Goal: Task Accomplishment & Management: Manage account settings

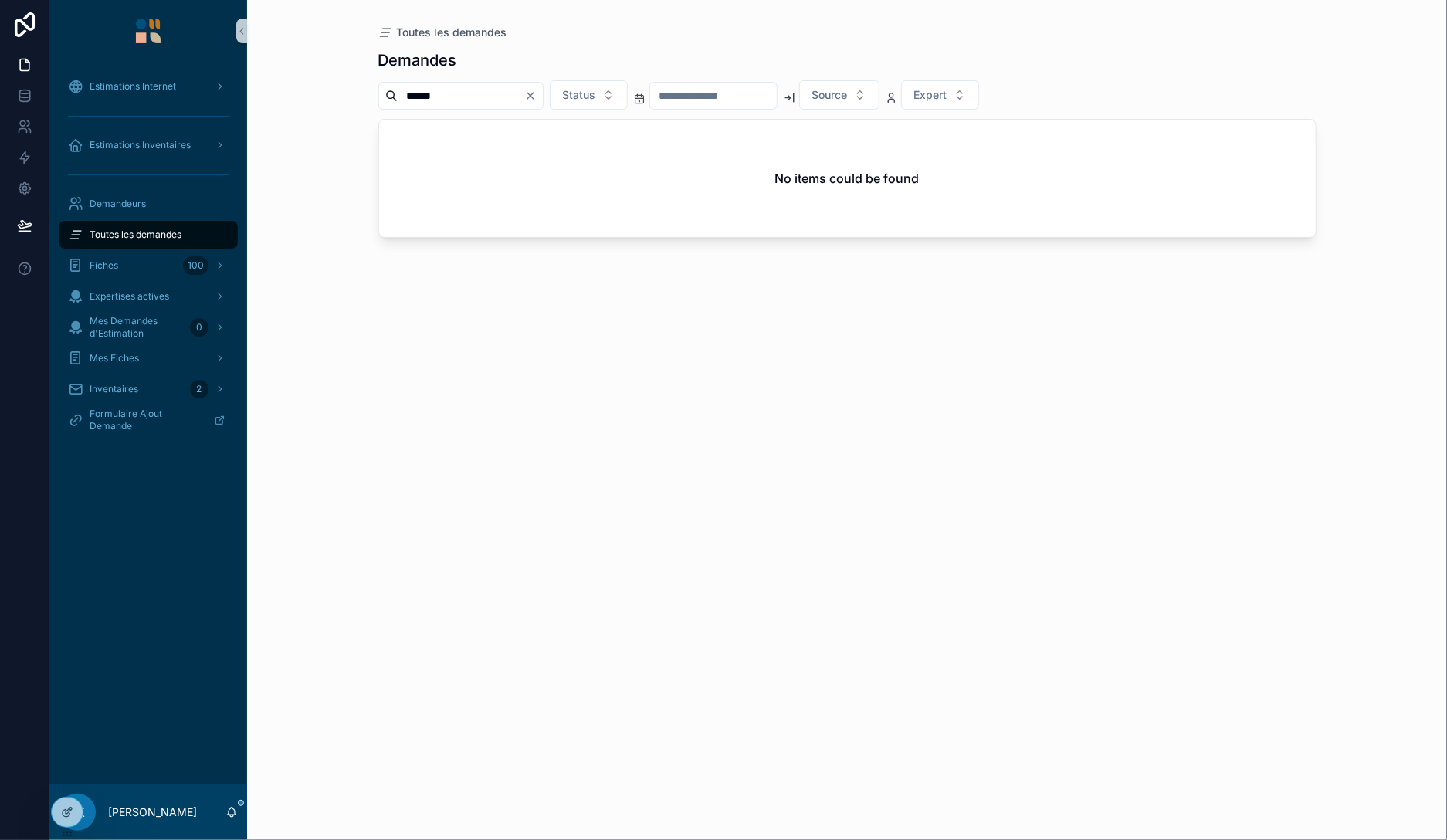
click at [424, 94] on input "******" at bounding box center [461, 96] width 127 height 21
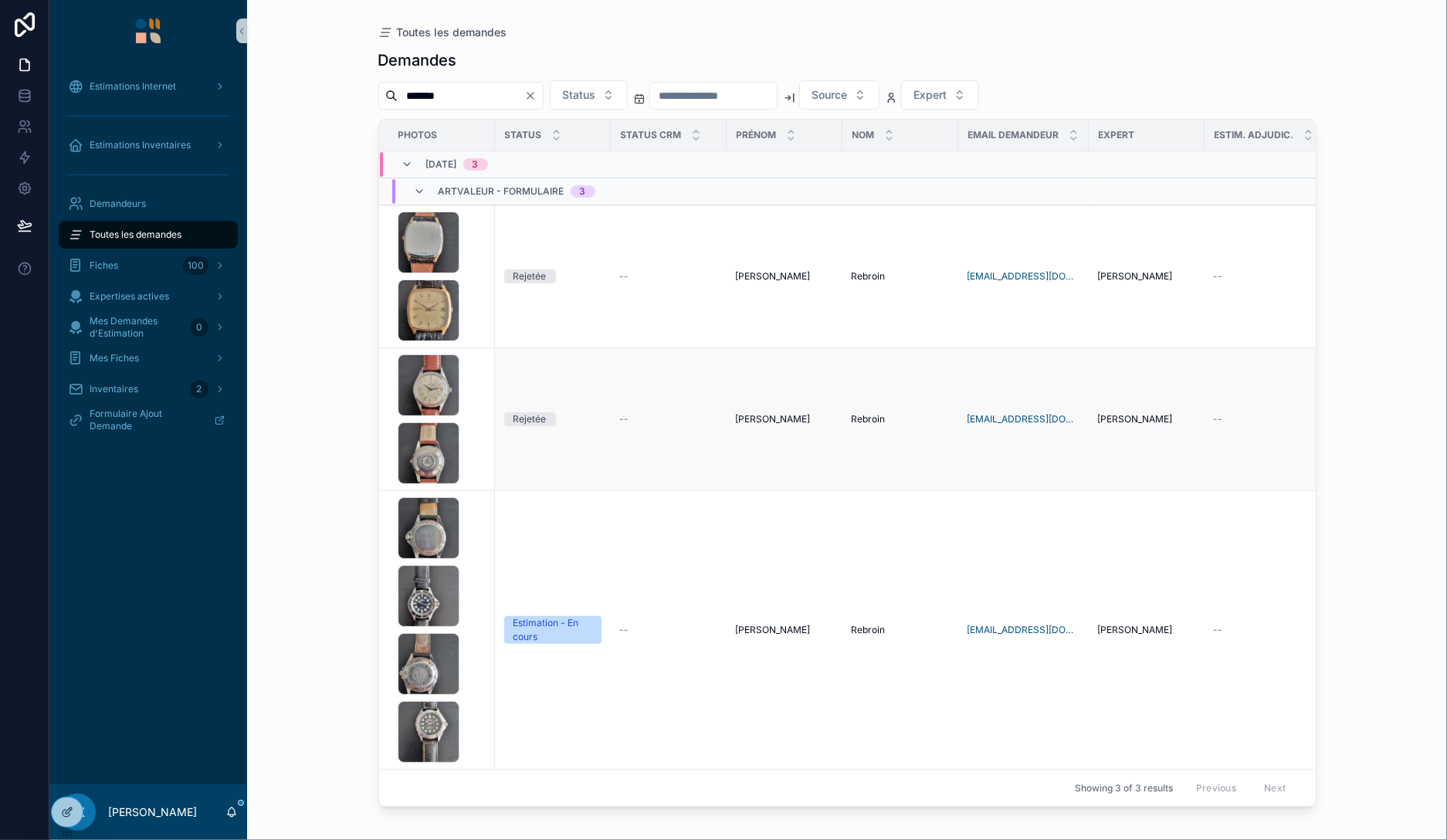
type input "*******"
click at [476, 412] on div "1000036516 .jpg 1000036517 .jpg" at bounding box center [442, 419] width 88 height 130
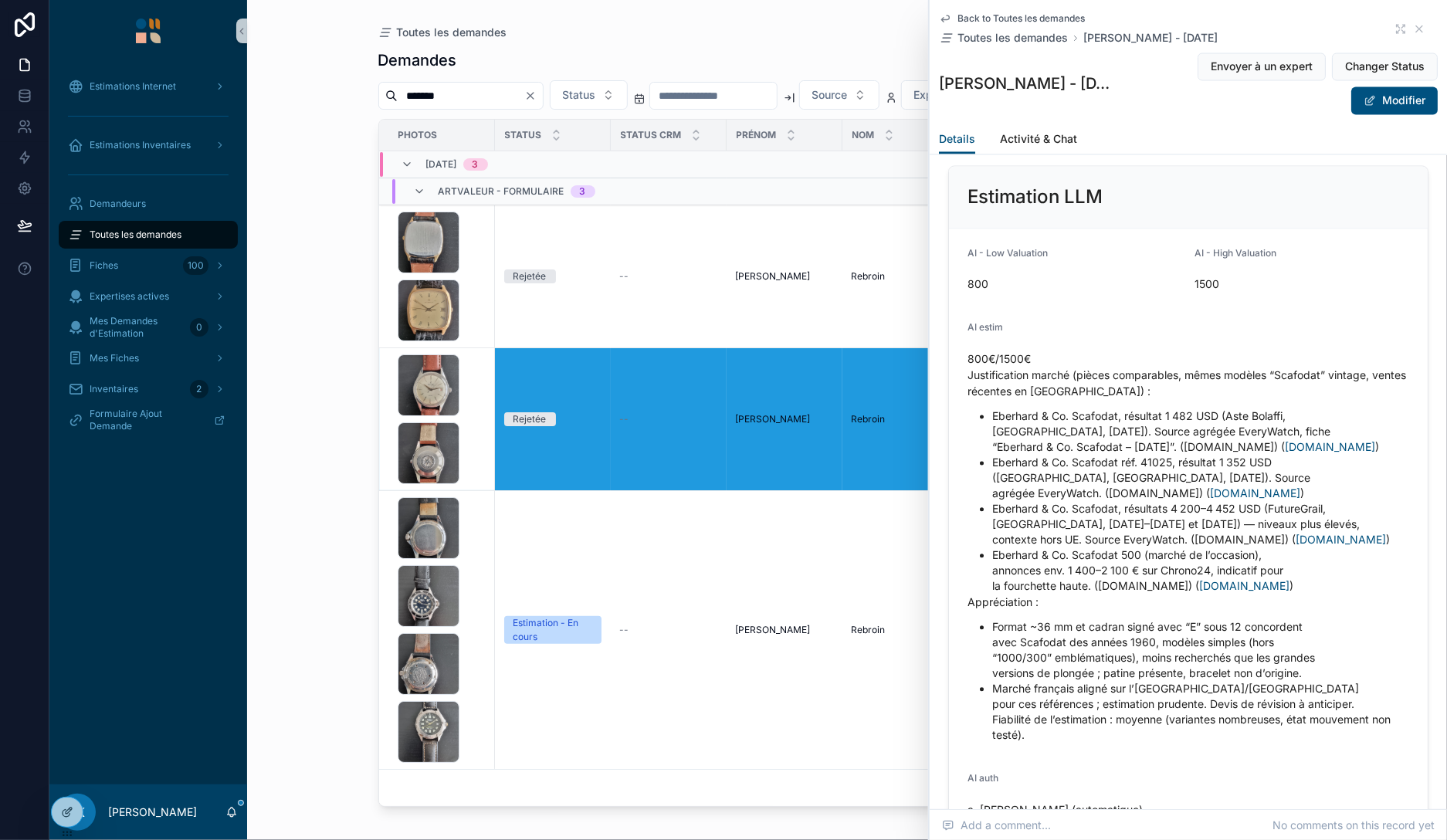
scroll to position [1779, 0]
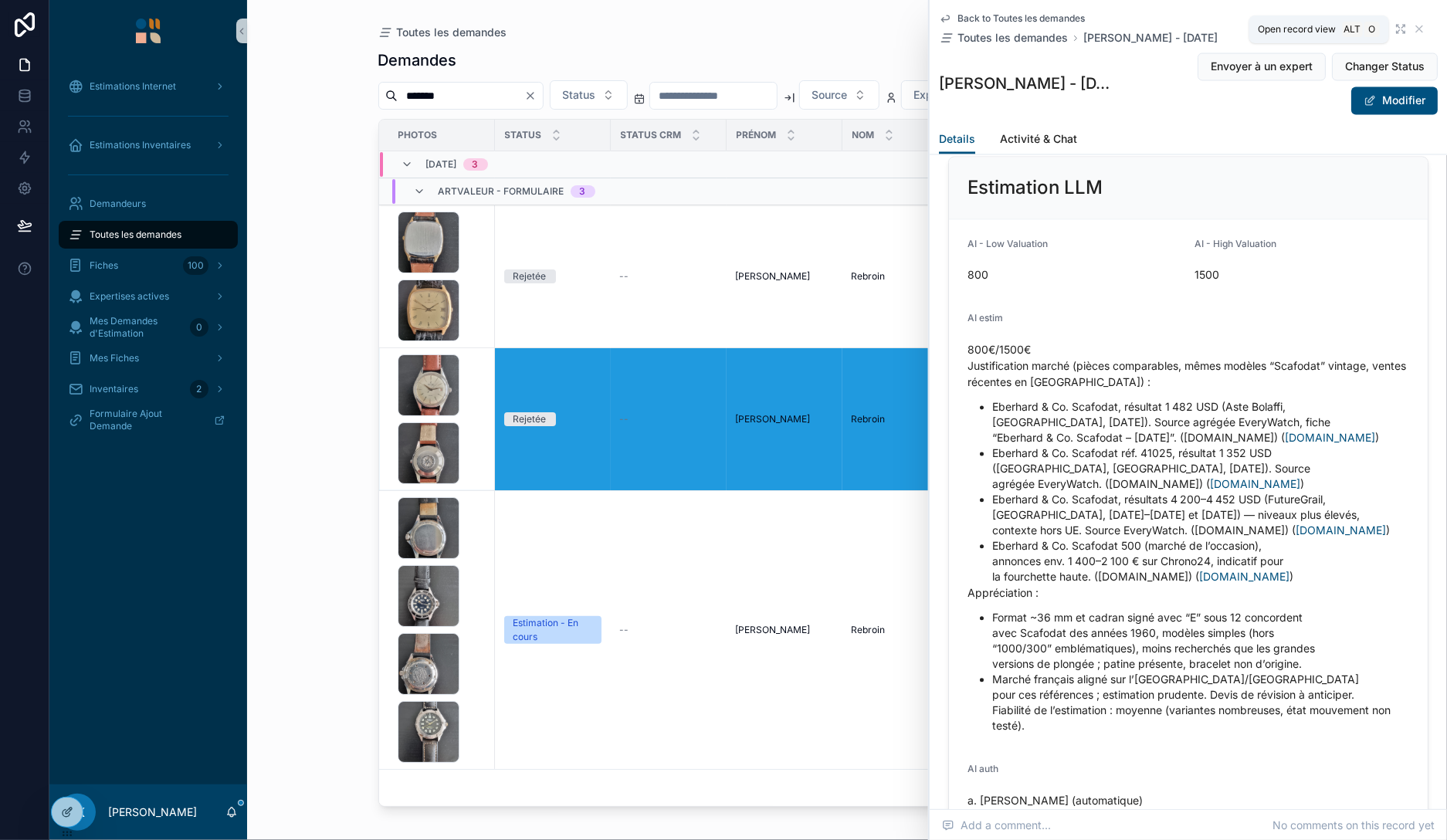
click at [1400, 26] on icon "scrollable content" at bounding box center [1400, 29] width 12 height 12
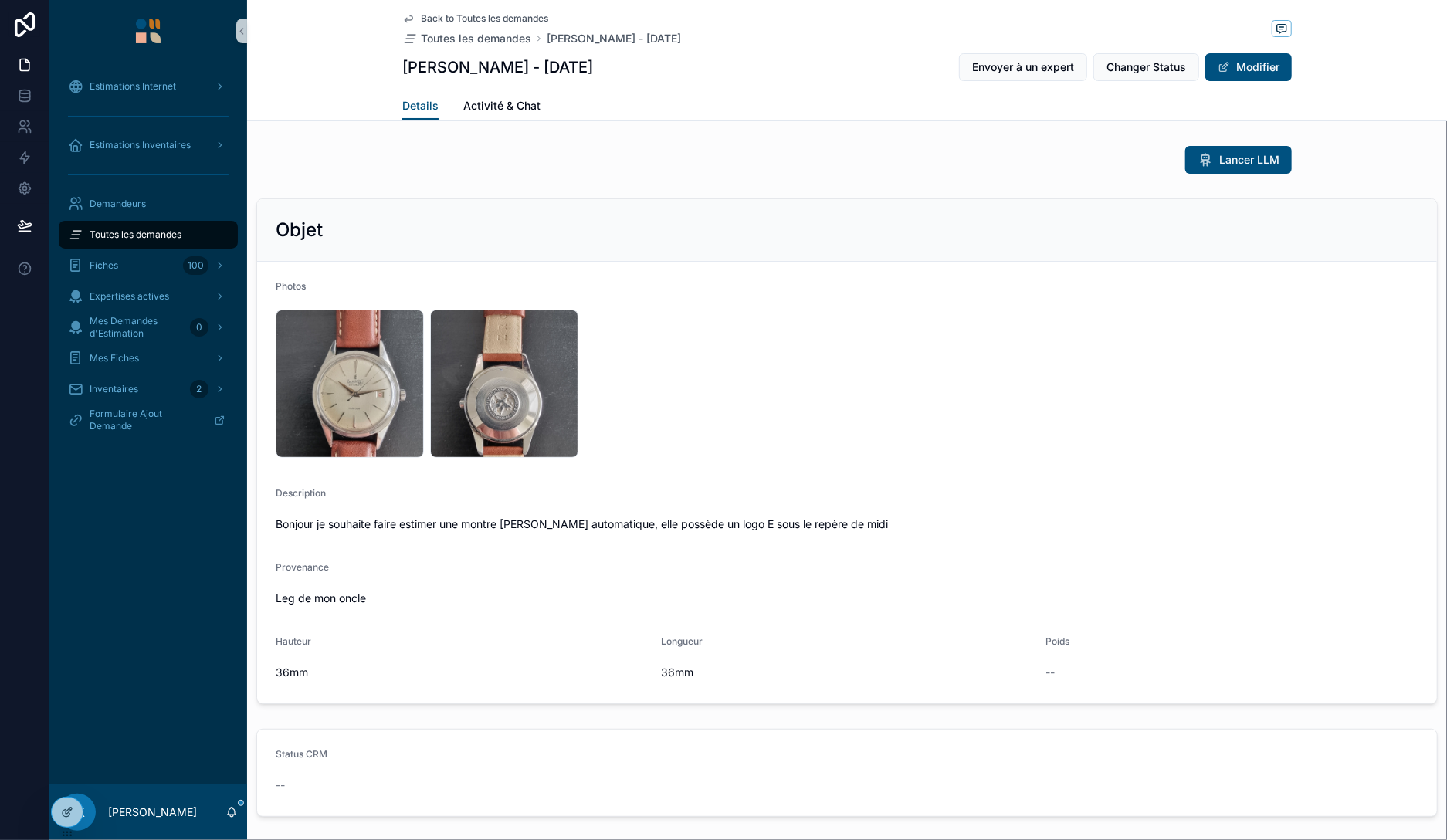
click at [1264, 580] on div "Provenance Leg de mon oncle" at bounding box center [847, 585] width 1142 height 50
drag, startPoint x: 400, startPoint y: 67, endPoint x: 480, endPoint y: 66, distance: 80.0
click at [478, 64] on div "Back to Toutes les demandes Toutes les demandes [PERSON_NAME] - [DATE] [PERSON_…" at bounding box center [847, 60] width 1200 height 121
click at [508, 69] on h1 "[PERSON_NAME] - [DATE]" at bounding box center [498, 67] width 191 height 21
drag, startPoint x: 506, startPoint y: 64, endPoint x: 472, endPoint y: 109, distance: 56.4
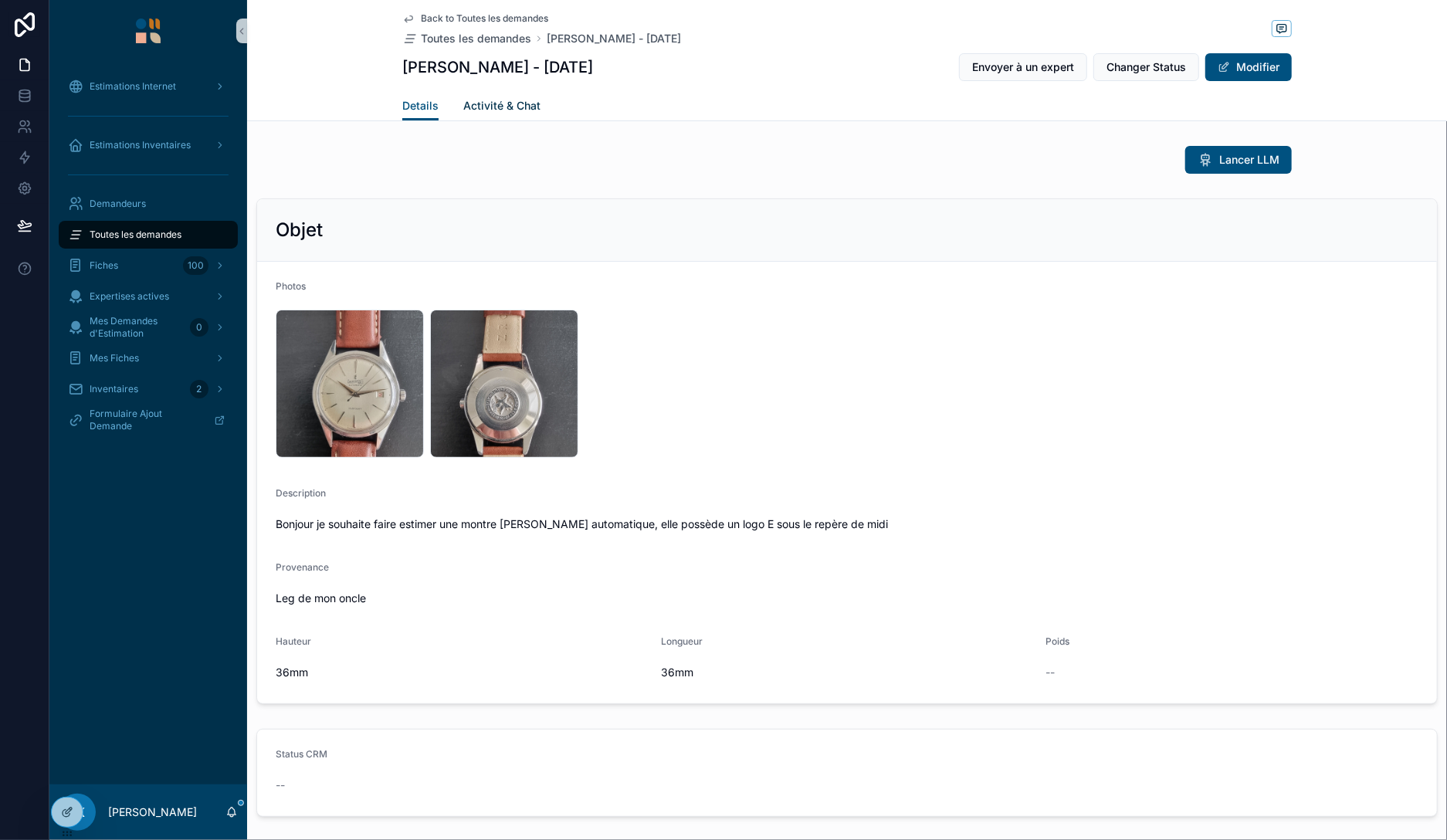
click at [505, 64] on h1 "[PERSON_NAME] - [DATE]" at bounding box center [498, 67] width 191 height 21
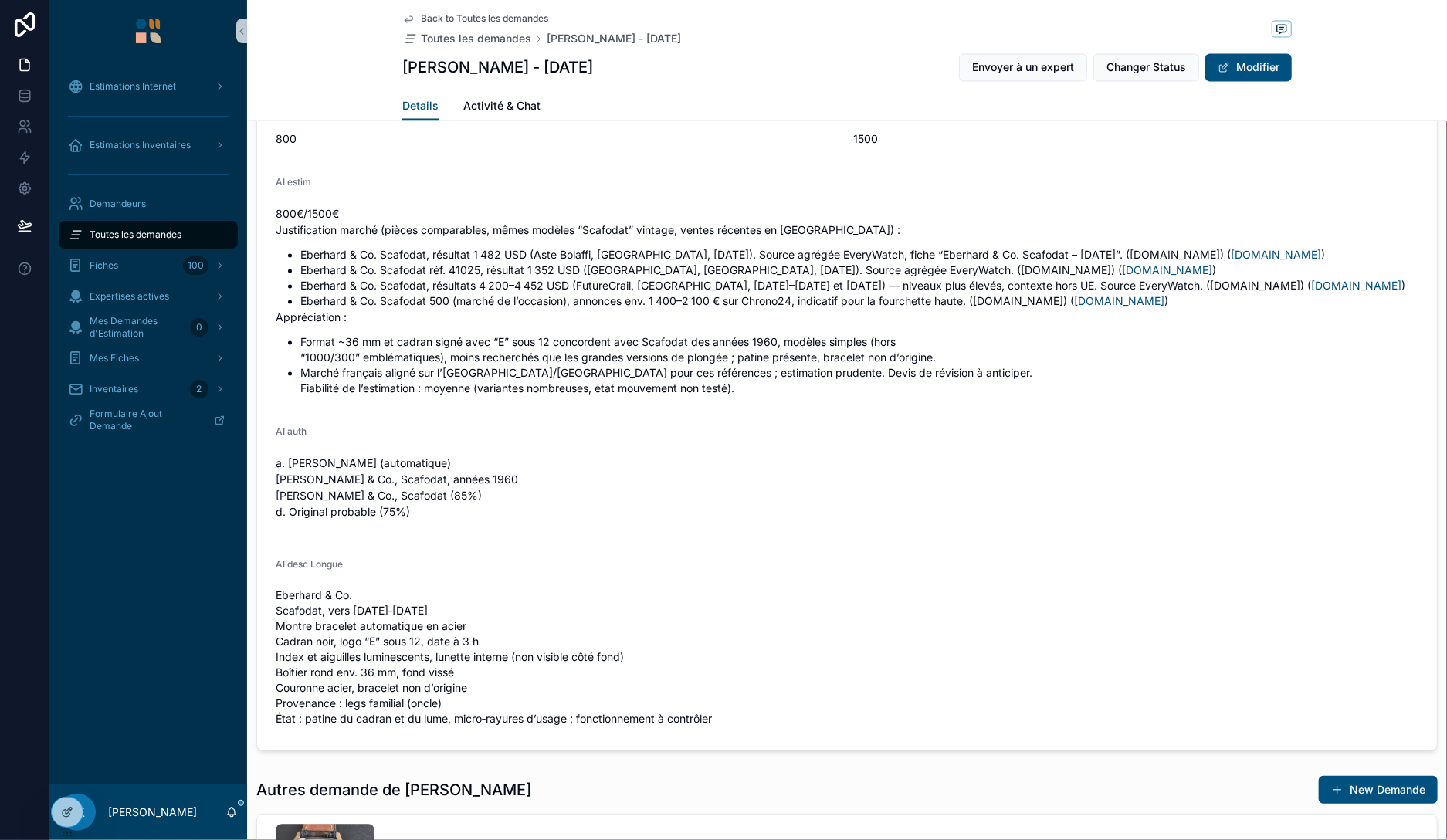
scroll to position [1867, 0]
click at [153, 71] on div "Estimations Internet" at bounding box center [149, 87] width 198 height 31
click at [151, 78] on div "Estimations Internet" at bounding box center [148, 87] width 161 height 24
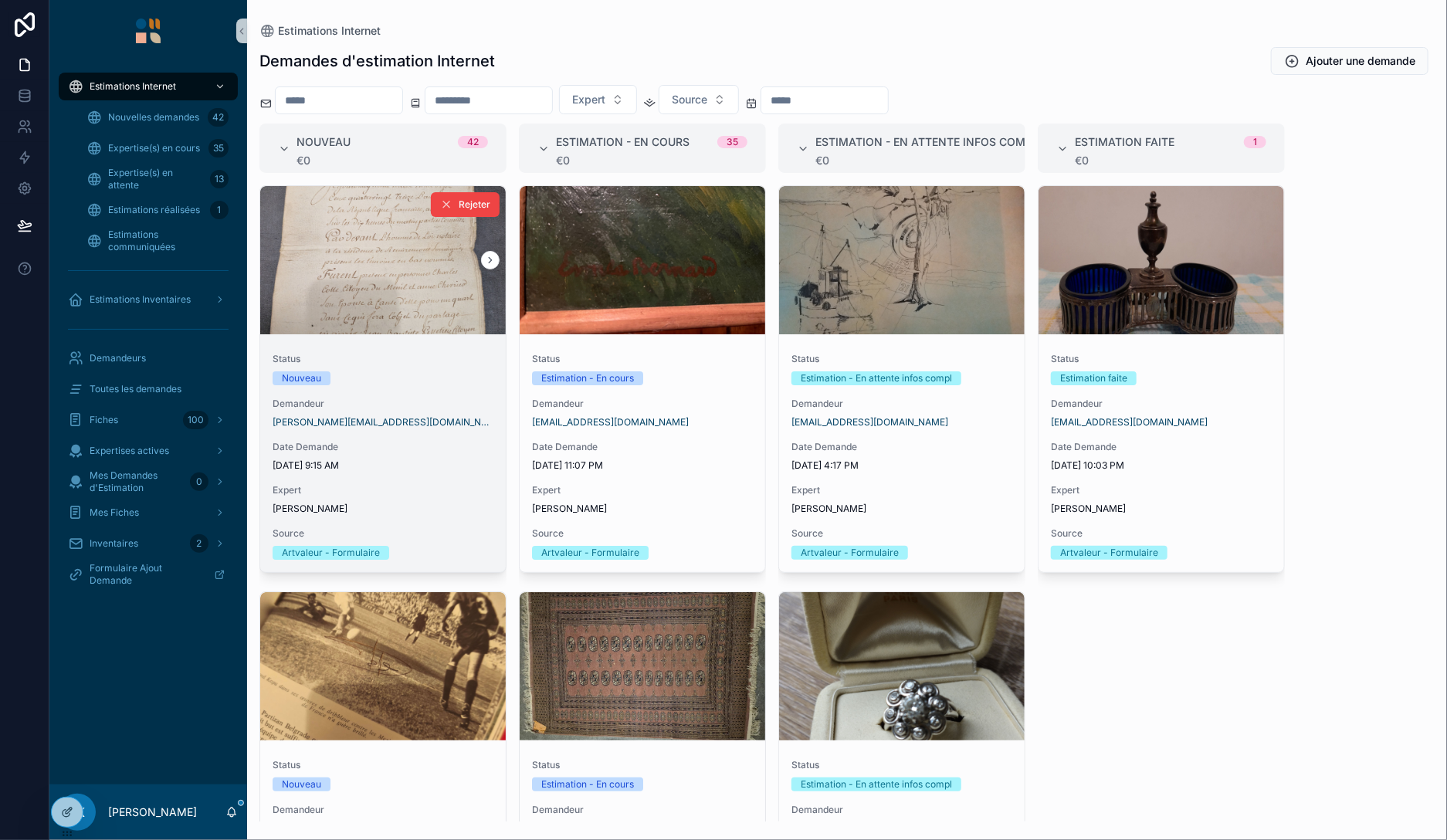
click at [347, 244] on div "scrollable content" at bounding box center [383, 260] width 246 height 149
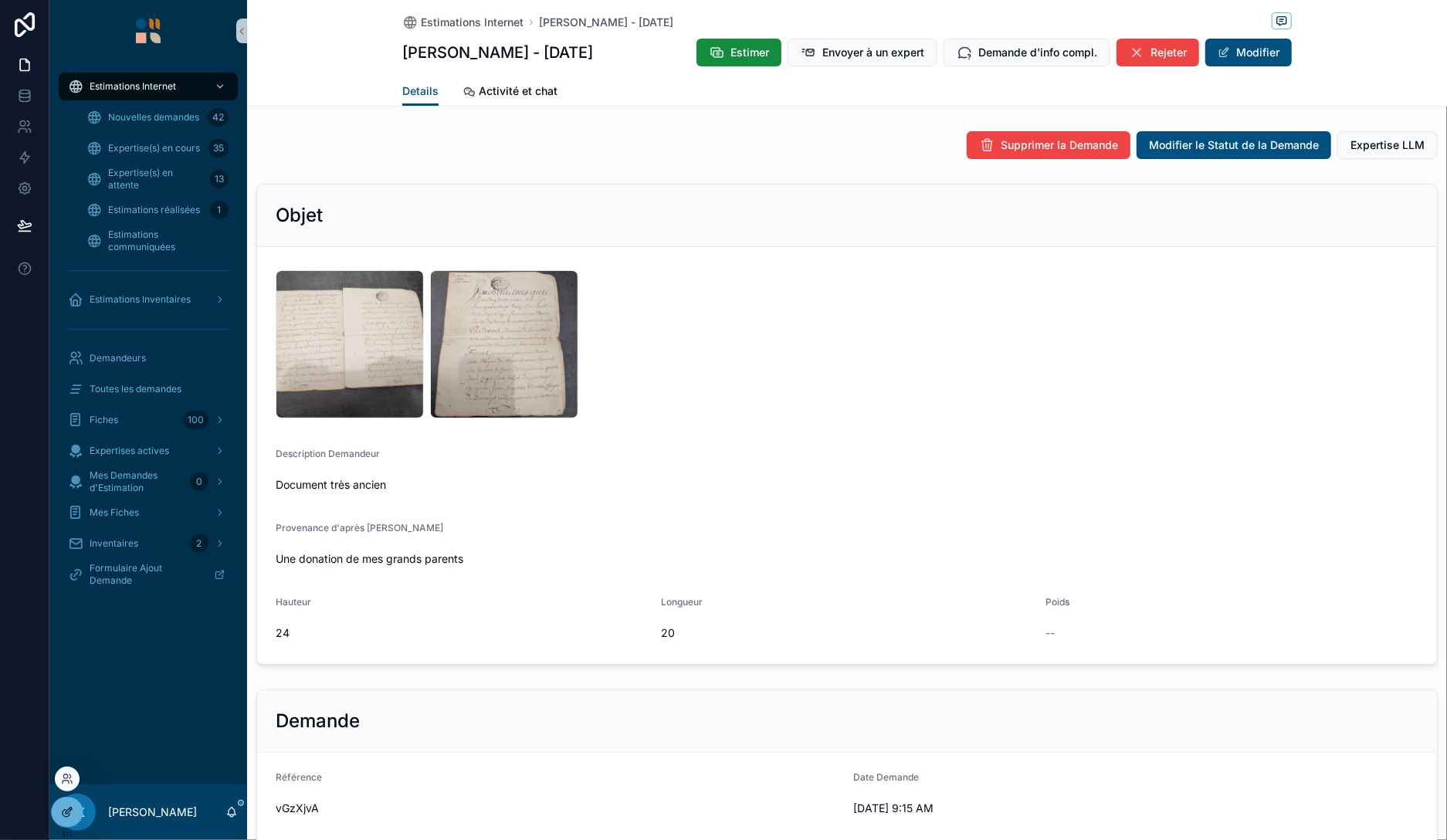
click at [65, 805] on div at bounding box center [67, 812] width 31 height 29
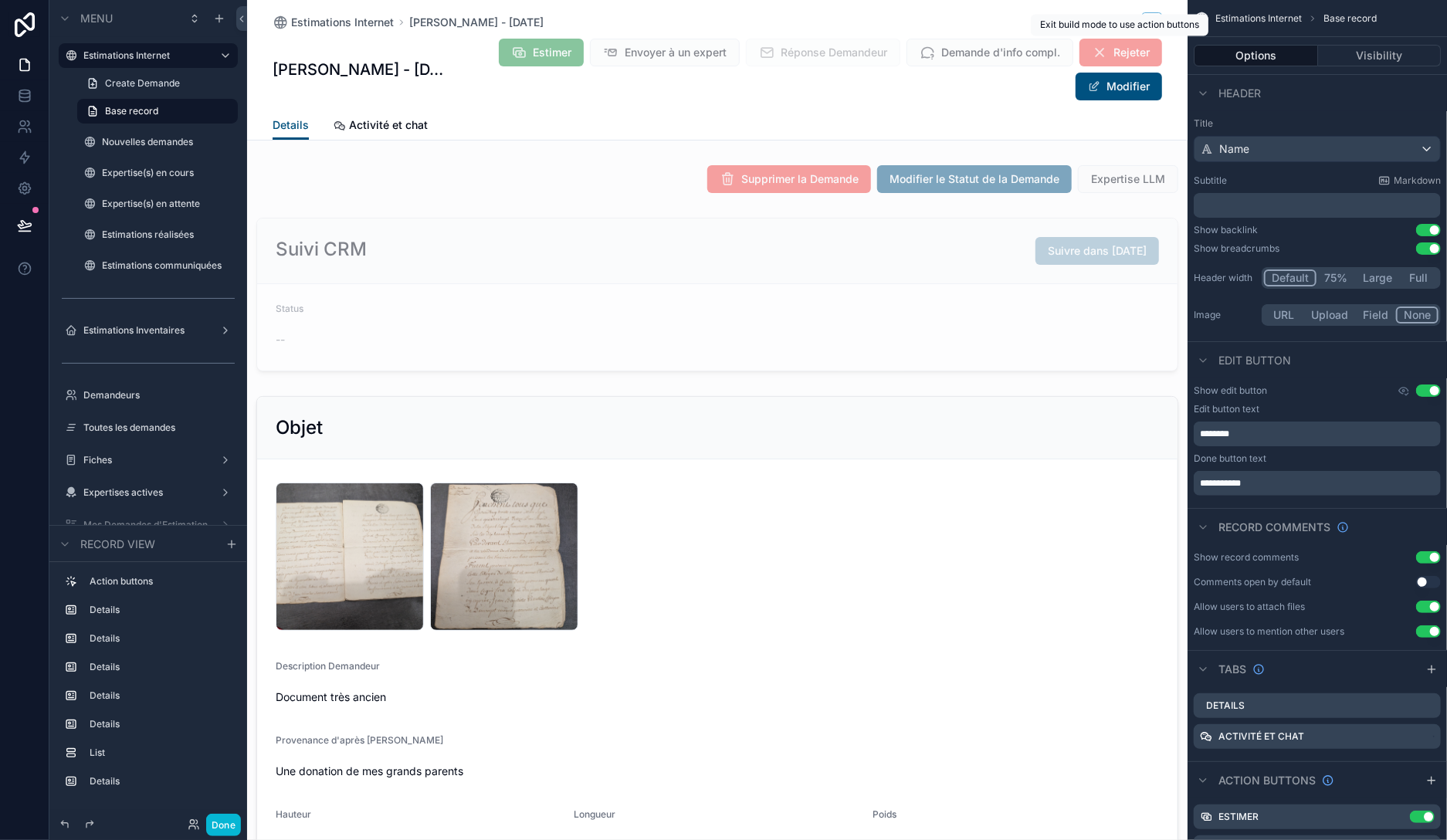
click at [1105, 47] on span "Rejeter" at bounding box center [1120, 52] width 82 height 28
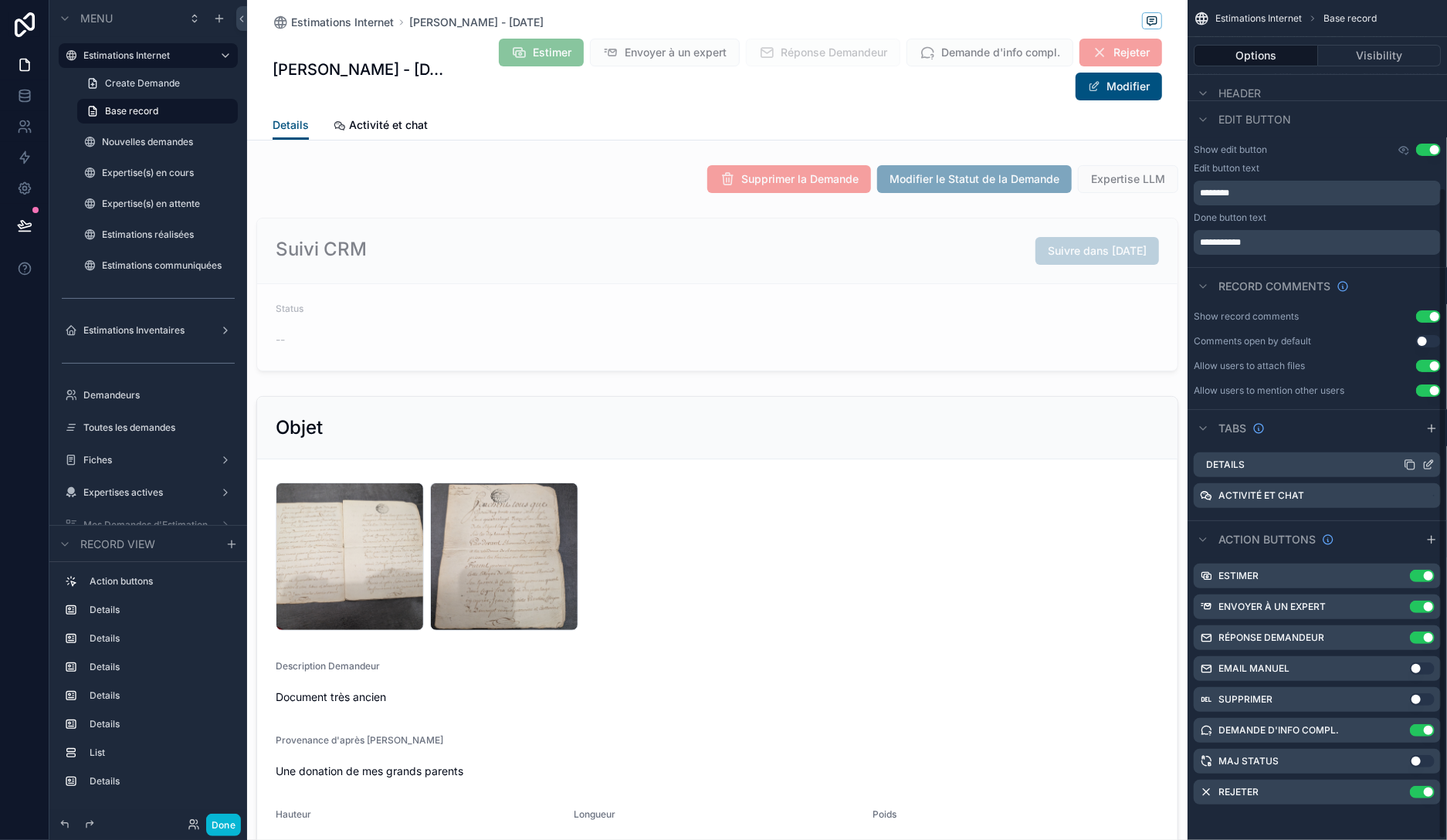
scroll to position [242, 0]
click at [1399, 789] on icon "scrollable content" at bounding box center [1397, 791] width 12 height 12
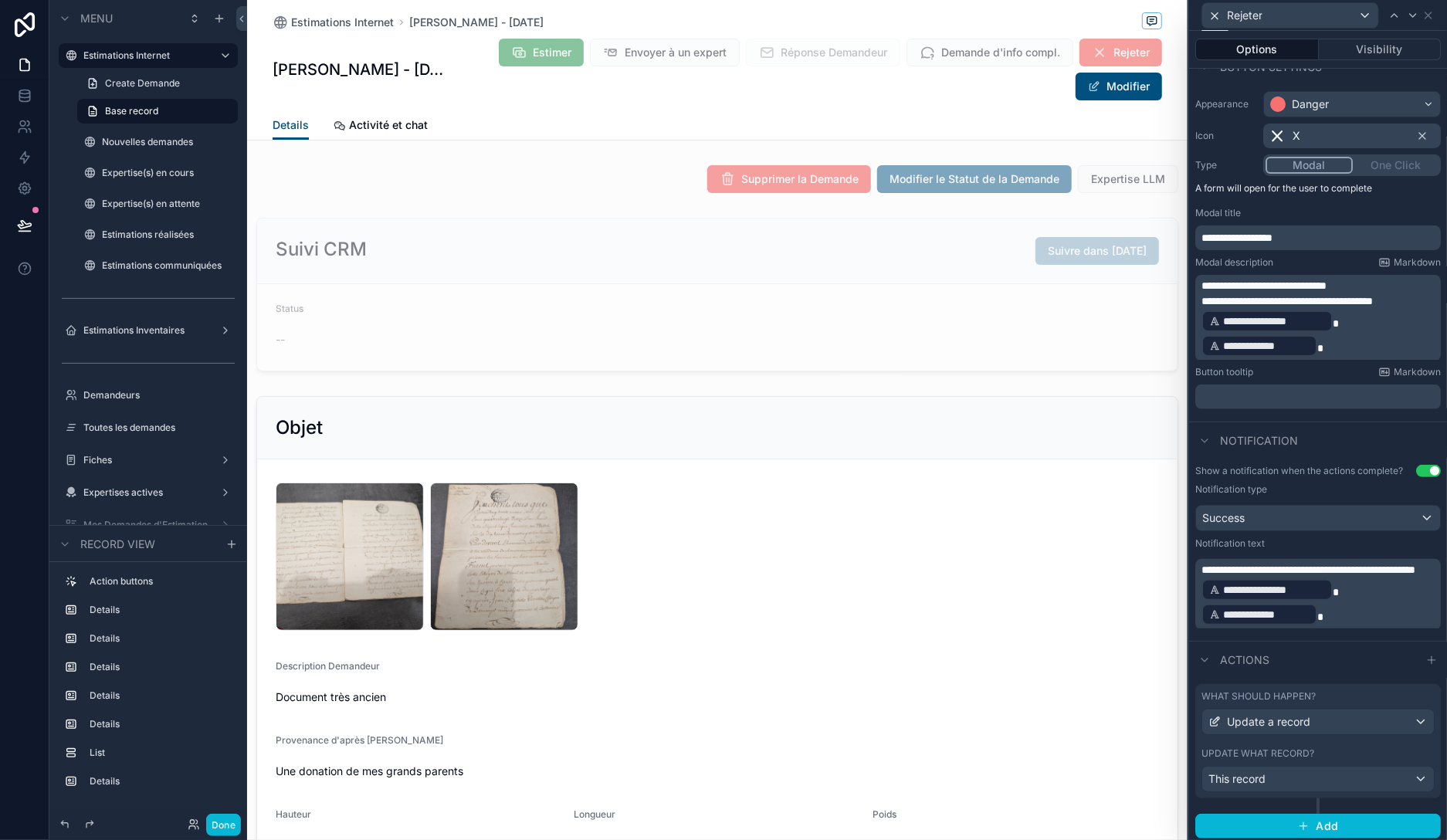
scroll to position [109, 0]
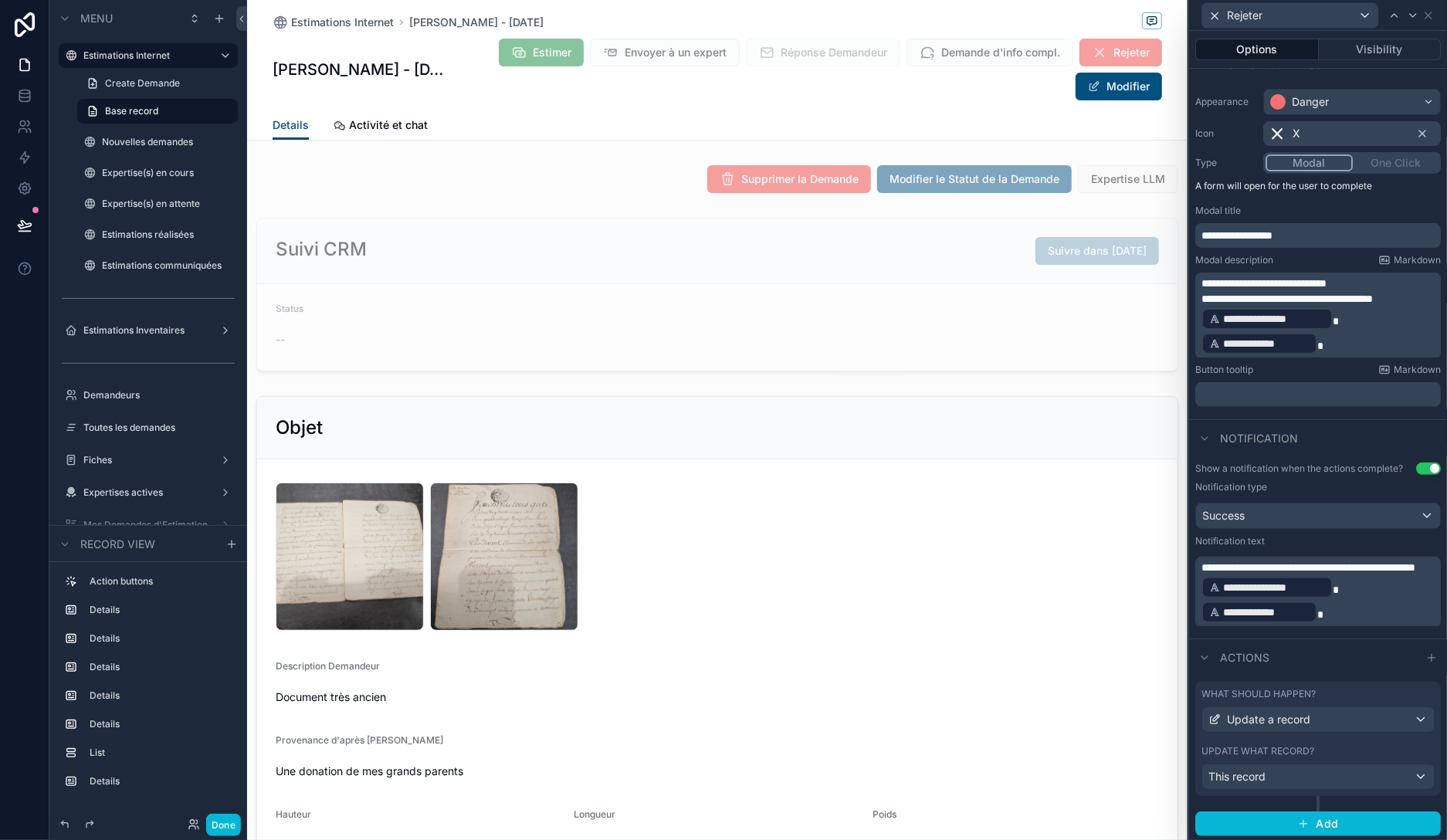
click at [1356, 740] on div "What should happen? Update a record Update what record? This record" at bounding box center [1318, 739] width 246 height 114
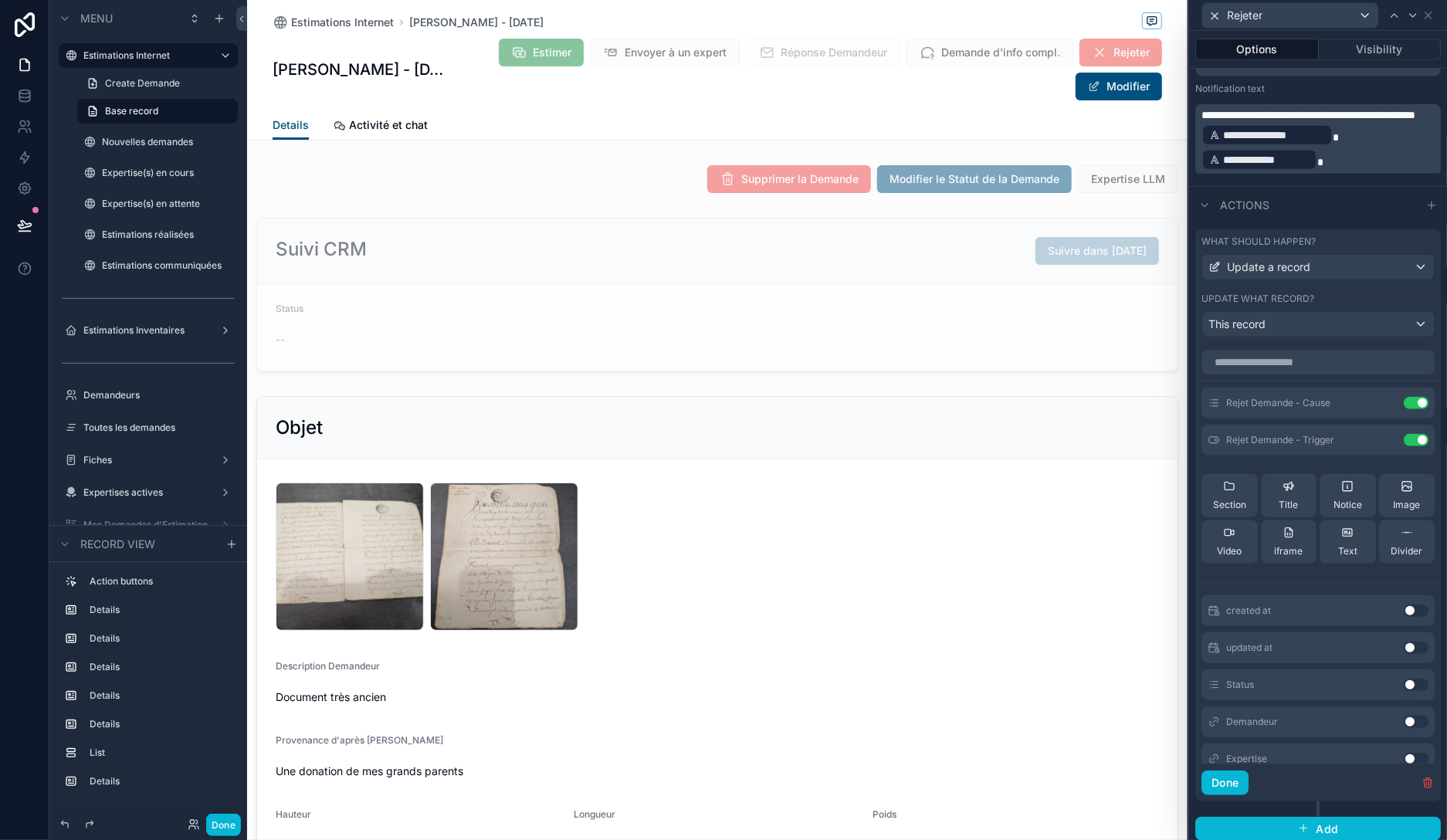
scroll to position [567, 0]
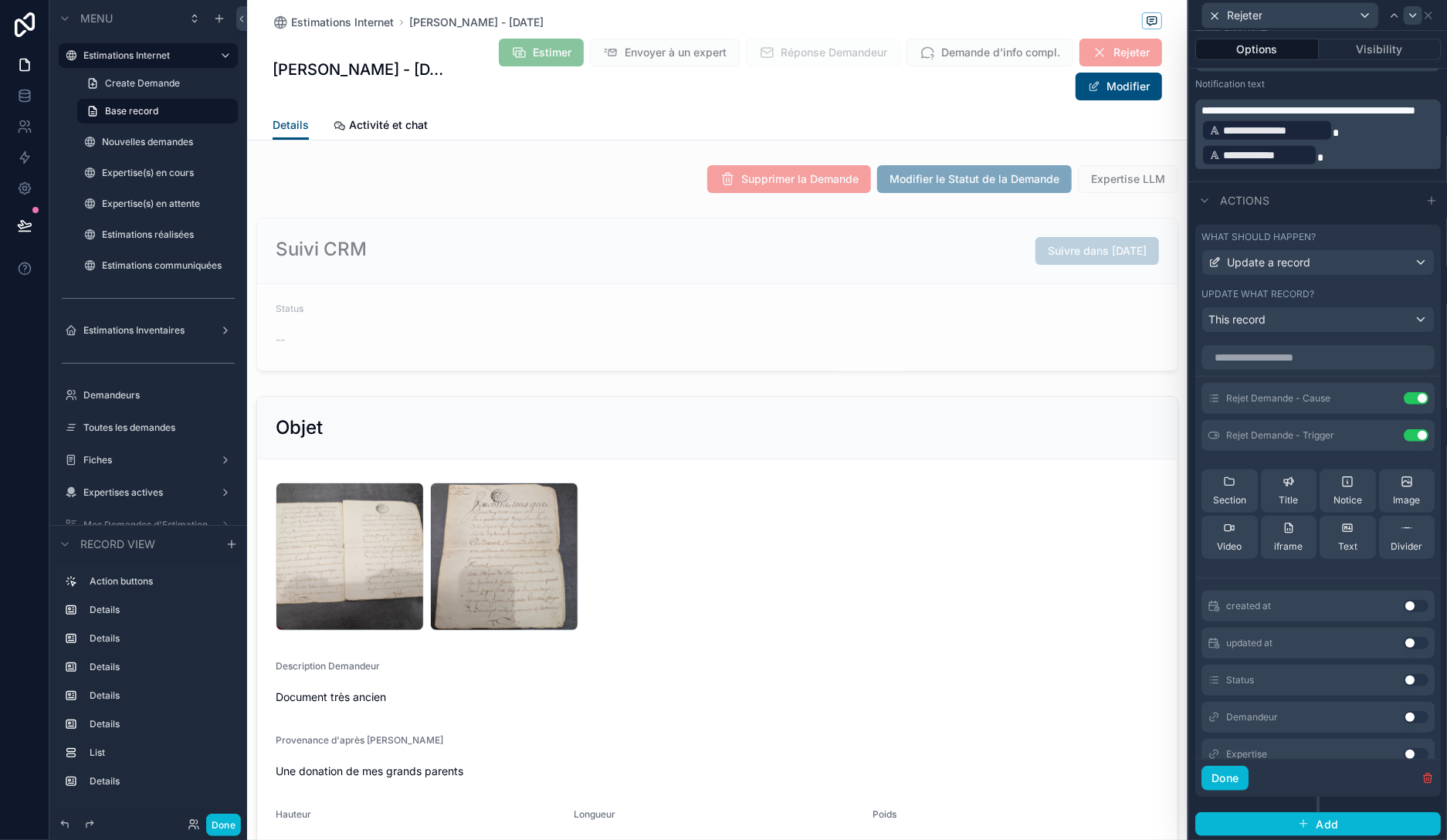
click at [1430, 16] on icon at bounding box center [1428, 15] width 12 height 12
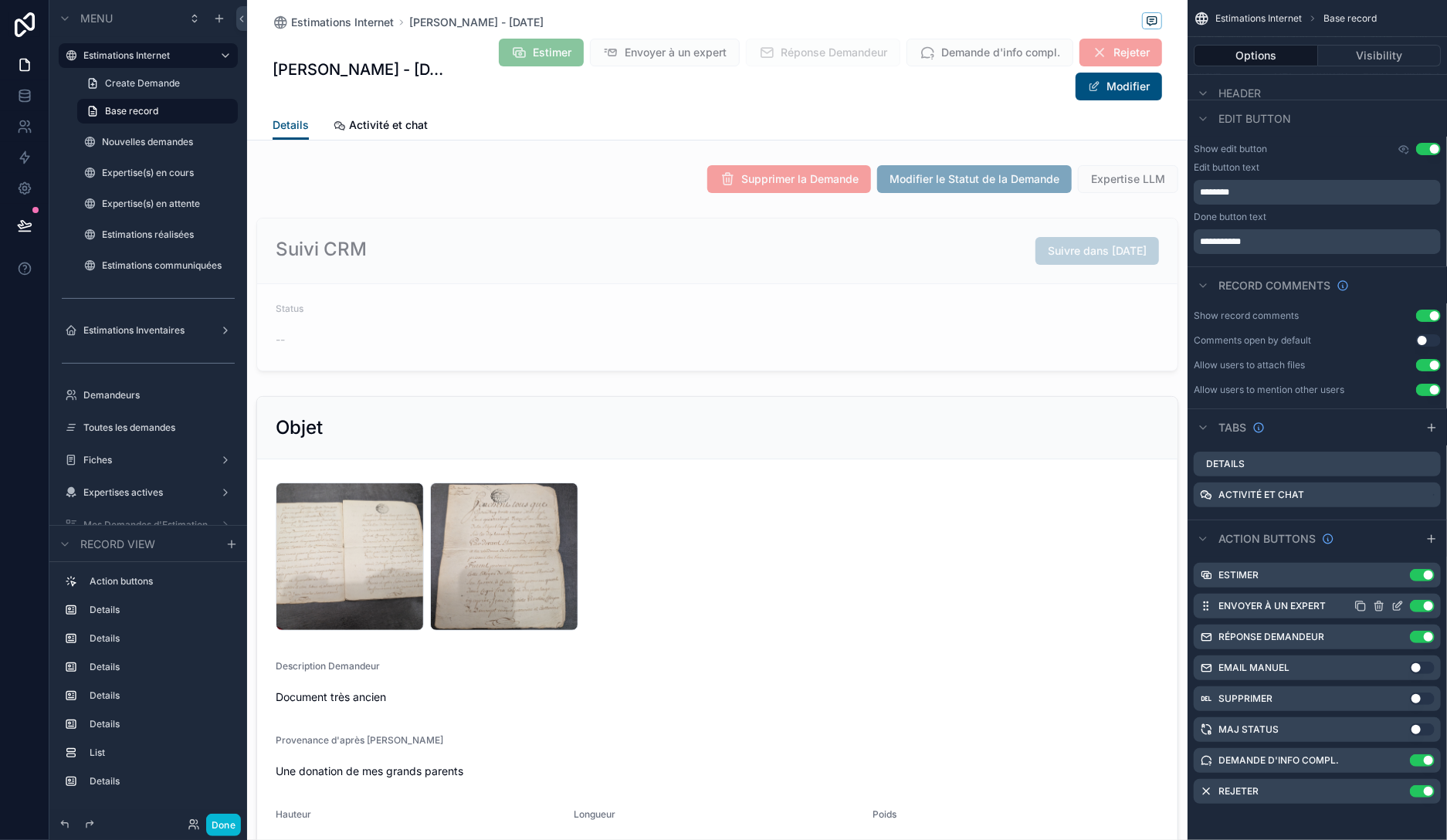
click at [1398, 607] on icon "scrollable content" at bounding box center [1397, 606] width 12 height 12
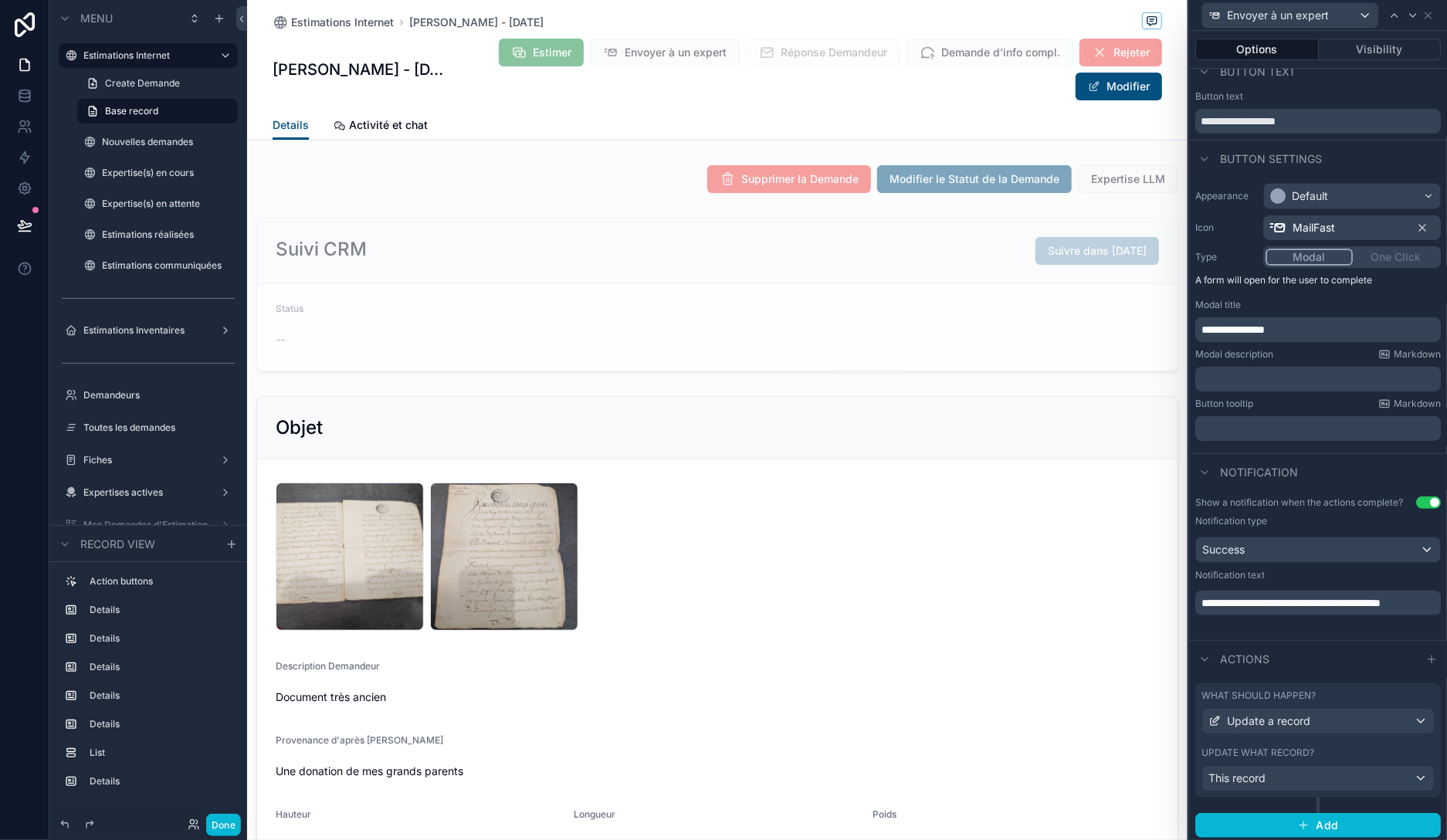
scroll to position [17, 0]
click at [1354, 745] on div "Update what record?" at bounding box center [1318, 751] width 234 height 12
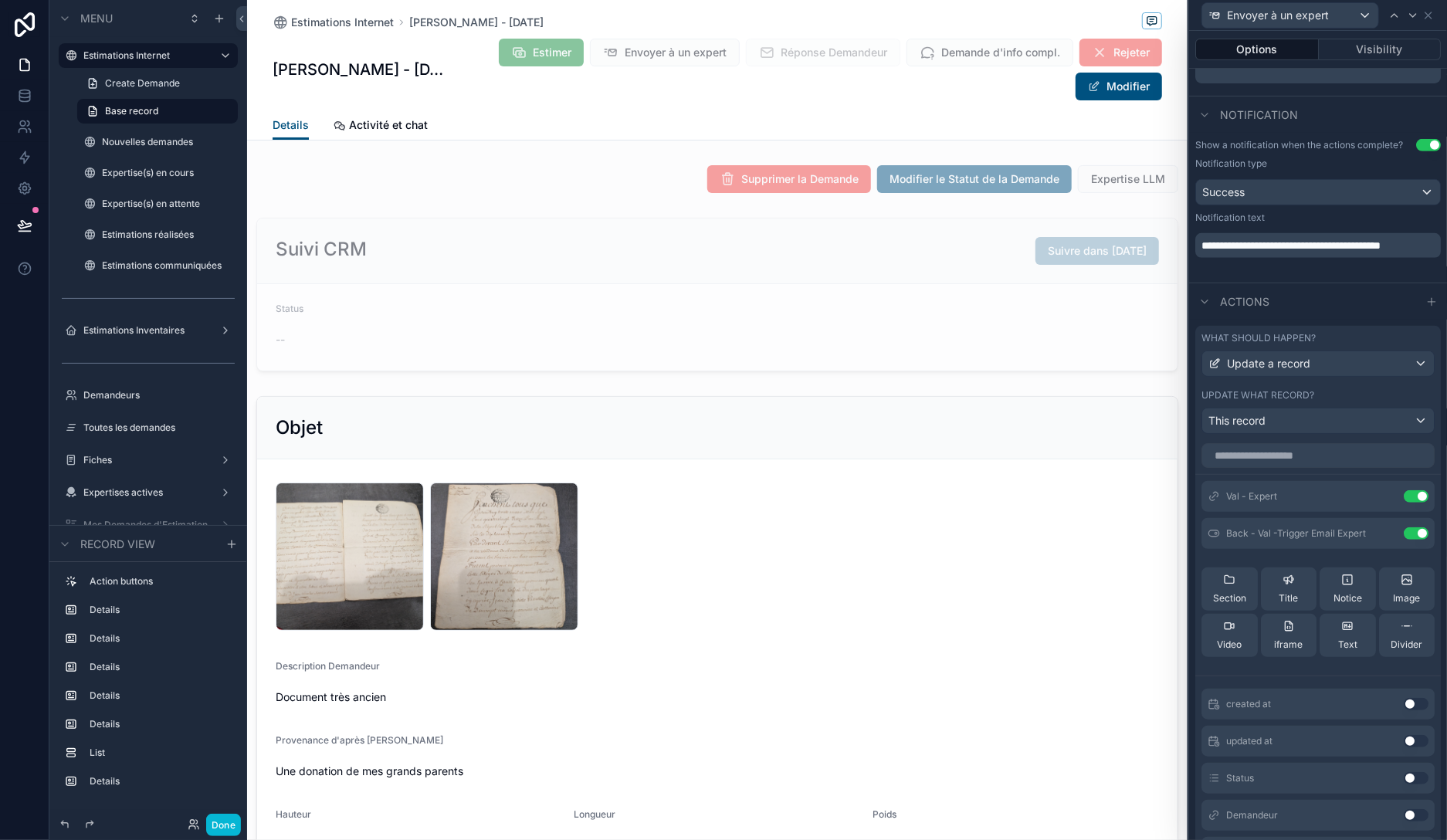
scroll to position [0, 0]
click at [1258, 459] on input "text" at bounding box center [1318, 459] width 234 height 24
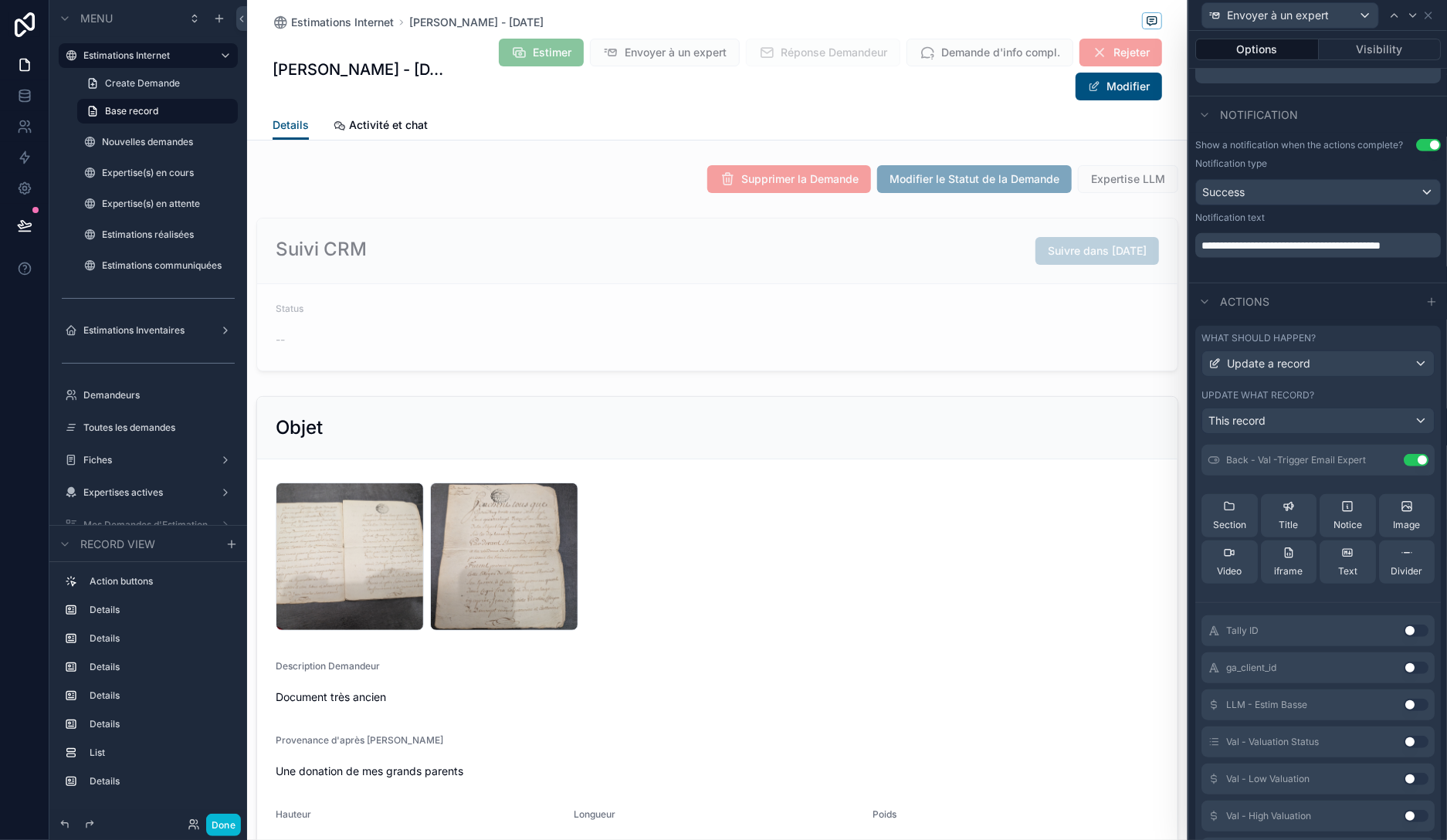
scroll to position [78, 0]
type input "***"
click at [1413, 736] on button "Use setting" at bounding box center [1416, 740] width 24 height 12
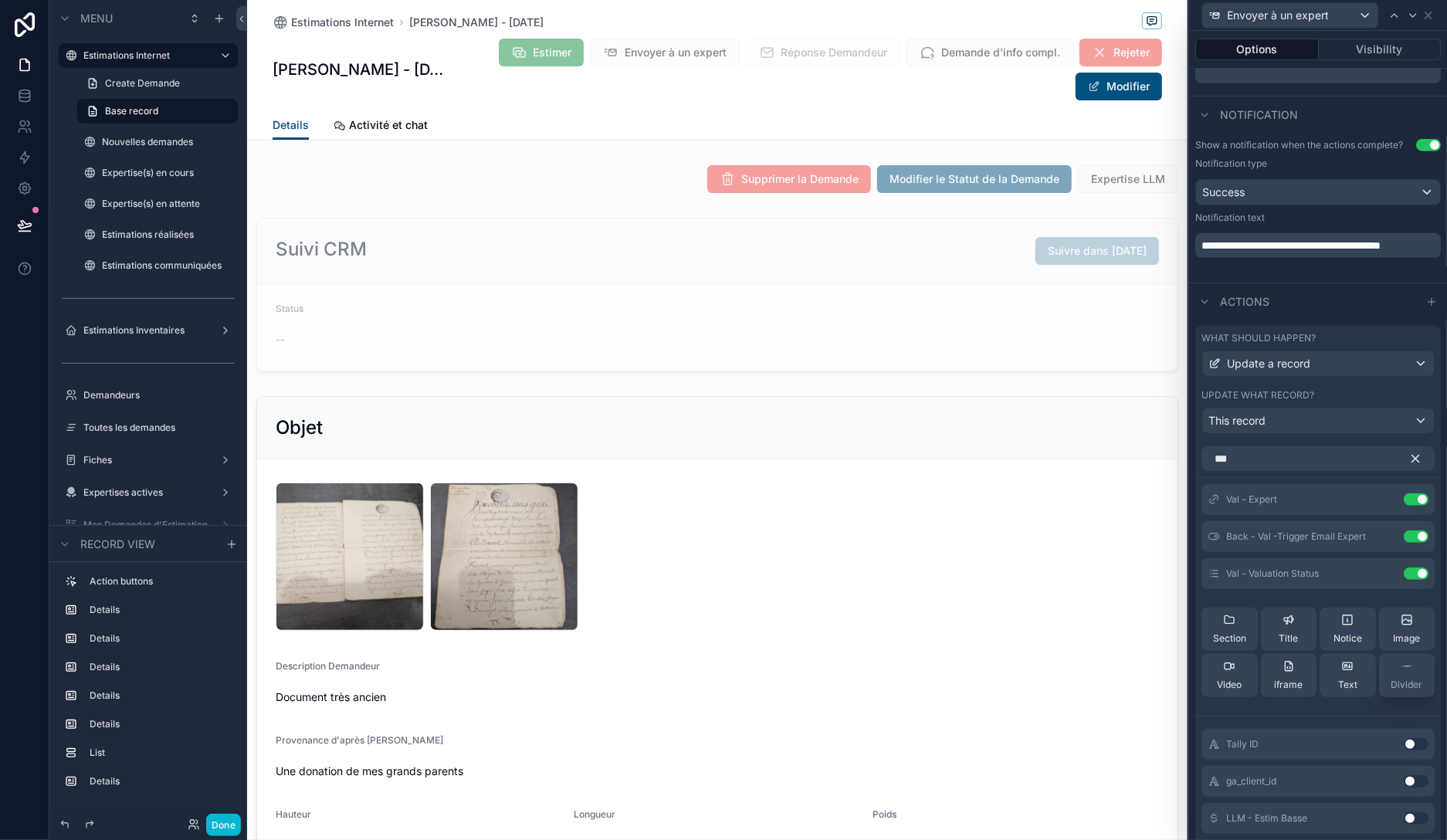
scroll to position [0, 0]
click at [1388, 570] on icon at bounding box center [1388, 571] width 2 height 2
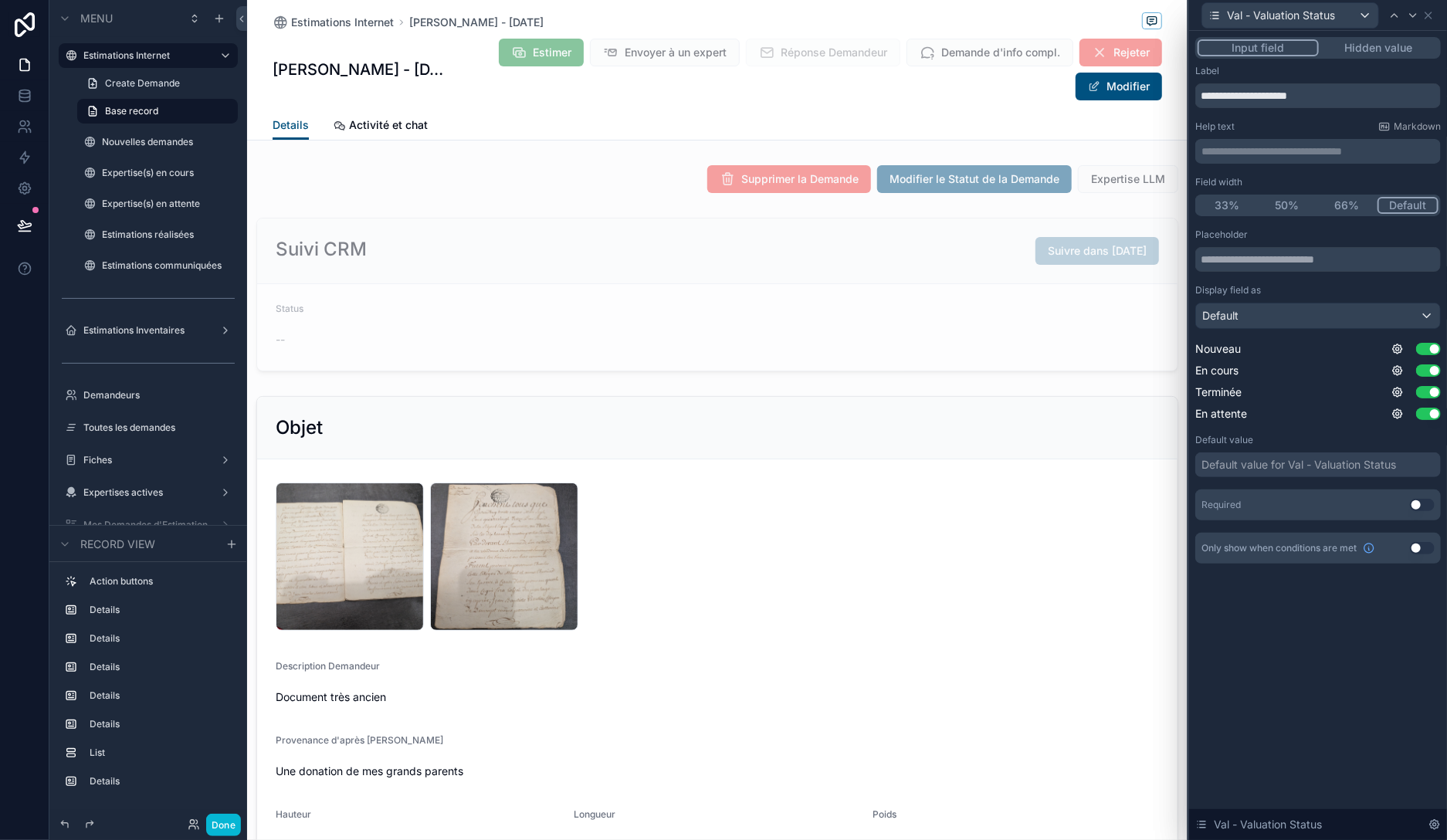
click at [1373, 50] on button "Hidden value" at bounding box center [1378, 47] width 120 height 17
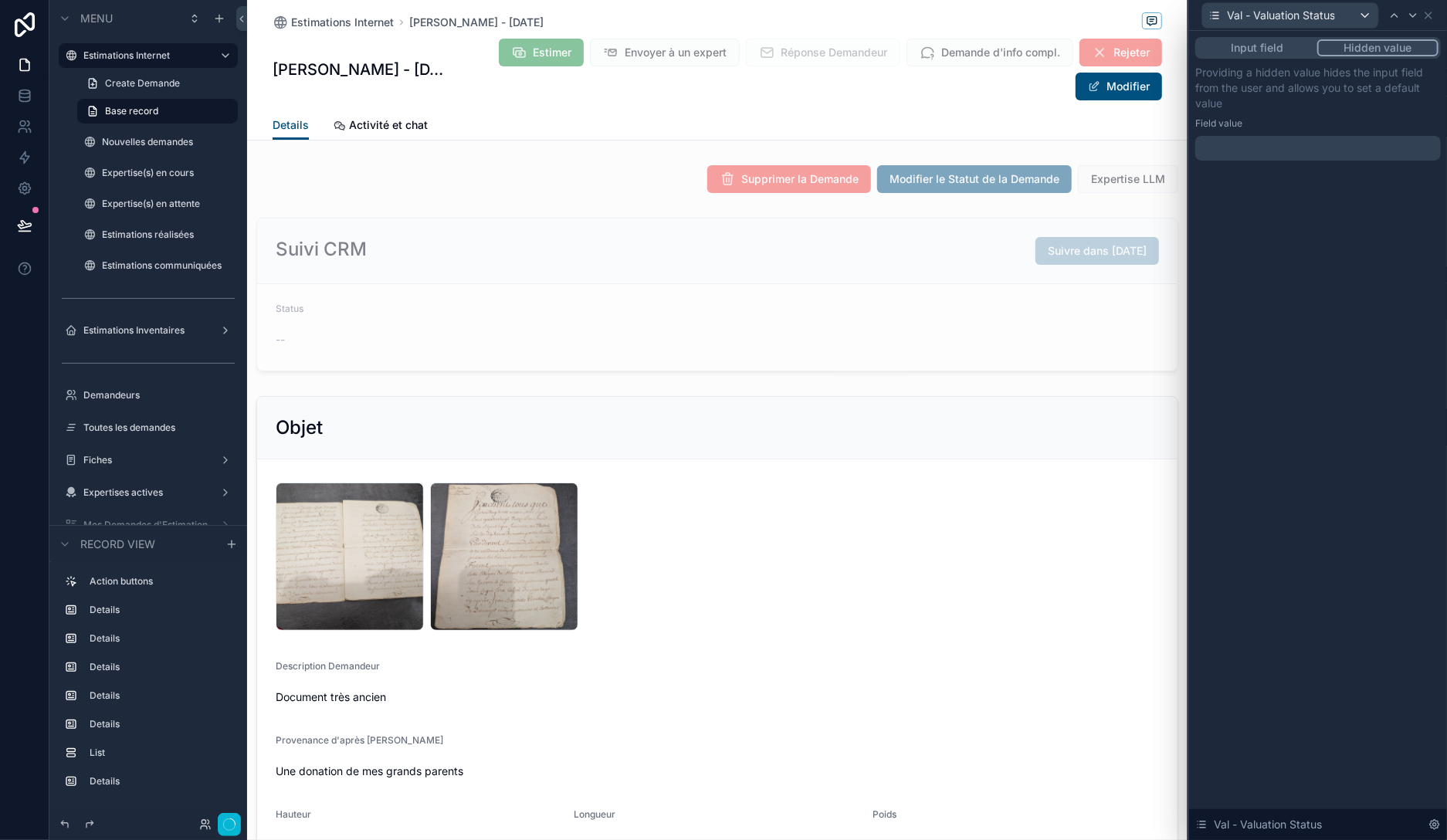
click at [1311, 156] on div at bounding box center [1318, 148] width 246 height 24
click at [1271, 135] on div "Providing a hidden value hides the input field from the user and allows you to …" at bounding box center [1318, 112] width 246 height 96
click at [1268, 142] on div at bounding box center [1318, 148] width 246 height 24
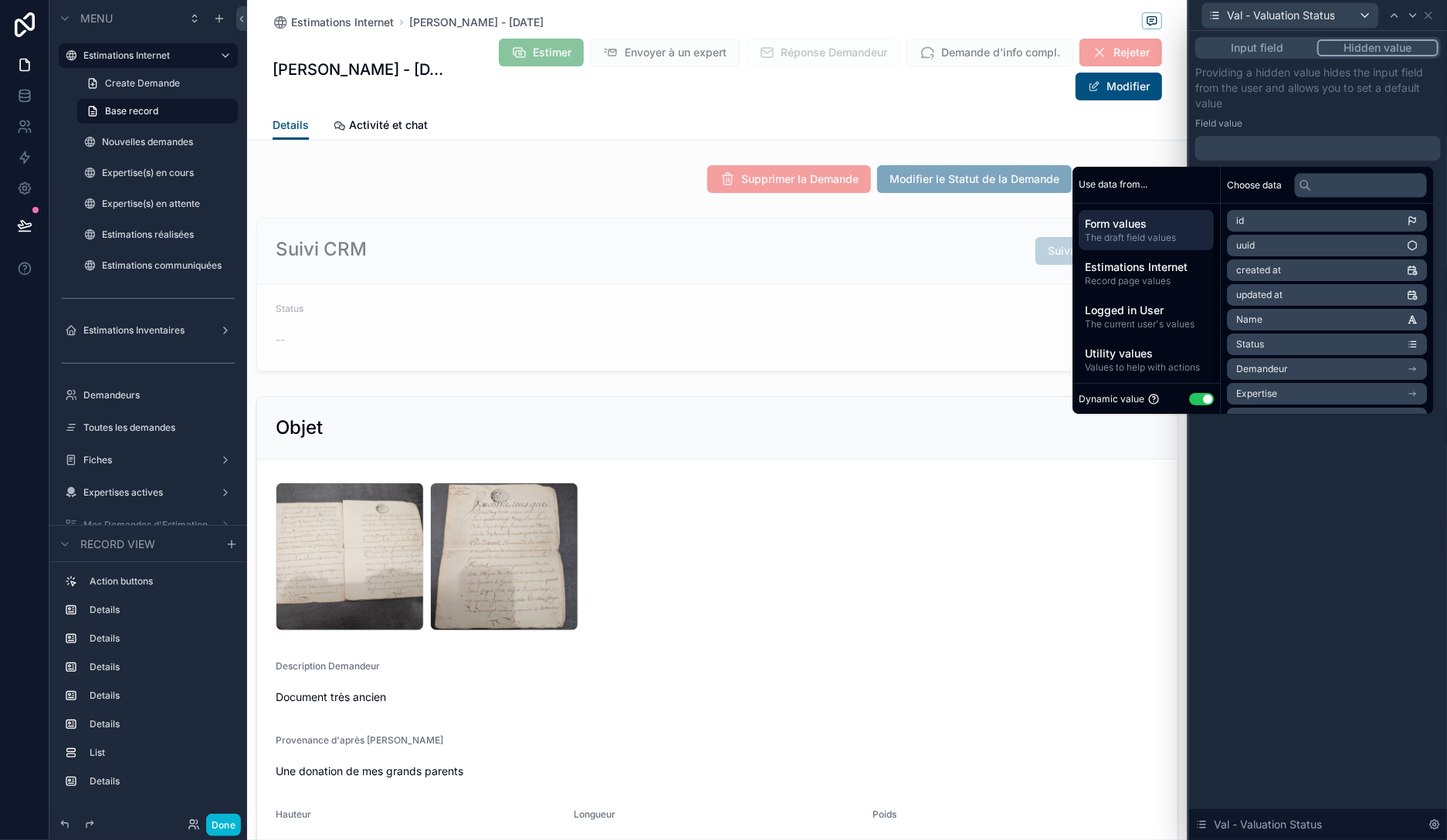
click at [1191, 396] on button "Use setting" at bounding box center [1201, 398] width 24 height 12
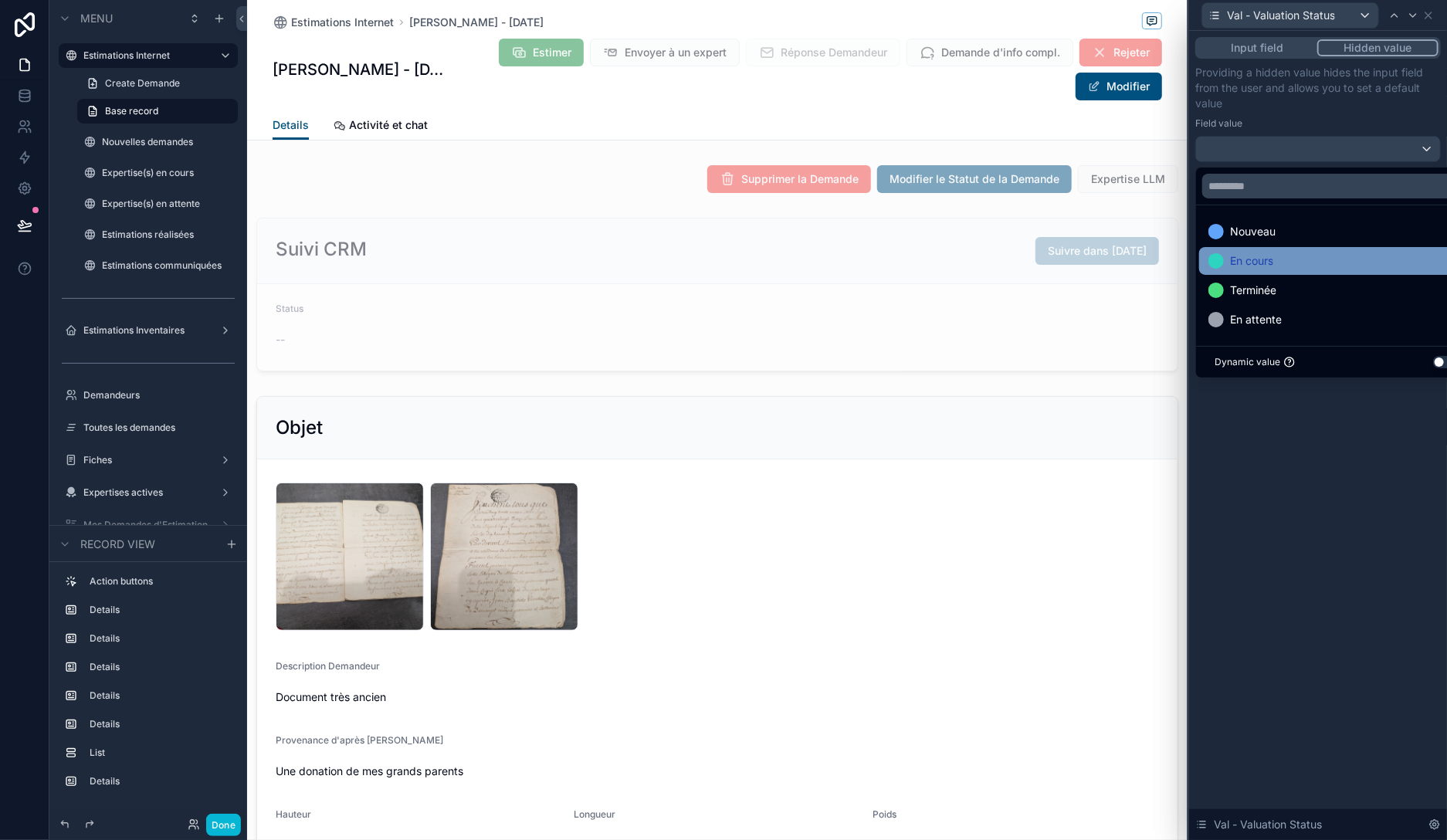
click at [1256, 259] on span "En cours" at bounding box center [1251, 260] width 43 height 19
click at [1307, 482] on div "Input field Hidden value Providing a hidden value hides the input field from th…" at bounding box center [1318, 435] width 258 height 809
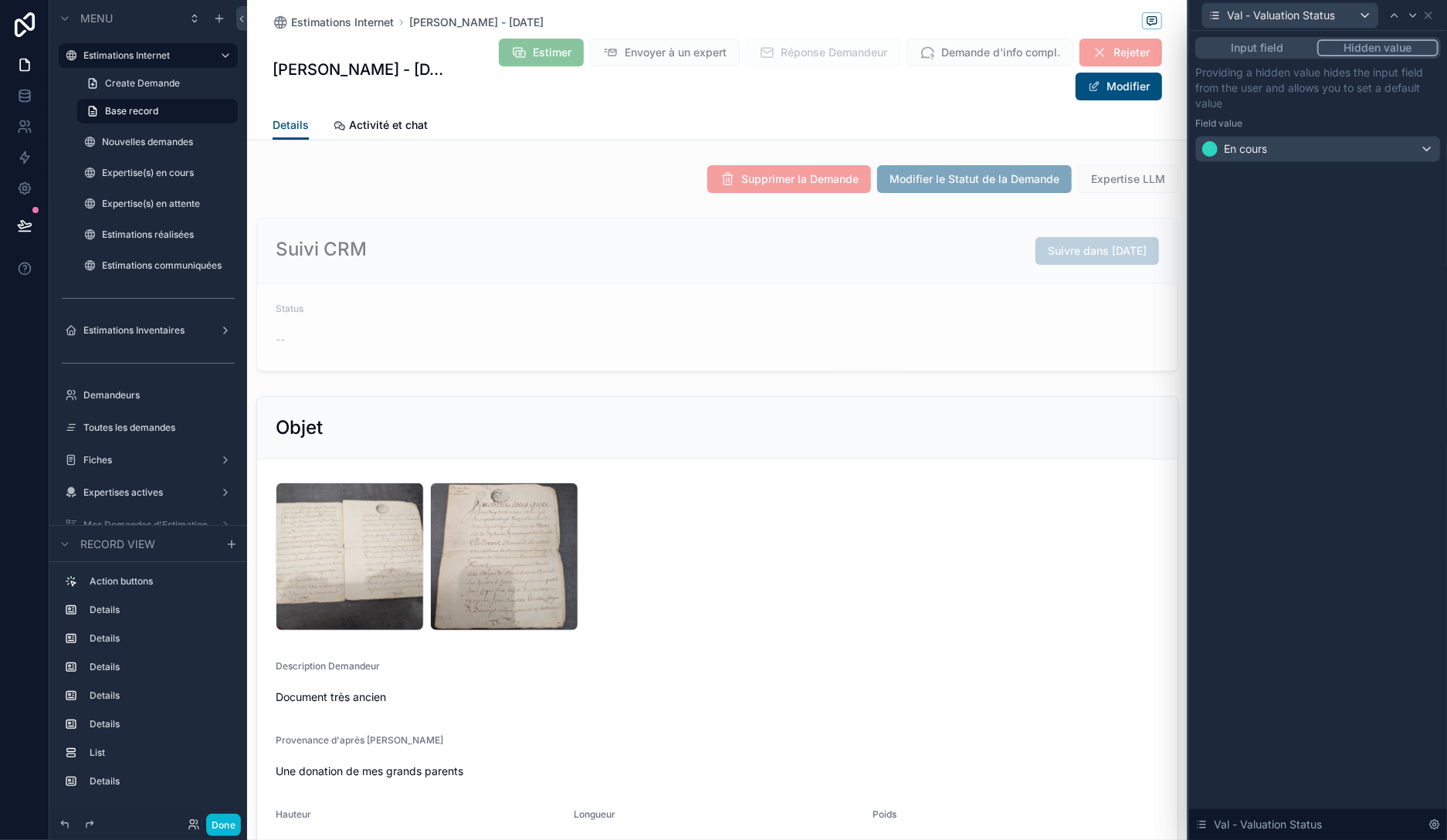
click at [1290, 42] on button "Input field" at bounding box center [1258, 47] width 120 height 17
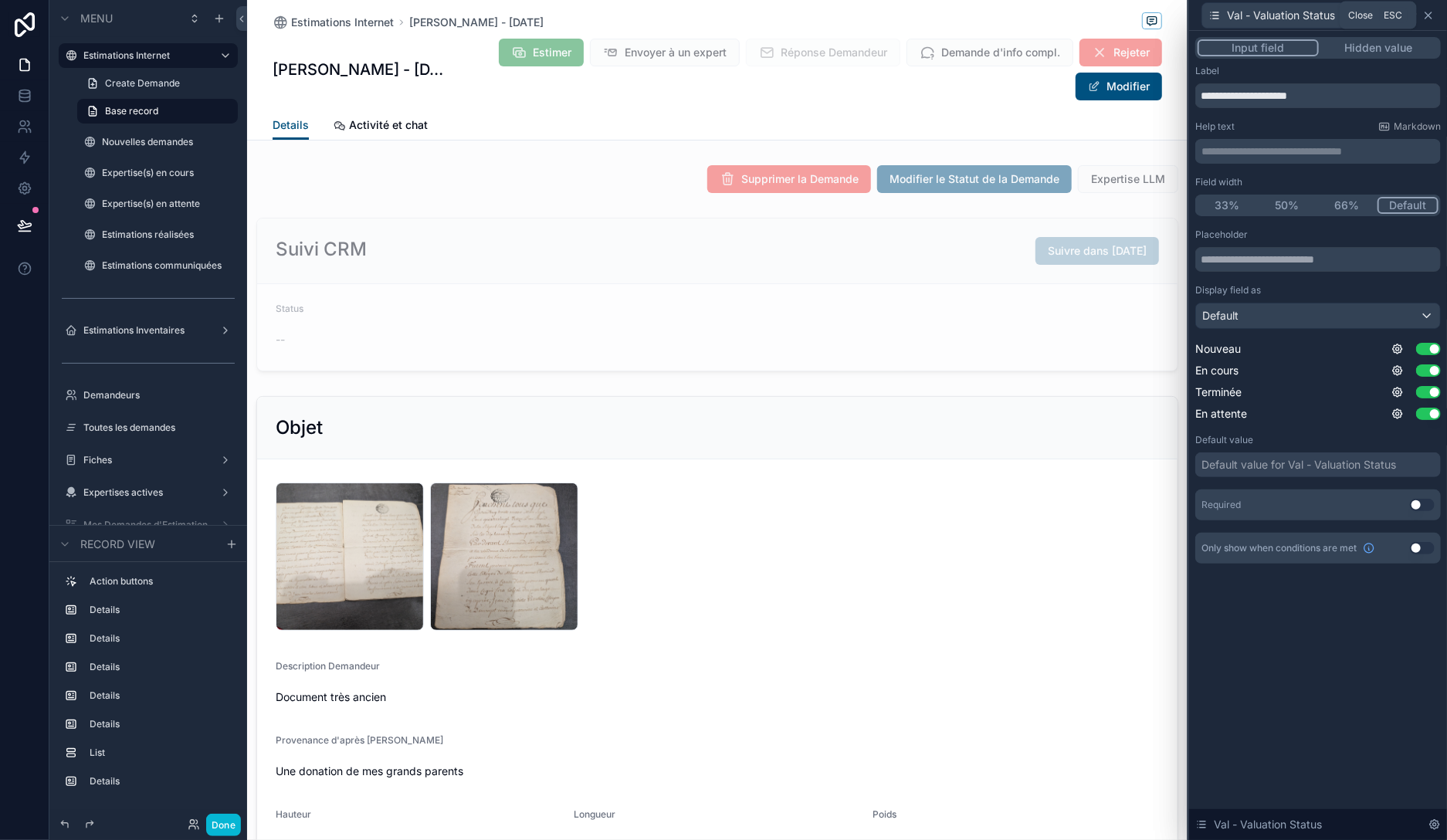
click at [1431, 16] on icon at bounding box center [1428, 15] width 12 height 12
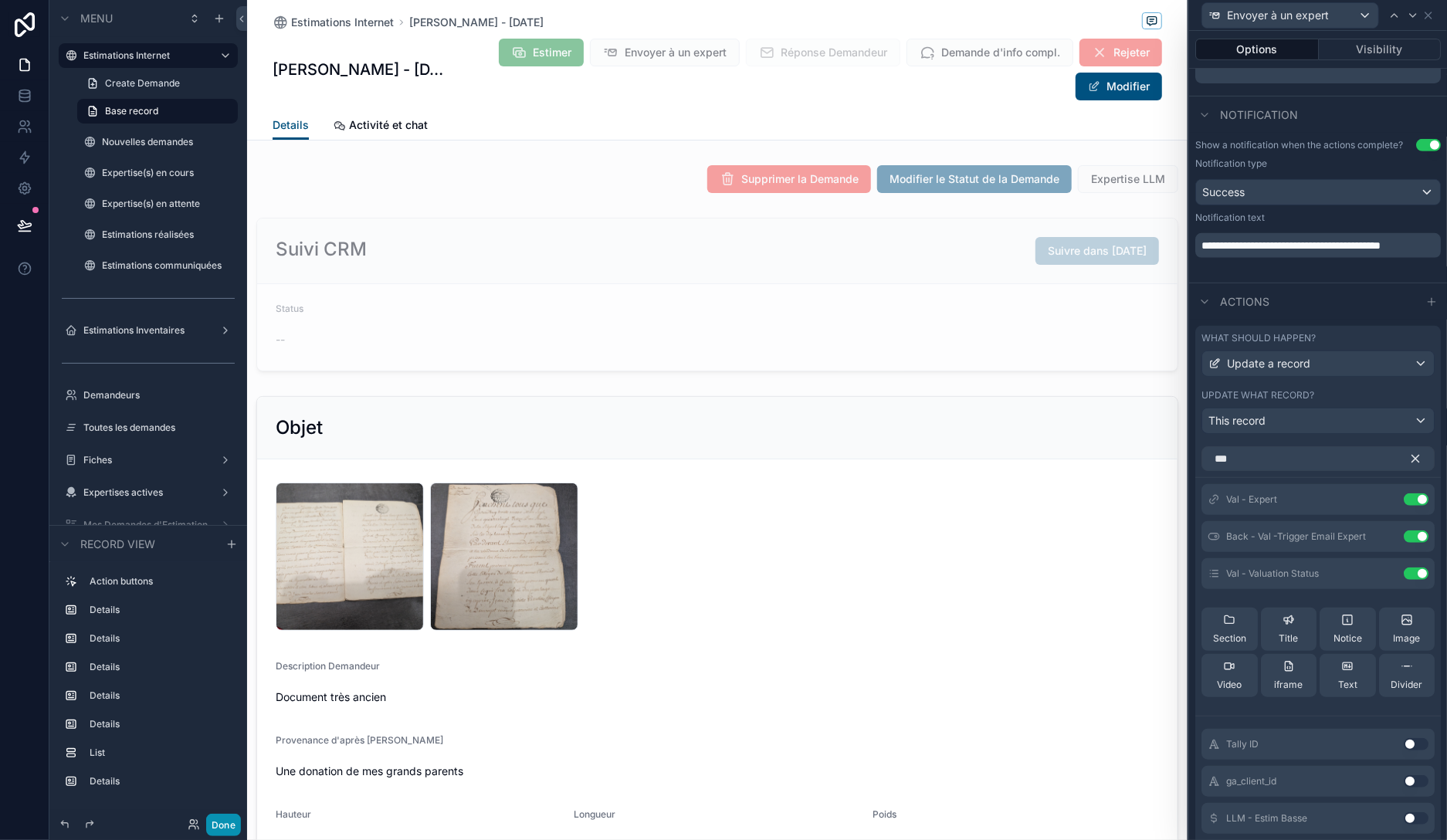
click at [228, 829] on button "Done" at bounding box center [223, 824] width 35 height 22
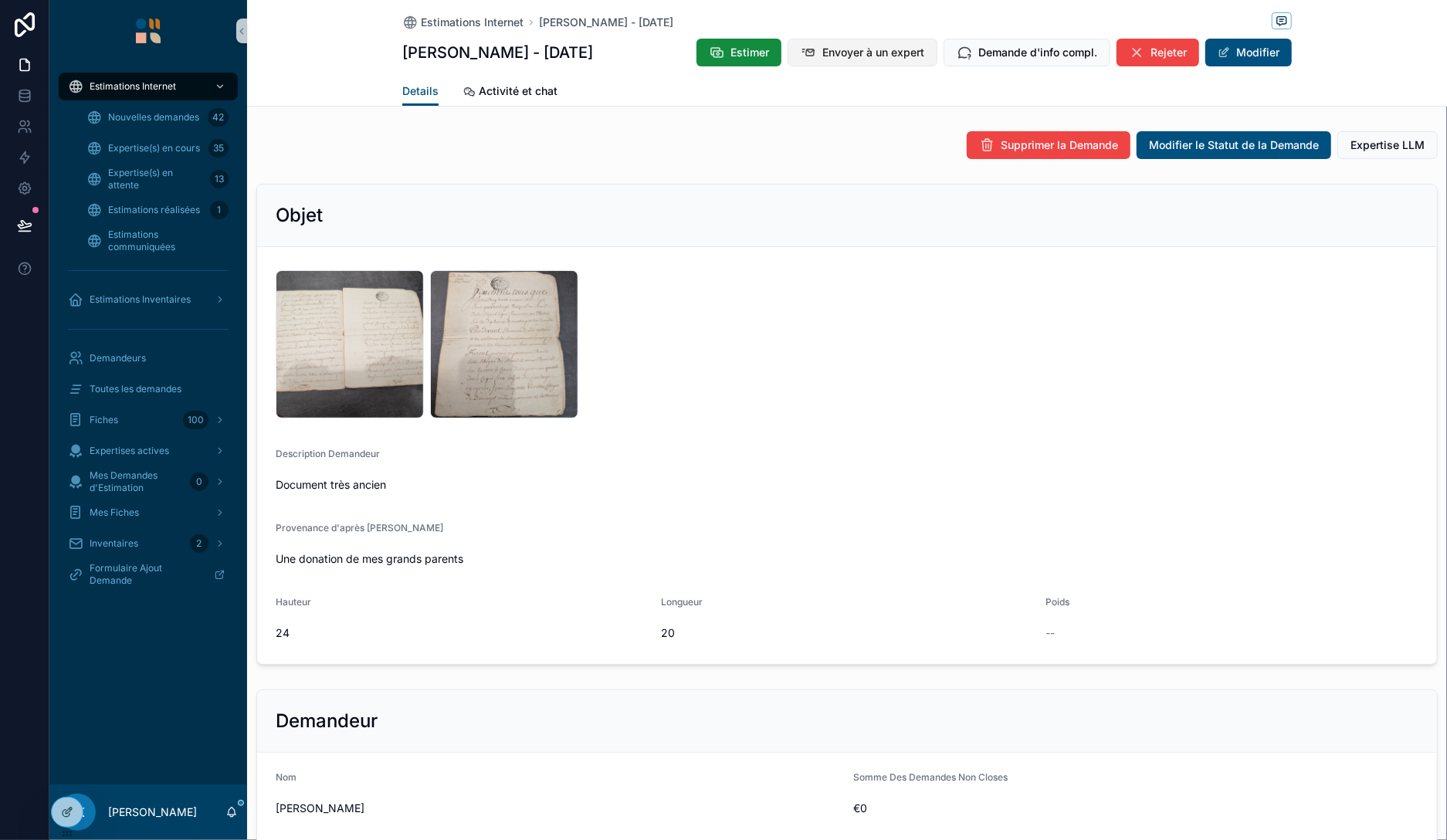
click at [843, 60] on button "Envoyer à un expert" at bounding box center [862, 52] width 149 height 28
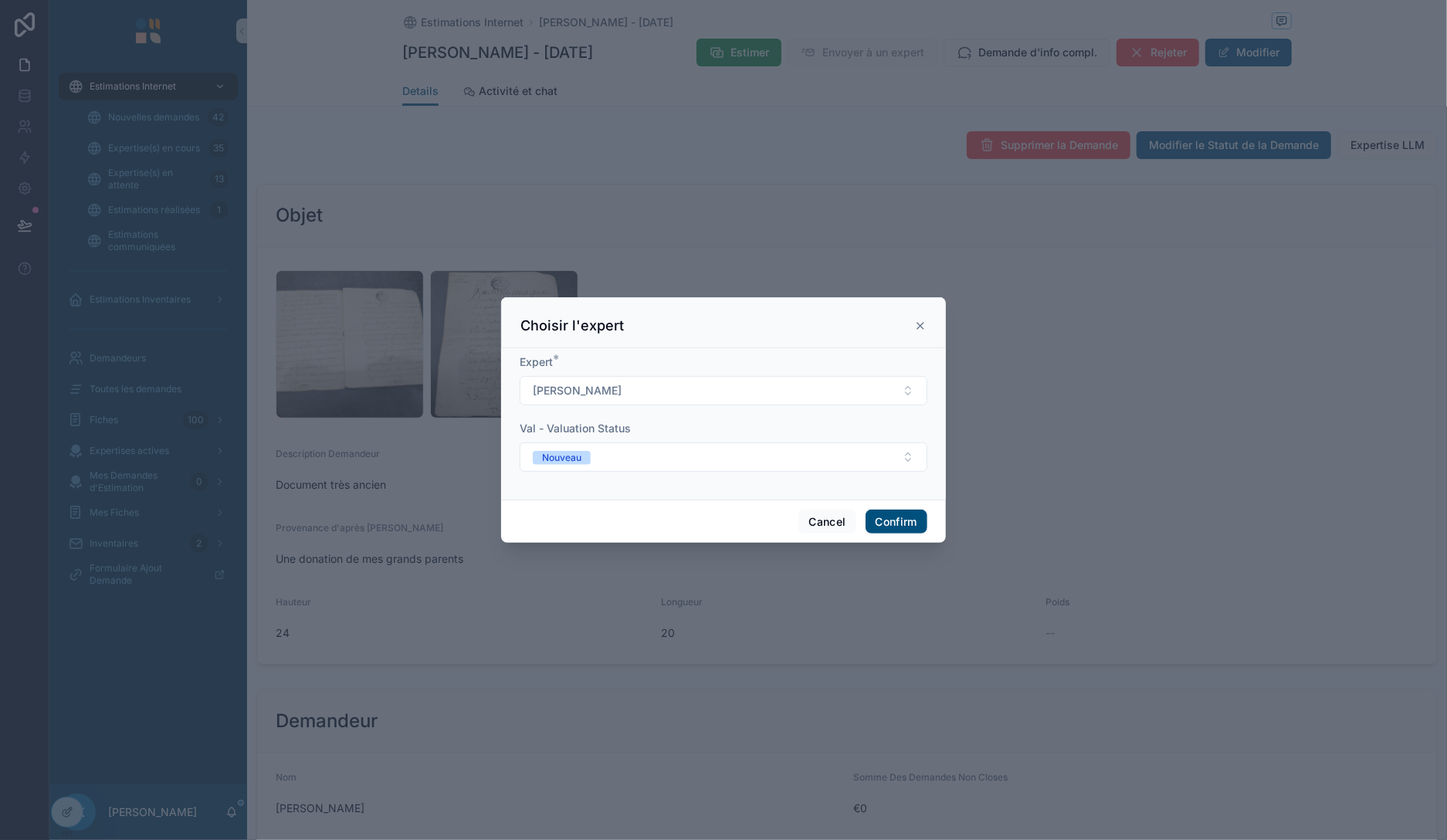
click at [816, 156] on div at bounding box center [724, 420] width 1447 height 840
click at [826, 521] on button "Cancel" at bounding box center [827, 522] width 57 height 24
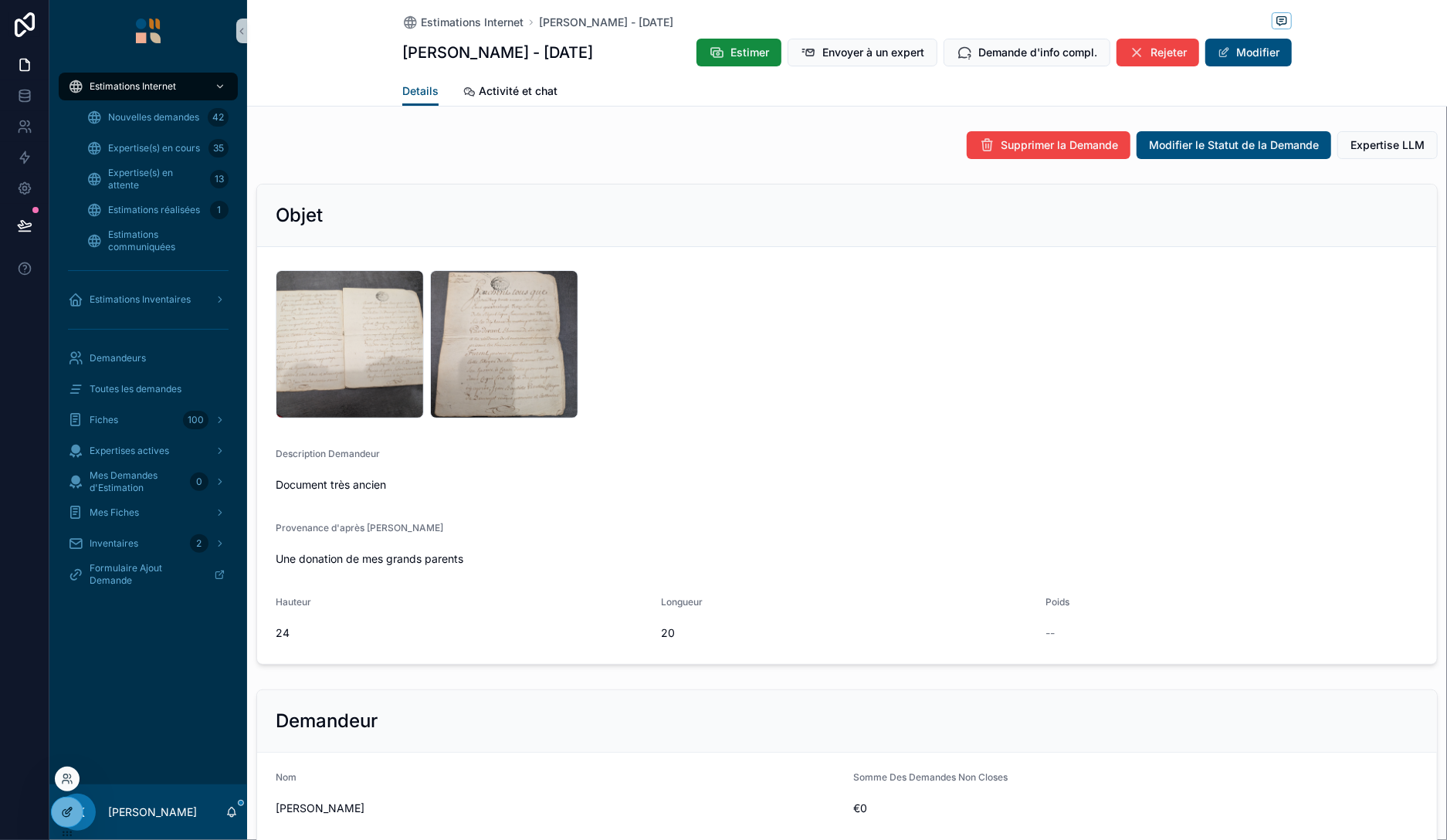
click at [79, 809] on div at bounding box center [67, 812] width 31 height 29
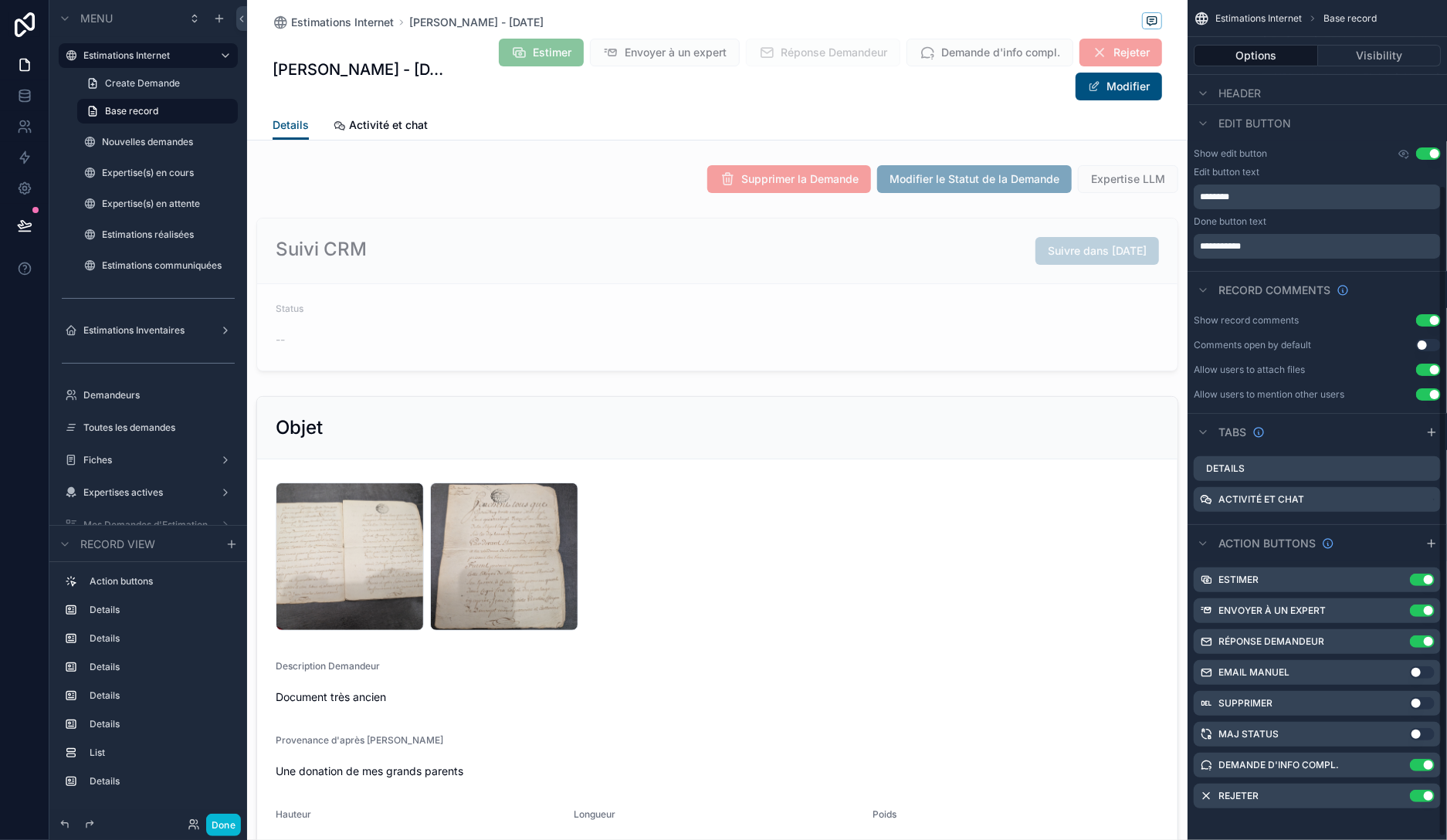
scroll to position [242, 0]
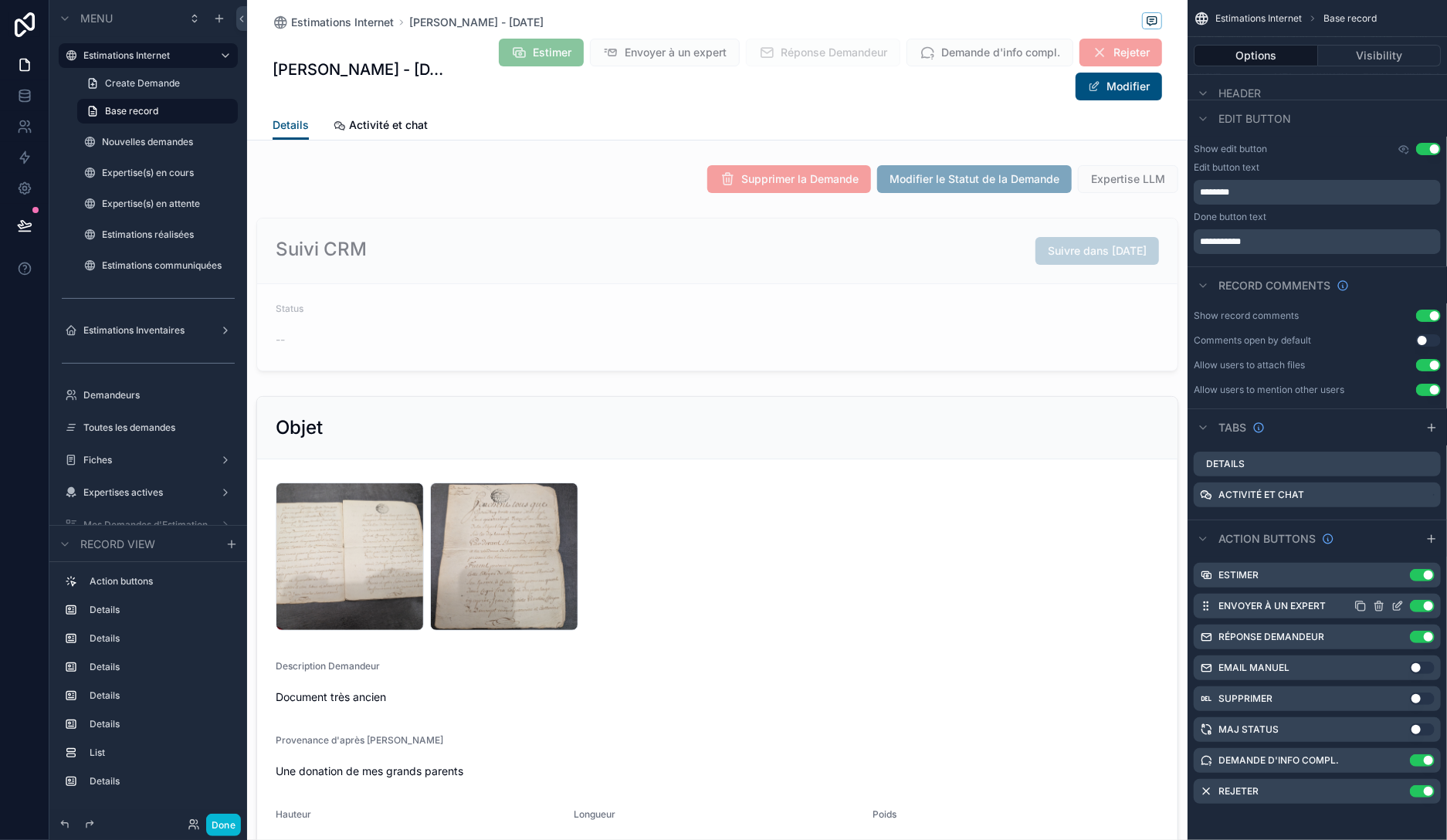
click at [1395, 604] on icon "scrollable content" at bounding box center [1397, 606] width 12 height 12
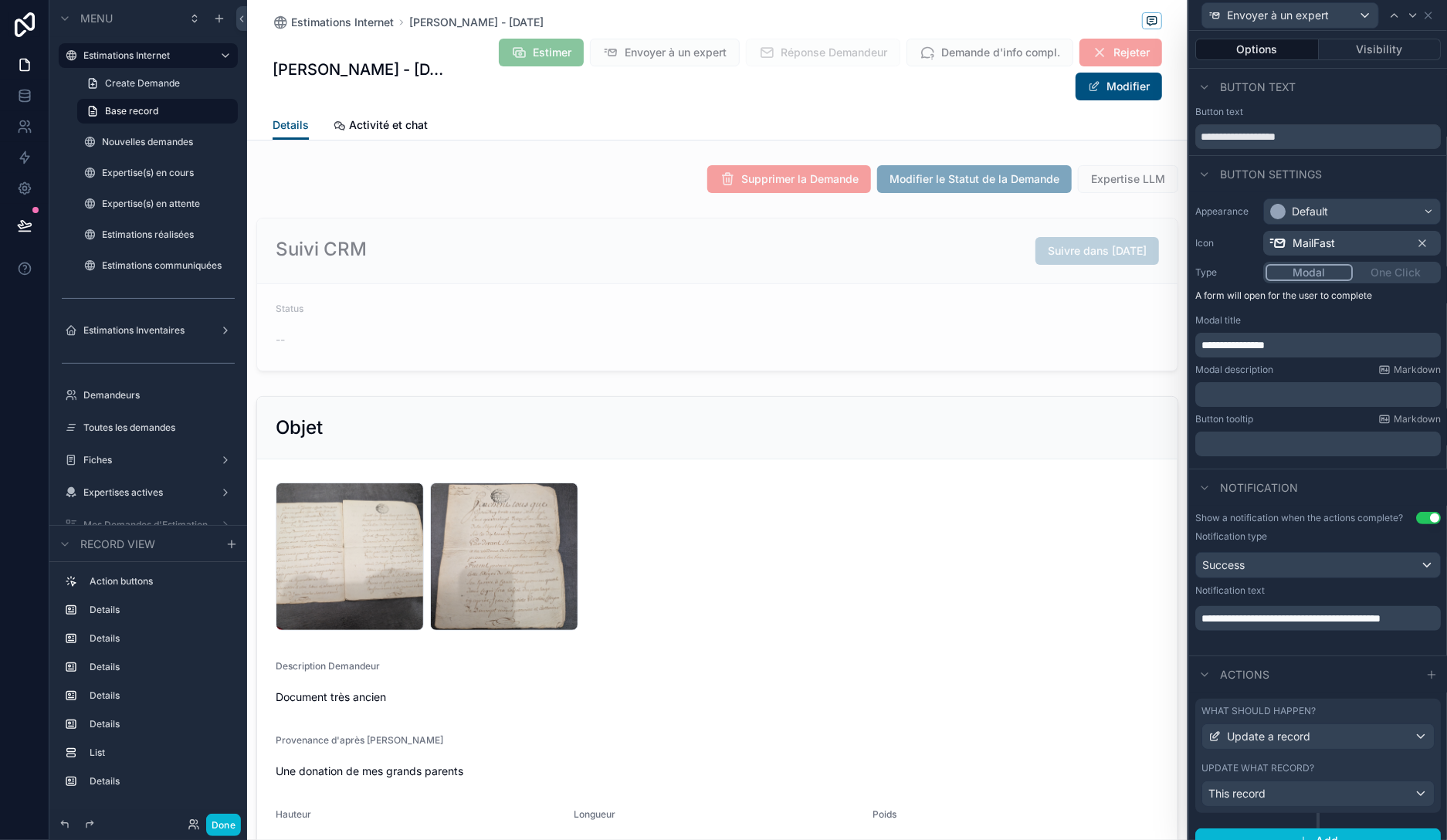
click at [1398, 271] on div "Modal One Click" at bounding box center [1351, 273] width 177 height 21
click at [1289, 274] on button "Modal" at bounding box center [1309, 272] width 87 height 17
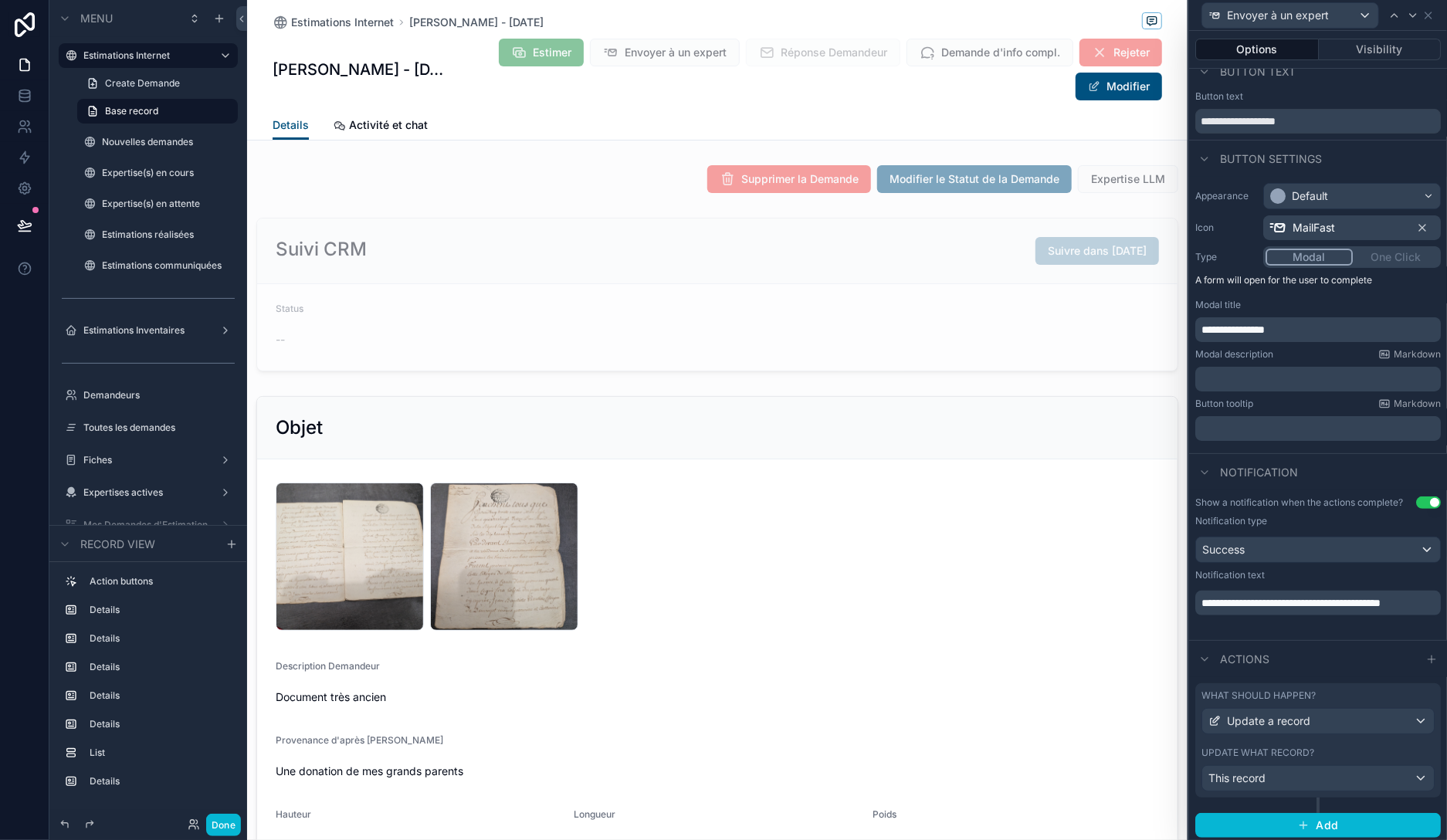
scroll to position [17, 0]
click at [1338, 745] on div "Update what record?" at bounding box center [1318, 751] width 234 height 12
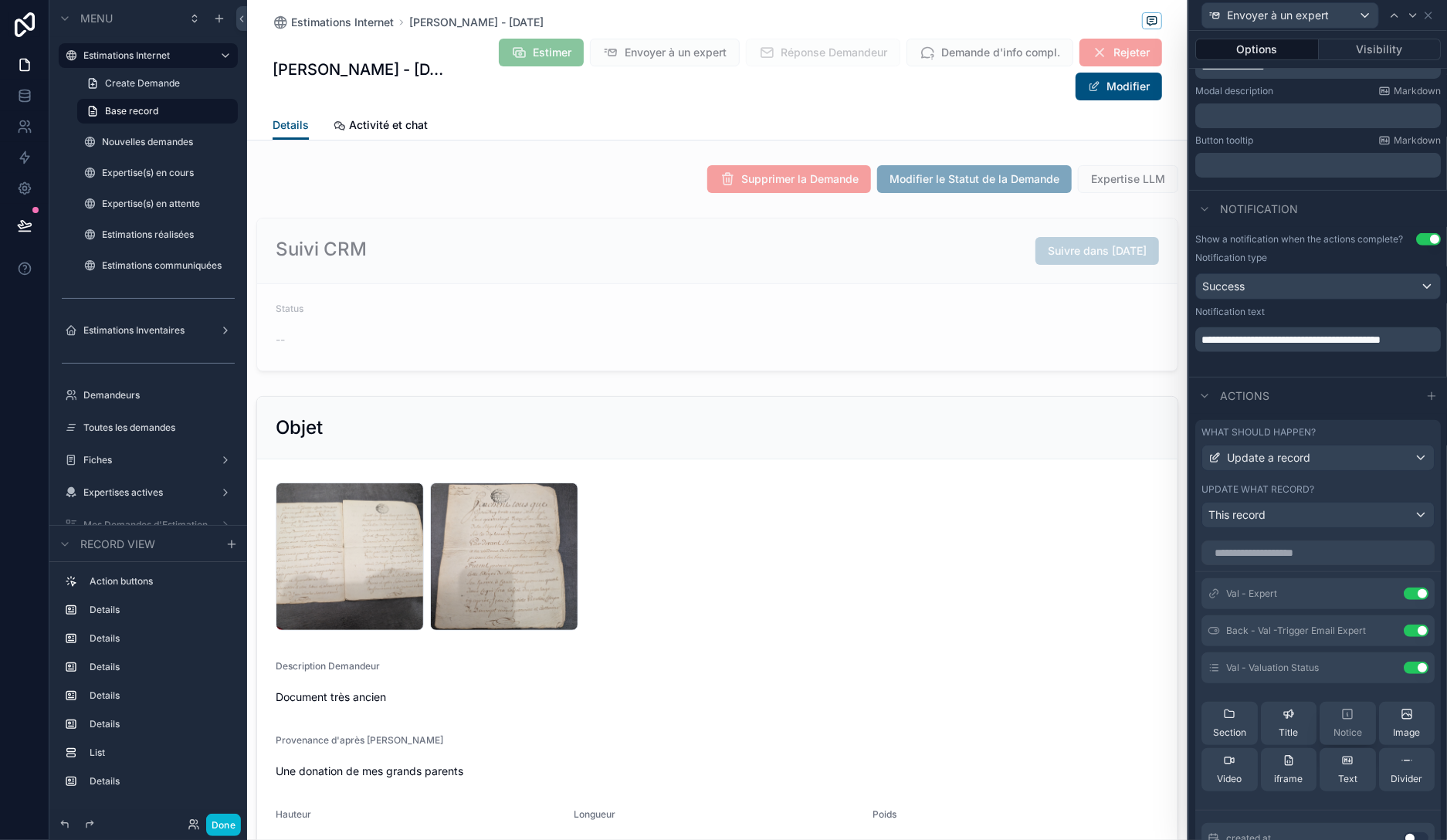
scroll to position [284, 0]
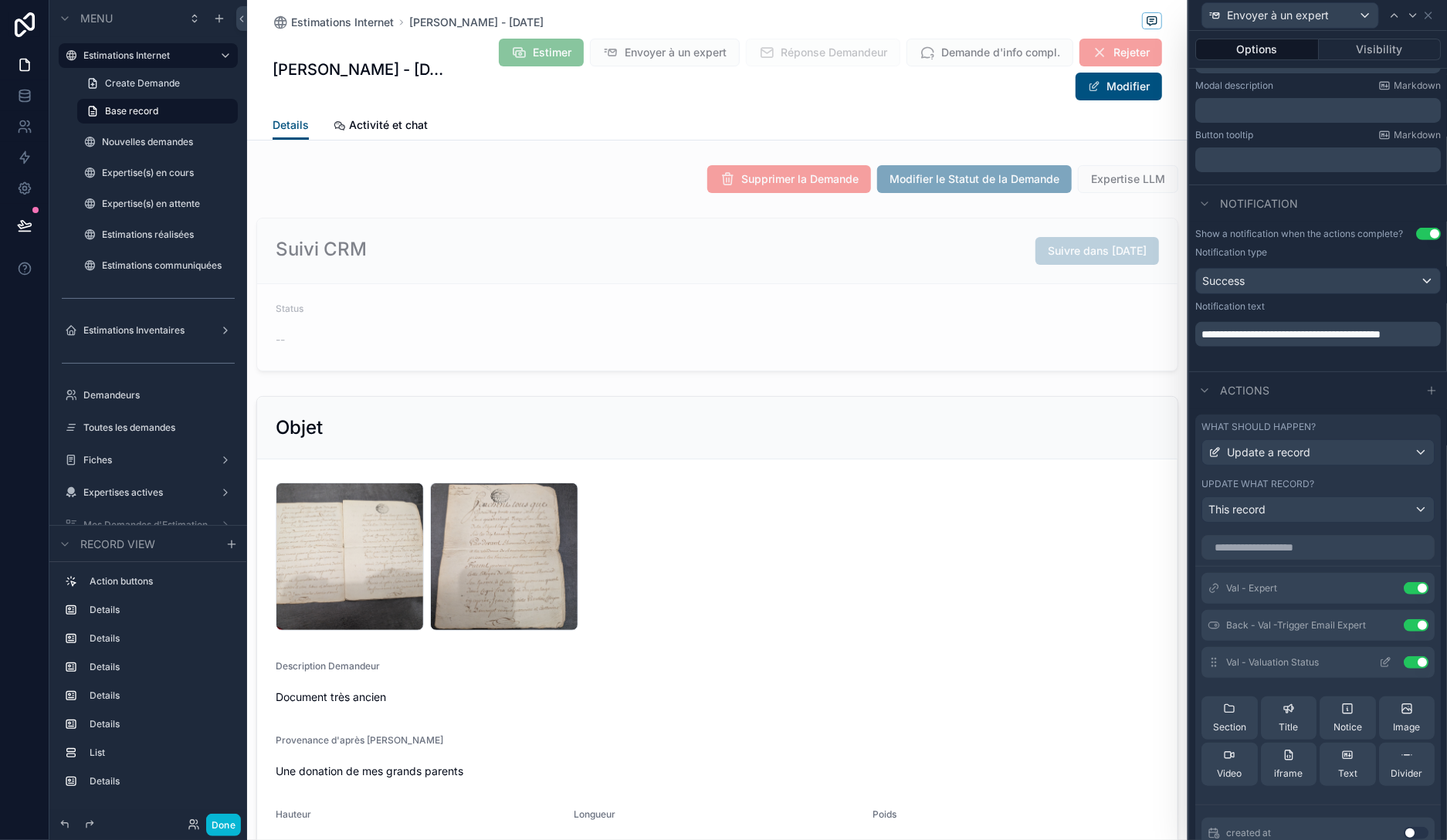
click at [1379, 661] on icon at bounding box center [1385, 662] width 12 height 12
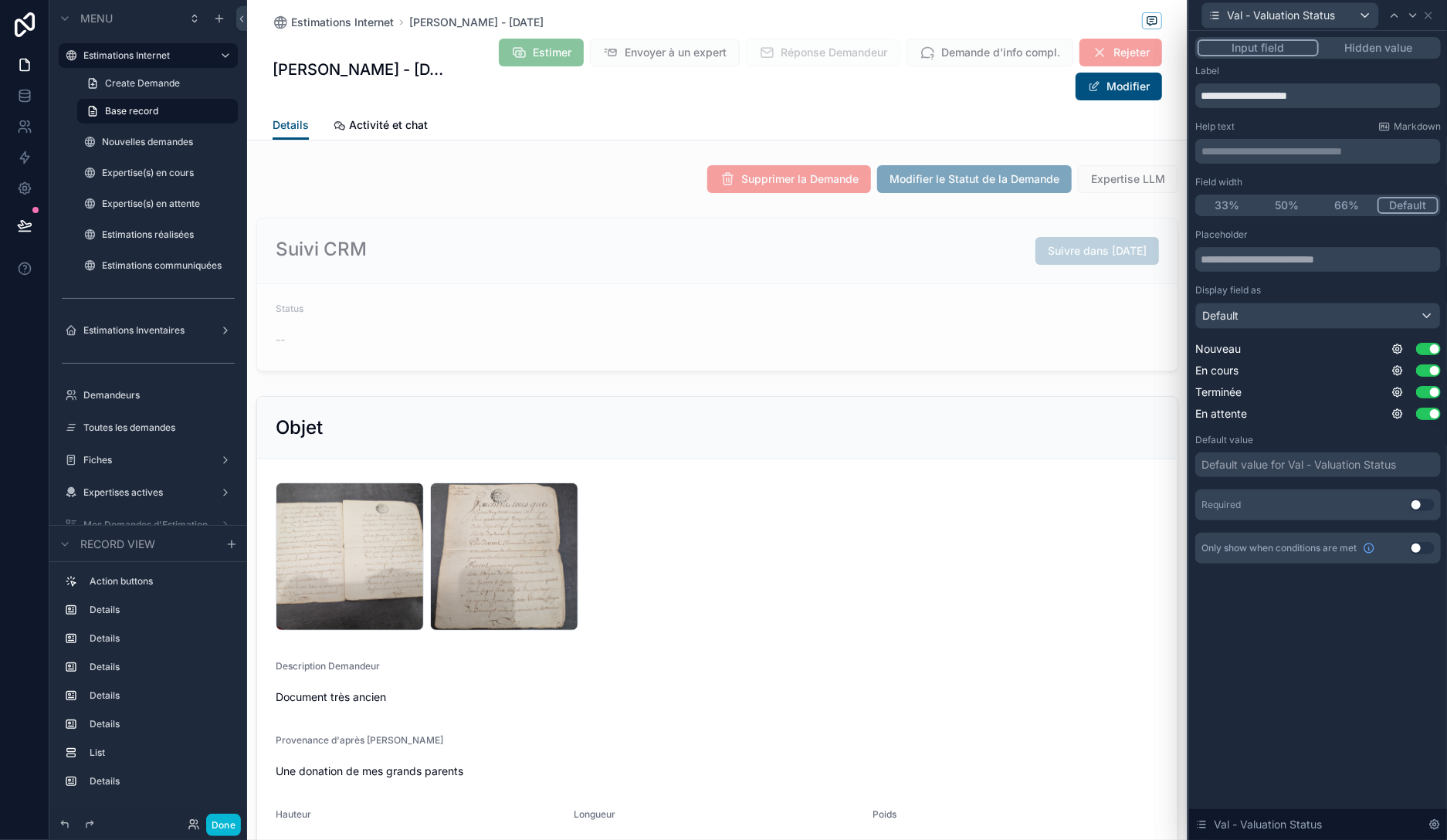
click at [1376, 47] on button "Hidden value" at bounding box center [1378, 47] width 120 height 17
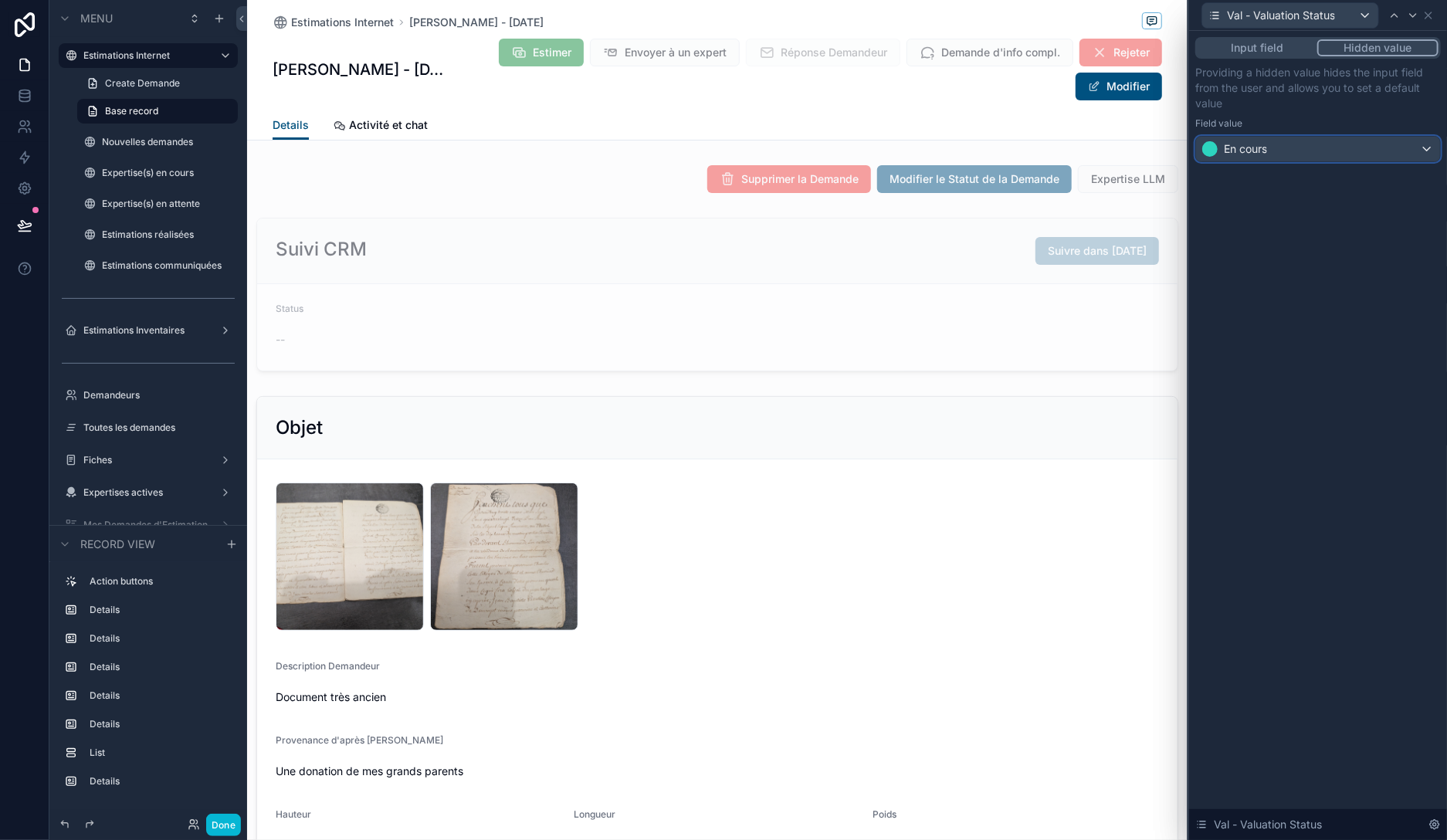
click at [1299, 157] on div "En cours" at bounding box center [1318, 149] width 244 height 24
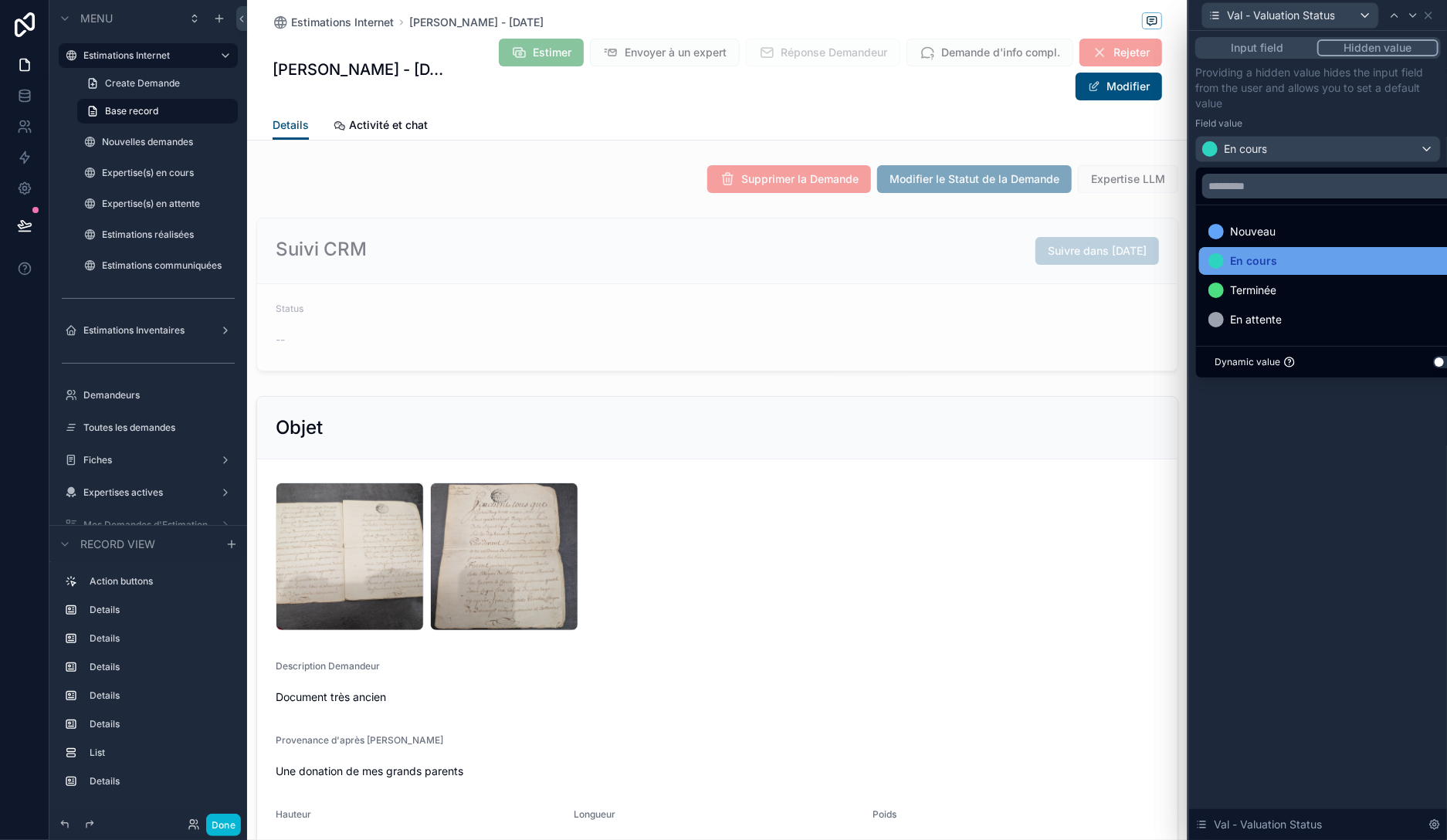
click at [1253, 262] on span "En cours" at bounding box center [1253, 260] width 47 height 19
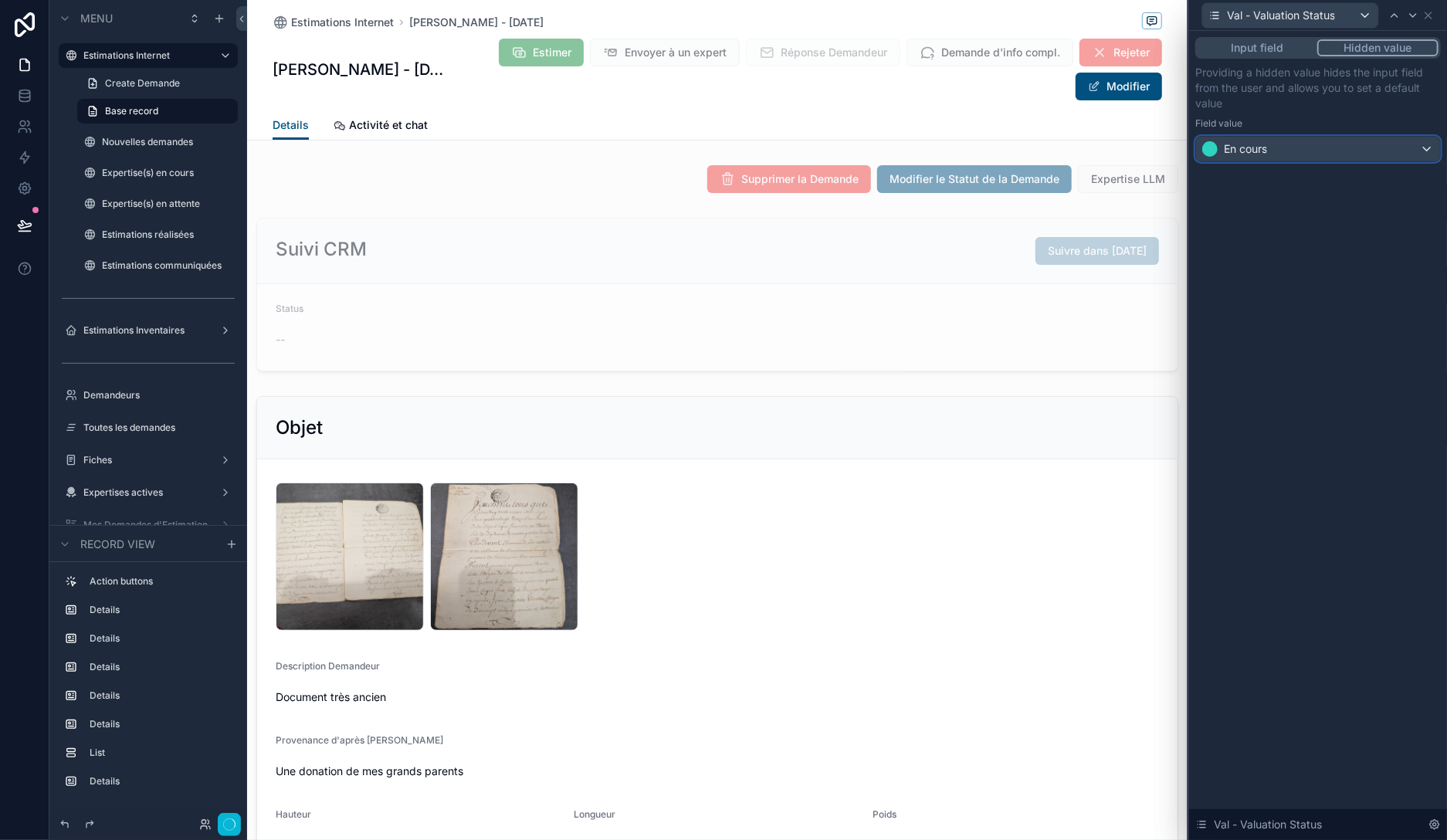
click at [1298, 149] on div "En cours" at bounding box center [1318, 149] width 244 height 24
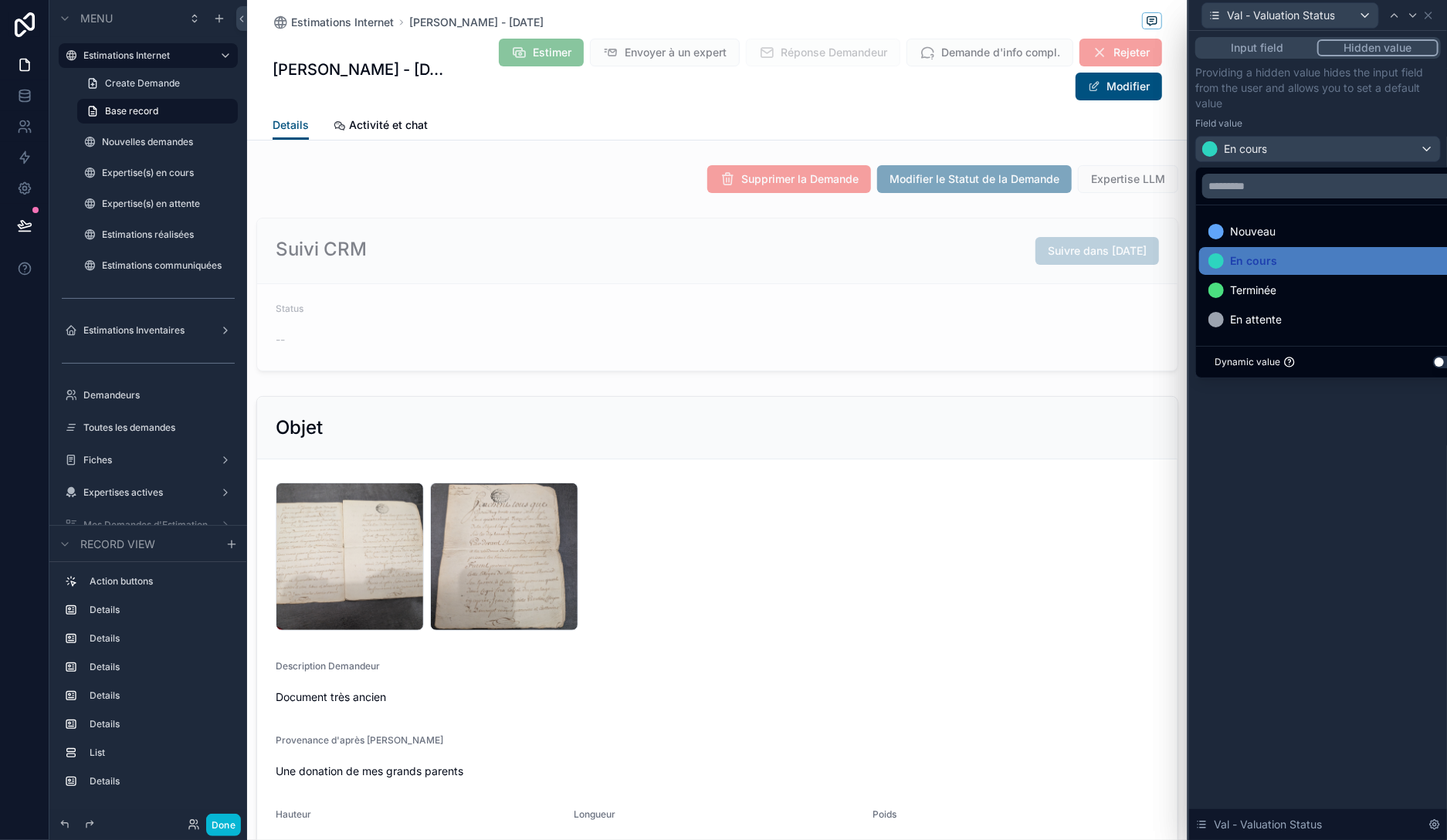
click at [1261, 246] on ul "Nouveau En cours Terminée En attente" at bounding box center [1336, 276] width 280 height 140
click at [1267, 230] on span "Nouveau" at bounding box center [1253, 231] width 46 height 19
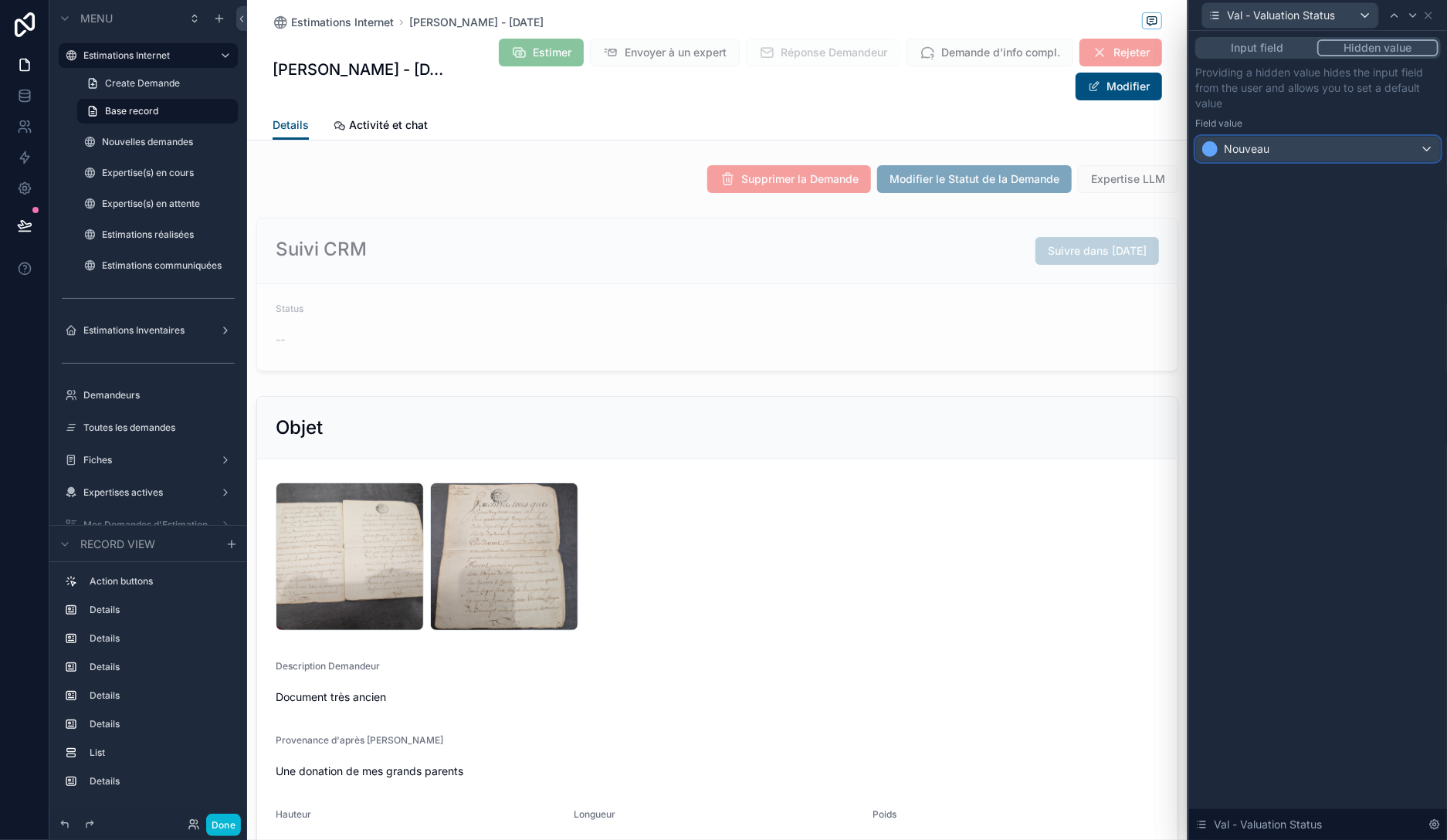
click at [1281, 141] on div "Nouveau" at bounding box center [1318, 149] width 244 height 24
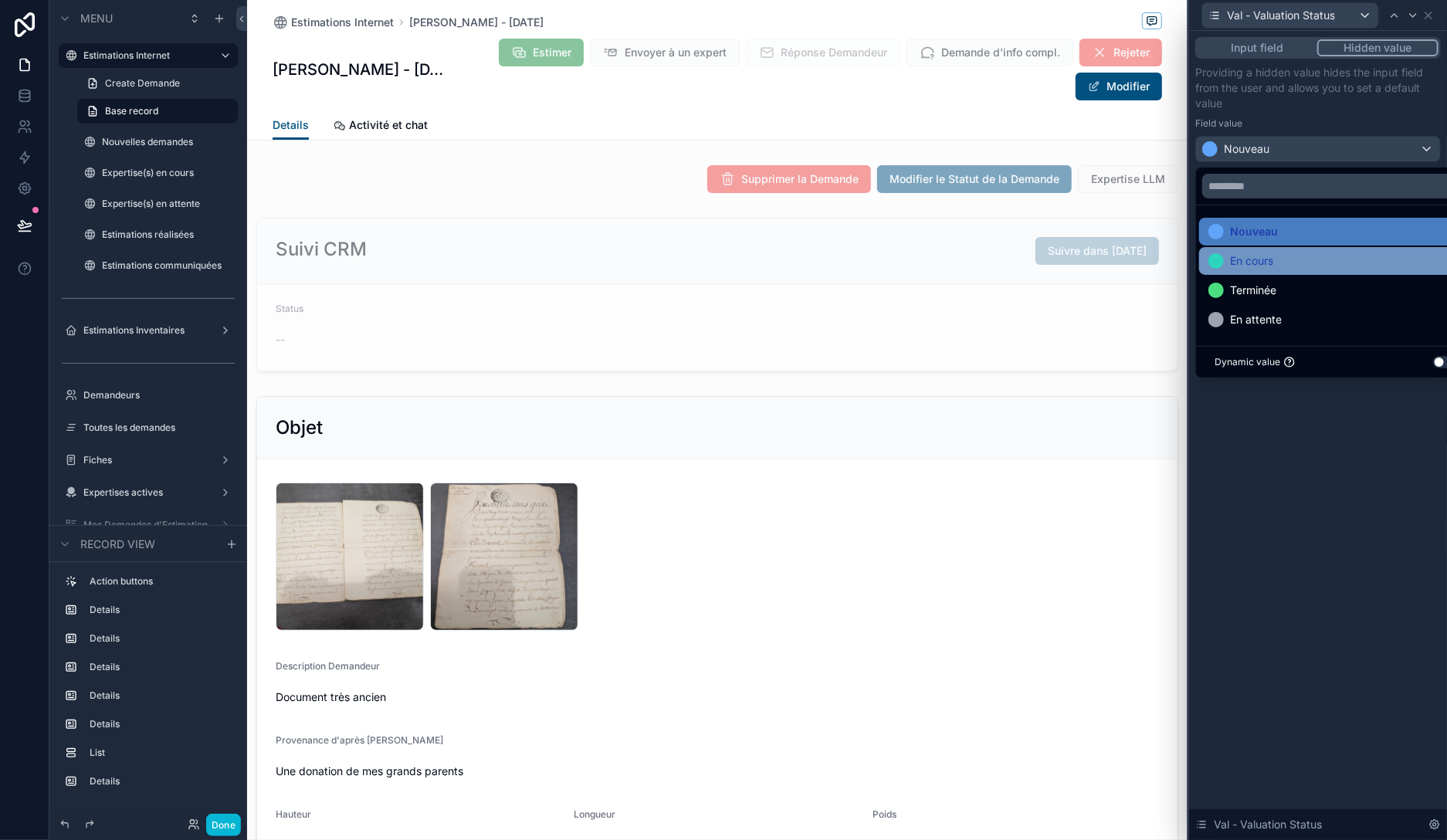
click at [1258, 258] on span "En cours" at bounding box center [1251, 260] width 43 height 19
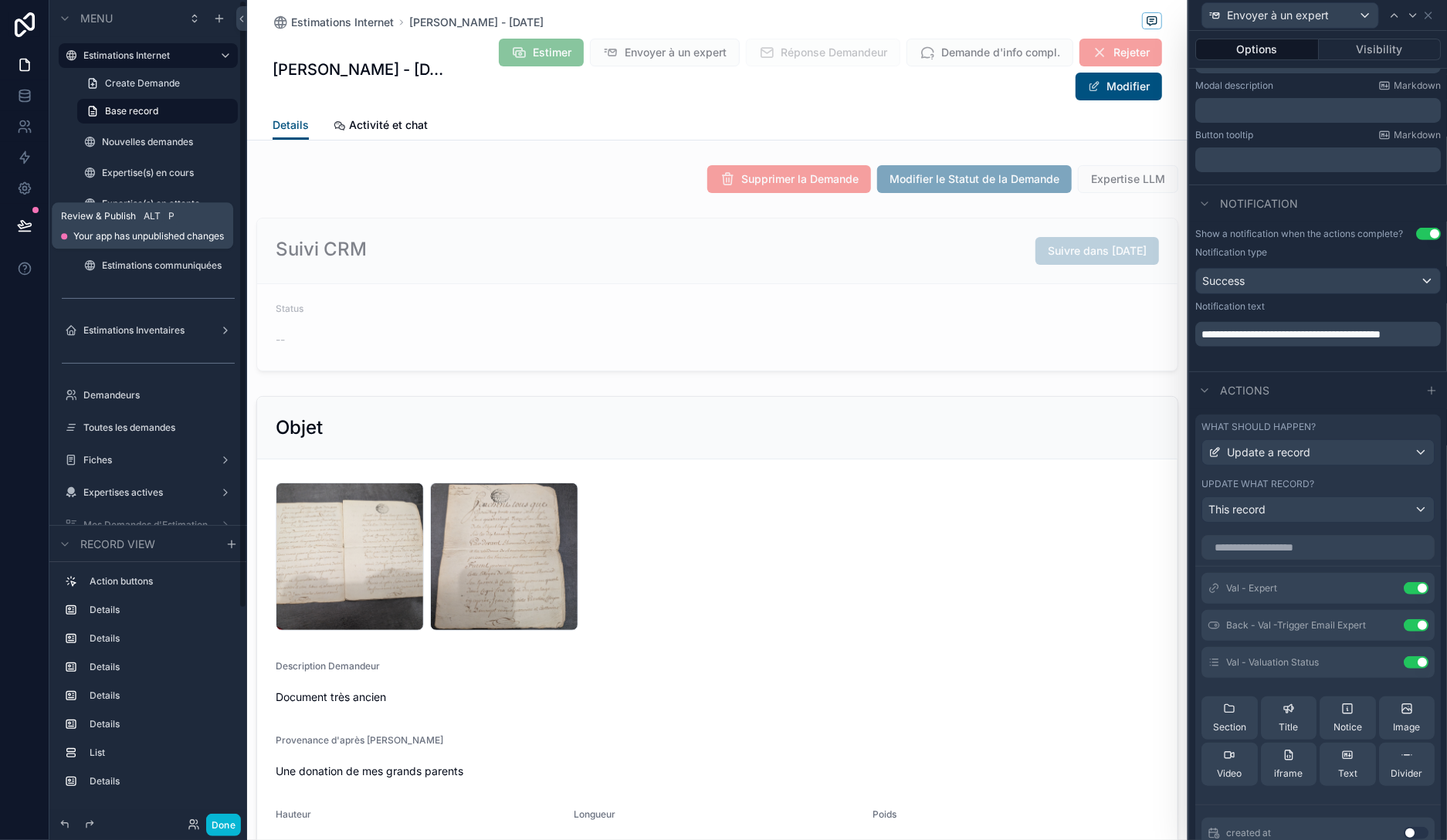
click at [28, 227] on icon at bounding box center [24, 224] width 13 height 7
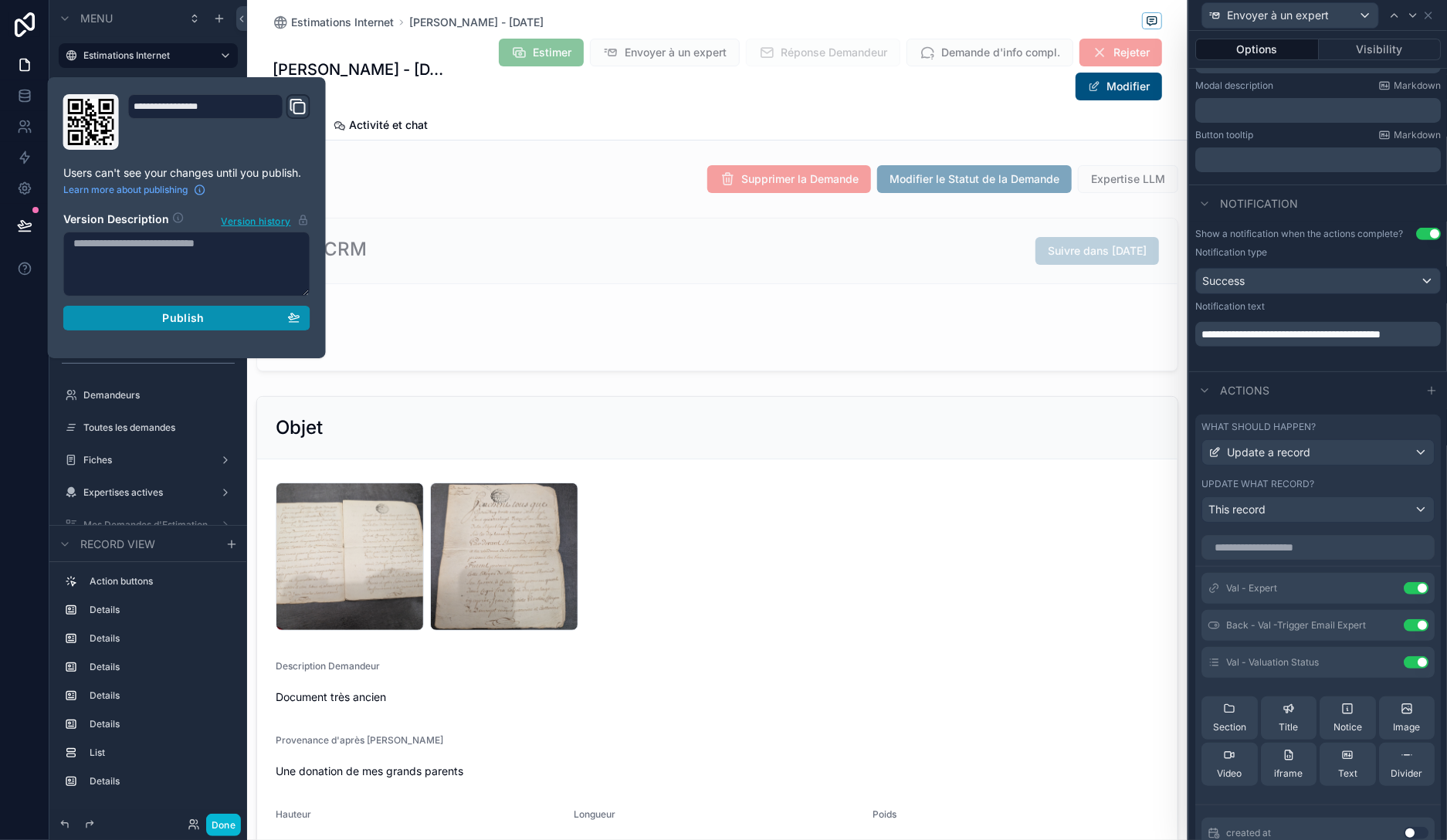
click at [137, 316] on div "Publish" at bounding box center [187, 318] width 227 height 14
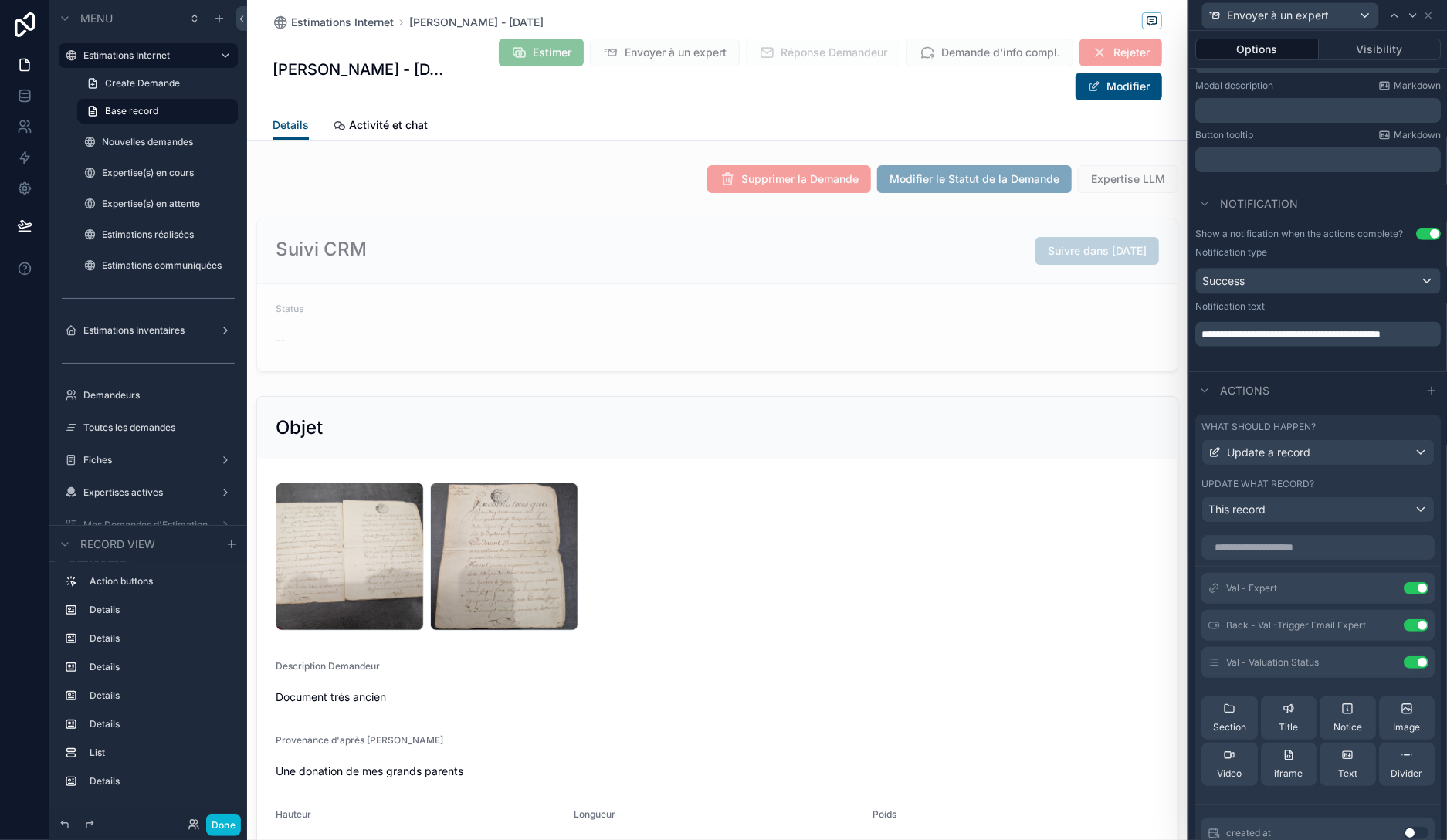
click at [648, 62] on span "Envoyer à un expert" at bounding box center [664, 52] width 149 height 28
click at [220, 827] on button "Done" at bounding box center [223, 824] width 35 height 22
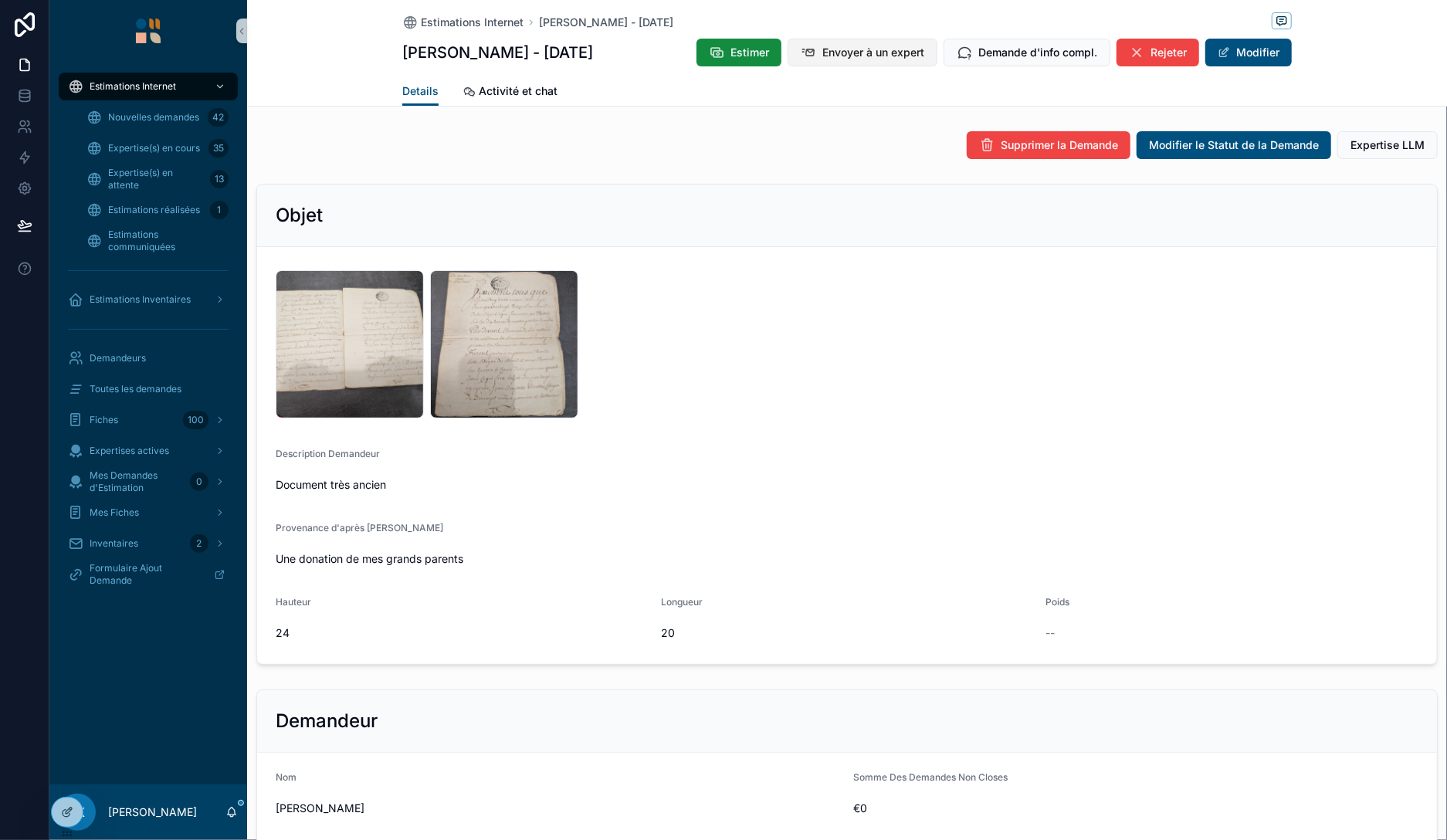
click at [886, 47] on span "Envoyer à un expert" at bounding box center [873, 52] width 102 height 16
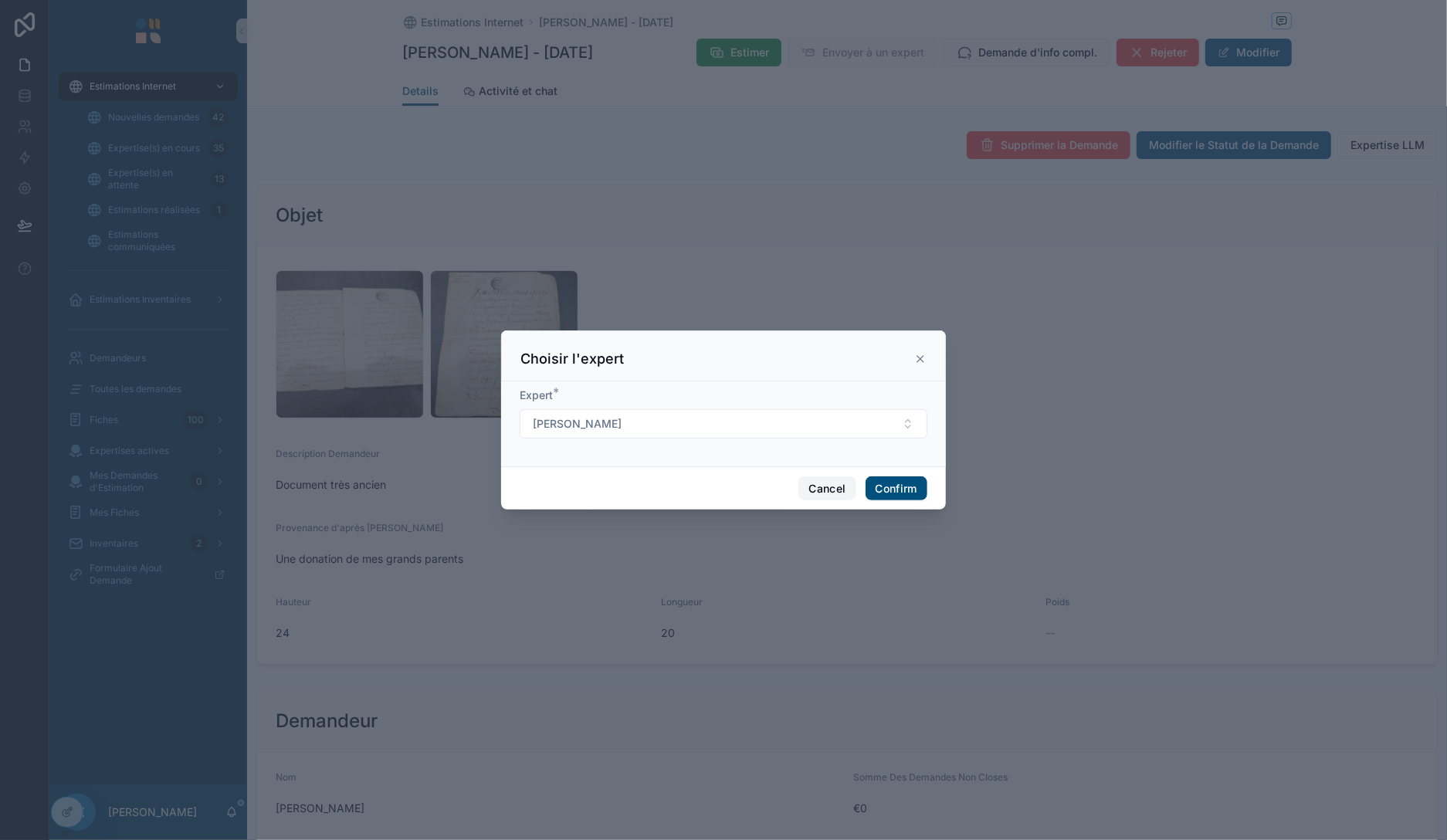
click at [817, 490] on button "Cancel" at bounding box center [827, 488] width 57 height 24
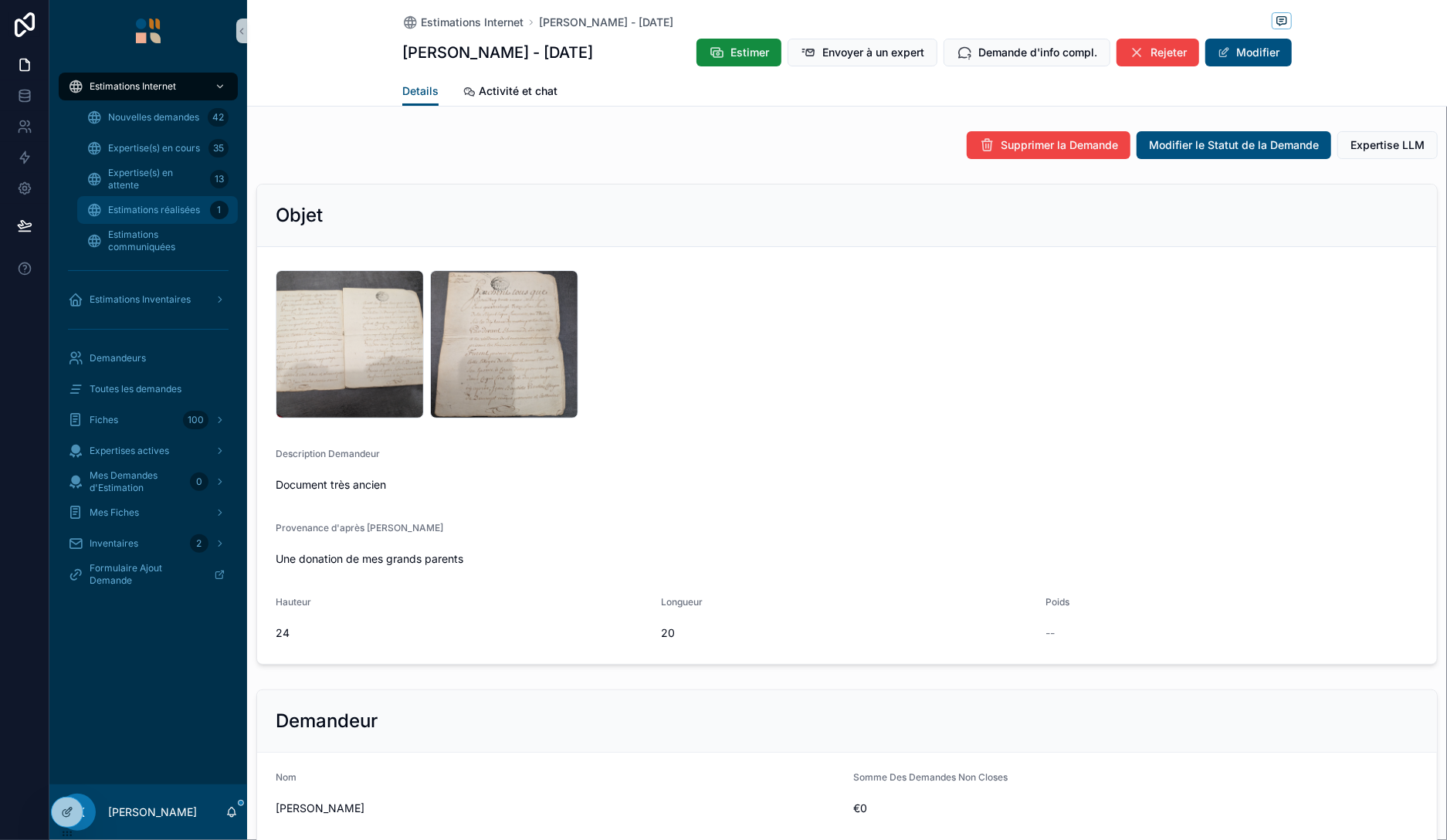
click at [195, 213] on span "Estimations réalisées" at bounding box center [154, 210] width 92 height 12
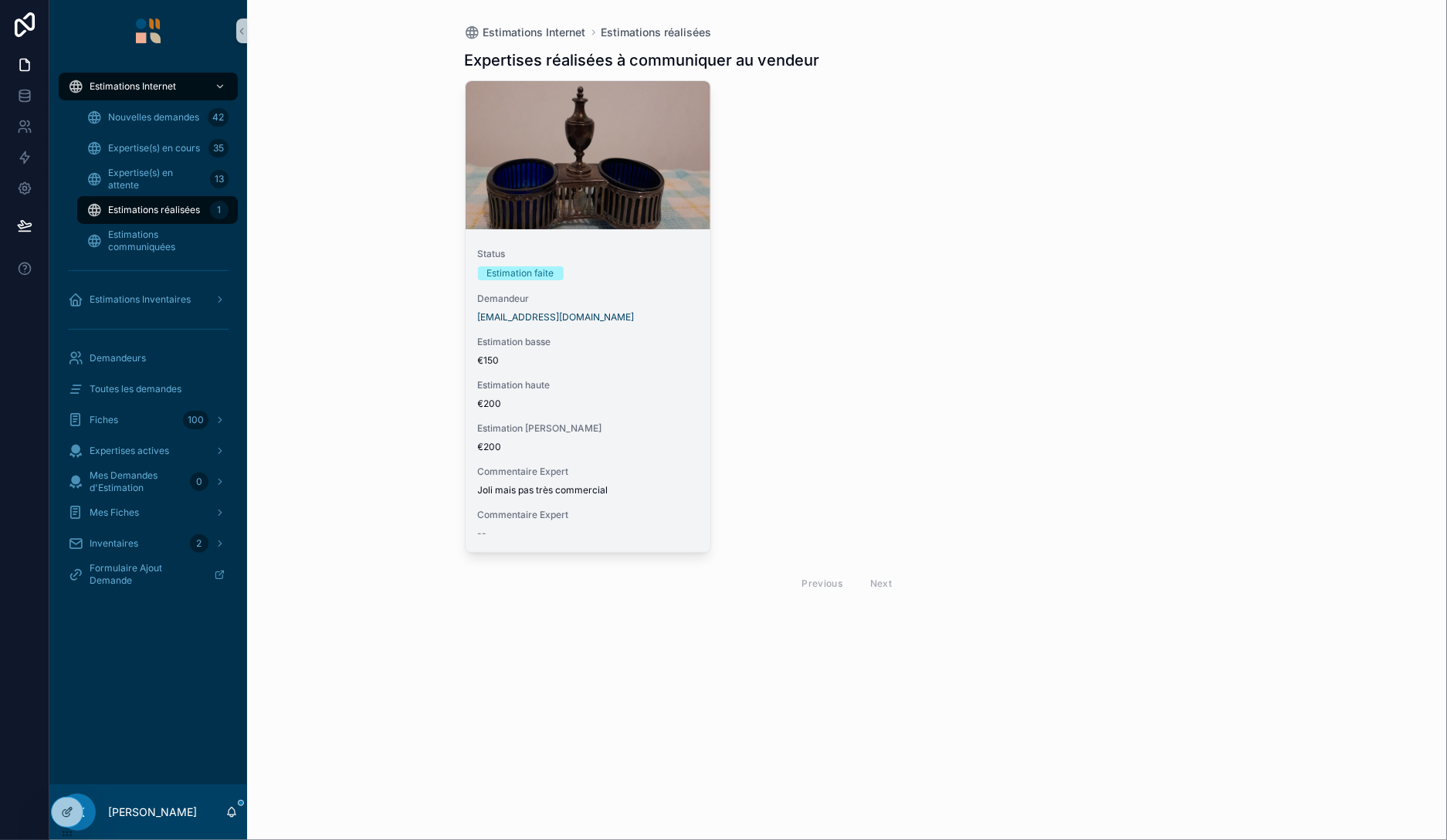
click at [657, 358] on span "€150" at bounding box center [588, 360] width 220 height 12
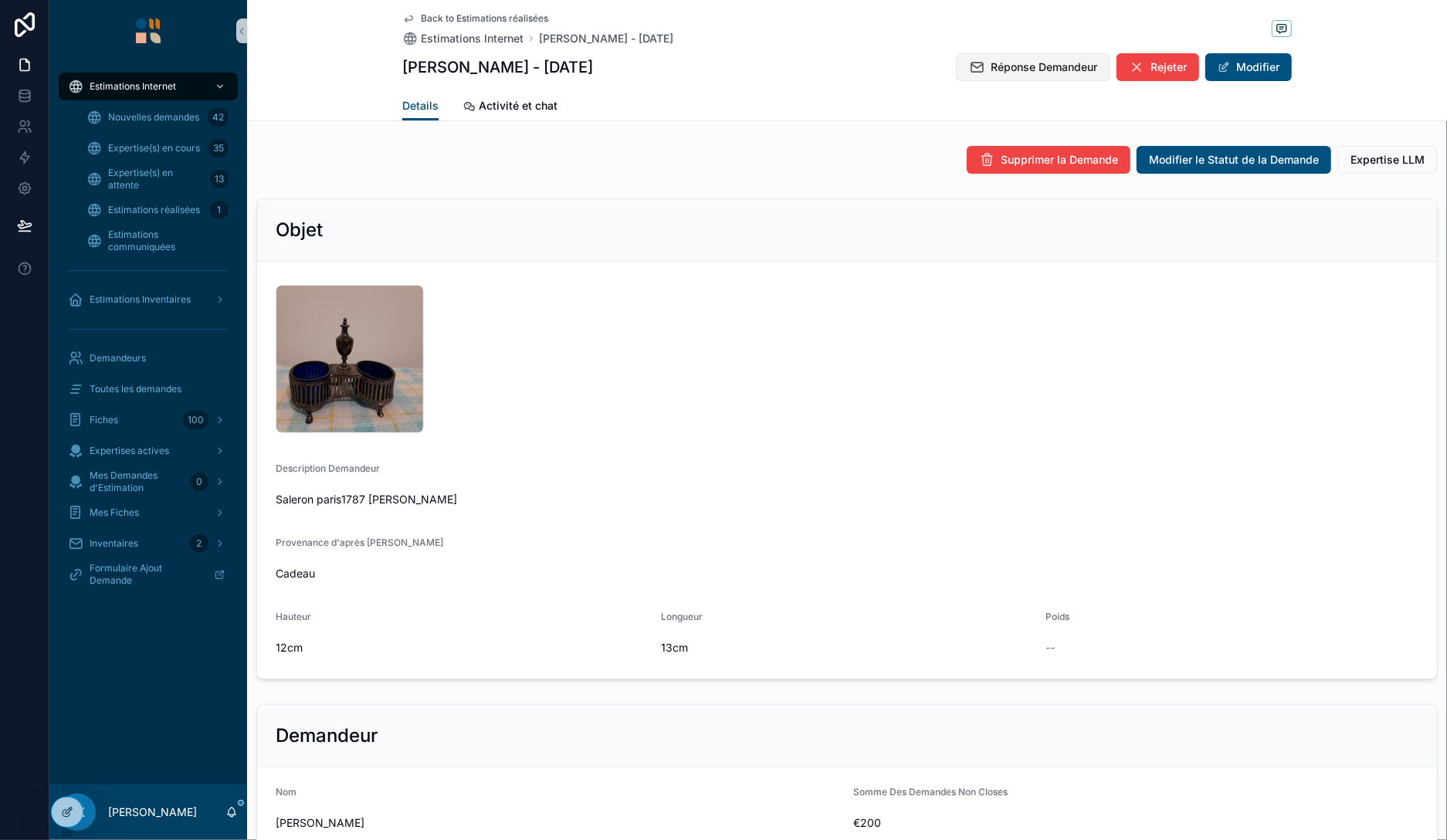
click at [1012, 63] on span "Réponse Demandeur" at bounding box center [1044, 67] width 106 height 16
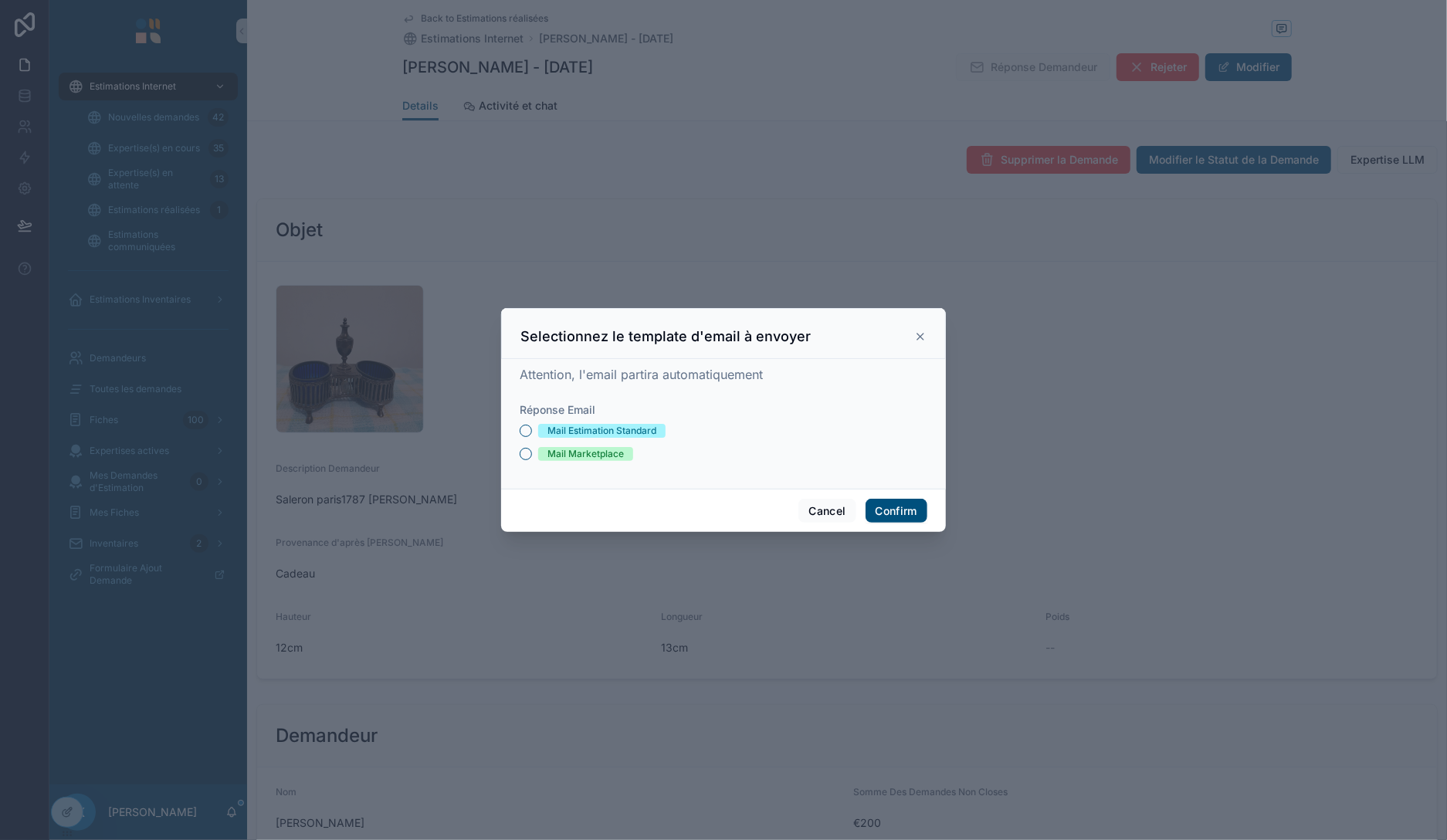
click at [602, 425] on div "Mail Estimation Standard" at bounding box center [601, 430] width 109 height 14
click at [532, 425] on button "Mail Estimation Standard" at bounding box center [525, 430] width 12 height 12
click at [902, 503] on button "Confirm" at bounding box center [897, 511] width 62 height 24
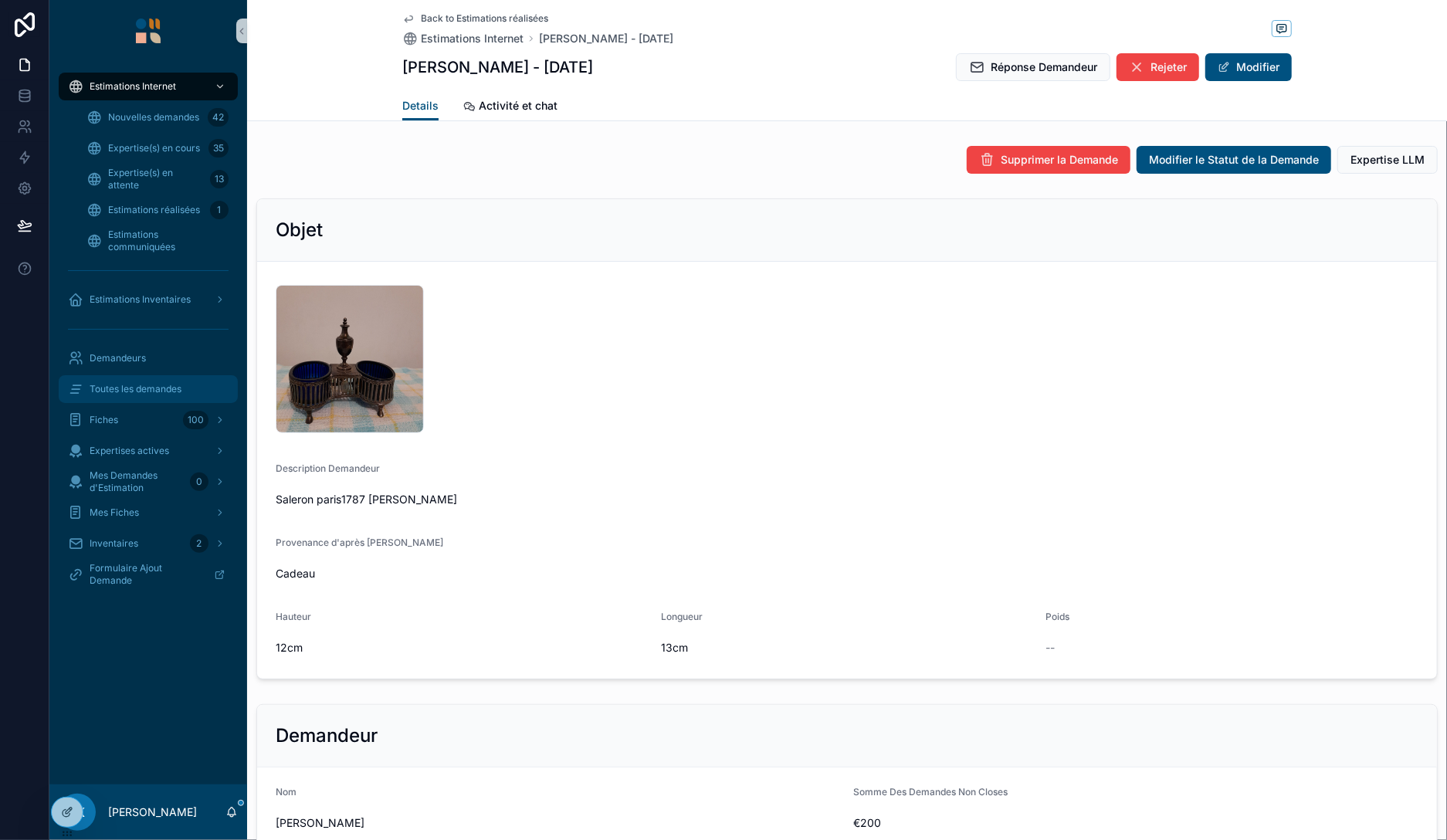
click at [158, 384] on span "Toutes les demandes" at bounding box center [136, 389] width 92 height 12
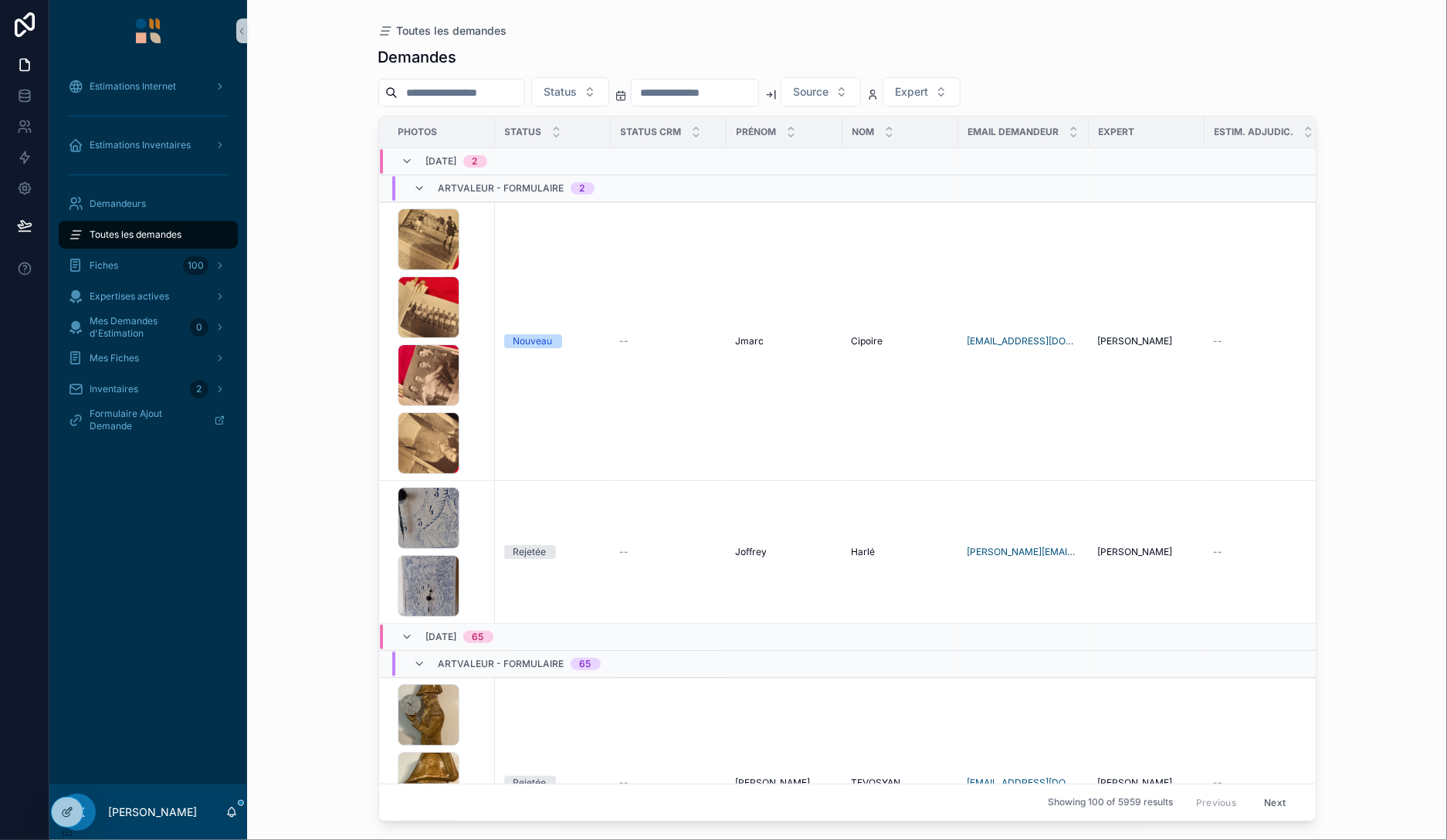
click at [486, 92] on input "scrollable content" at bounding box center [461, 92] width 127 height 21
paste input "*******"
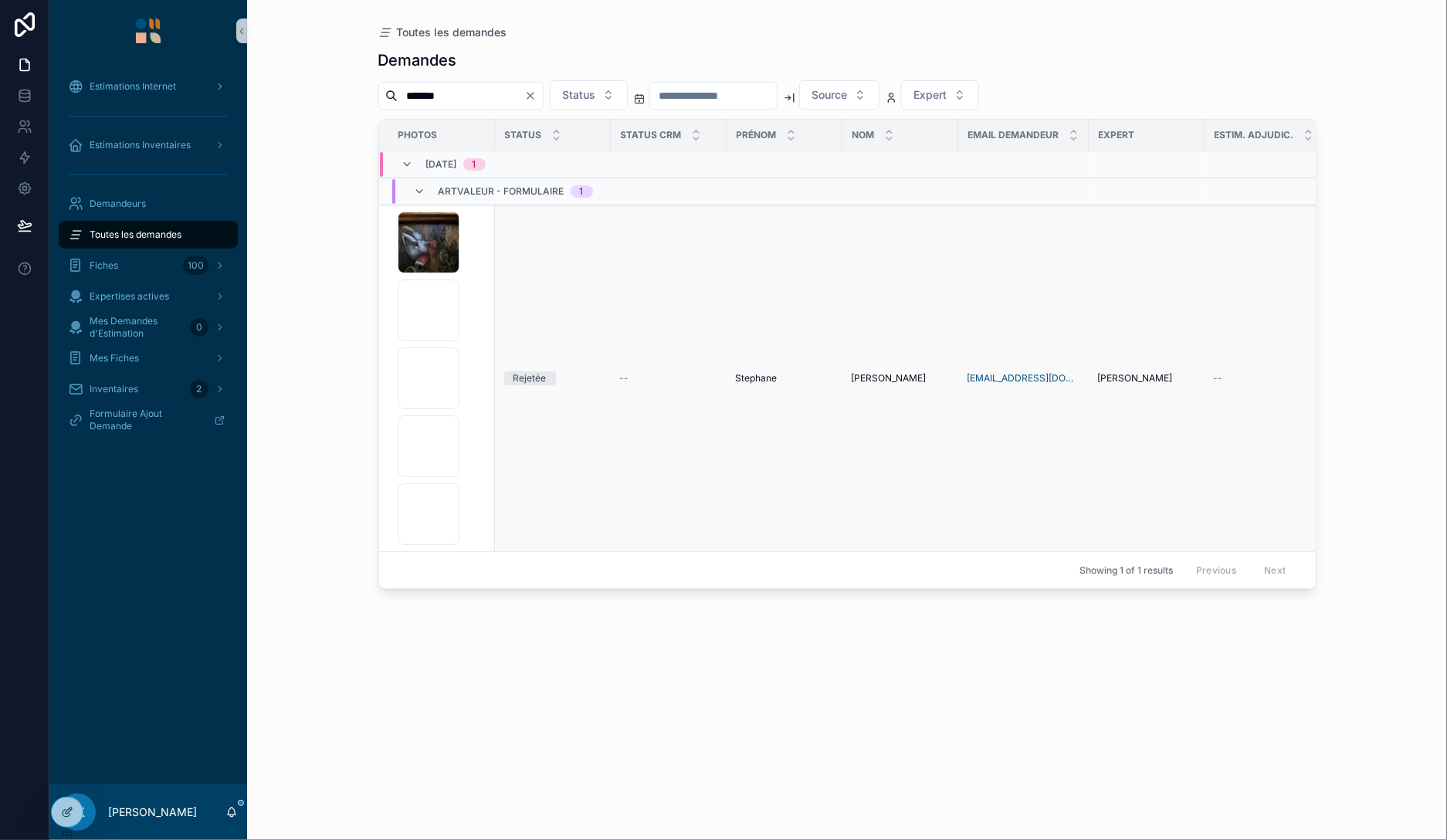
type input "*******"
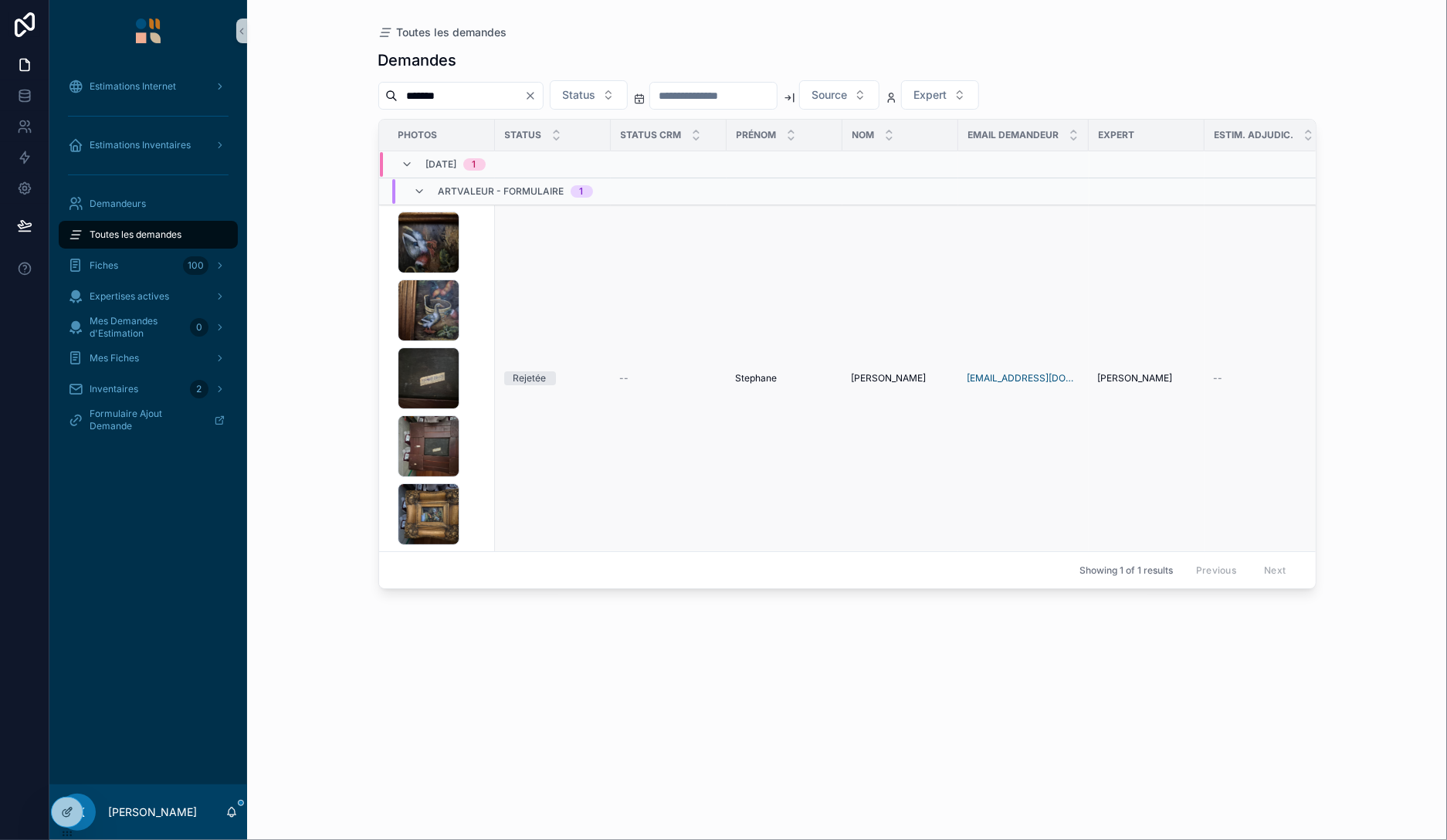
click at [474, 307] on div "1000058969 .jpg 1000058972 .jpg 1000058974 .jpg 1000058973 .jpg 1000058967 .jpg" at bounding box center [442, 378] width 88 height 334
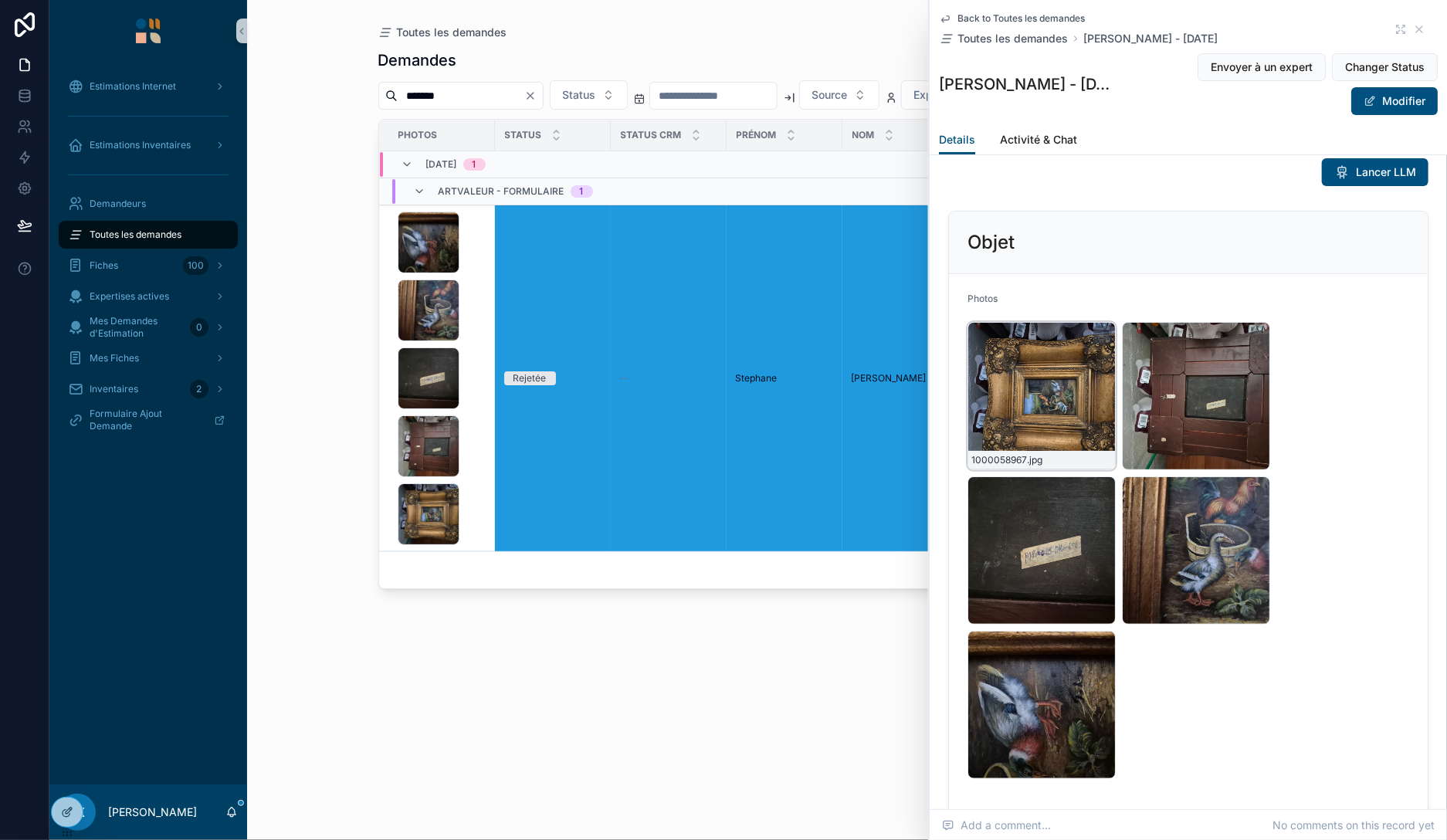
scroll to position [10, 0]
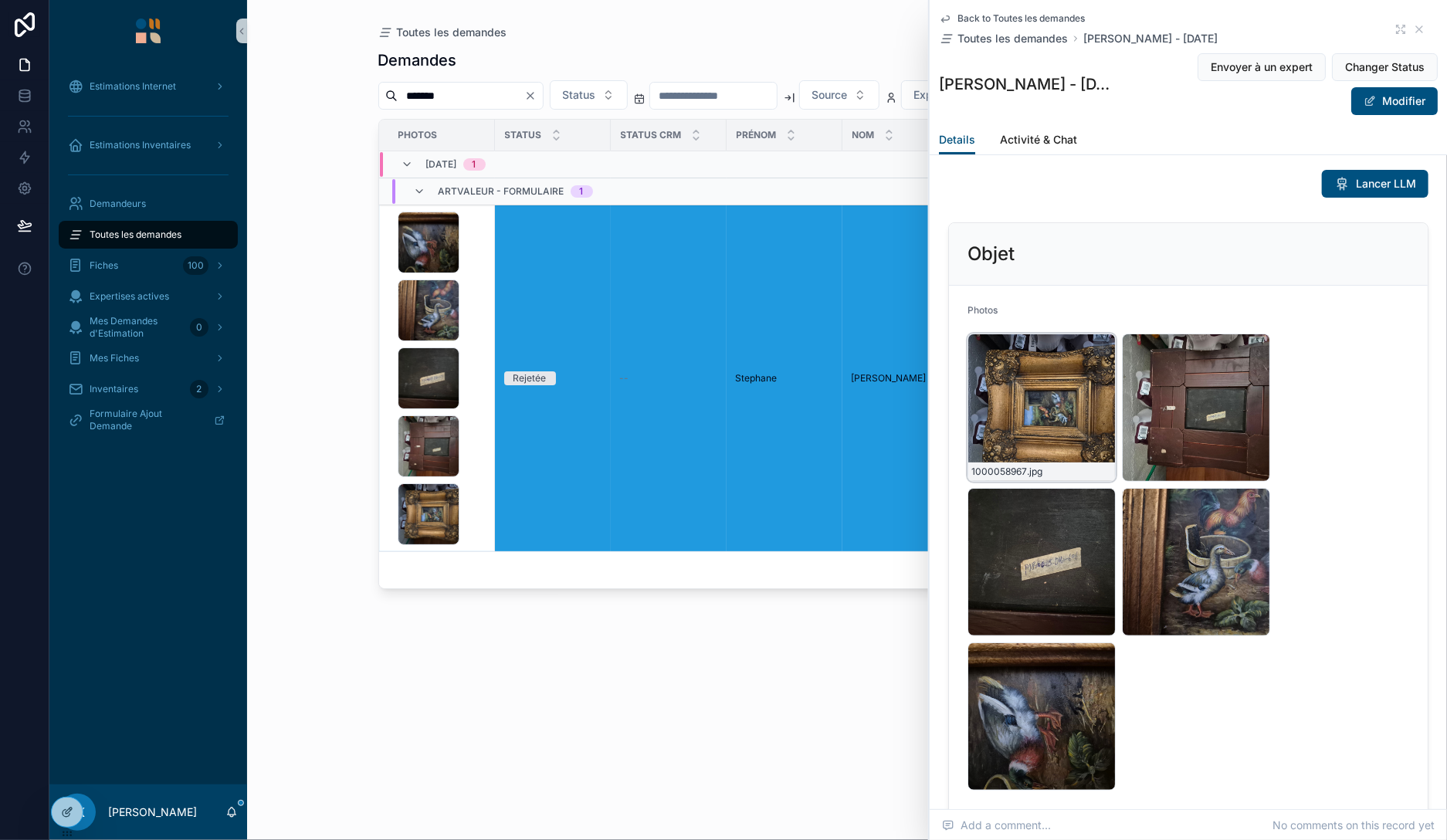
click at [1050, 433] on div "1000058967 .jpg" at bounding box center [1042, 408] width 149 height 149
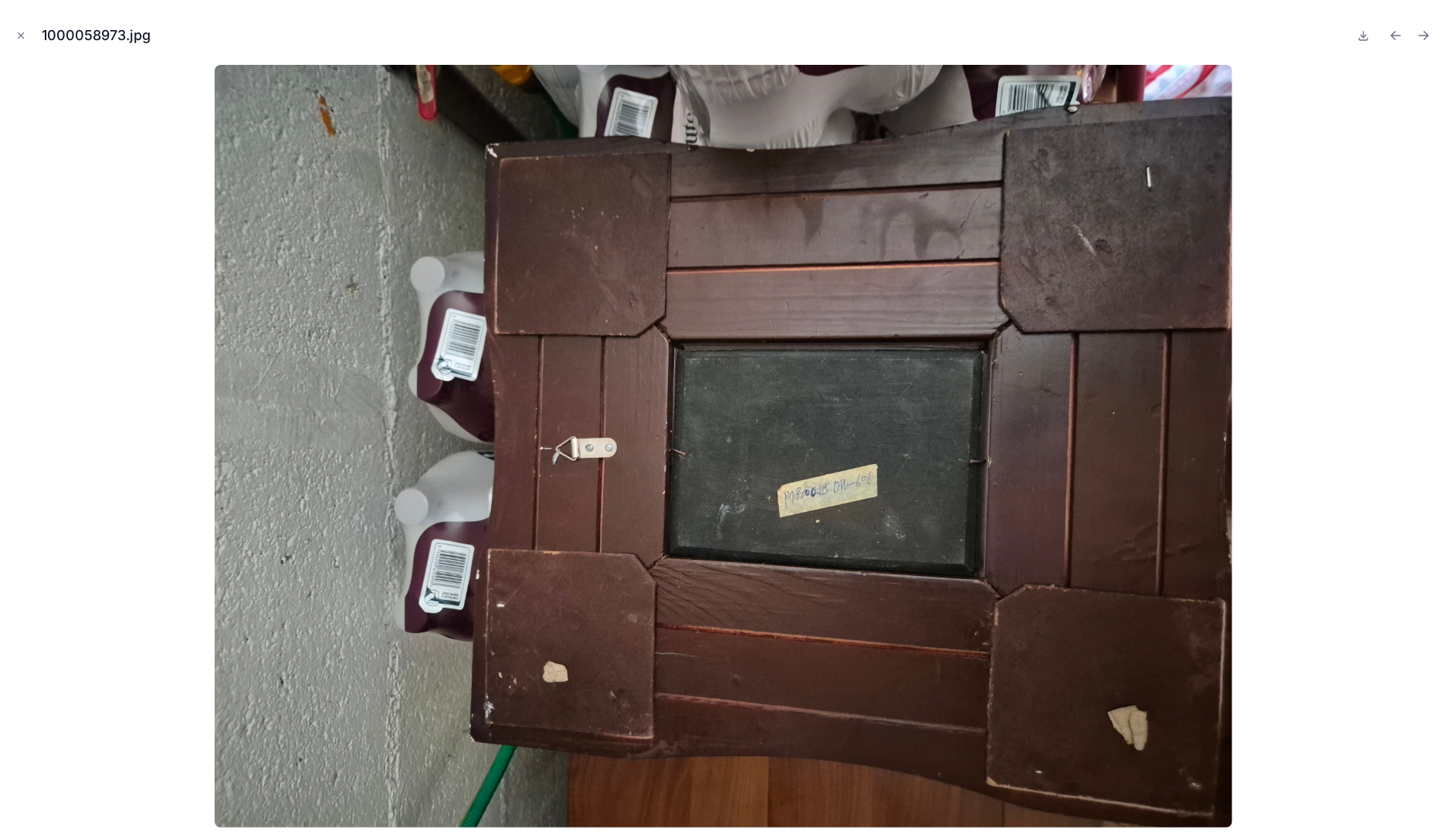
click at [858, 532] on img at bounding box center [723, 446] width 1017 height 762
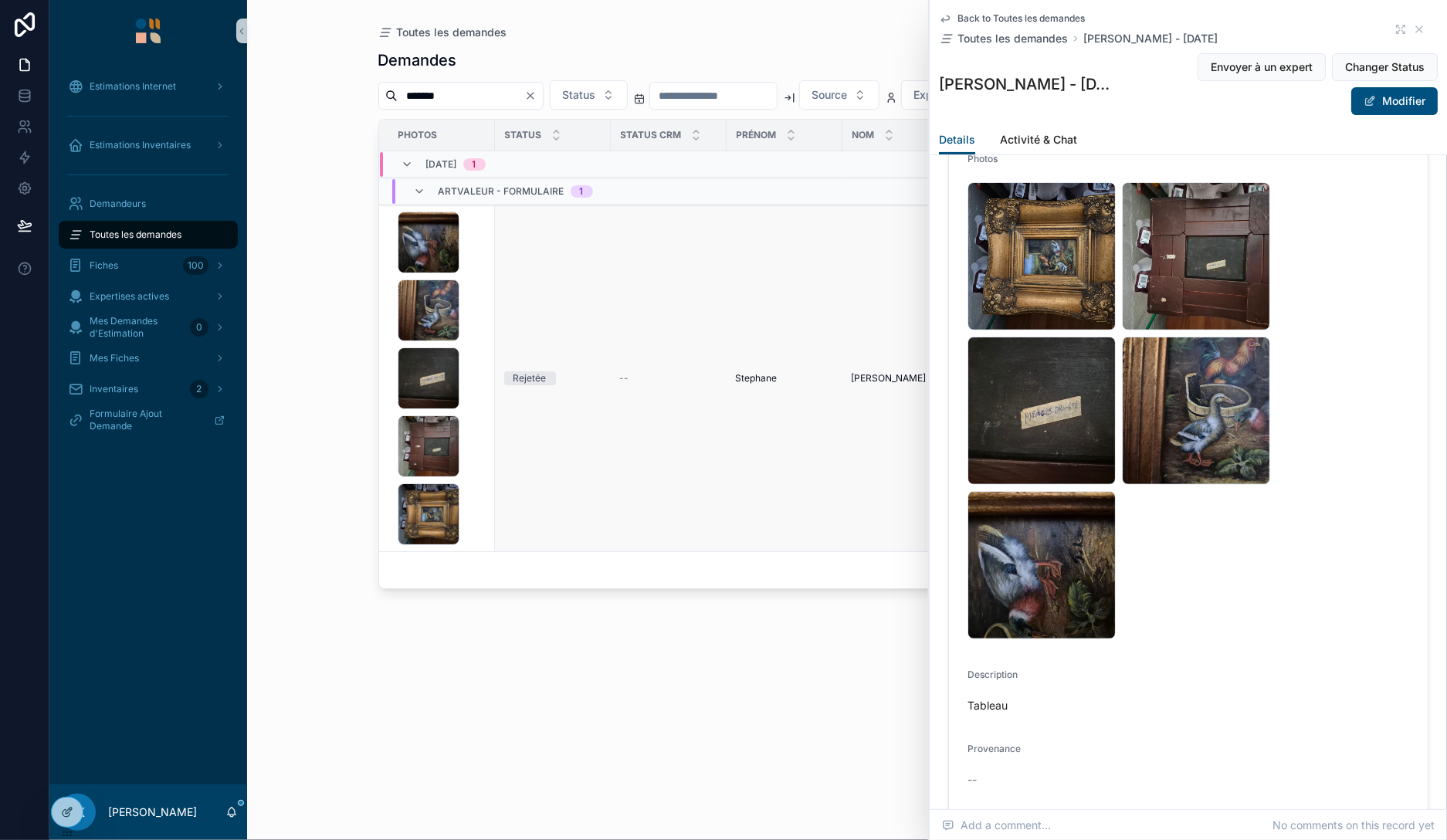
scroll to position [149, 0]
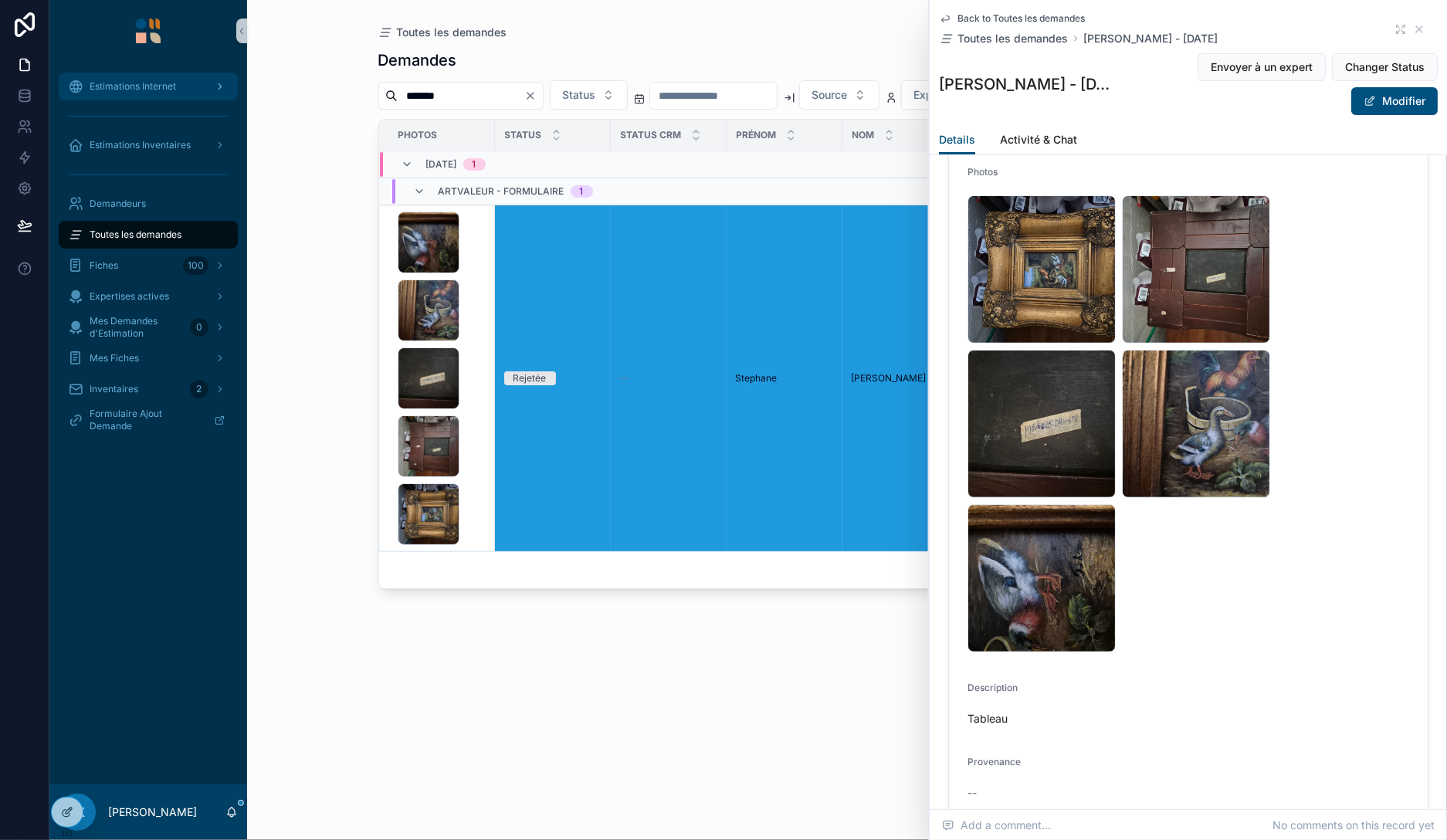
click at [134, 90] on span "Estimations Internet" at bounding box center [133, 86] width 87 height 12
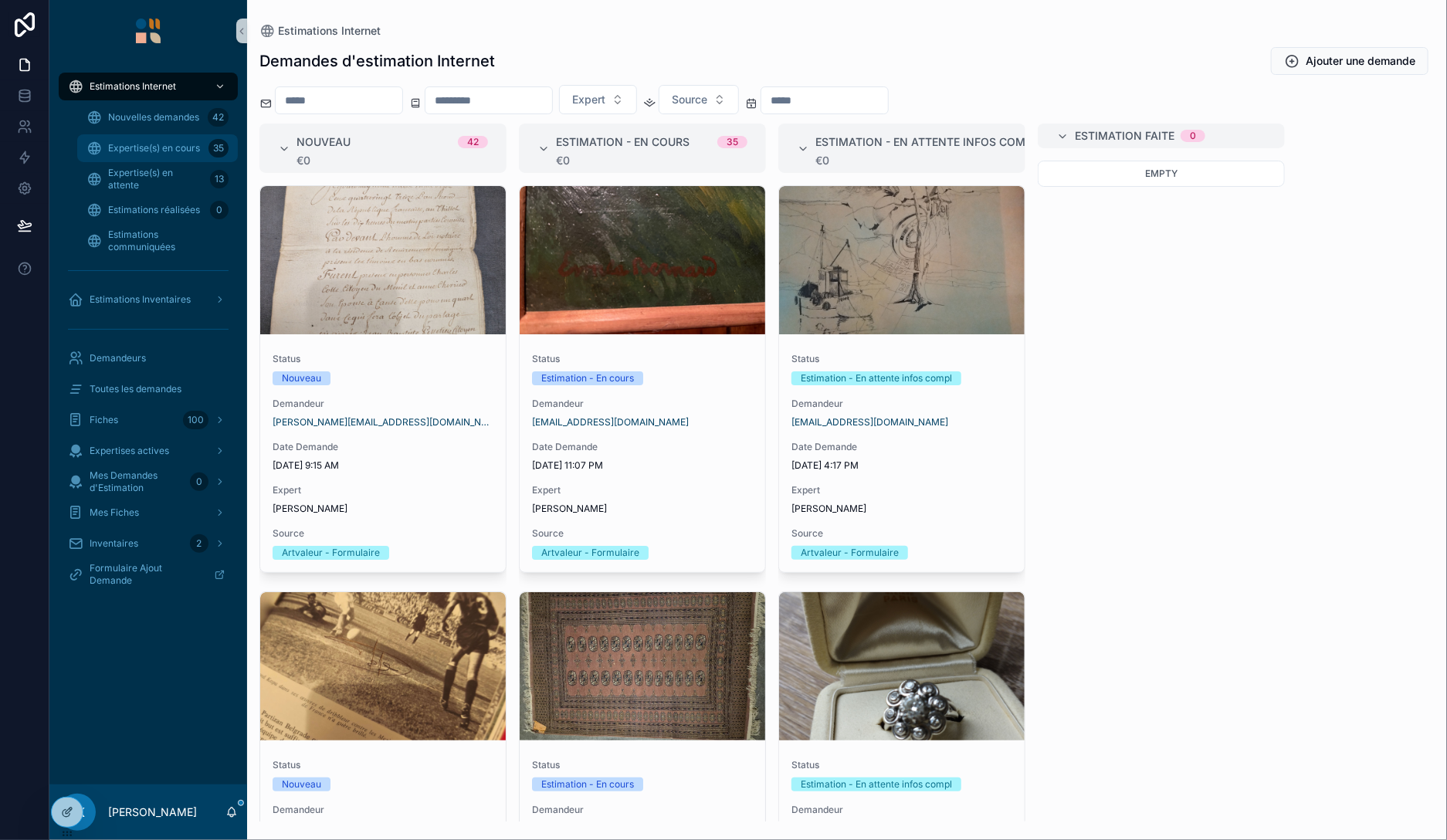
click at [153, 151] on span "Expertise(s) en cours" at bounding box center [154, 148] width 92 height 12
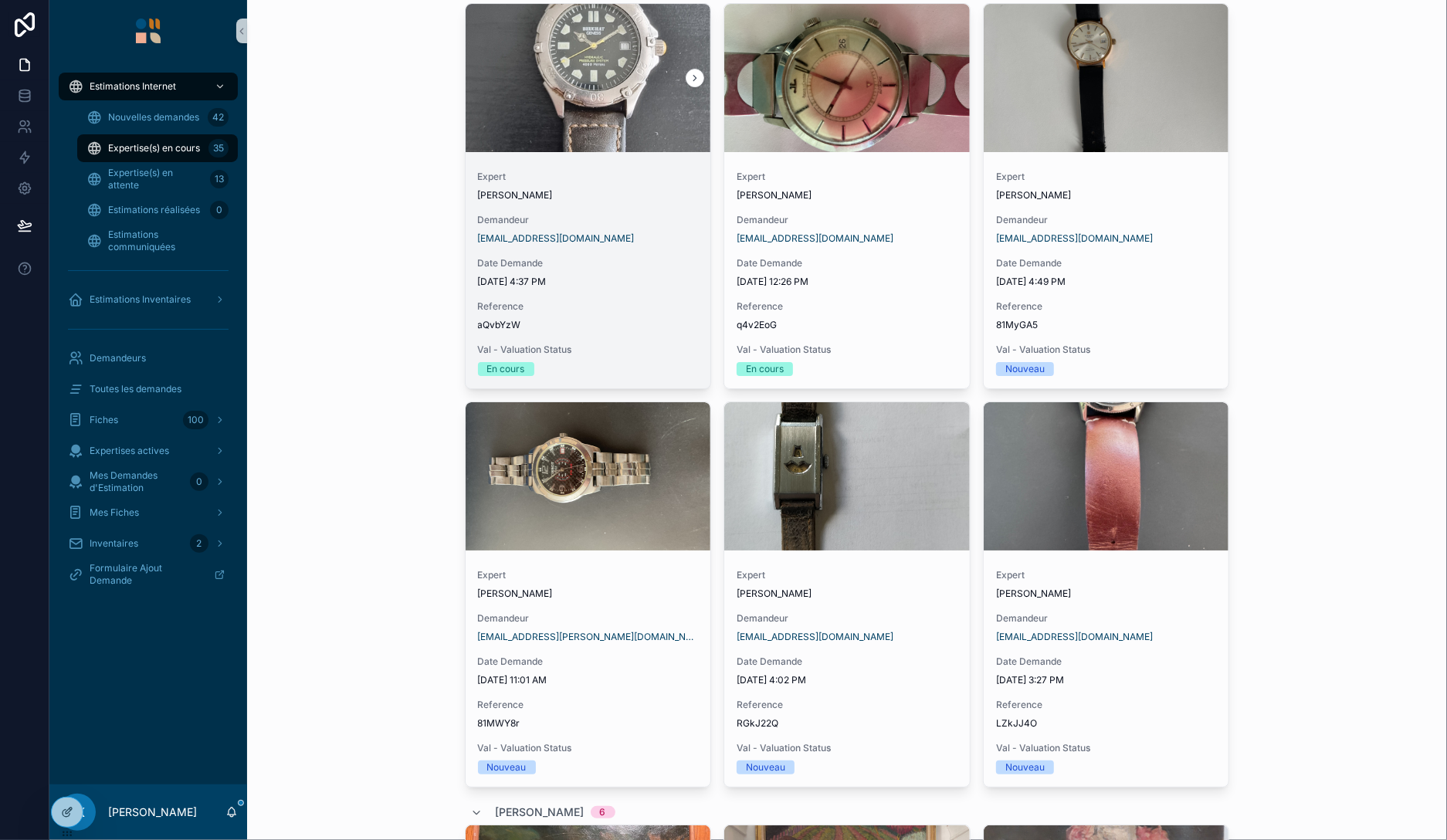
scroll to position [3379, 0]
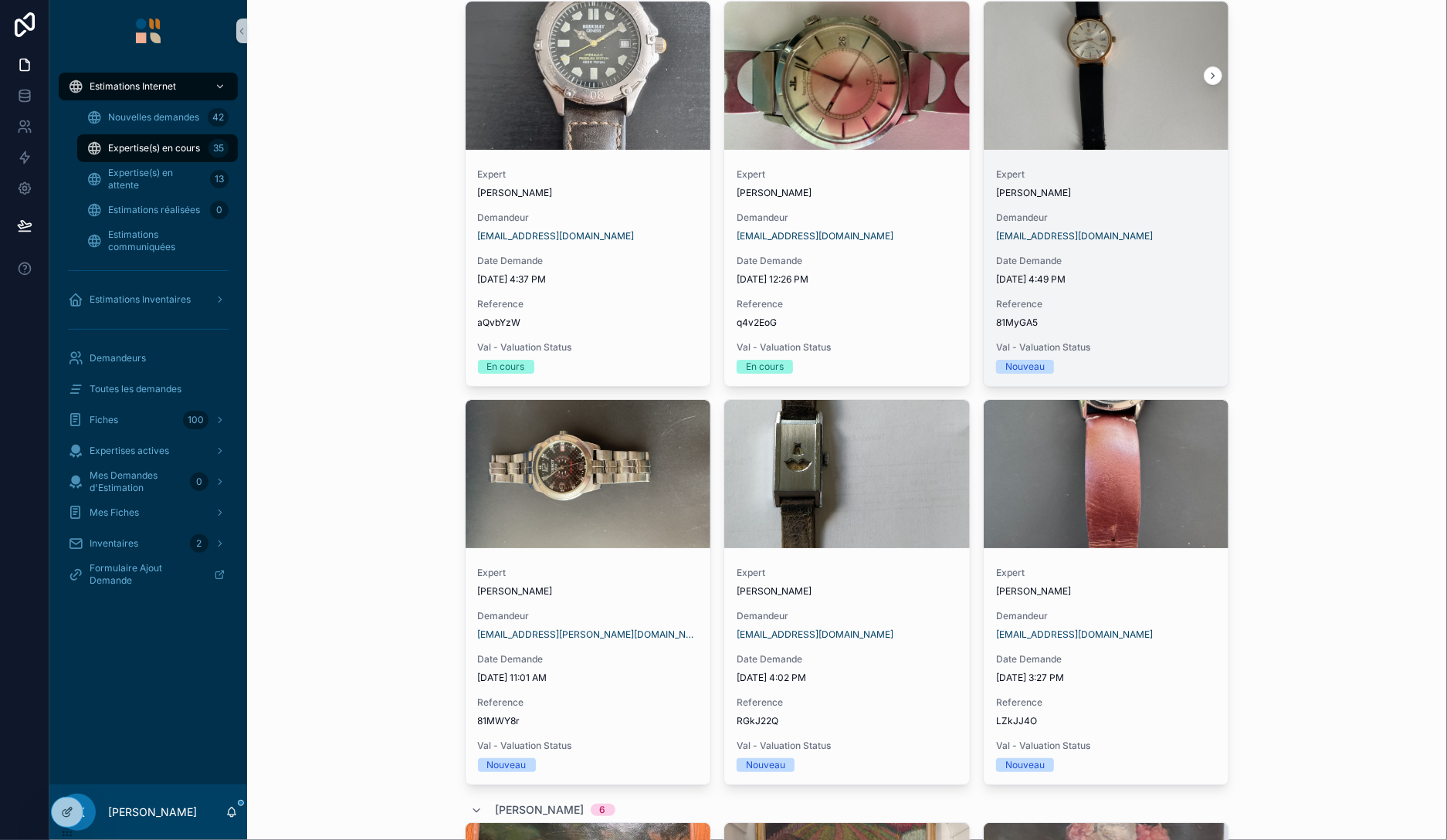
click at [1157, 255] on span "Date Demande" at bounding box center [1106, 260] width 220 height 12
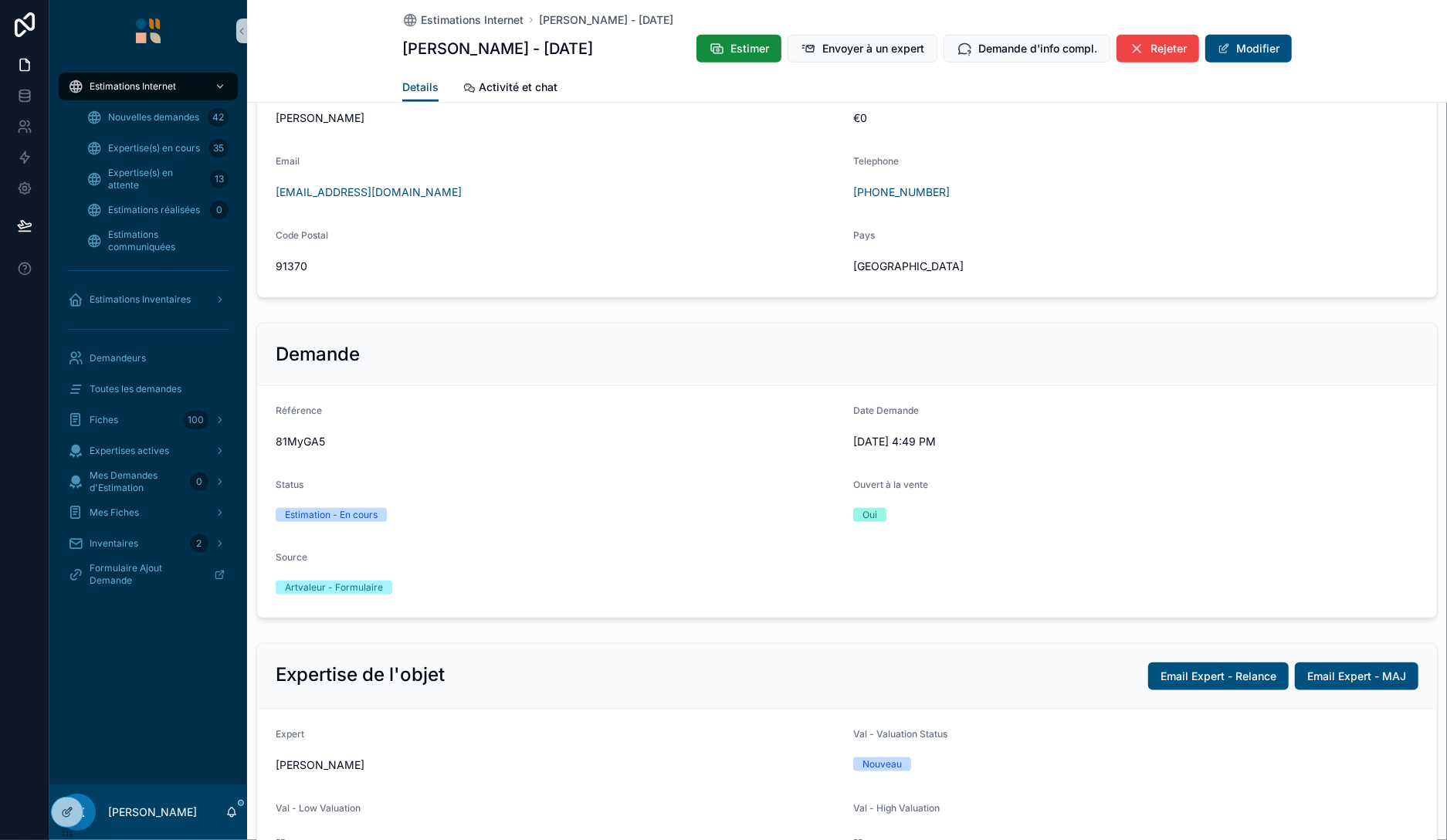
scroll to position [711, 0]
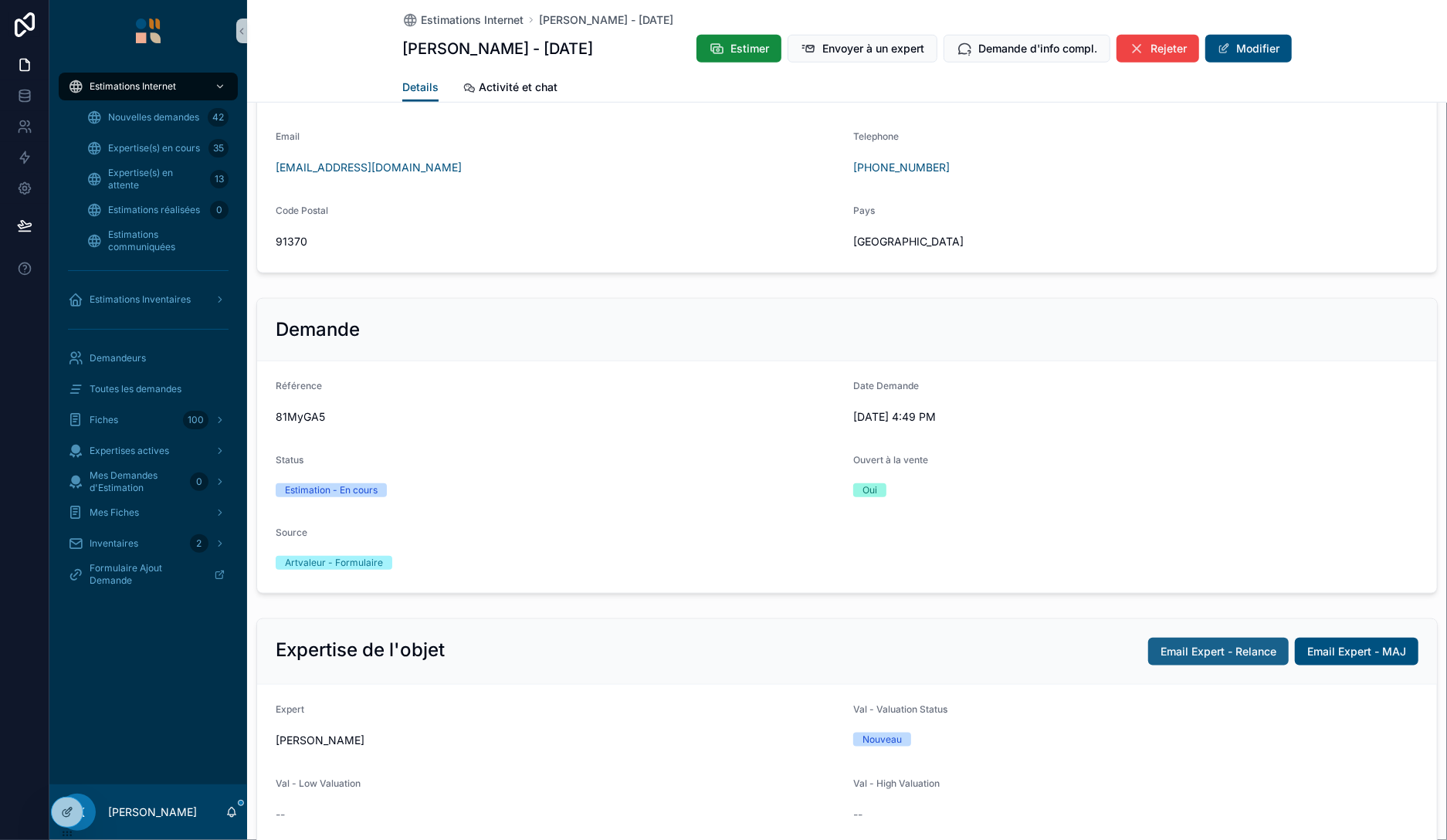
click at [1210, 647] on span "Email Expert - Relance" at bounding box center [1218, 651] width 116 height 16
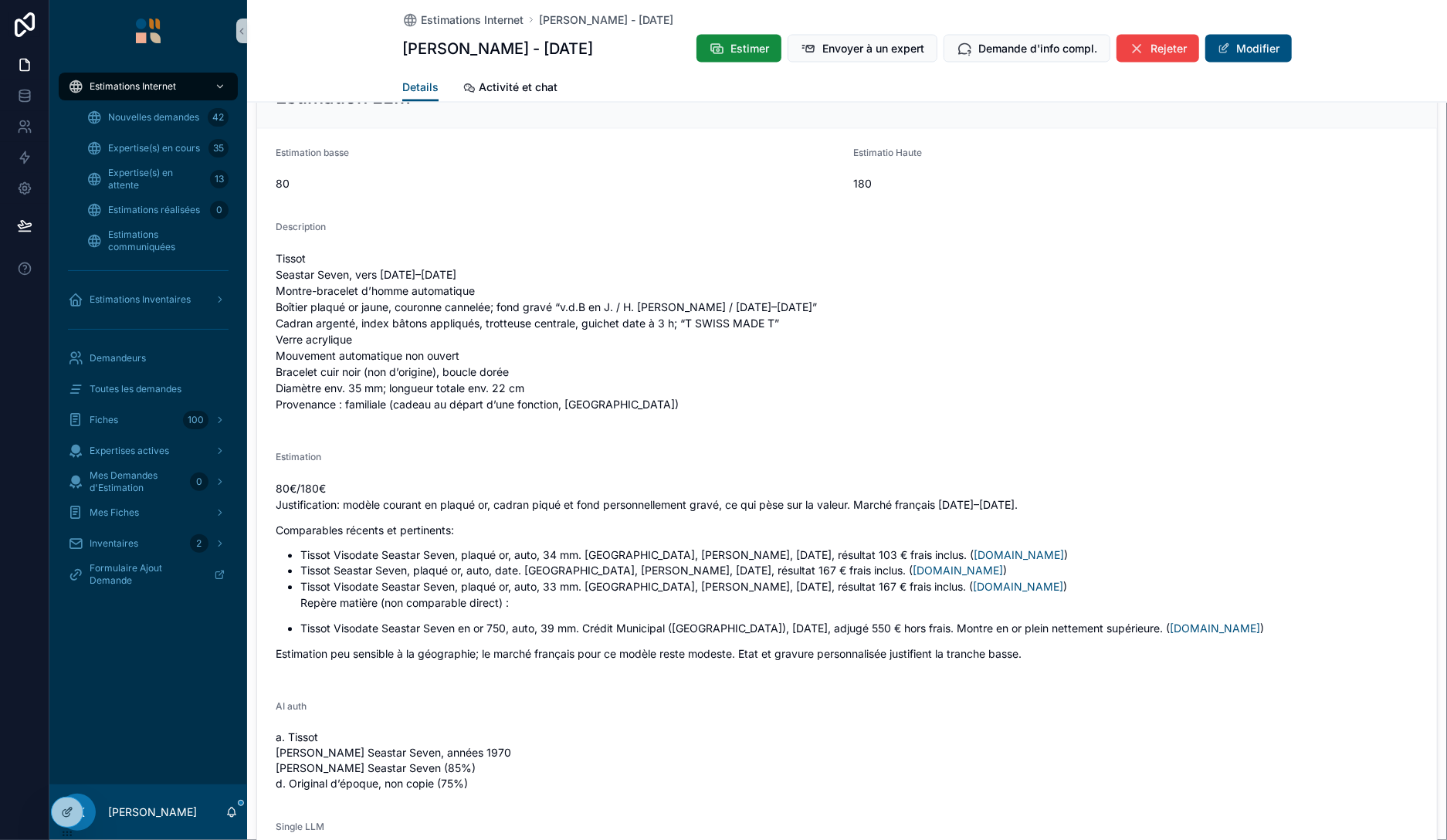
scroll to position [1689, 0]
click at [121, 385] on span "Toutes les demandes" at bounding box center [136, 389] width 92 height 12
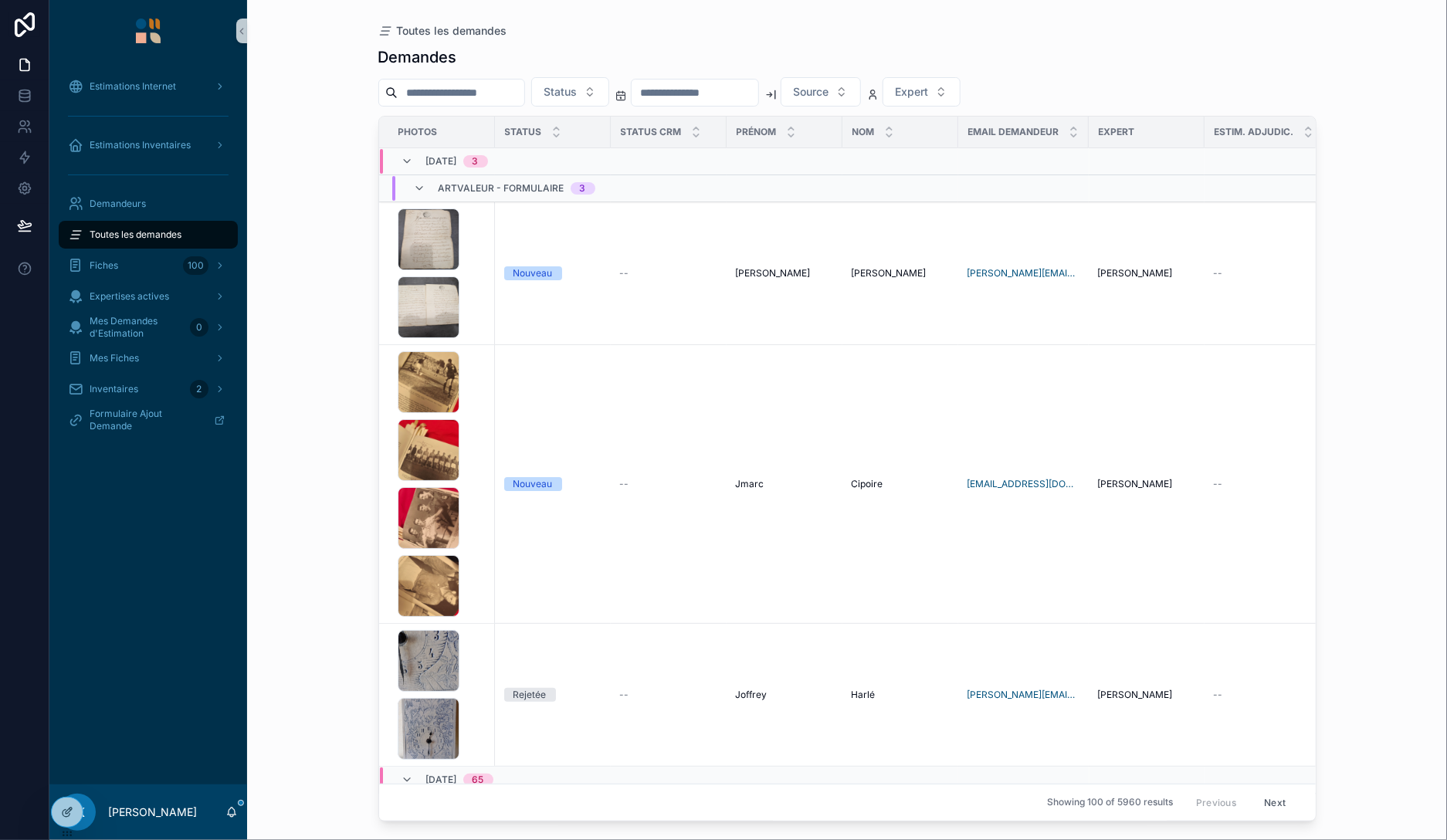
click at [494, 98] on input "scrollable content" at bounding box center [461, 92] width 127 height 21
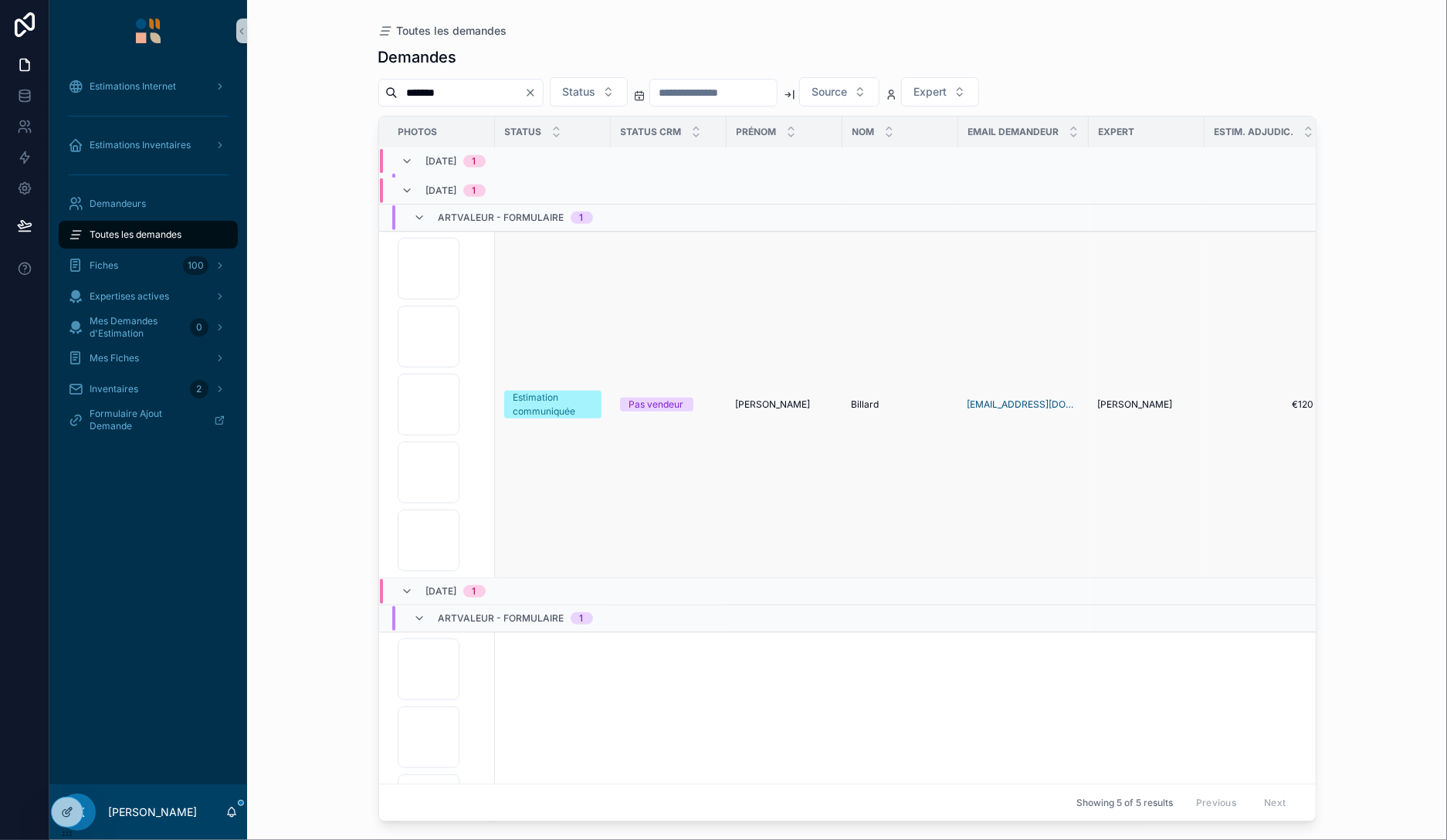
scroll to position [655, 0]
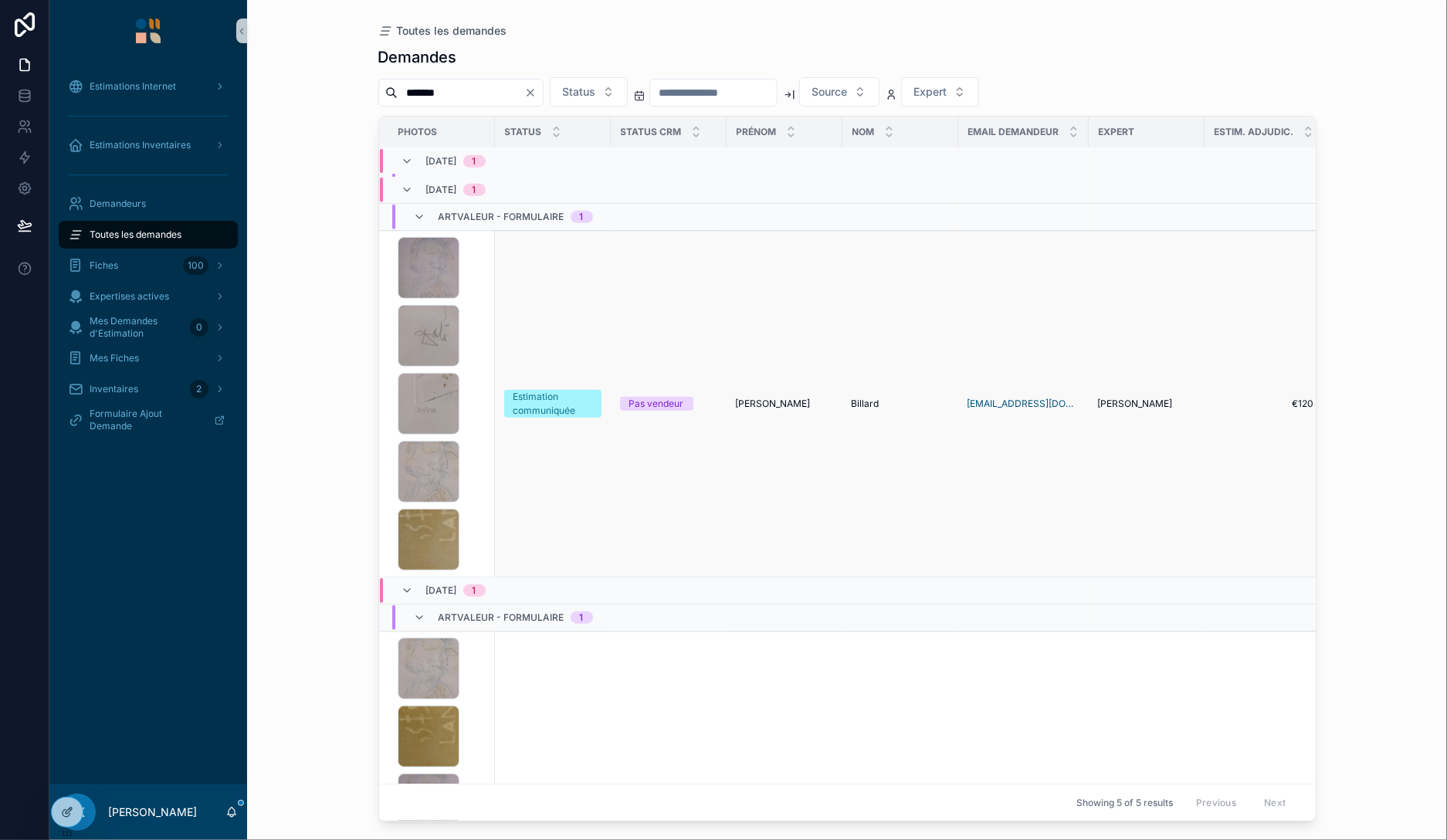
click at [471, 369] on div "20250520_081953 .jpg 20250522_121118 .jpg 20250522_121141 .jpg 20250522_121127 …" at bounding box center [442, 403] width 88 height 334
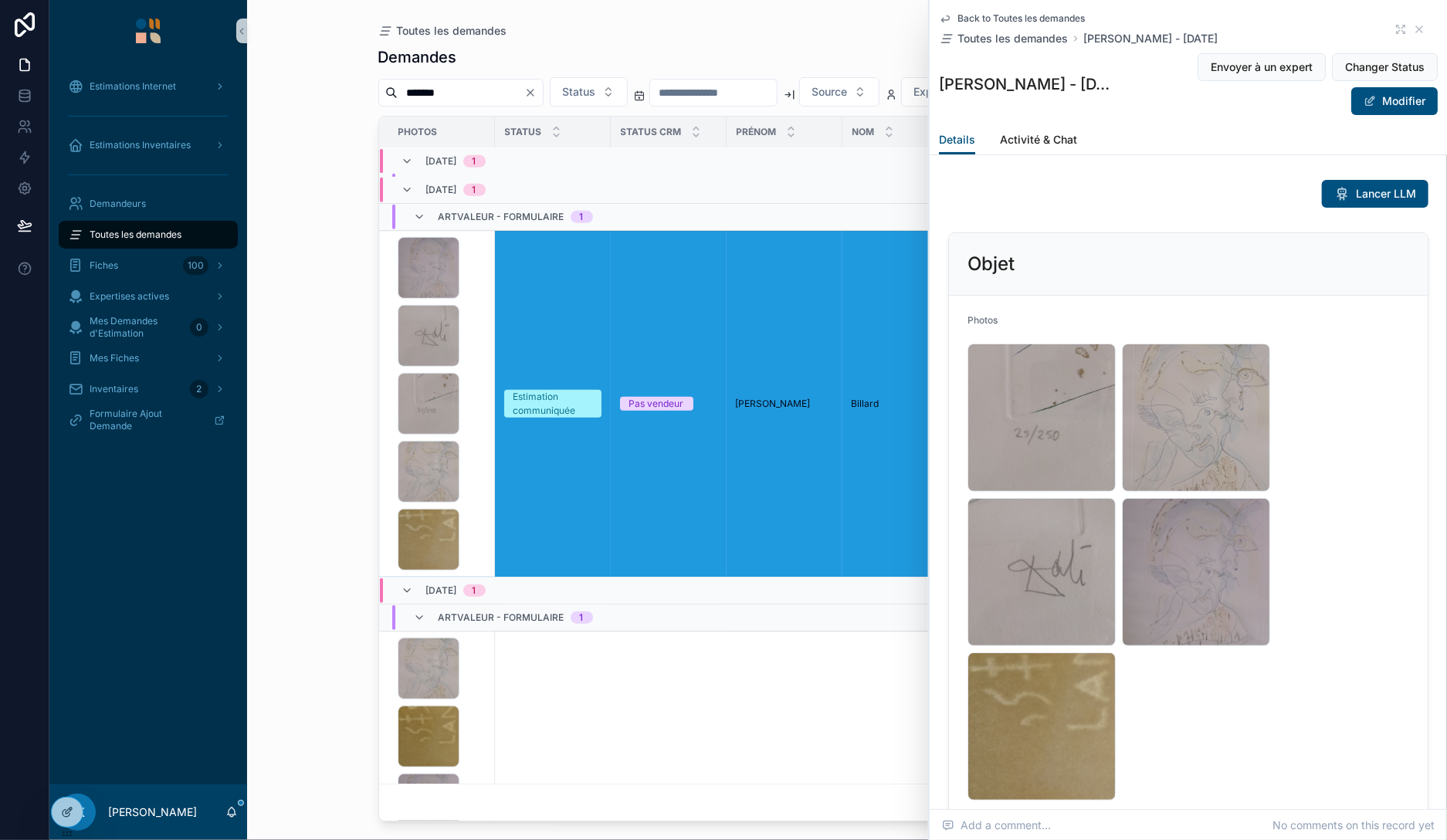
click at [461, 93] on input "*******" at bounding box center [461, 92] width 127 height 21
paste input "scrollable content"
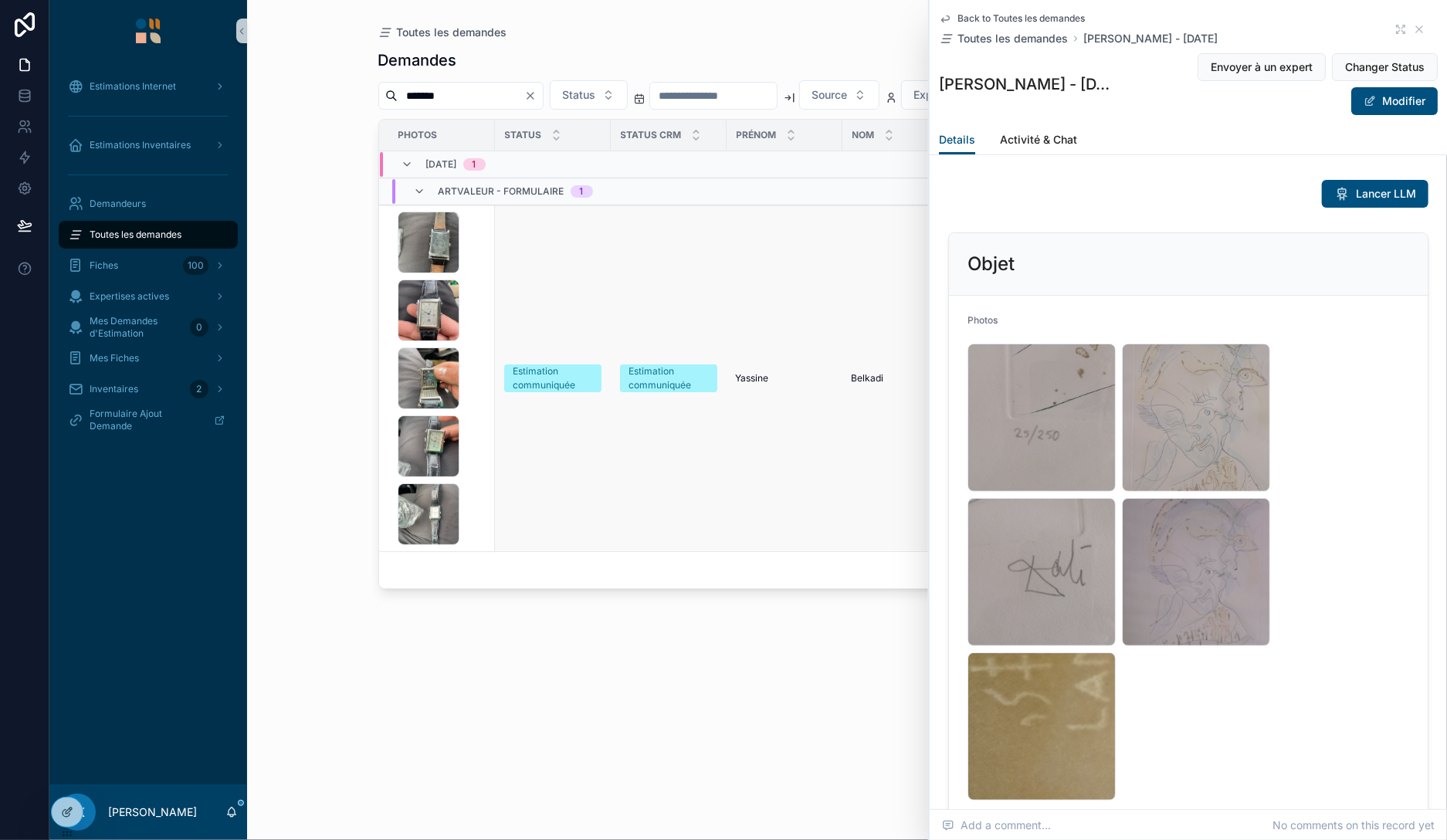
click at [477, 314] on div "image .jpg image .jpg image .jpg image .jpg image .jpg" at bounding box center [442, 378] width 88 height 334
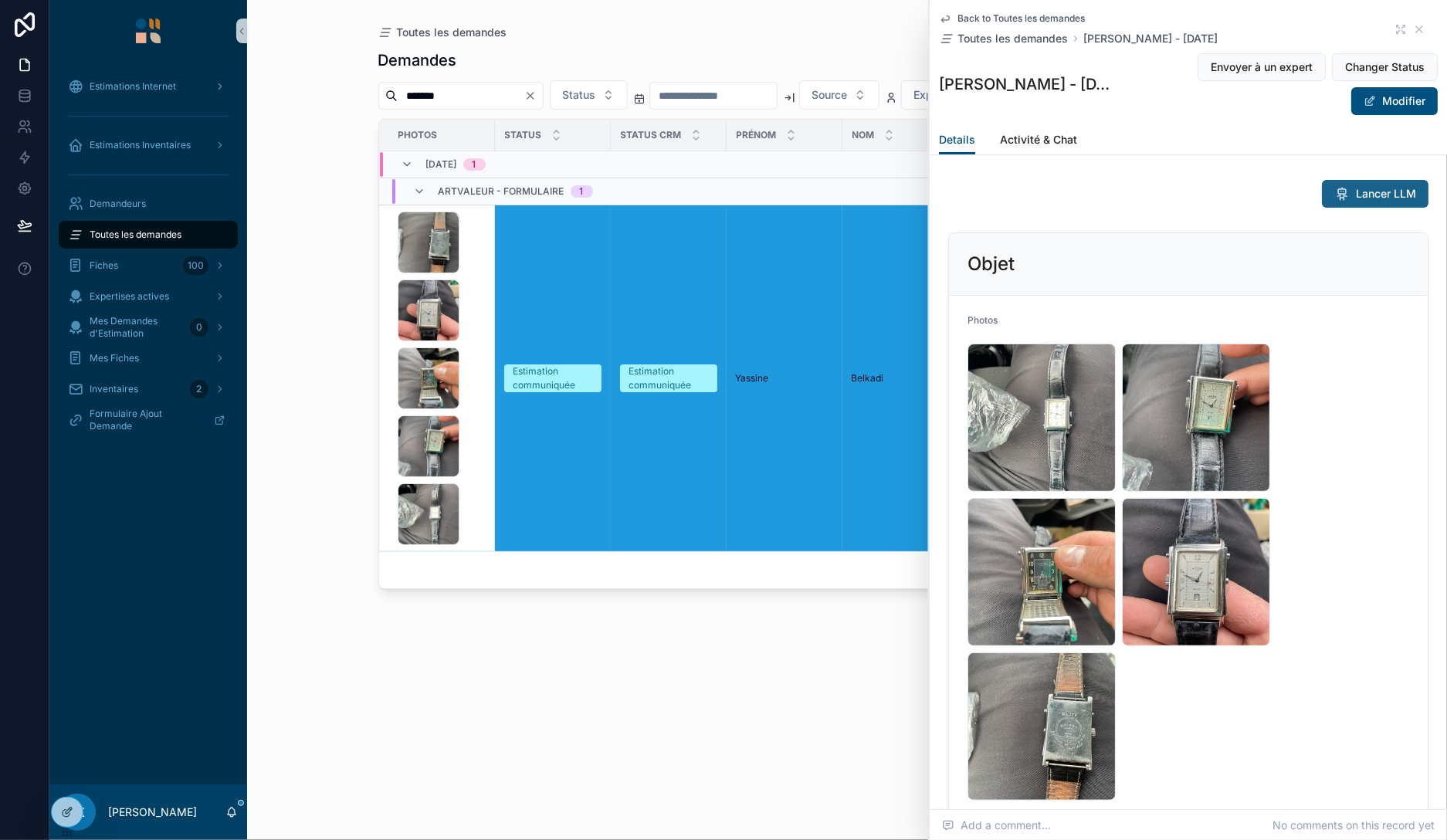
click at [1376, 192] on span "Lancer LLM" at bounding box center [1386, 193] width 60 height 16
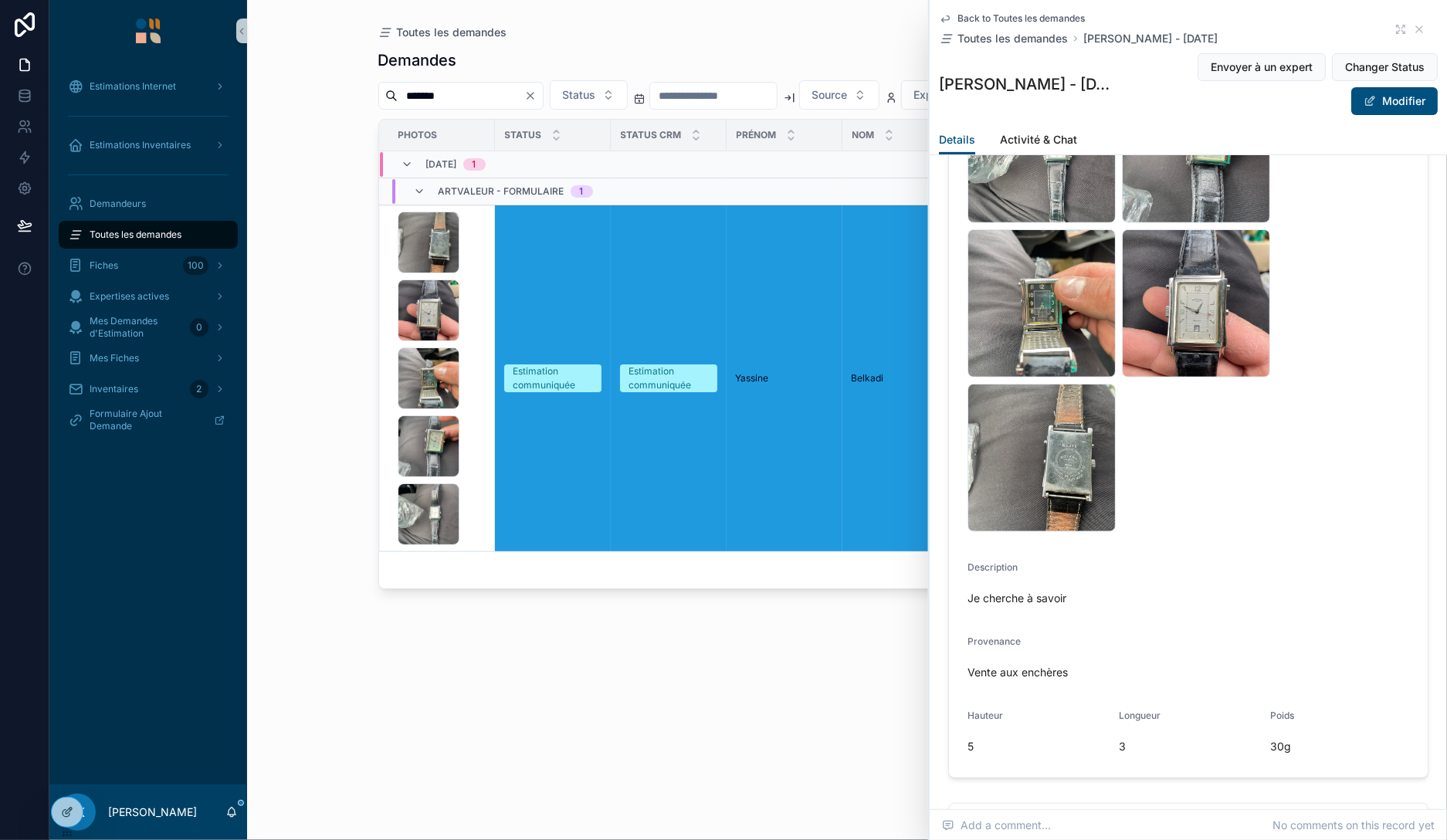
scroll to position [266, 0]
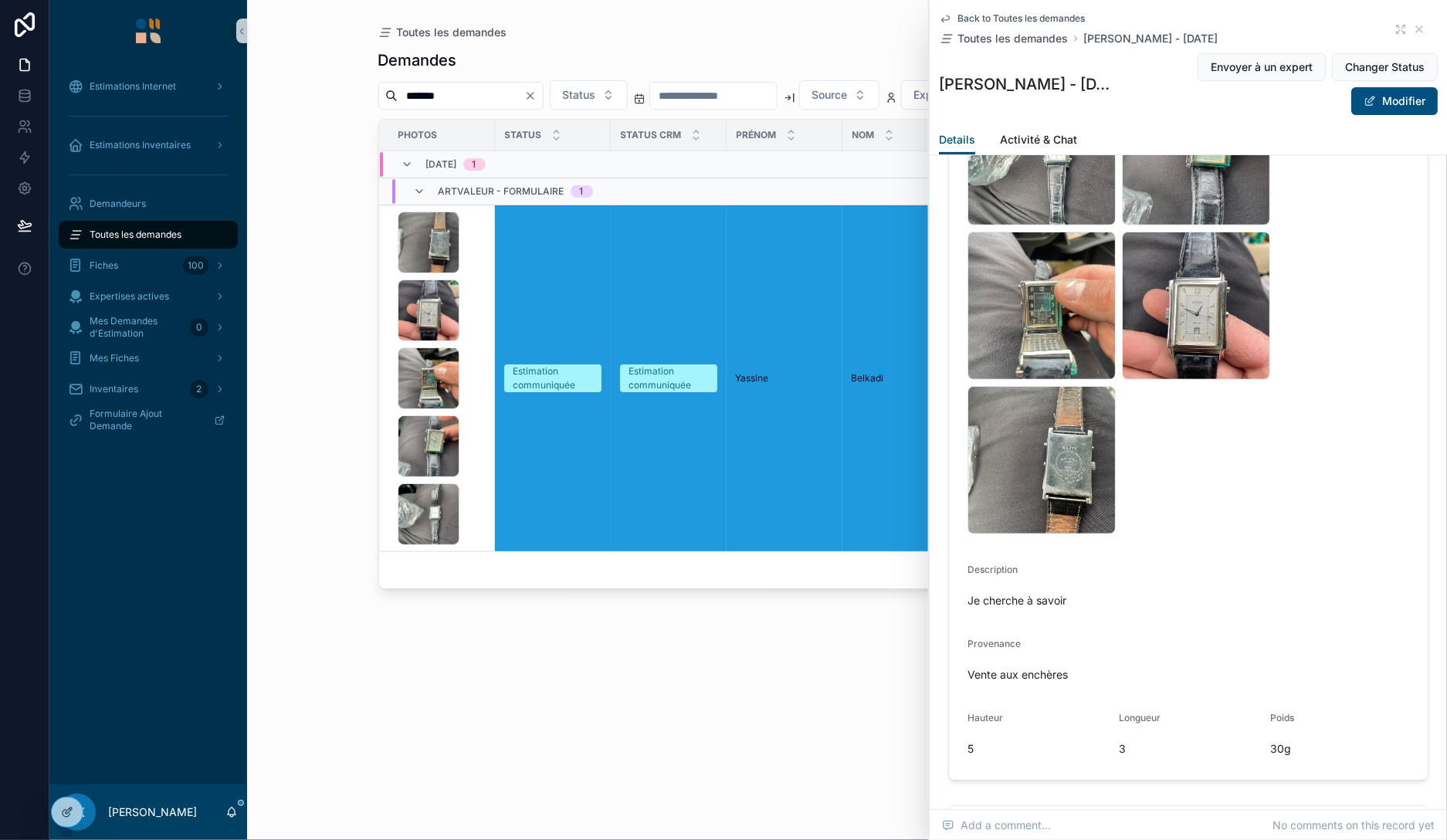
click at [457, 93] on input "*******" at bounding box center [461, 96] width 127 height 21
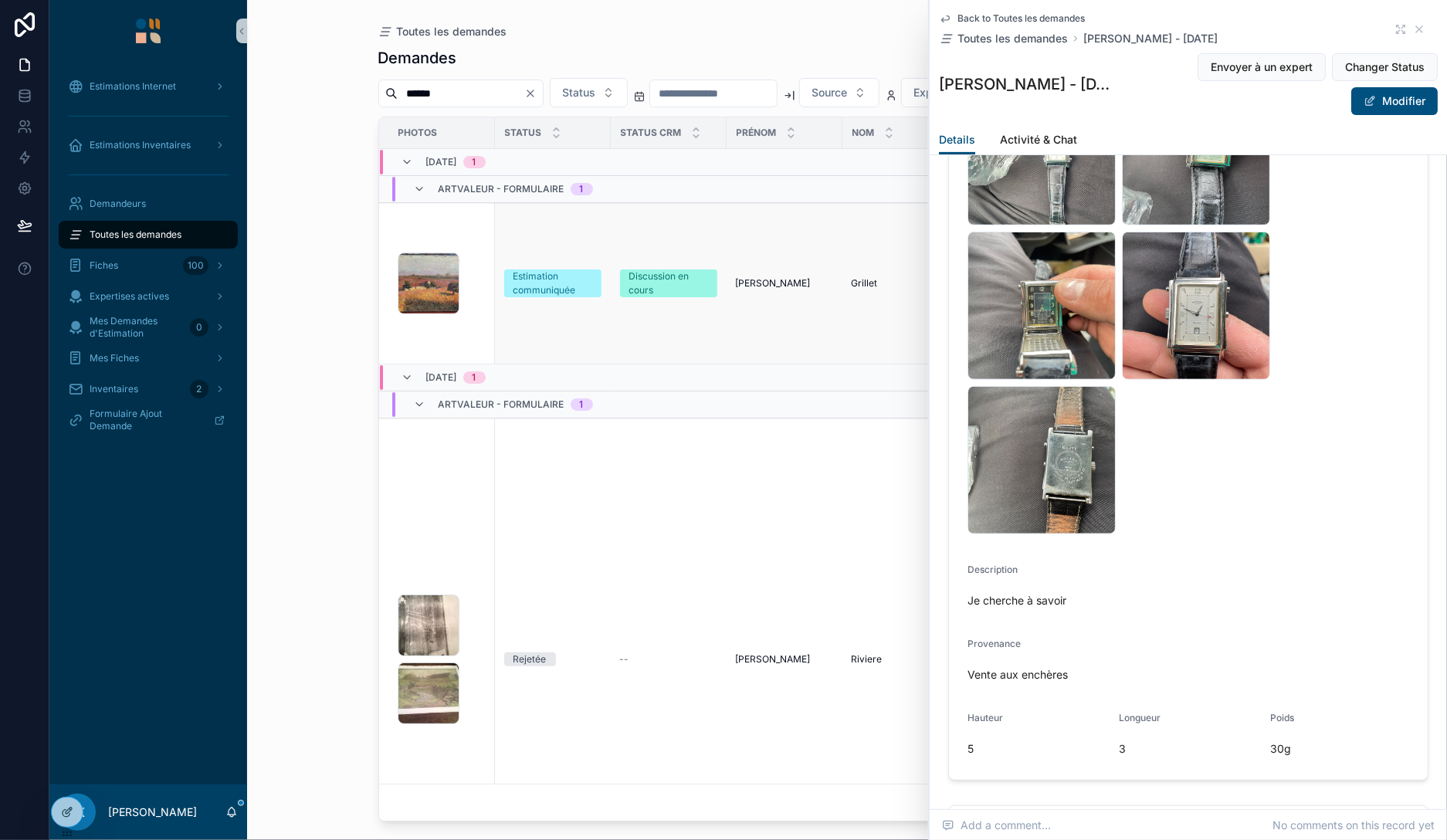
type input "******"
click at [474, 281] on div "IMG_7194 .jpeg" at bounding box center [442, 283] width 88 height 62
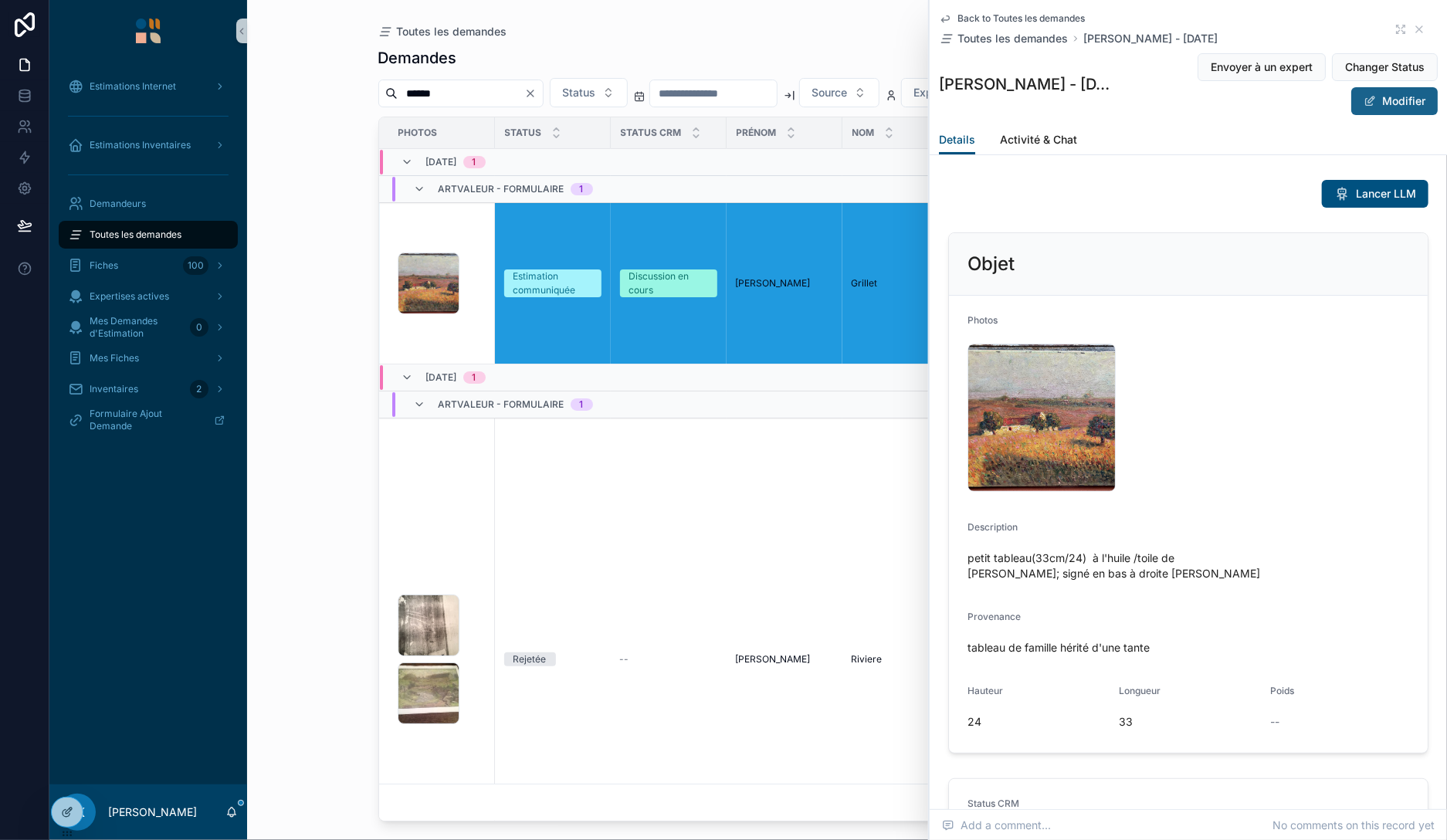
click at [1403, 108] on button "Modifier" at bounding box center [1395, 101] width 87 height 28
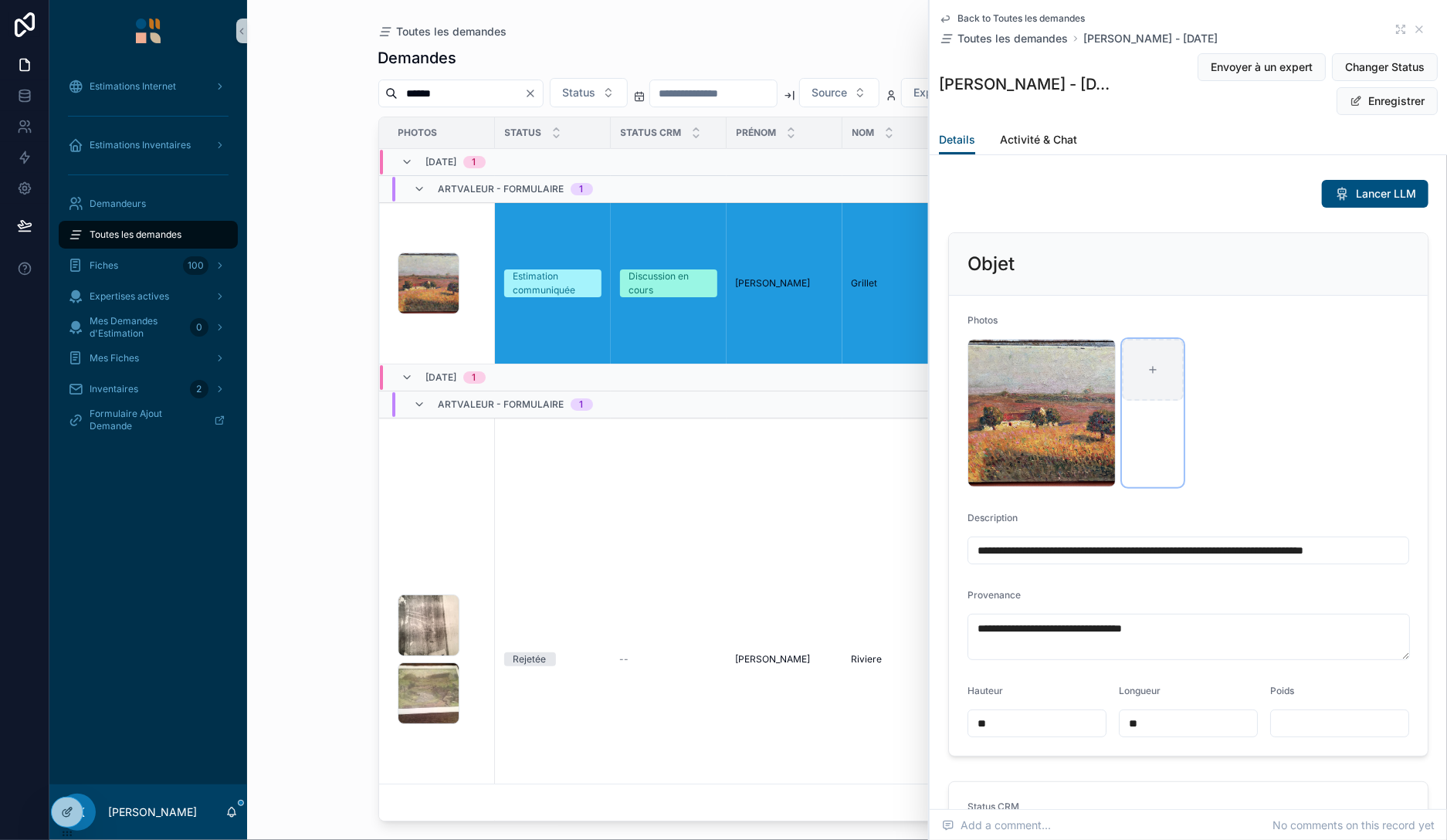
click at [1155, 364] on icon "scrollable content" at bounding box center [1152, 369] width 11 height 11
type input "**********"
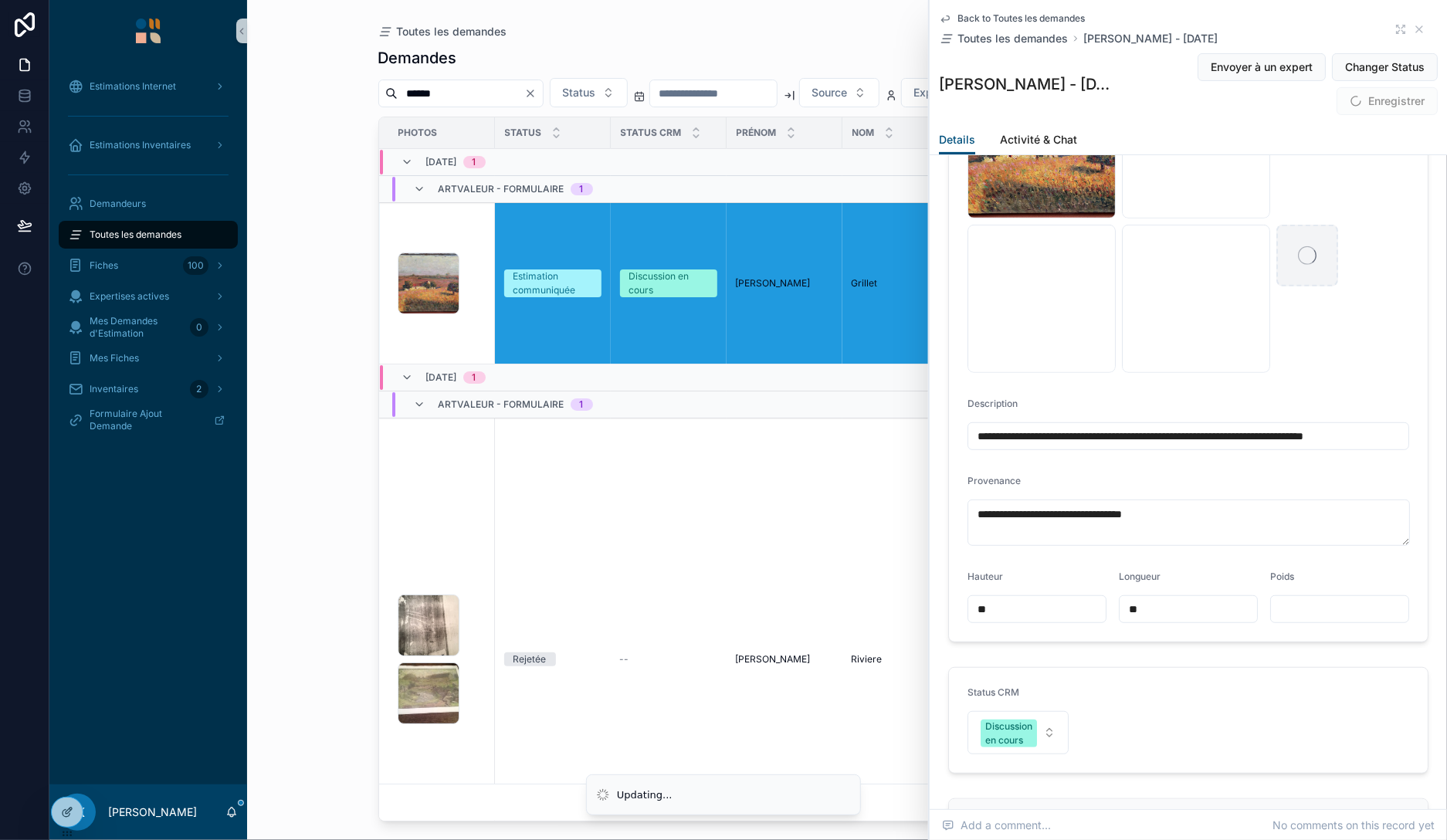
scroll to position [266, 0]
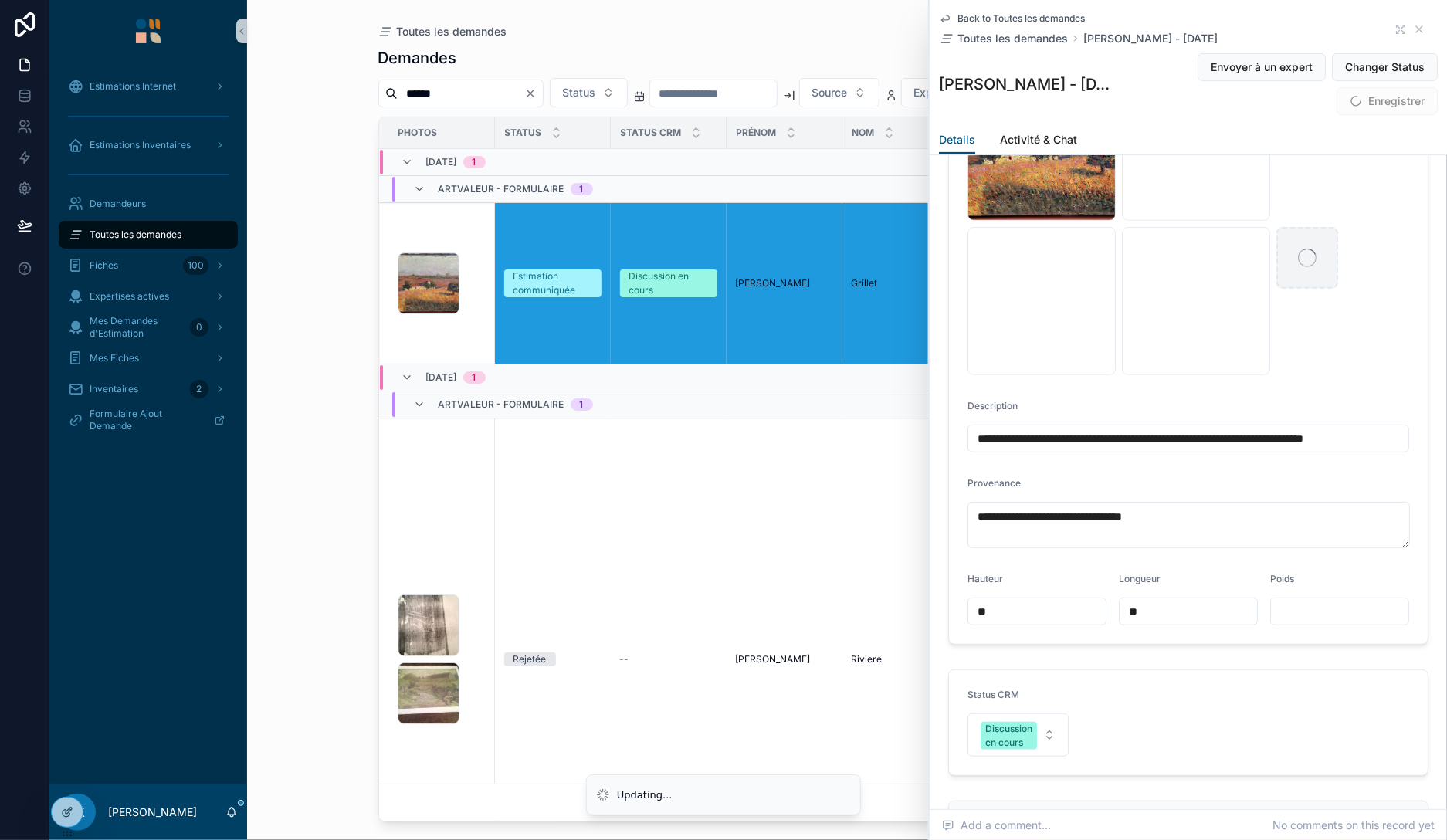
click at [1381, 434] on input "**********" at bounding box center [1188, 438] width 440 height 21
click at [1387, 437] on input "**********" at bounding box center [1188, 438] width 440 height 21
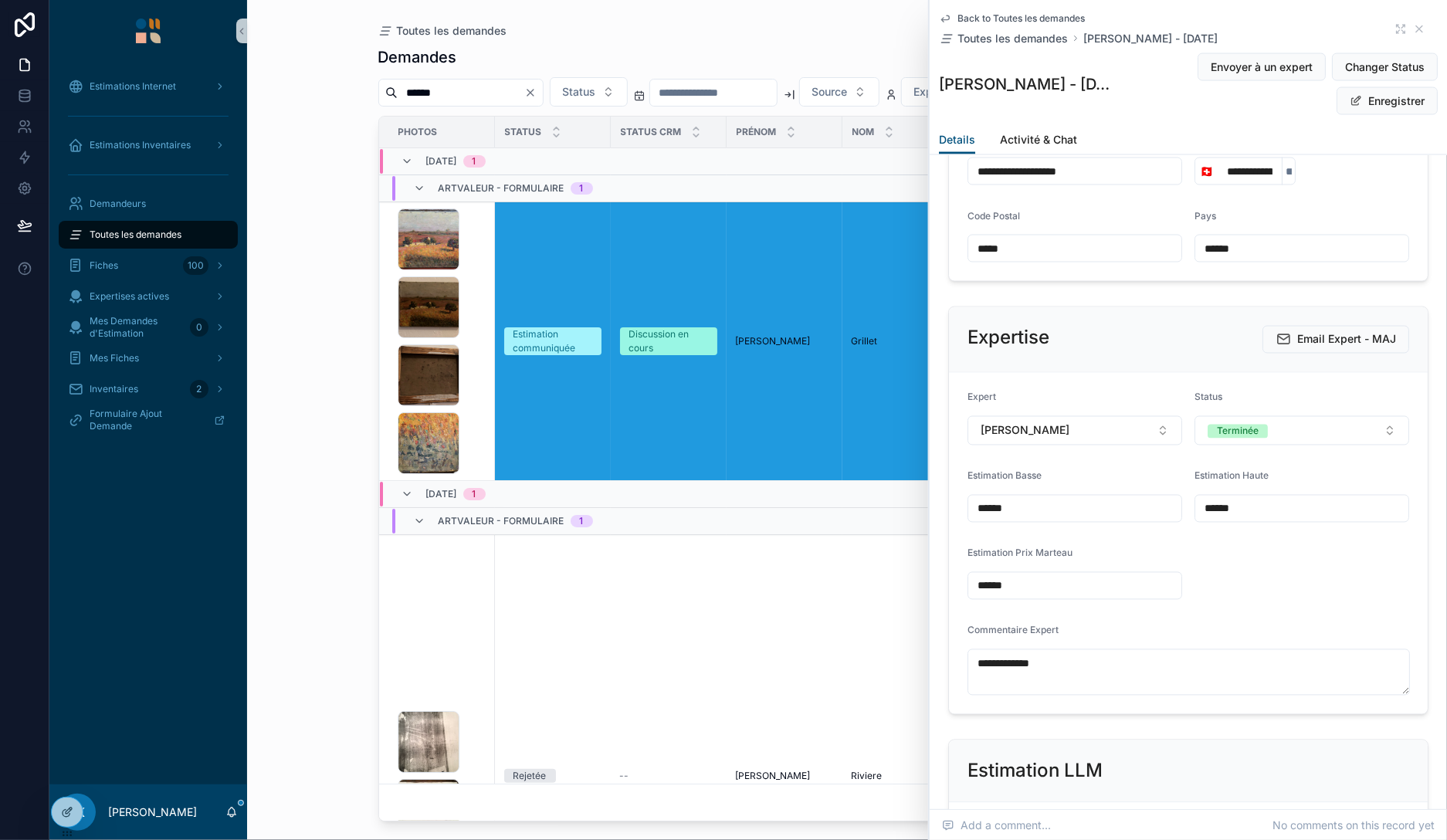
scroll to position [1600, 0]
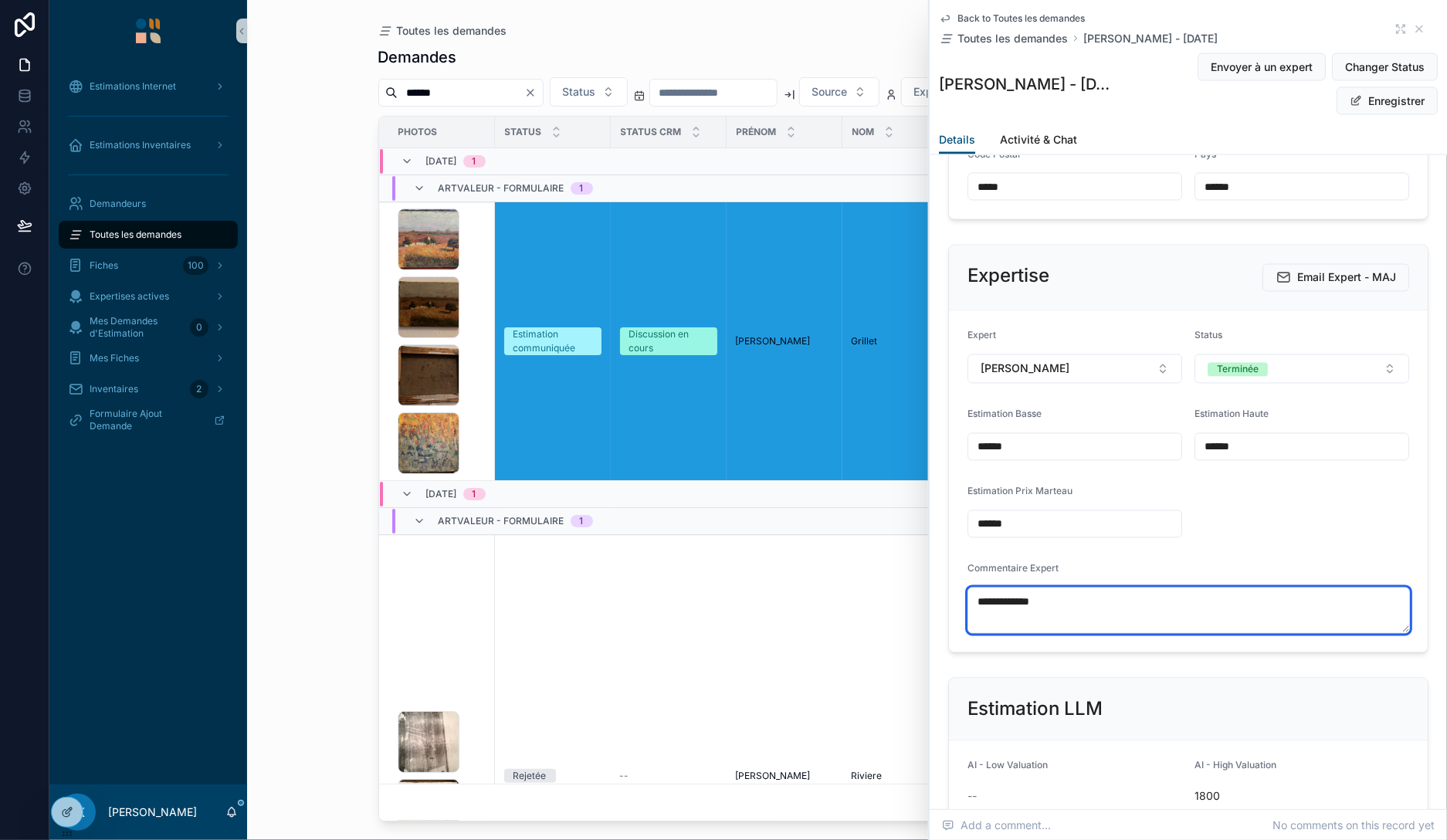
click at [1073, 603] on textarea "**********" at bounding box center [1189, 611] width 443 height 47
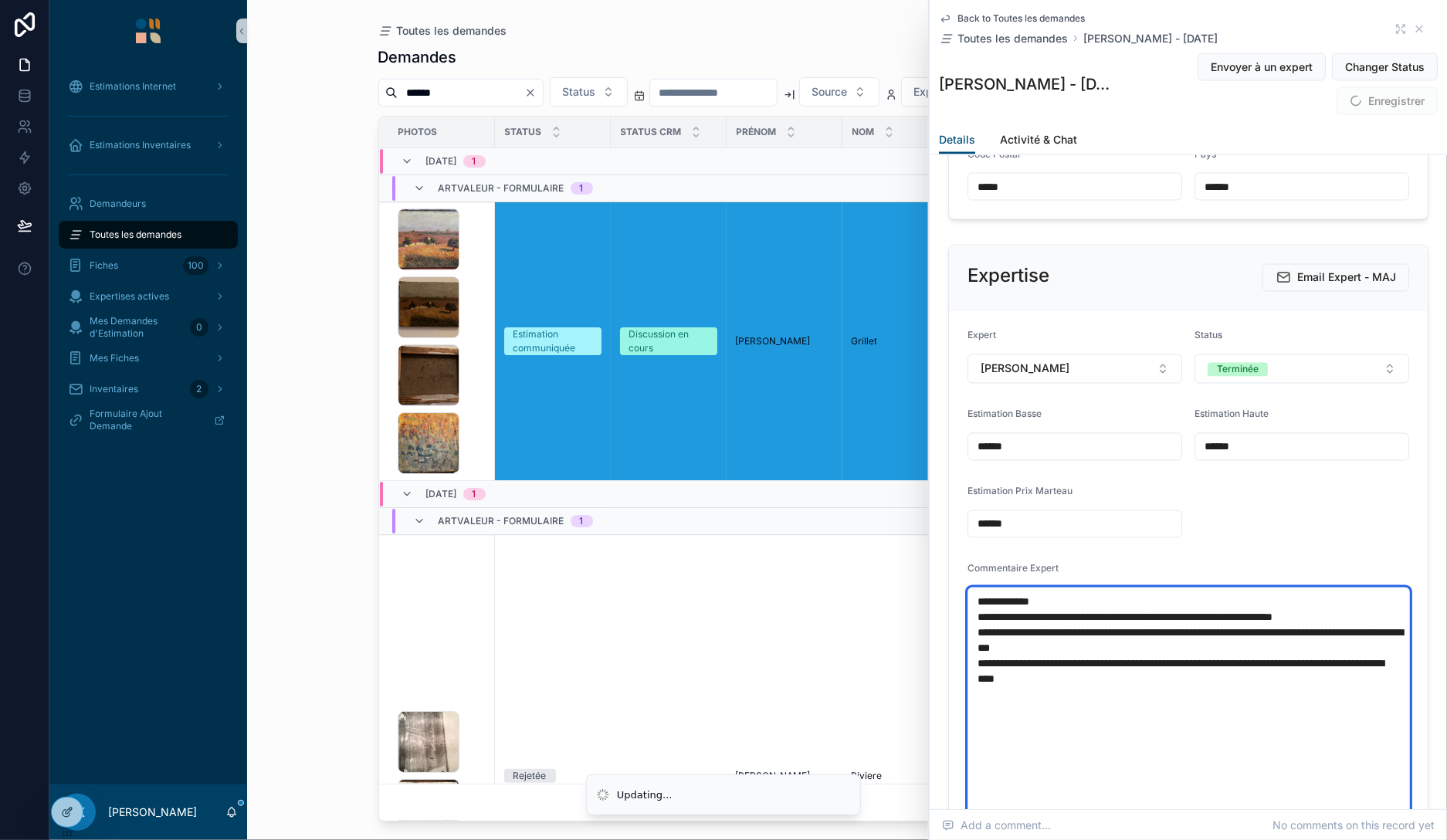
click at [1044, 633] on textarea "**********" at bounding box center [1189, 726] width 443 height 277
click at [1083, 598] on textarea "**********" at bounding box center [1189, 726] width 443 height 277
type textarea "**********"
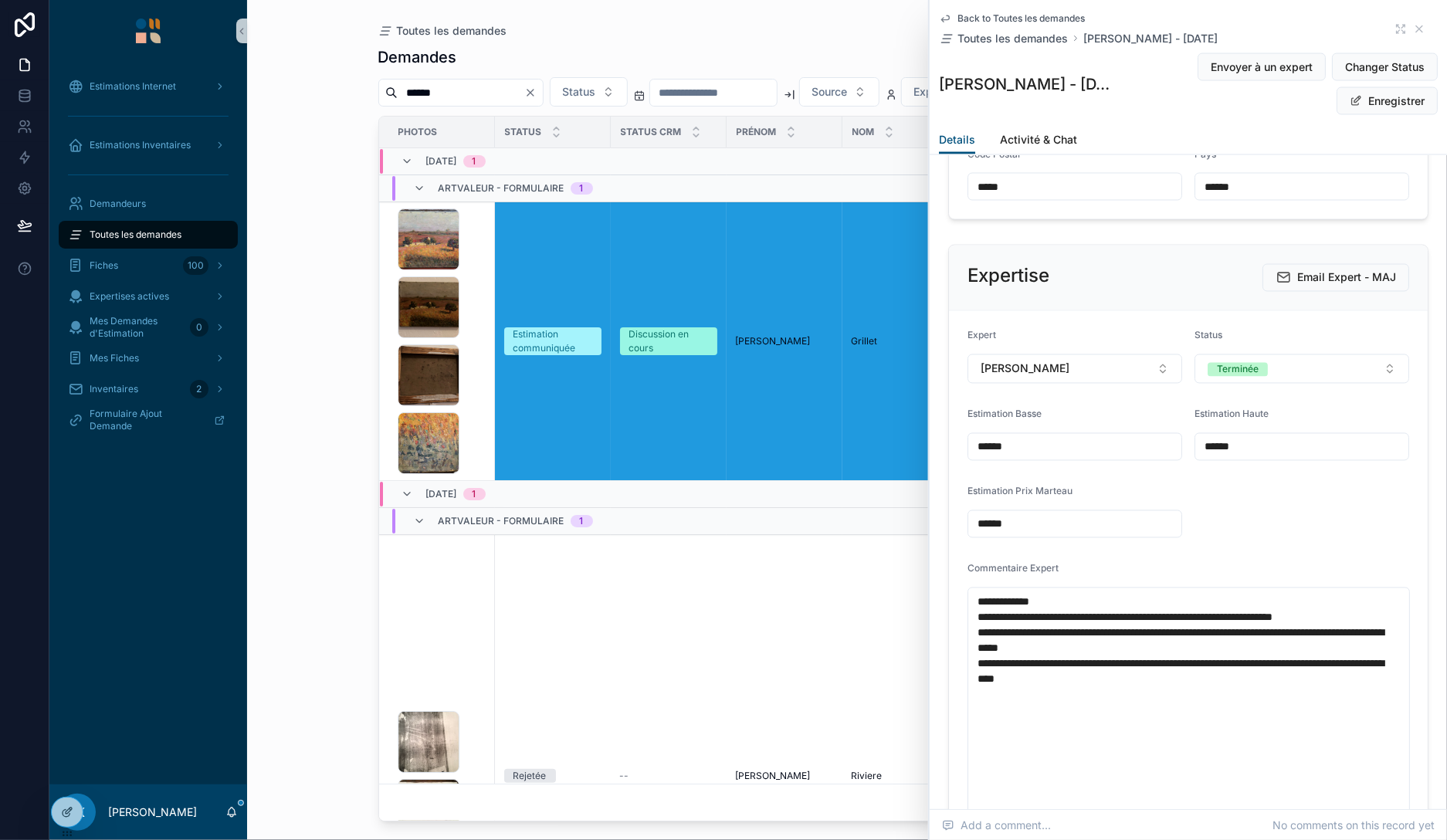
drag, startPoint x: 1034, startPoint y: 445, endPoint x: 954, endPoint y: 445, distance: 80.0
click at [968, 445] on input "******" at bounding box center [1075, 447] width 213 height 21
drag, startPoint x: 1267, startPoint y: 441, endPoint x: 1175, endPoint y: 447, distance: 92.2
click at [1195, 447] on input "******" at bounding box center [1302, 447] width 213 height 21
drag, startPoint x: 1044, startPoint y: 521, endPoint x: 887, endPoint y: 514, distance: 157.2
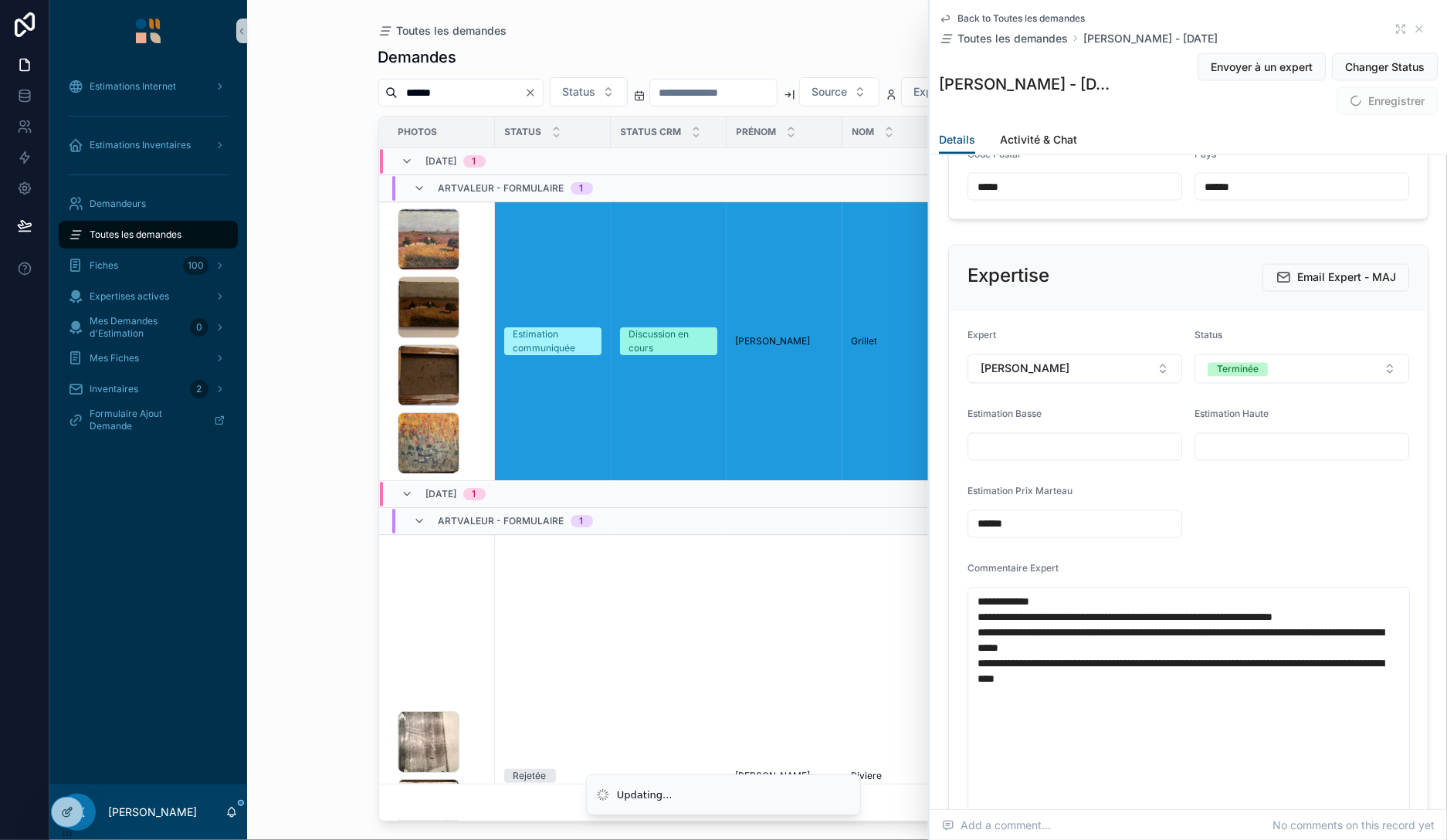
click at [968, 514] on input "******" at bounding box center [1075, 524] width 213 height 21
click at [1273, 354] on button "Terminée" at bounding box center [1302, 369] width 215 height 29
click at [1262, 451] on span "Nouveau" at bounding box center [1233, 450] width 58 height 14
click at [1213, 565] on div "Commentaire Expert" at bounding box center [1188, 571] width 442 height 19
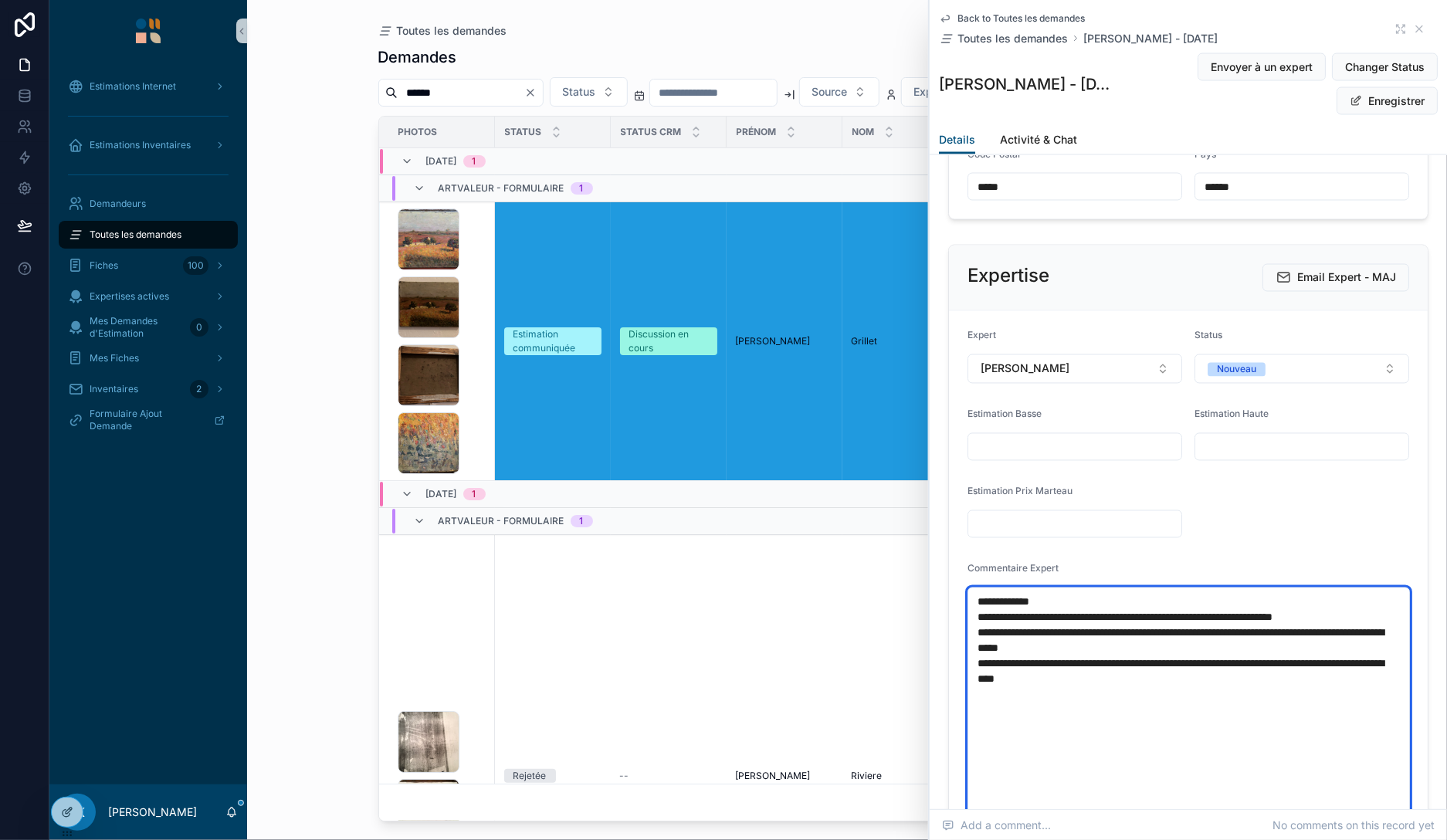
click at [1000, 661] on textarea "**********" at bounding box center [1189, 726] width 443 height 277
click at [1080, 713] on textarea "**********" at bounding box center [1189, 726] width 443 height 277
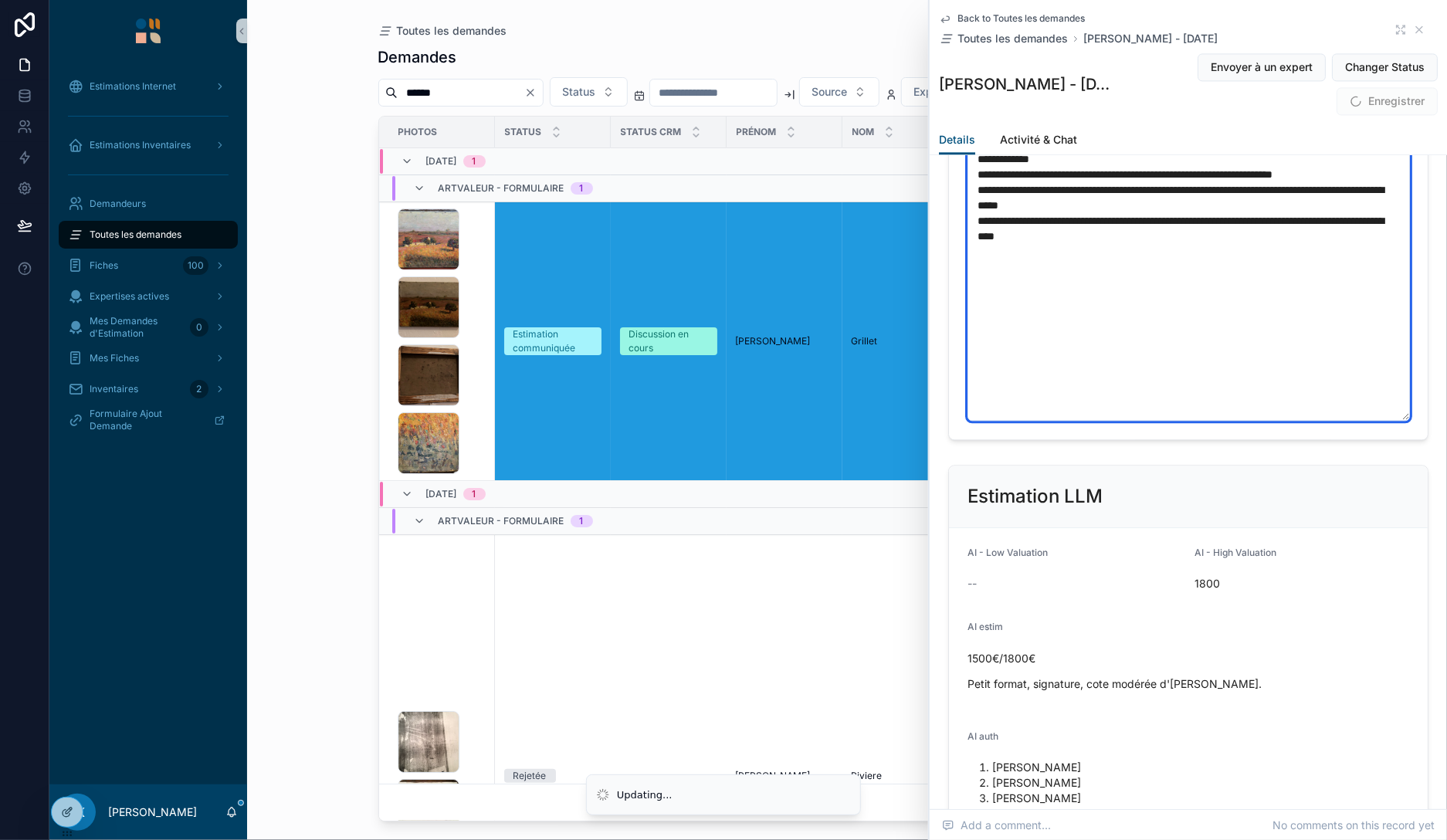
scroll to position [2045, 0]
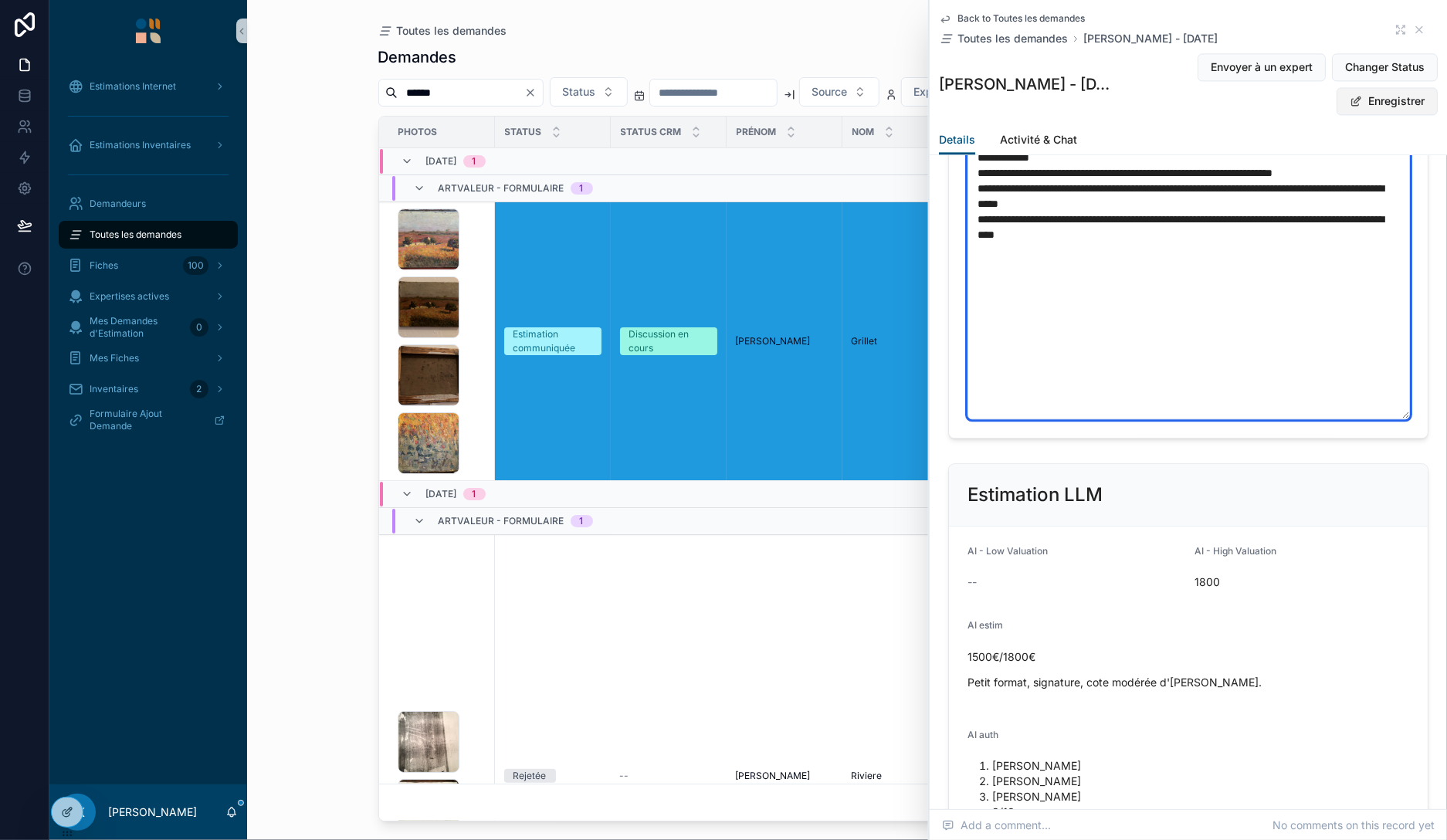
type textarea "**********"
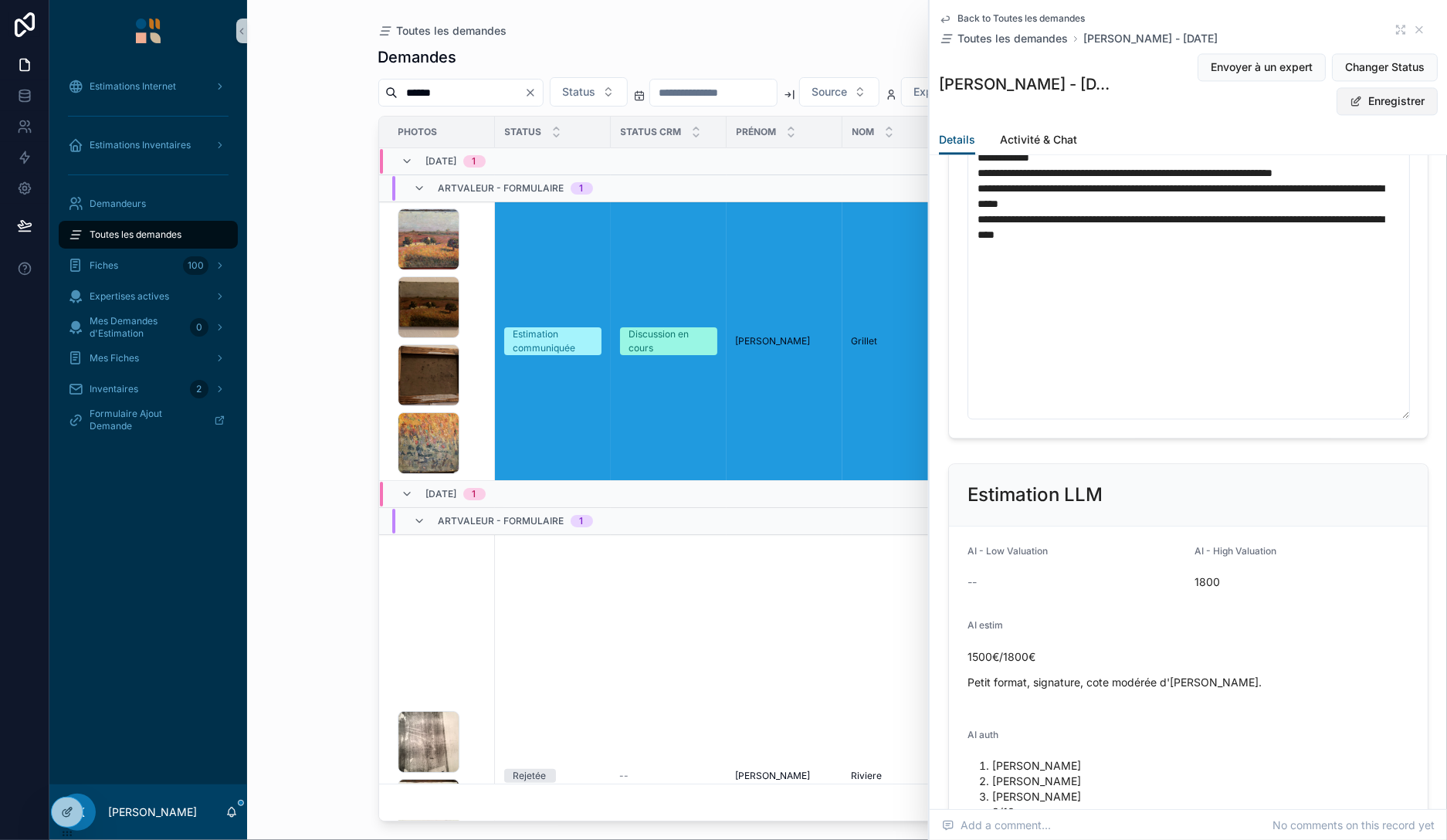
click at [1397, 97] on button "Enregistrer" at bounding box center [1387, 101] width 101 height 28
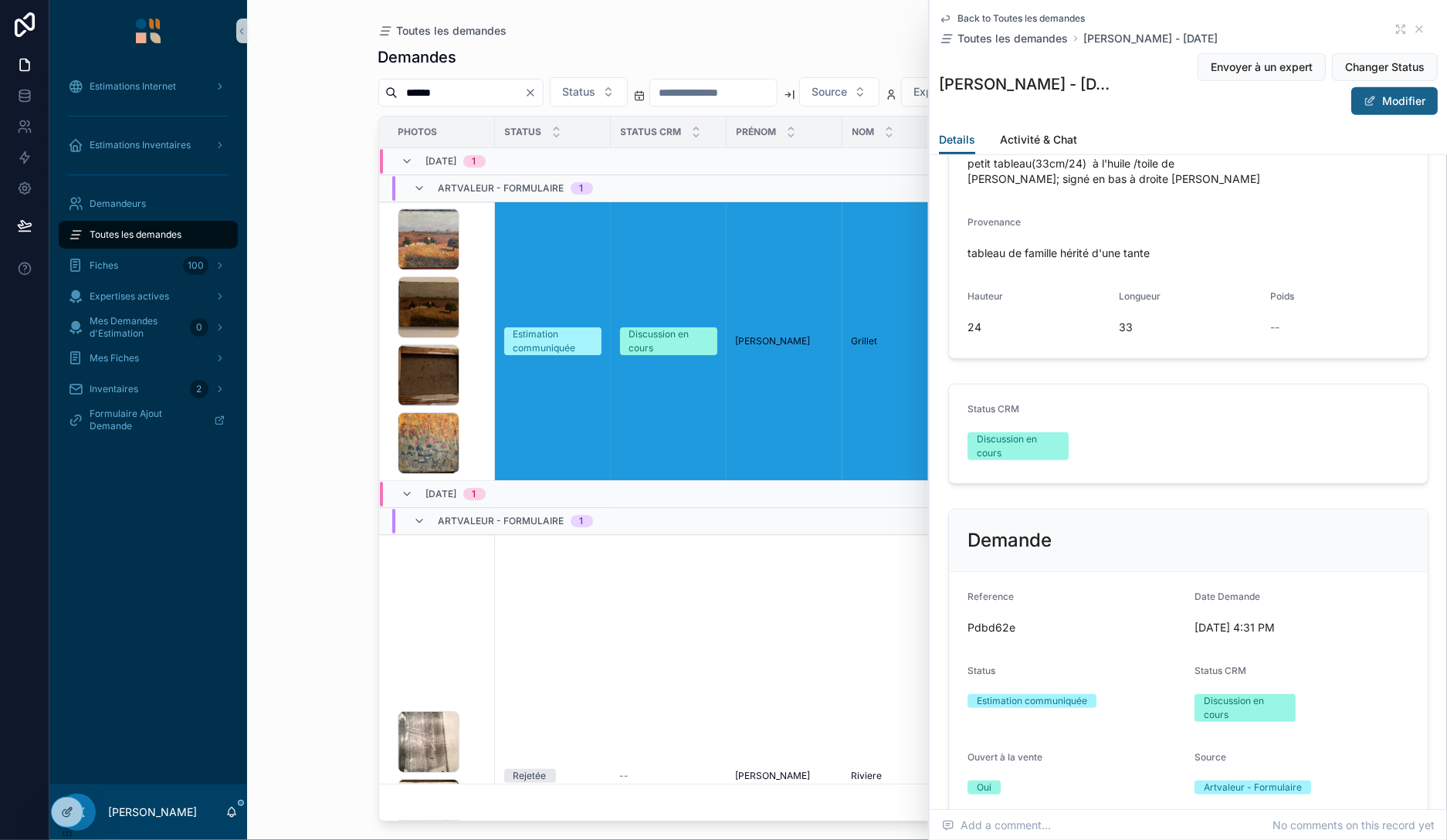
scroll to position [548, 0]
click at [1392, 100] on button "Modifier" at bounding box center [1395, 101] width 87 height 28
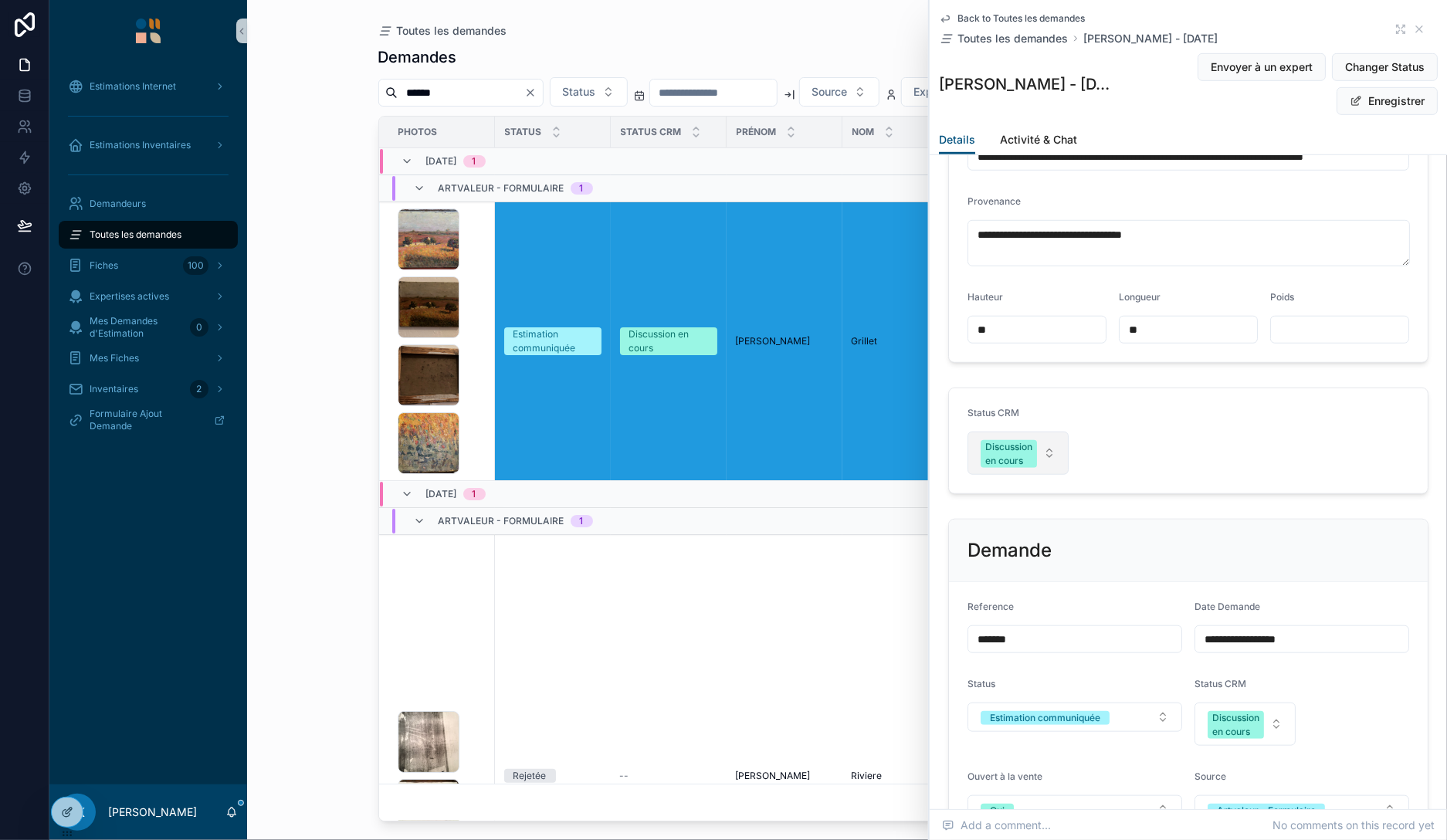
click at [1004, 460] on div "Discussion en cours" at bounding box center [1009, 454] width 47 height 28
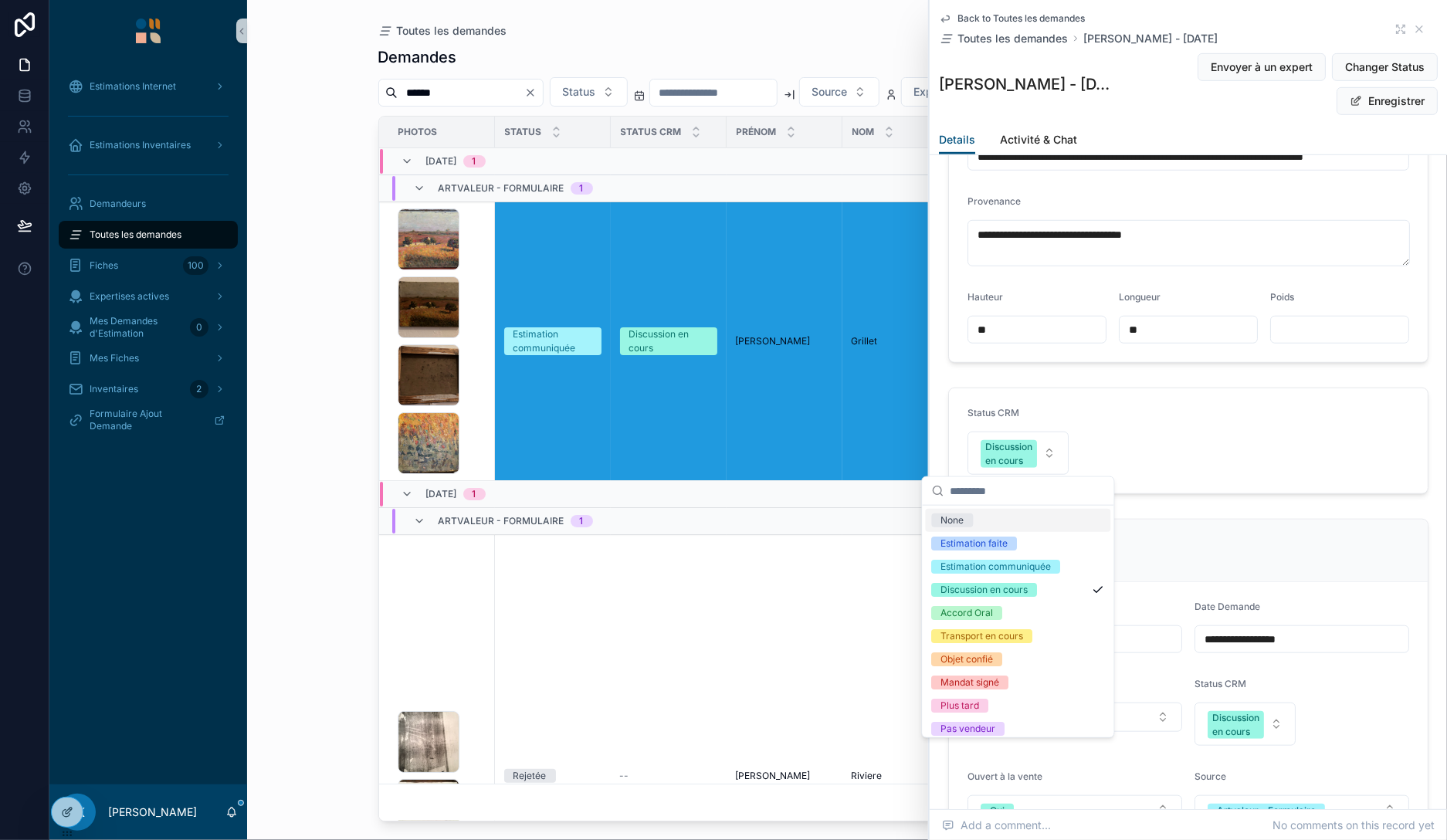
click at [1151, 416] on form "Status CRM Discussion en cours" at bounding box center [1188, 441] width 479 height 105
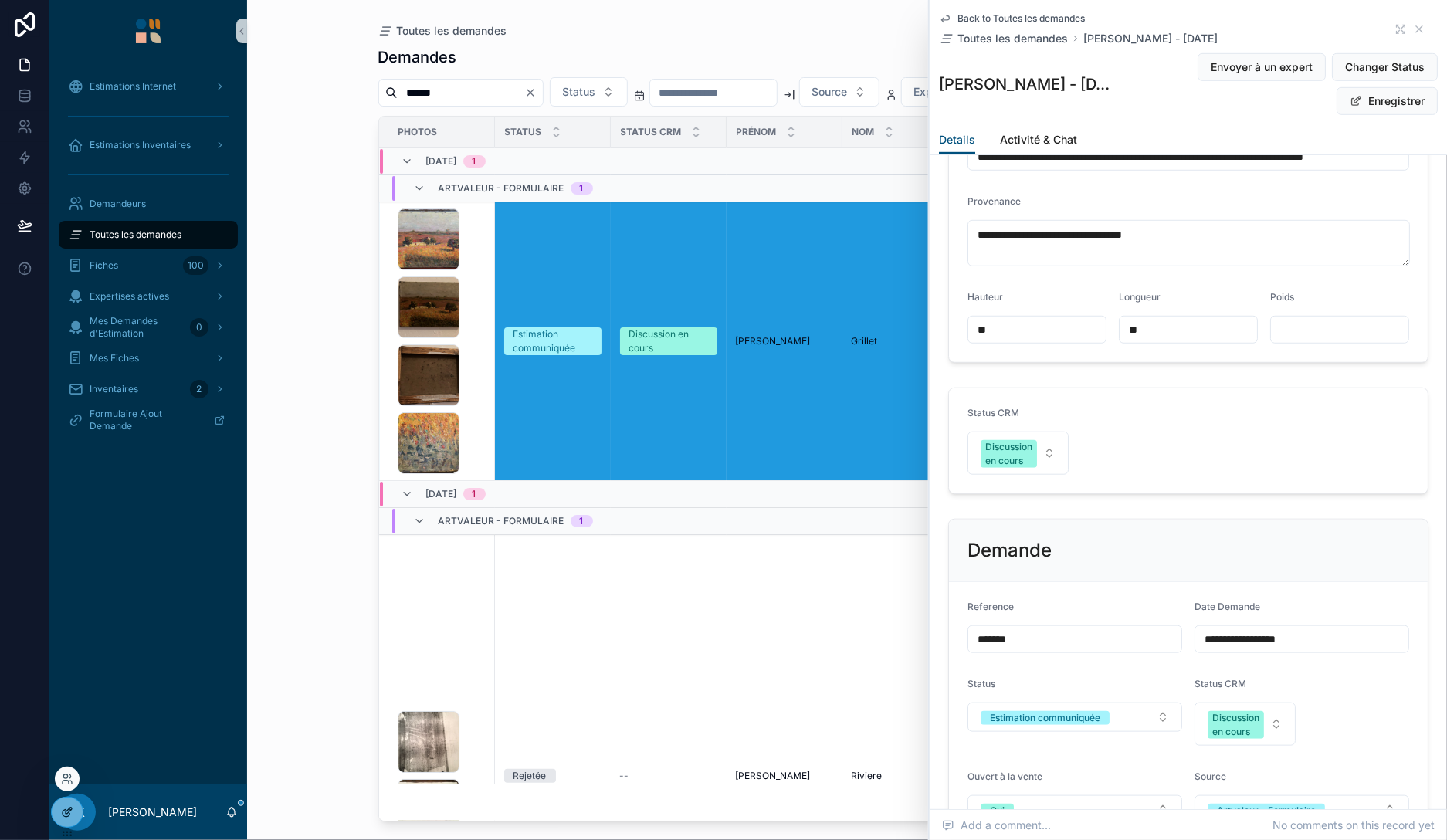
click at [63, 809] on icon at bounding box center [67, 811] width 12 height 12
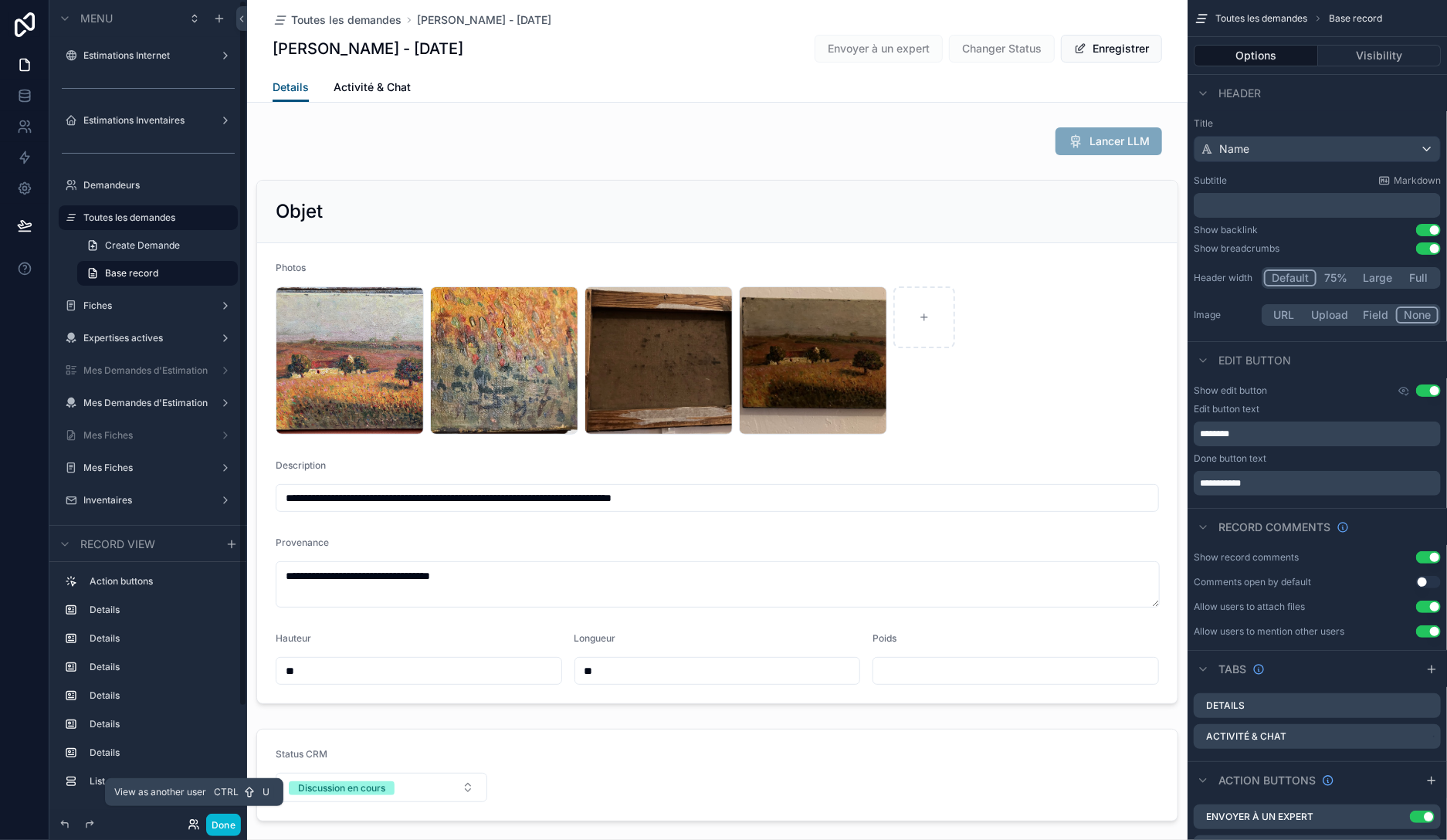
click at [192, 824] on icon at bounding box center [194, 824] width 12 height 12
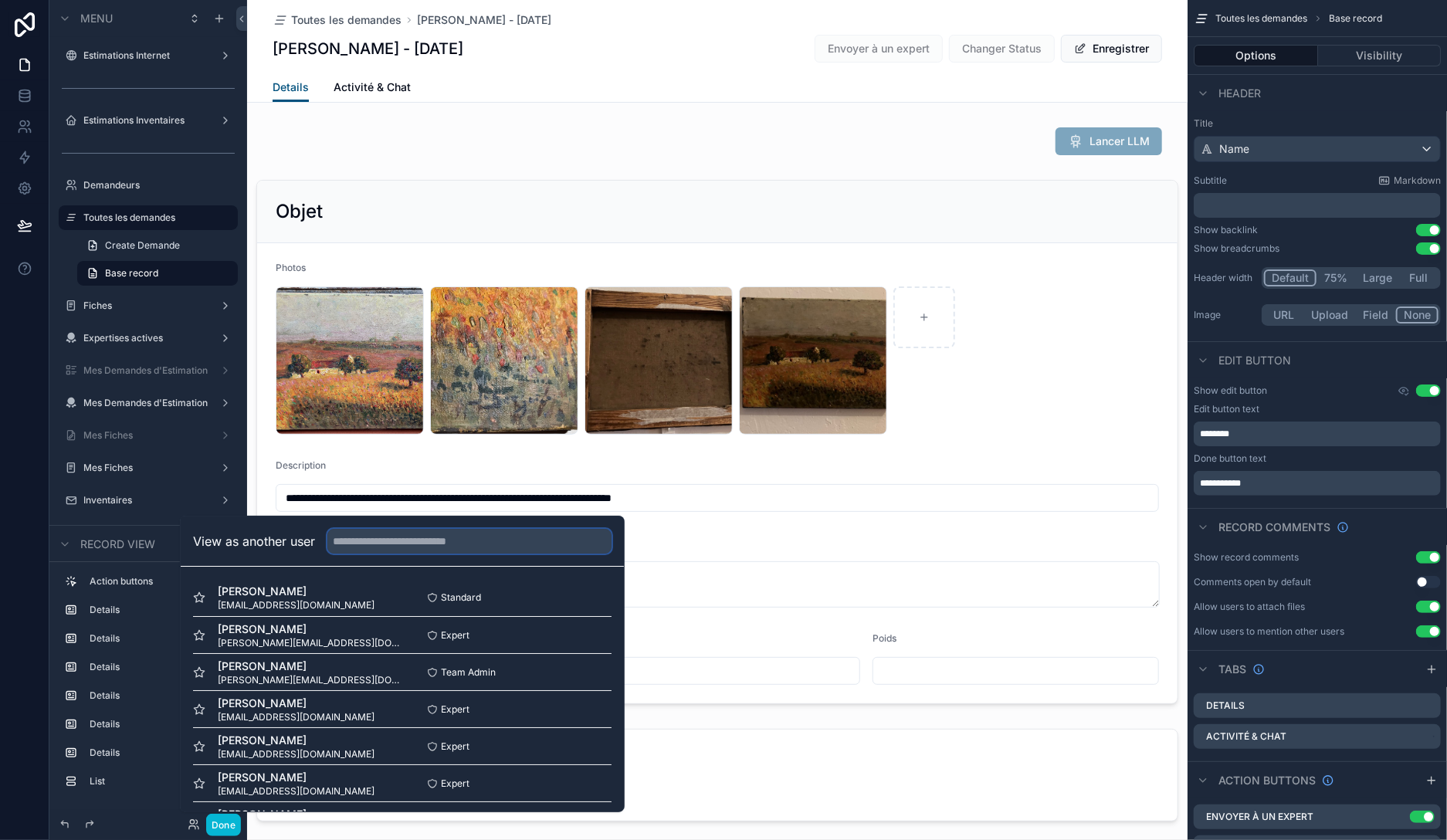
click at [465, 531] on input "text" at bounding box center [470, 541] width 284 height 24
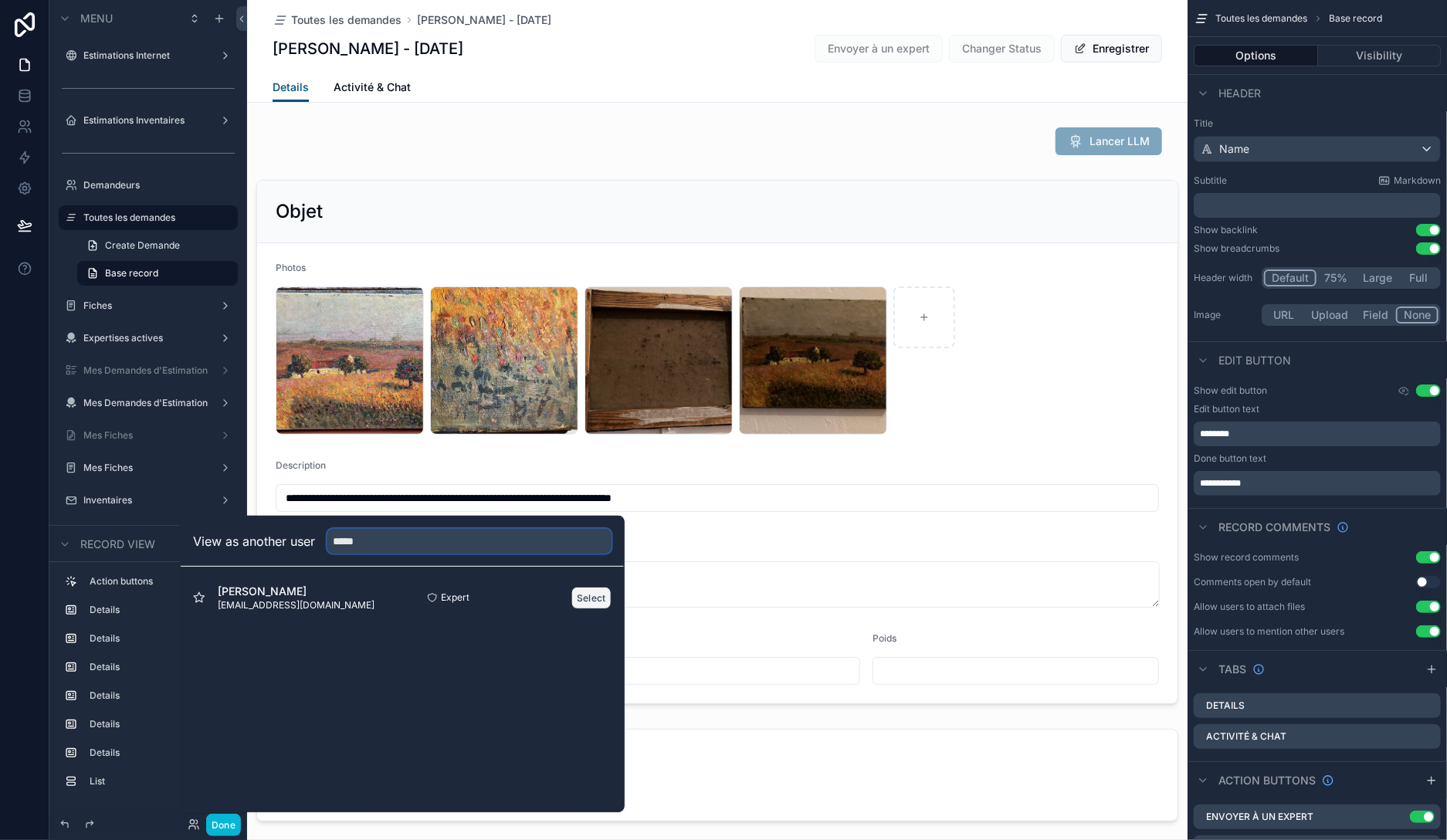
type input "*****"
click at [577, 596] on button "Select" at bounding box center [591, 598] width 40 height 22
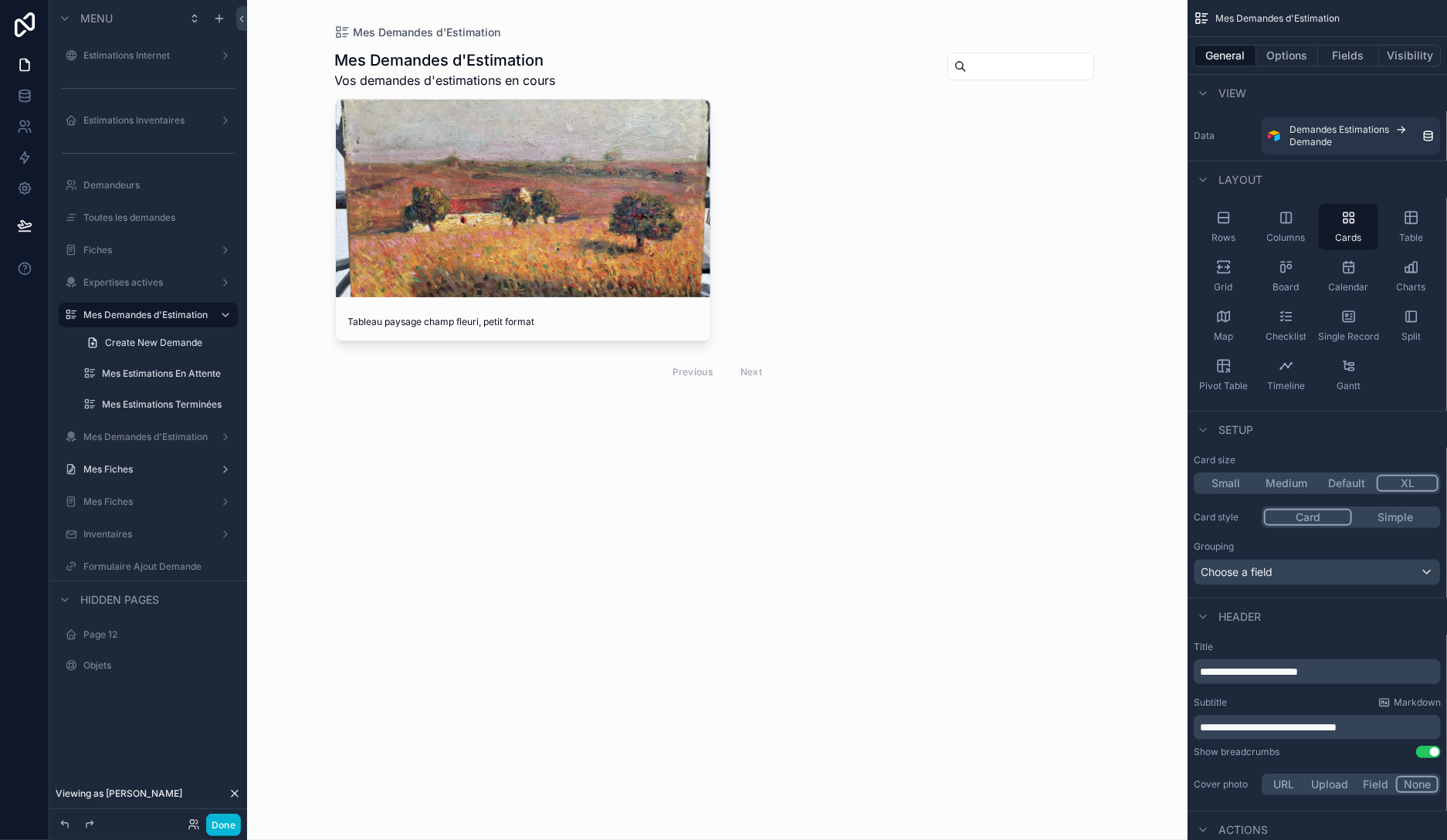
click at [419, 228] on div "scrollable content" at bounding box center [717, 220] width 790 height 439
click at [483, 213] on div "scrollable content" at bounding box center [523, 198] width 376 height 198
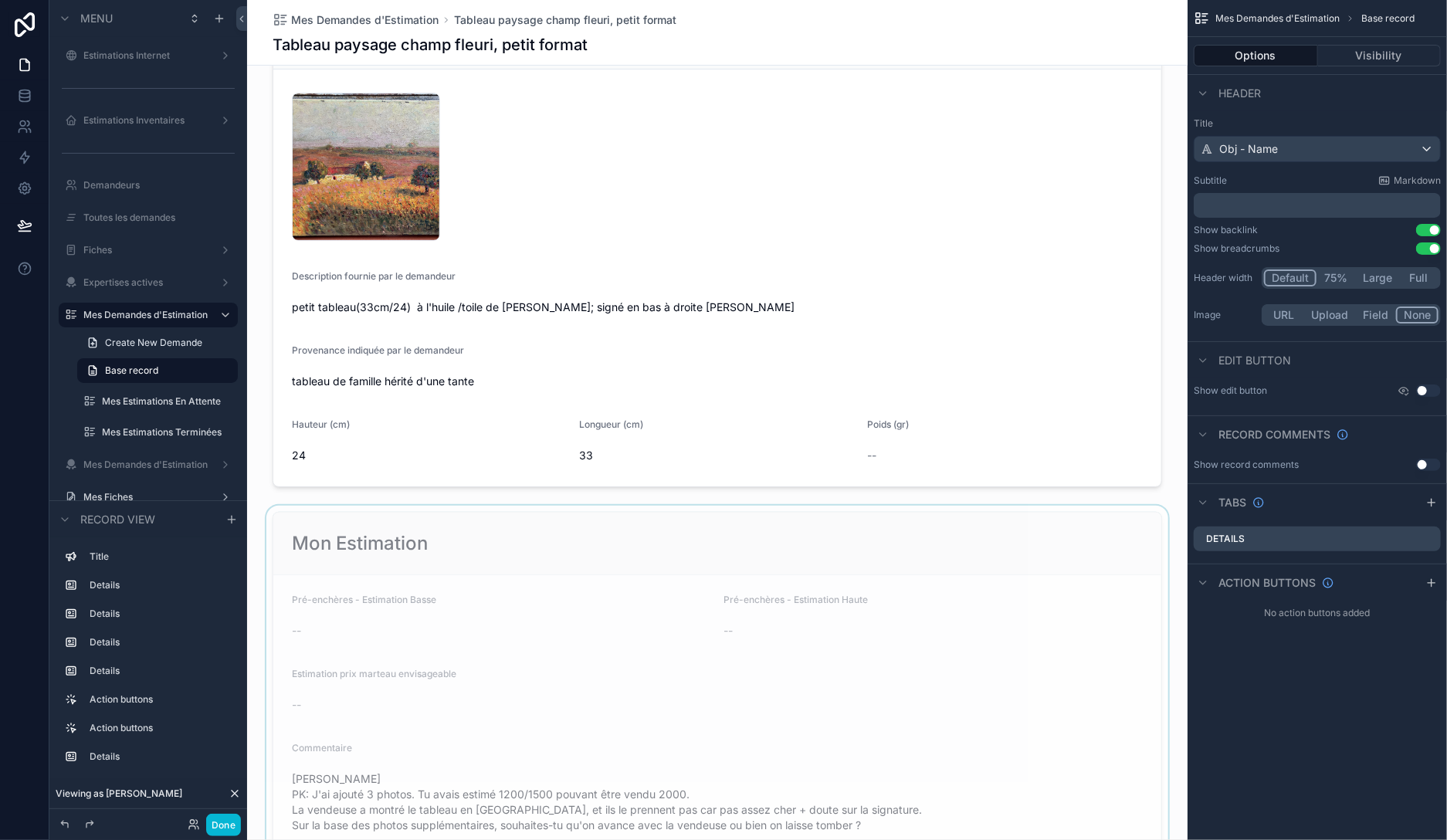
scroll to position [177, 0]
click at [234, 818] on button "Done" at bounding box center [223, 824] width 35 height 22
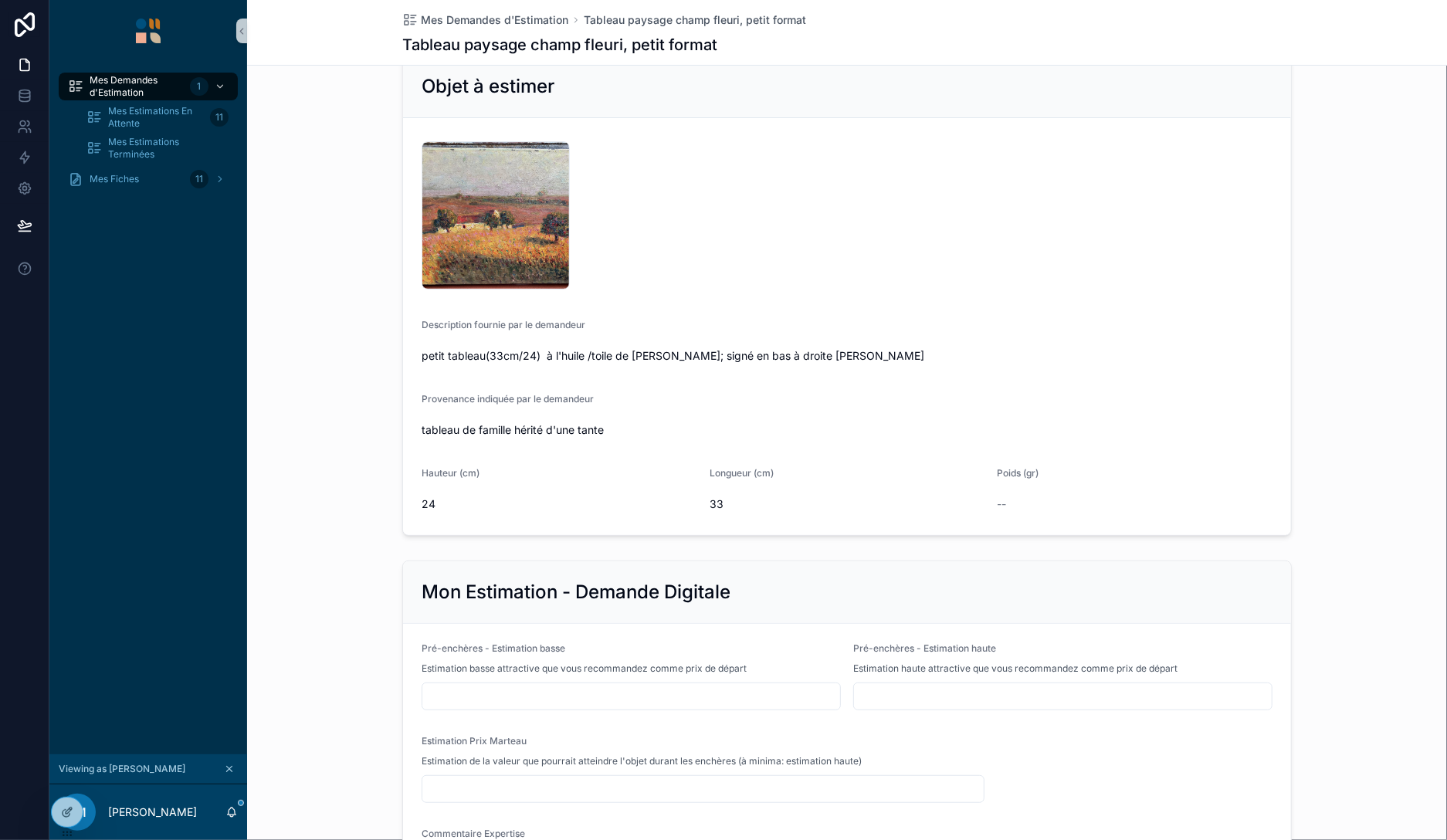
scroll to position [127, 0]
click at [234, 768] on icon "scrollable content" at bounding box center [229, 768] width 11 height 11
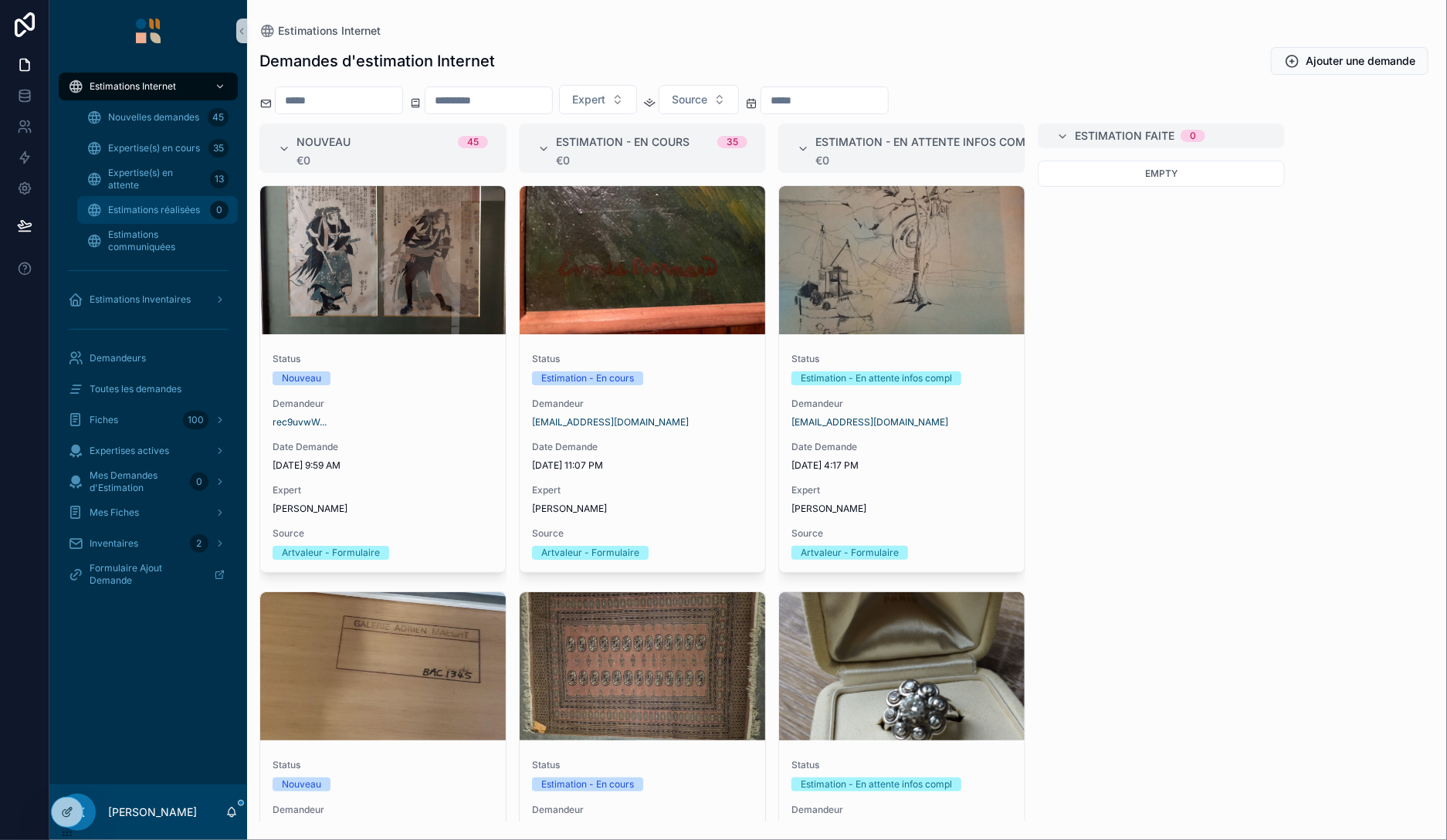
click at [149, 217] on div "Estimations réalisées 0" at bounding box center [158, 210] width 142 height 24
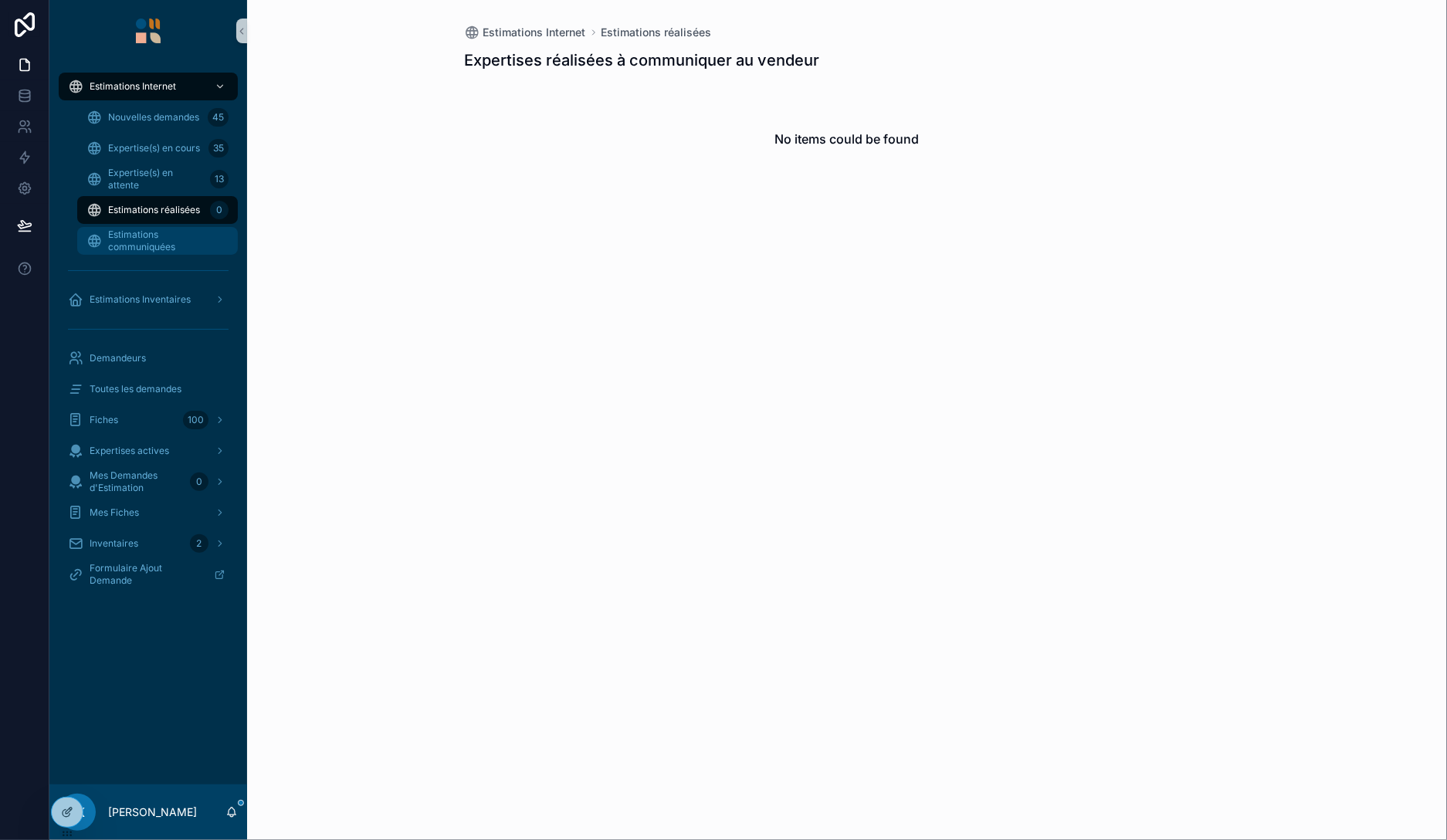
click at [134, 242] on span "Estimations communiquées" at bounding box center [165, 241] width 114 height 24
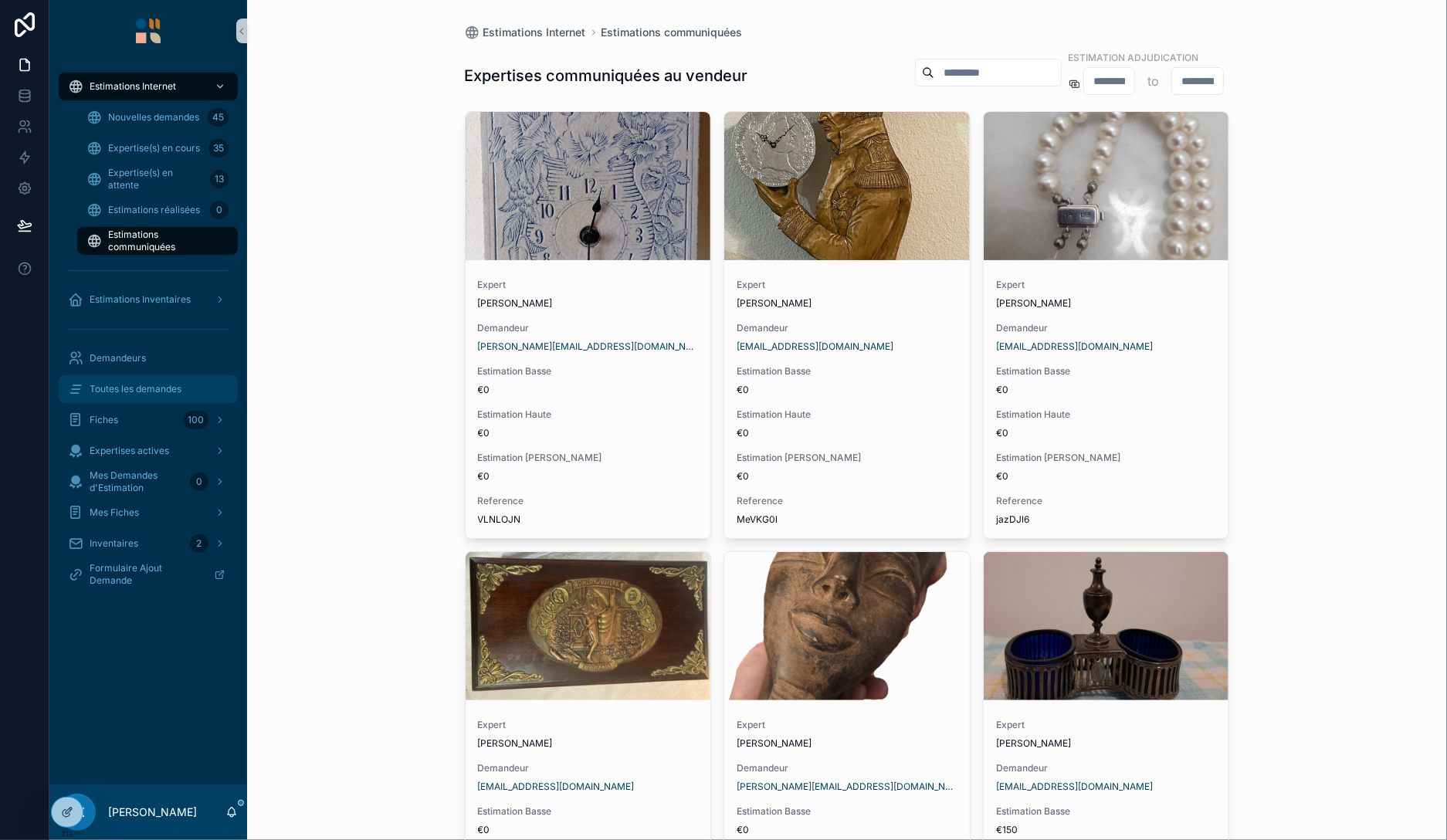
click at [138, 394] on div "Toutes les demandes" at bounding box center [148, 389] width 161 height 24
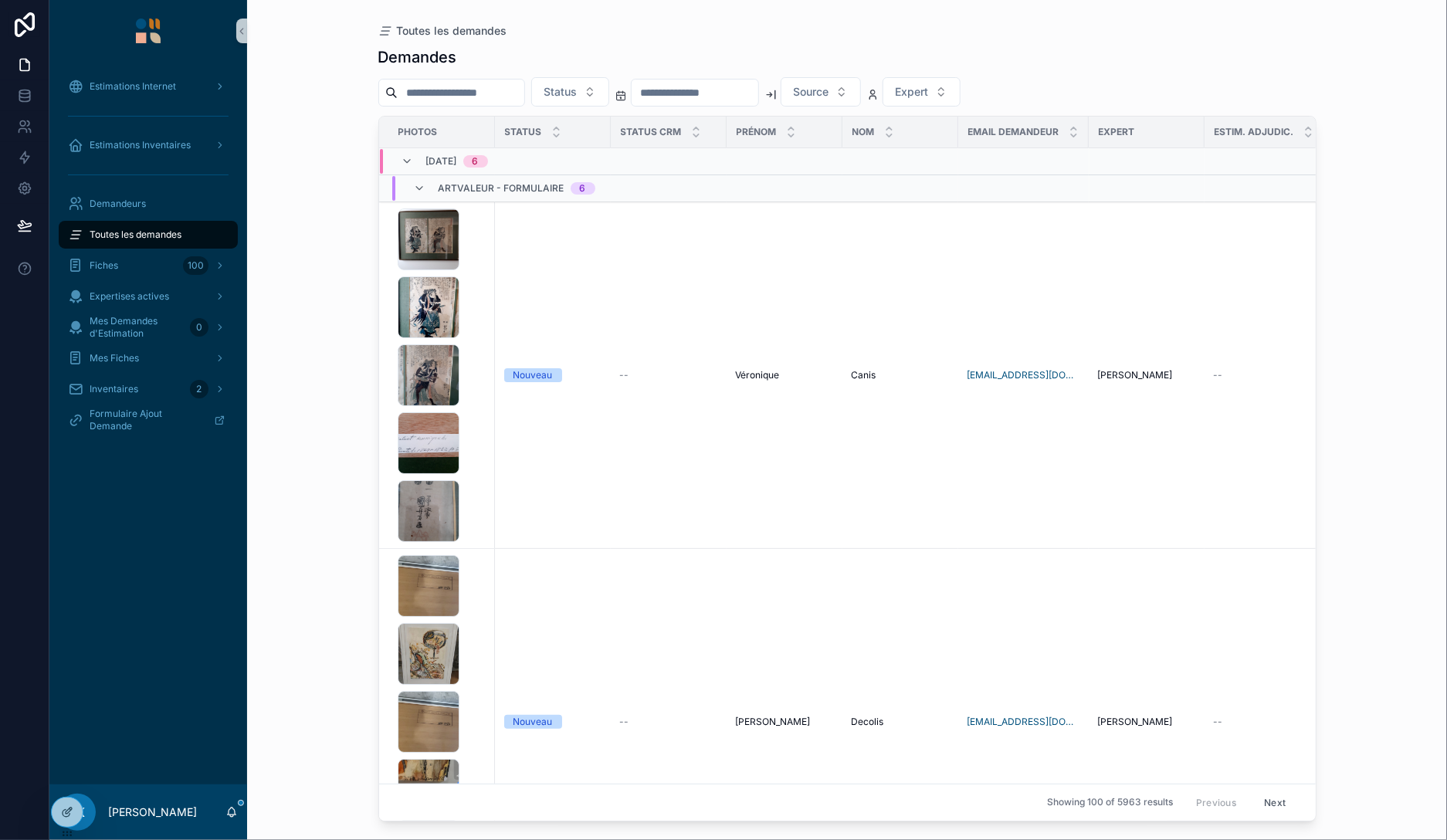
click at [499, 96] on input "scrollable content" at bounding box center [461, 92] width 127 height 21
paste input "**********"
type input "**********"
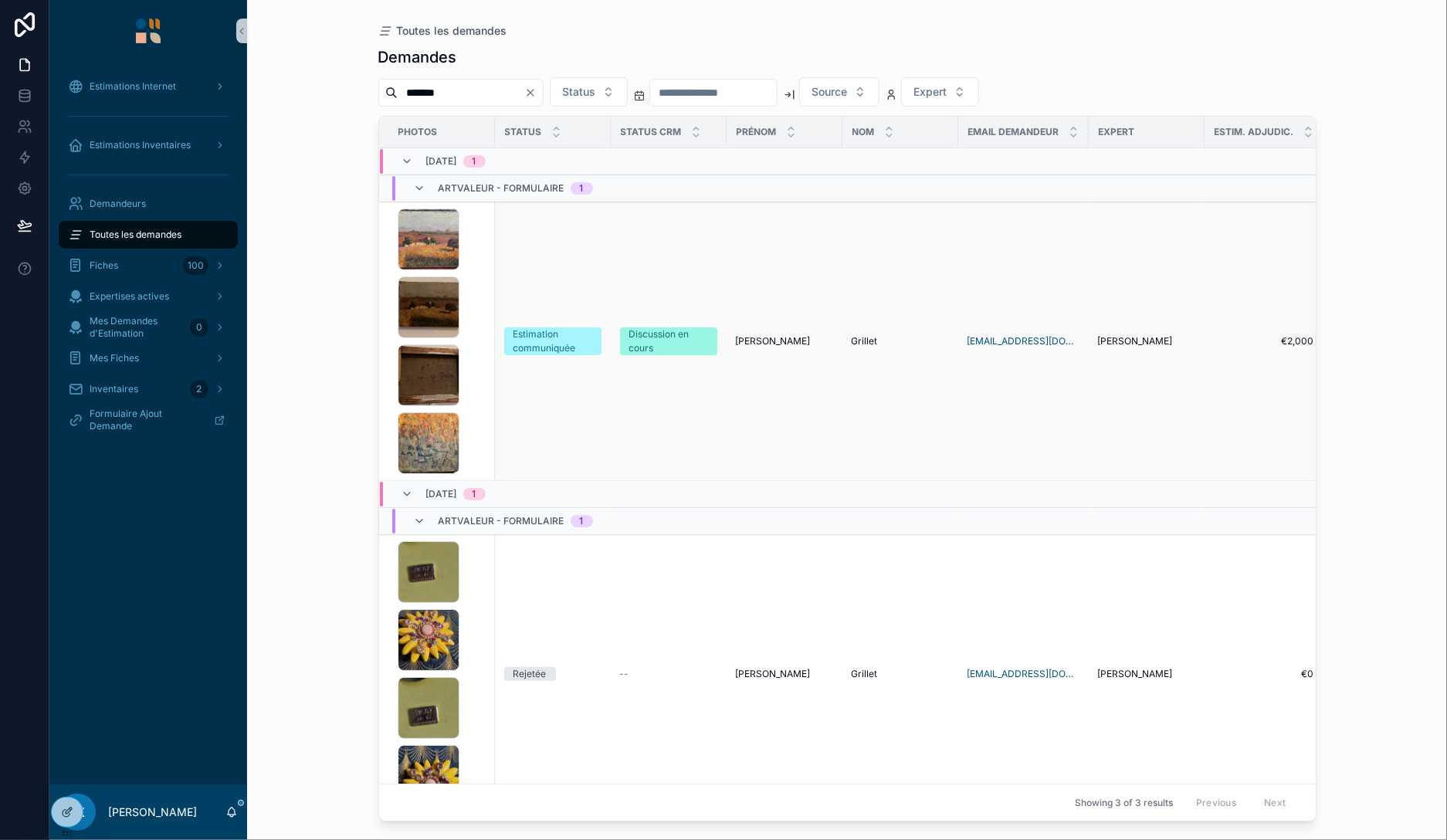
click at [480, 322] on div "IMG_7194 .jpeg IMG_7239 .jpg IMG_7240 .jpg IMG_7245 .jpg" at bounding box center [442, 340] width 88 height 265
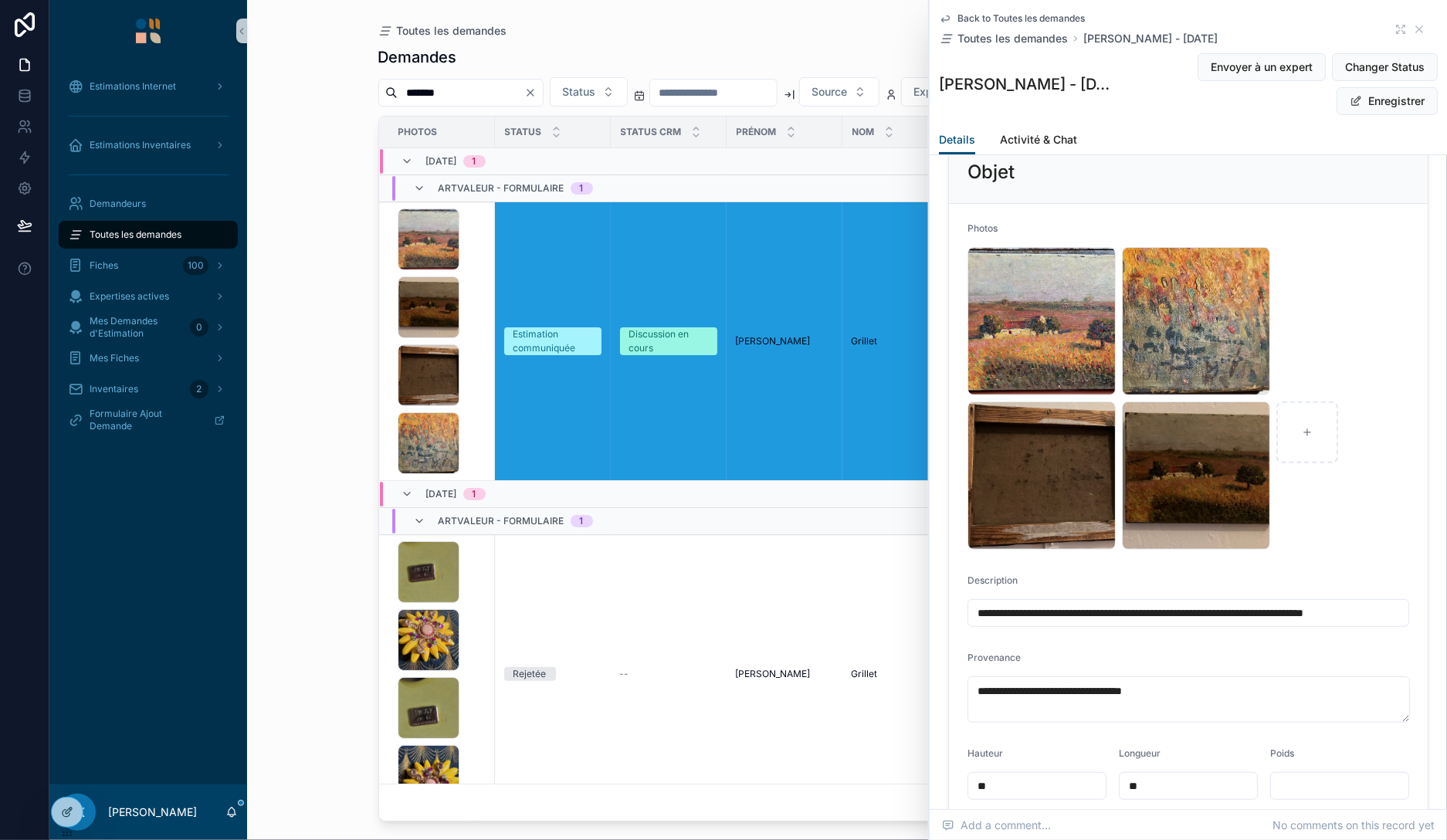
scroll to position [89, 0]
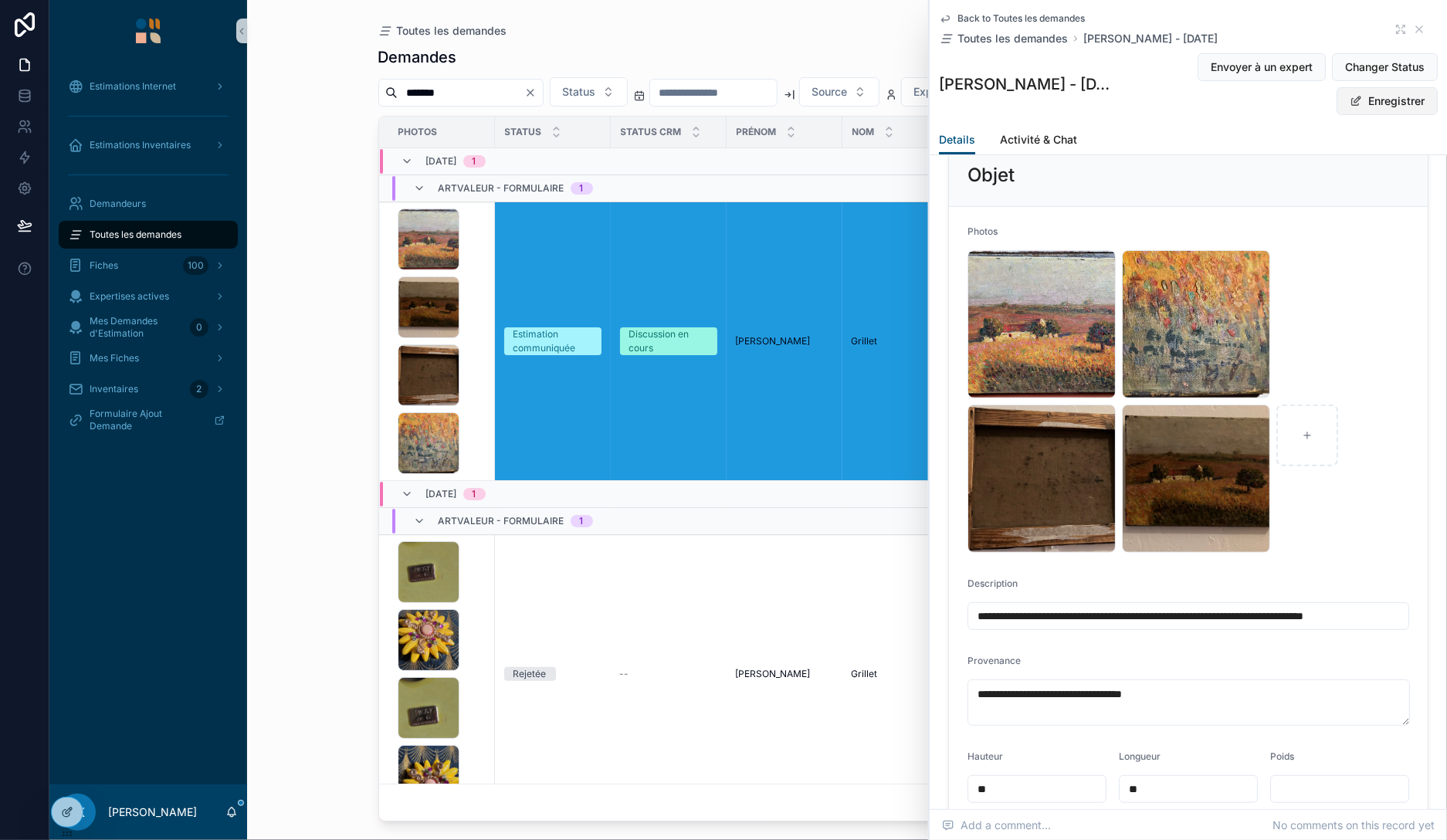
click at [1382, 106] on button "Enregistrer" at bounding box center [1387, 101] width 101 height 28
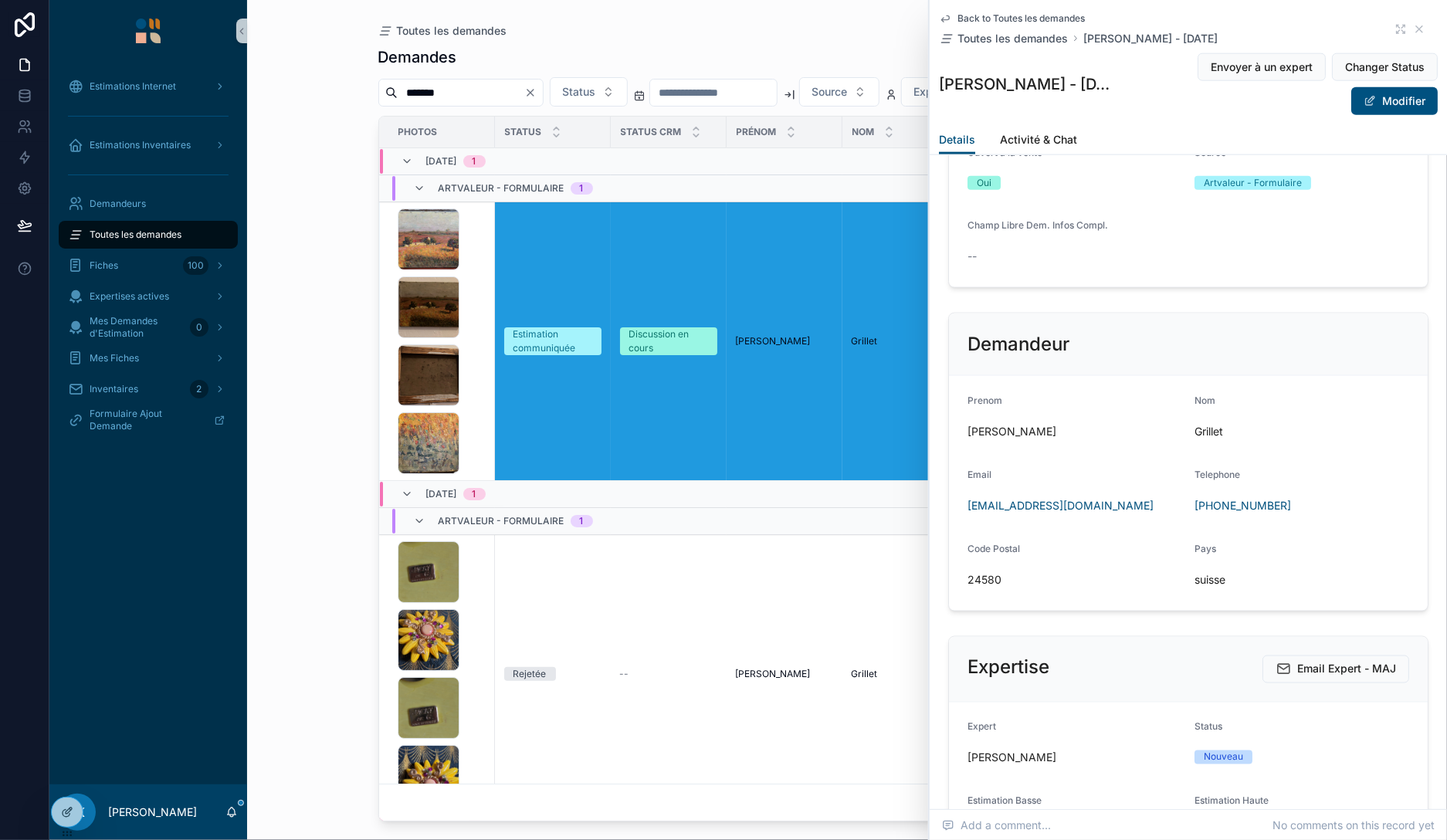
scroll to position [1156, 0]
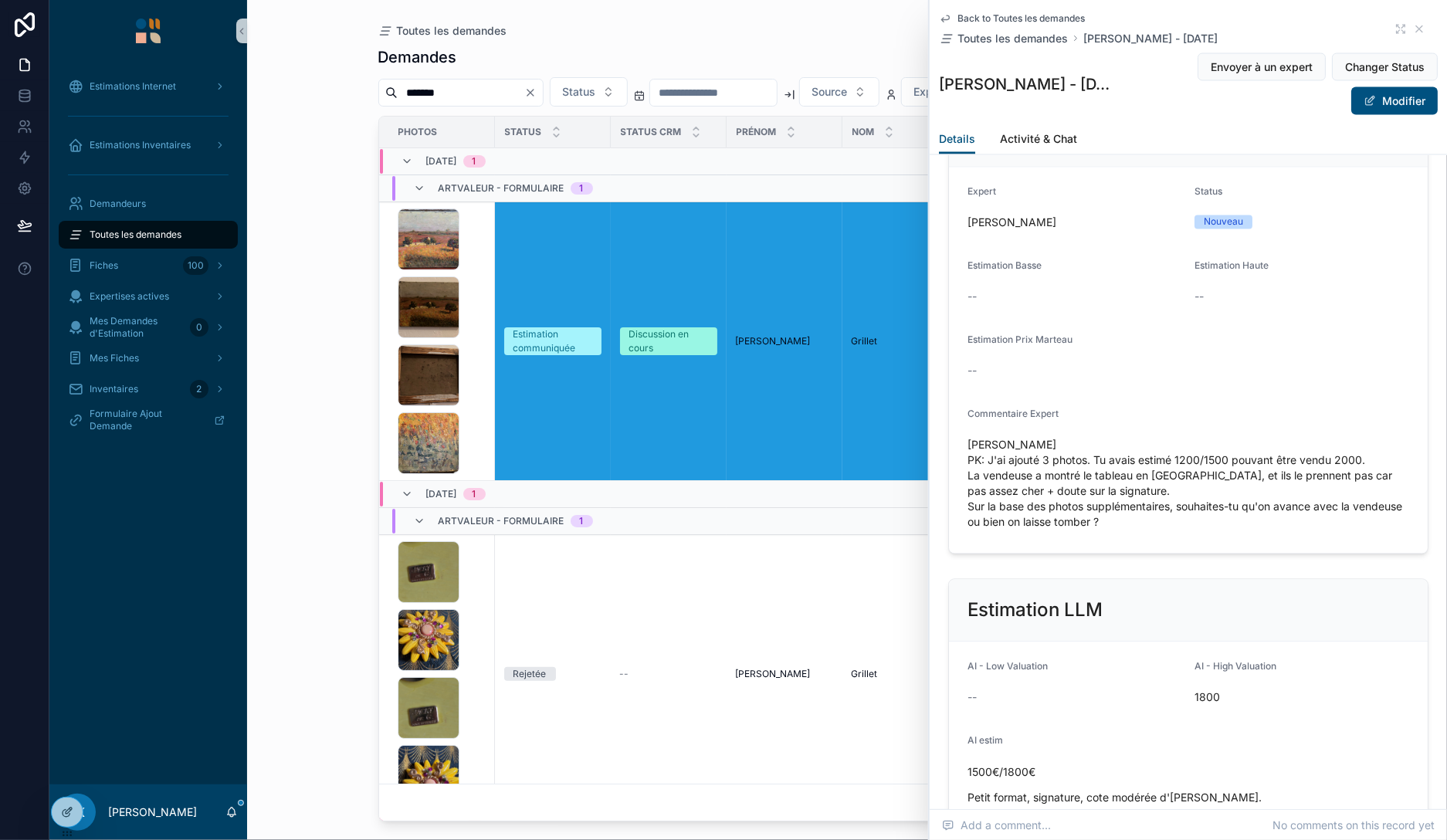
scroll to position [1689, 0]
drag, startPoint x: 1044, startPoint y: 429, endPoint x: 952, endPoint y: 424, distance: 92.1
click at [968, 437] on span "[PERSON_NAME] PK: J'ai ajouté 3 photos. Tu avais estimé 1200/1500 pouvant être …" at bounding box center [1188, 482] width 442 height 92
copy span "[PERSON_NAME]"
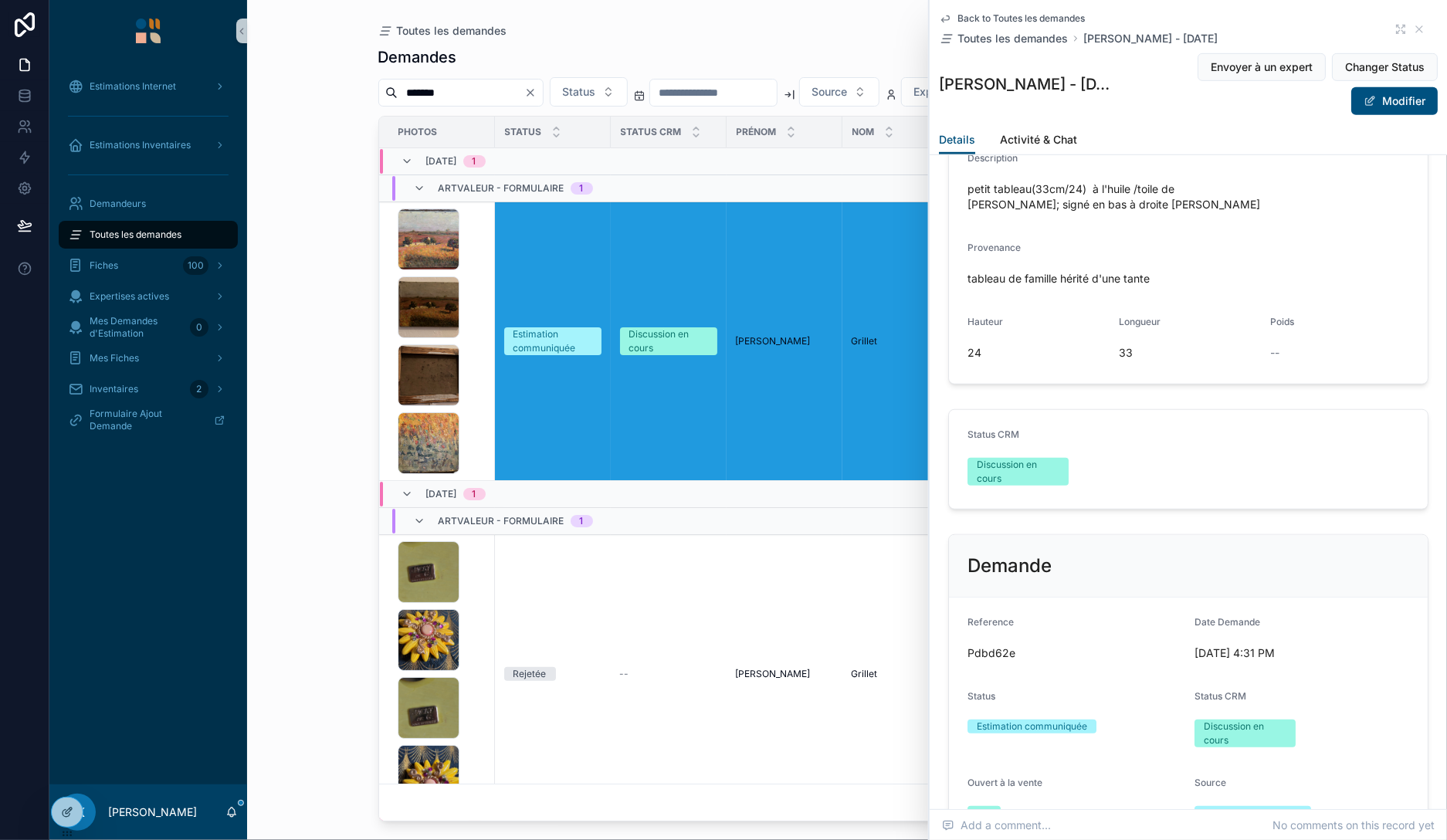
scroll to position [522, 0]
click at [459, 97] on input "*******" at bounding box center [461, 92] width 127 height 21
paste input "scrollable content"
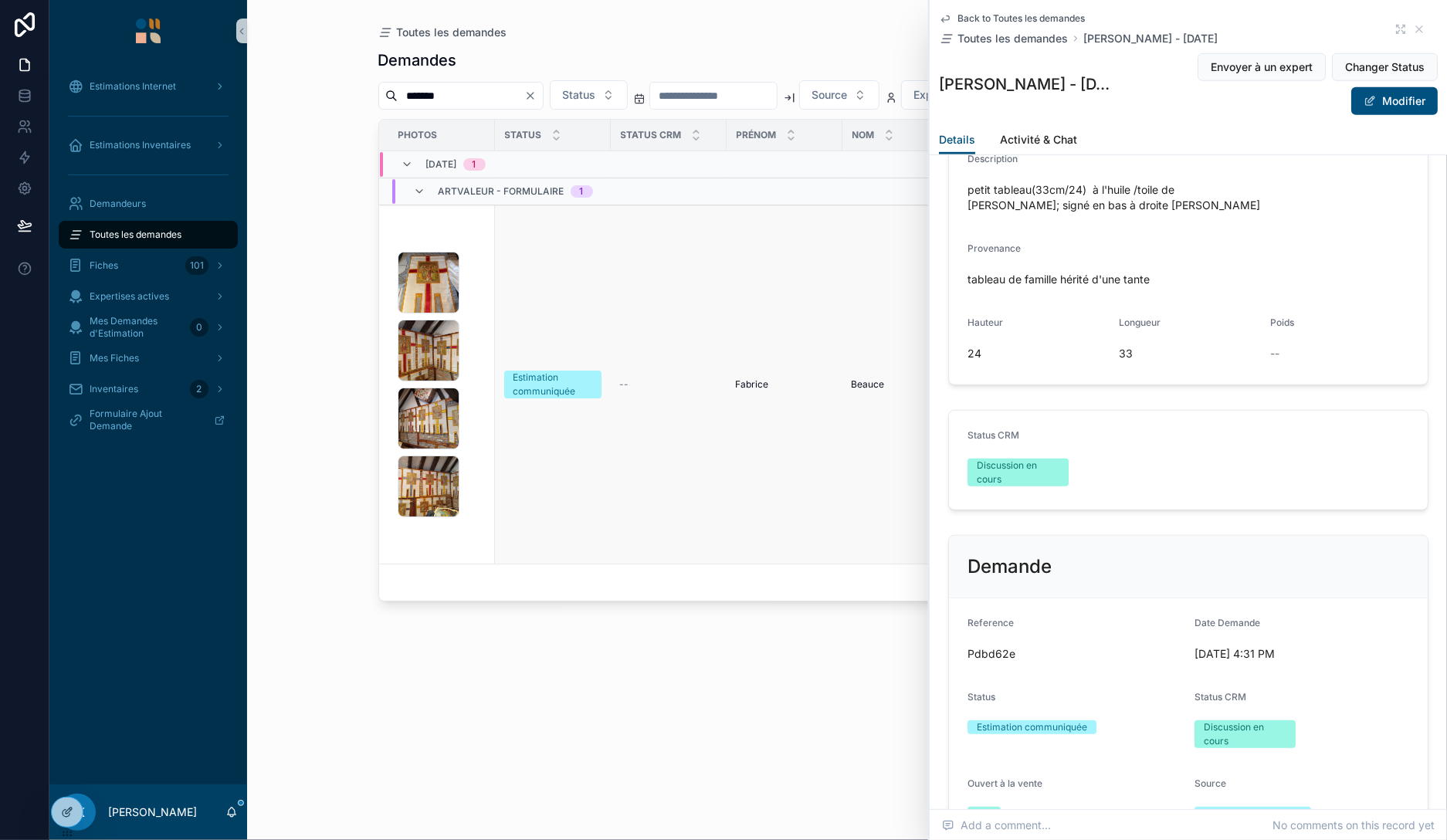
type input "*******"
click at [472, 344] on div "1000000523 .jpg 1000000521 .jpg 1000000518 .jpg 1000000519 .jpg" at bounding box center [442, 384] width 88 height 265
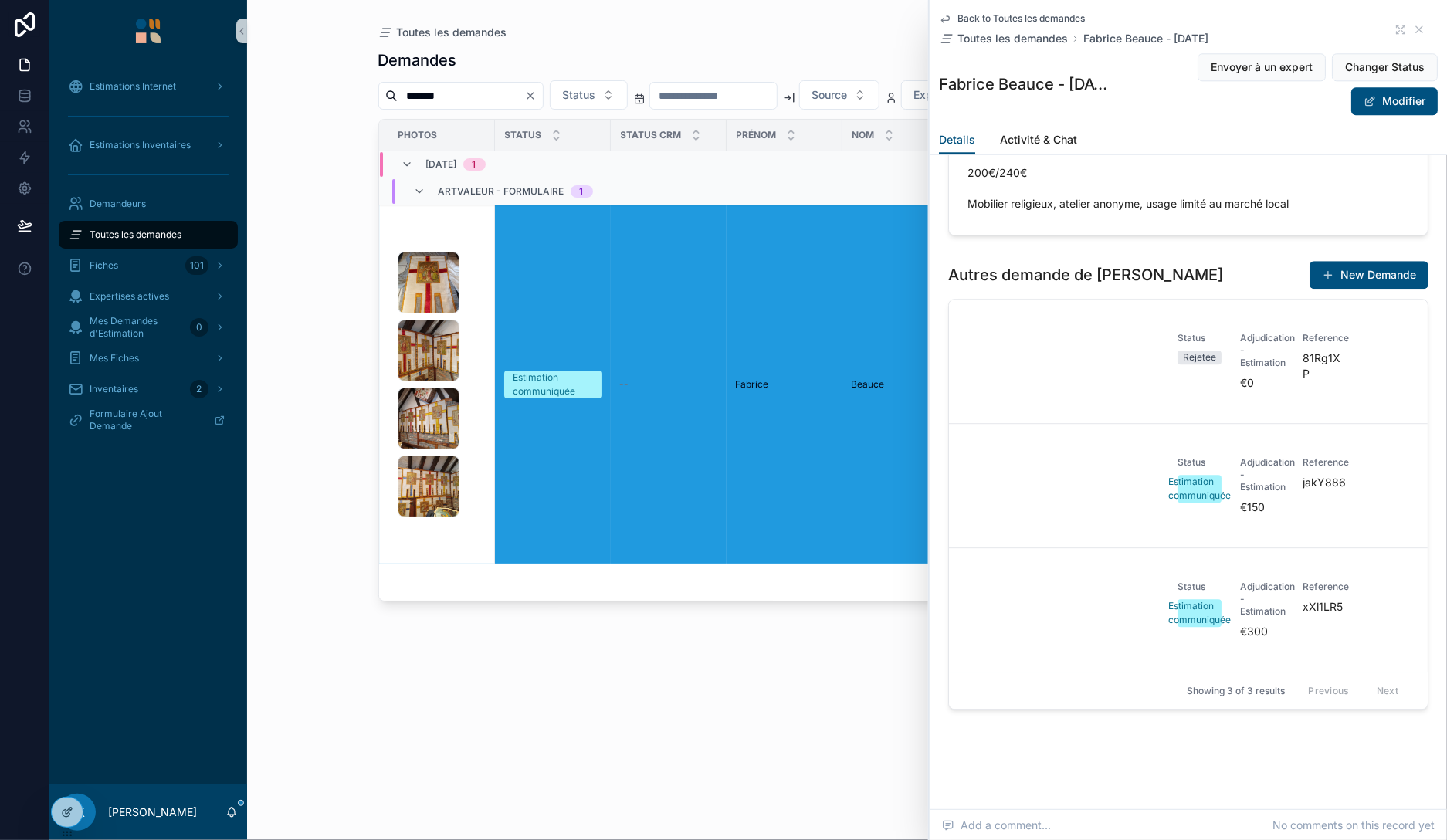
scroll to position [2461, 0]
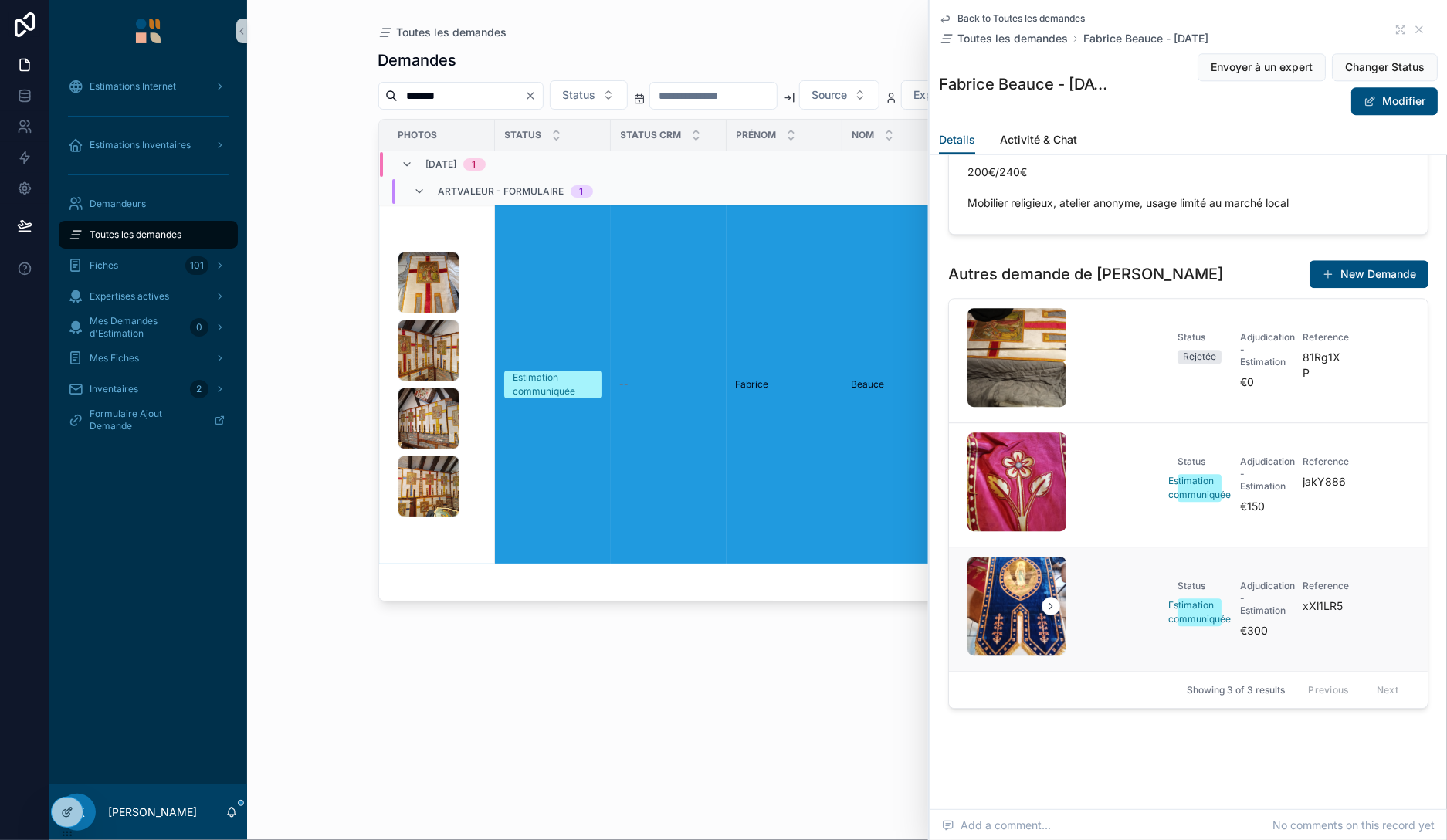
click at [1124, 598] on div "scrollable content" at bounding box center [1066, 609] width 198 height 105
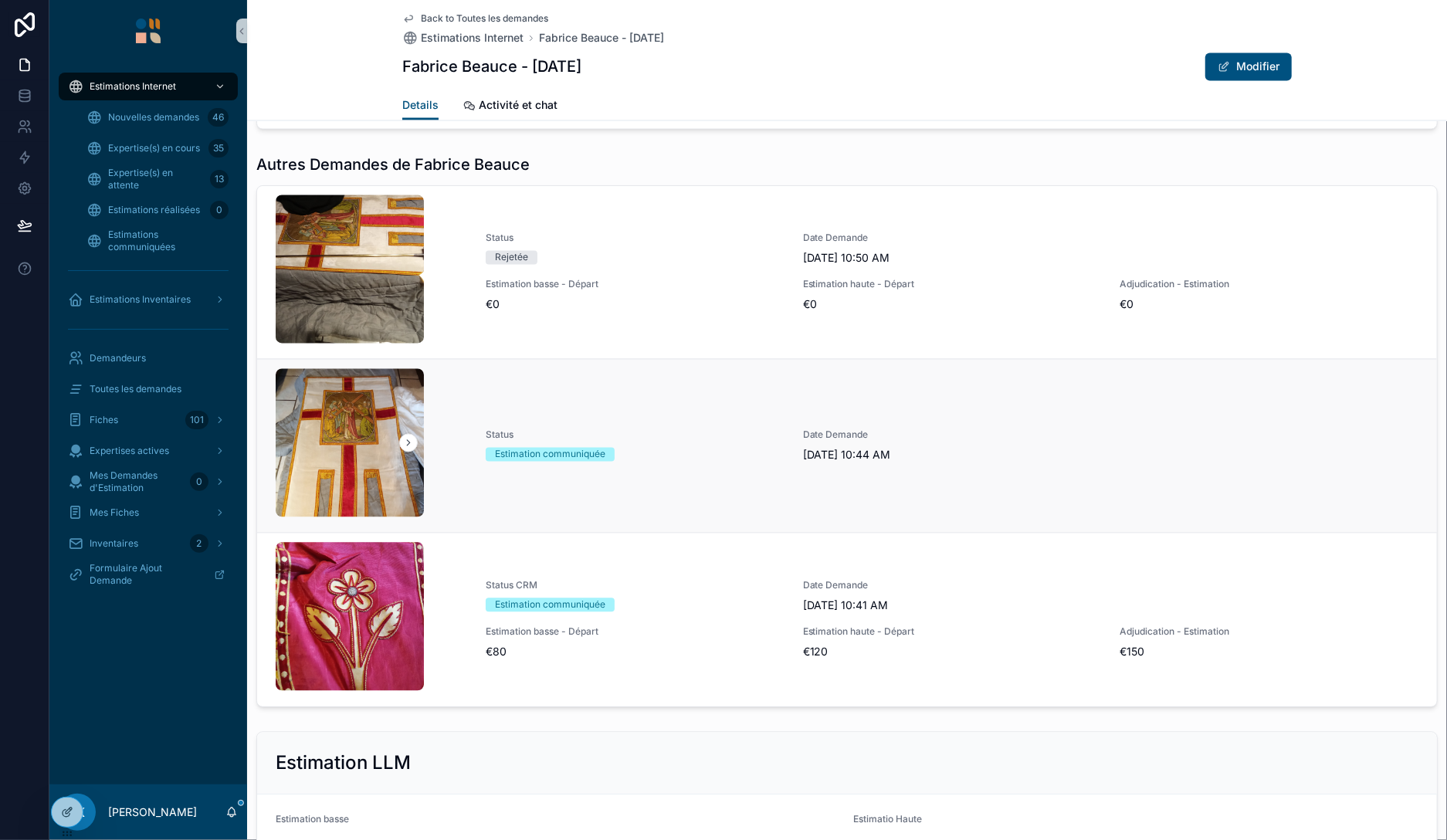
scroll to position [1779, 0]
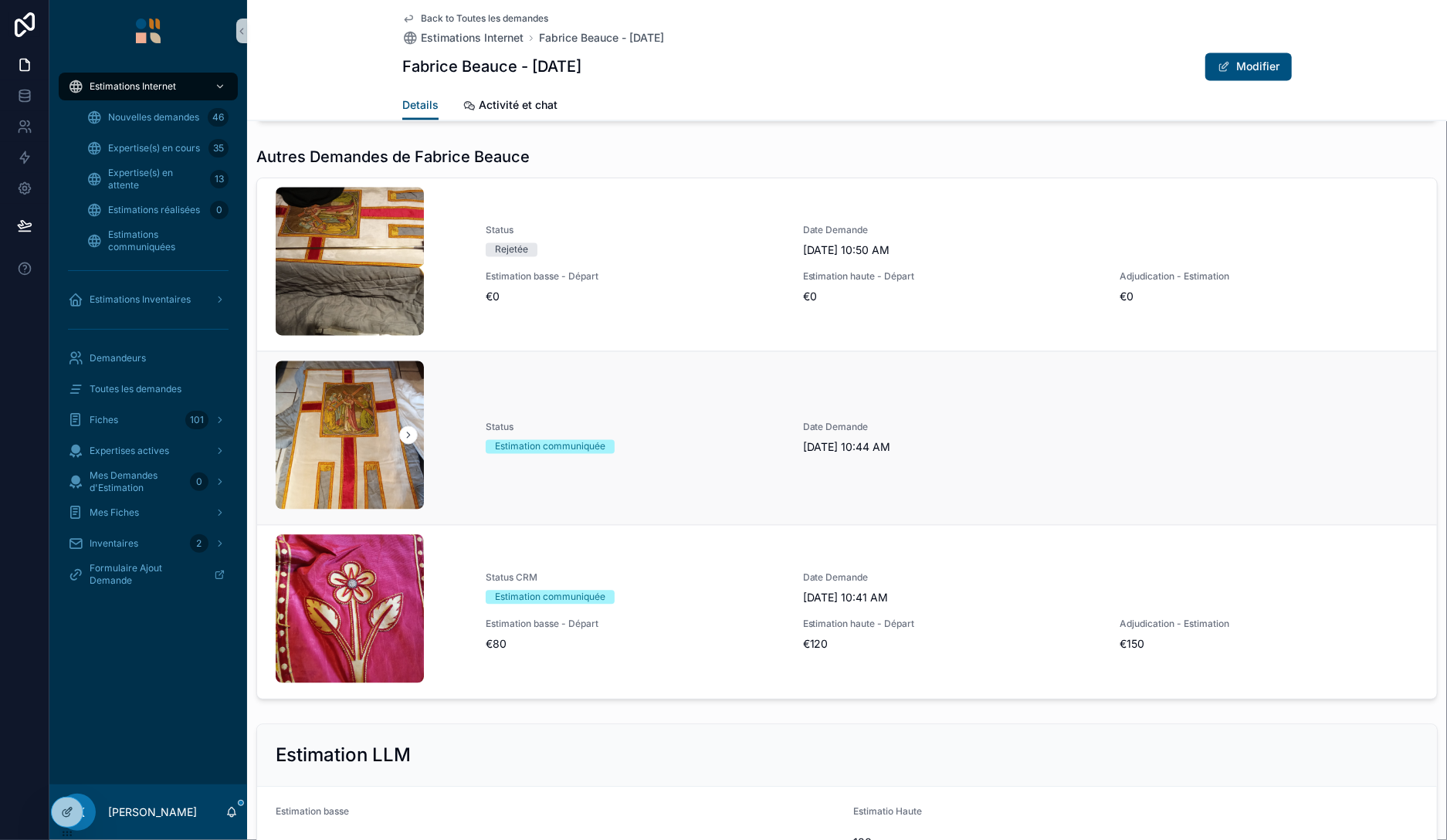
click at [635, 421] on span "Status" at bounding box center [635, 427] width 299 height 12
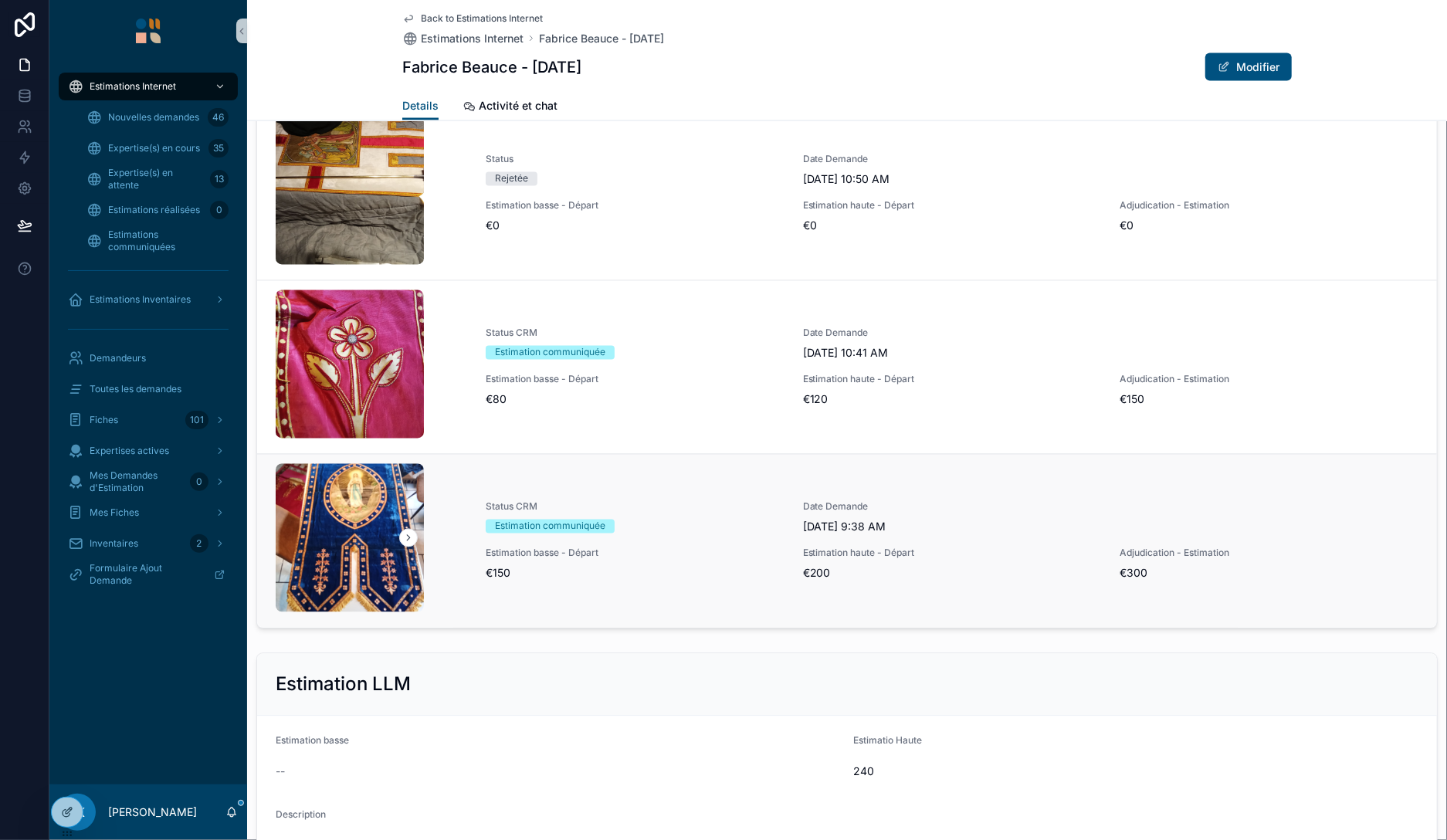
scroll to position [1689, 0]
click at [648, 391] on span "€80" at bounding box center [635, 398] width 299 height 16
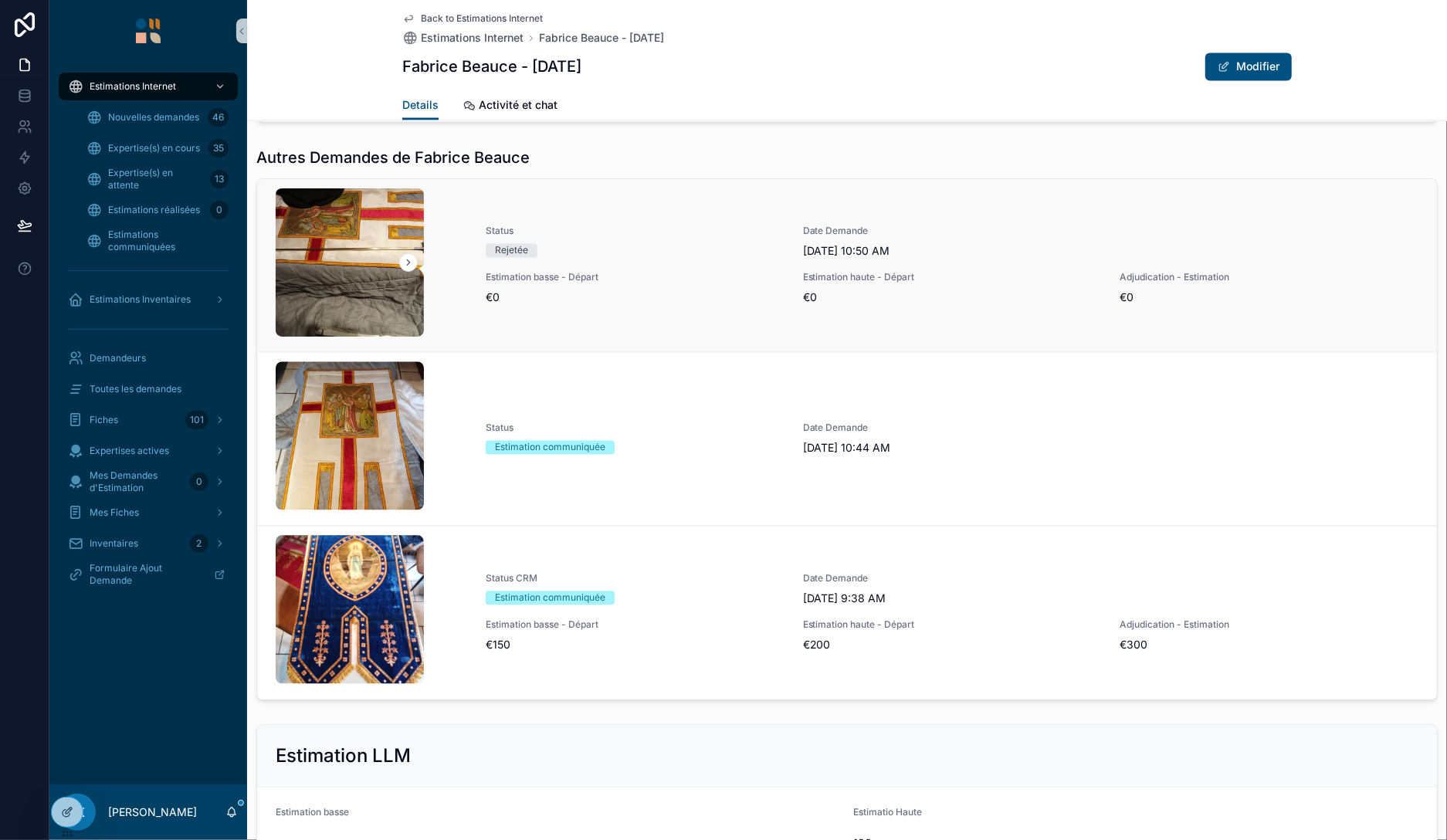
scroll to position [1779, 0]
click at [622, 260] on div "Status Rejetée Date Demande 9/25/2025 10:50 AM Estimation basse - Départ €0 Est…" at bounding box center [952, 264] width 933 height 80
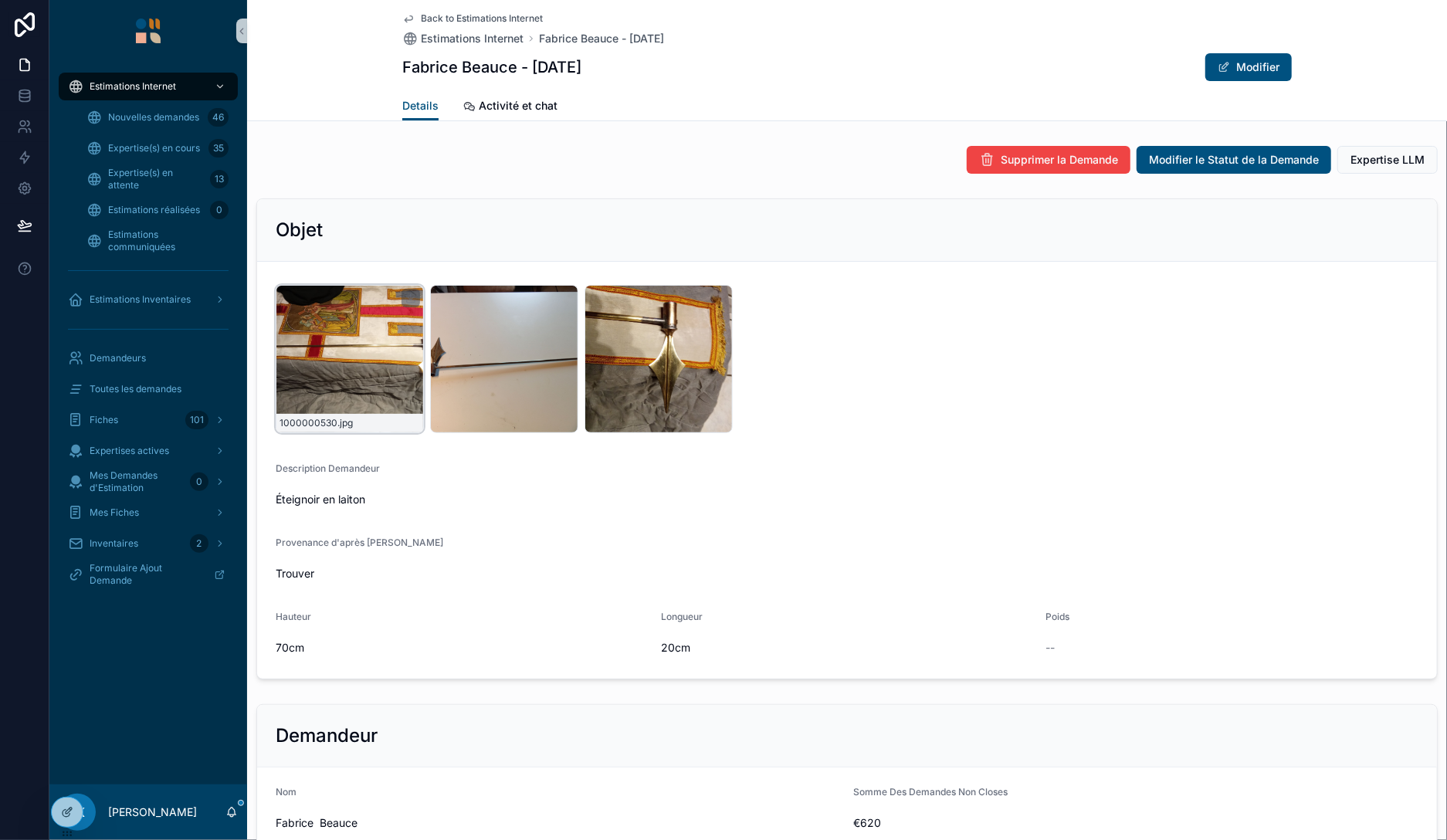
click at [341, 376] on div "1000000530 .jpg" at bounding box center [350, 359] width 149 height 149
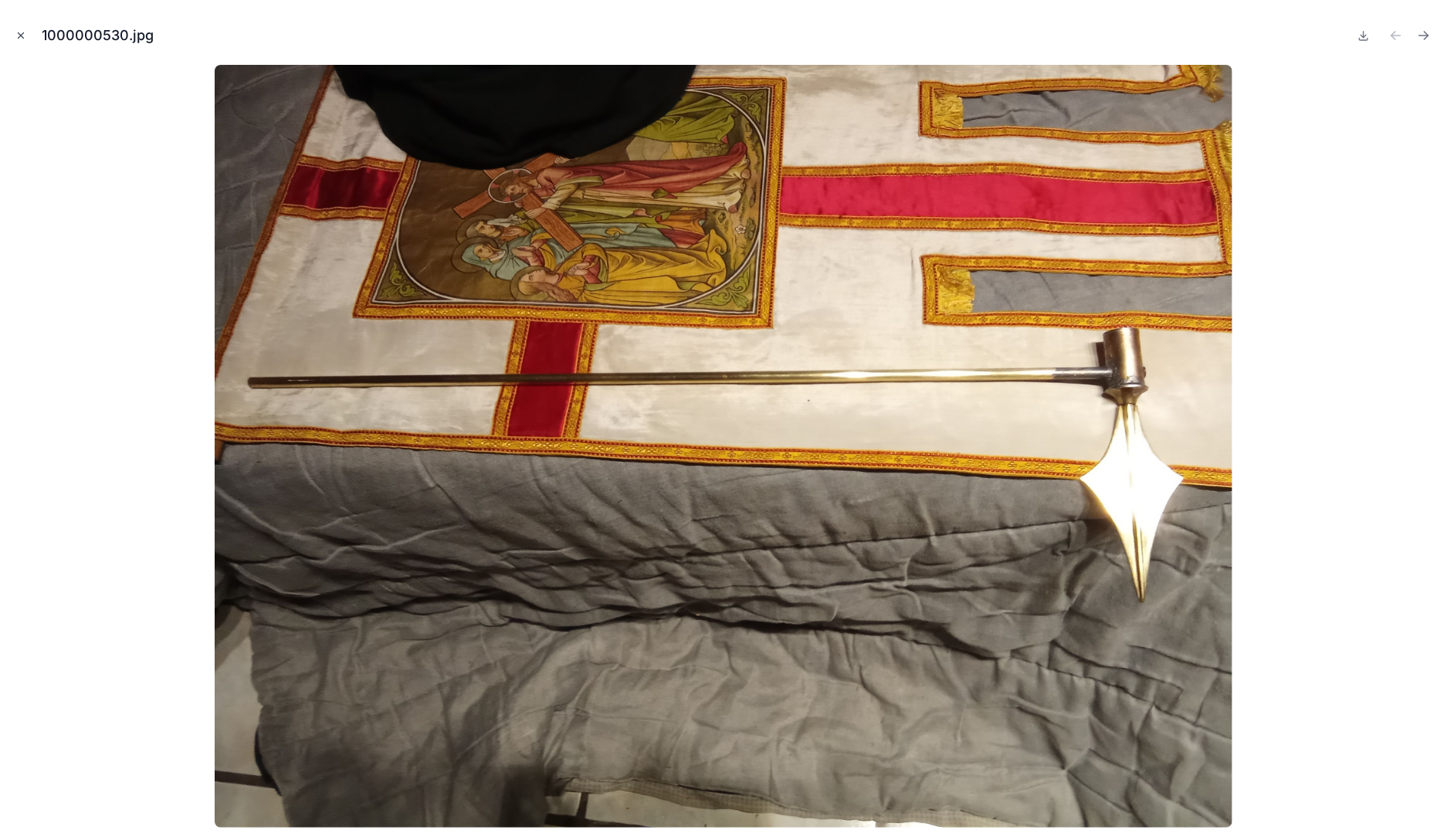
click at [19, 35] on icon "Close modal" at bounding box center [20, 35] width 11 height 11
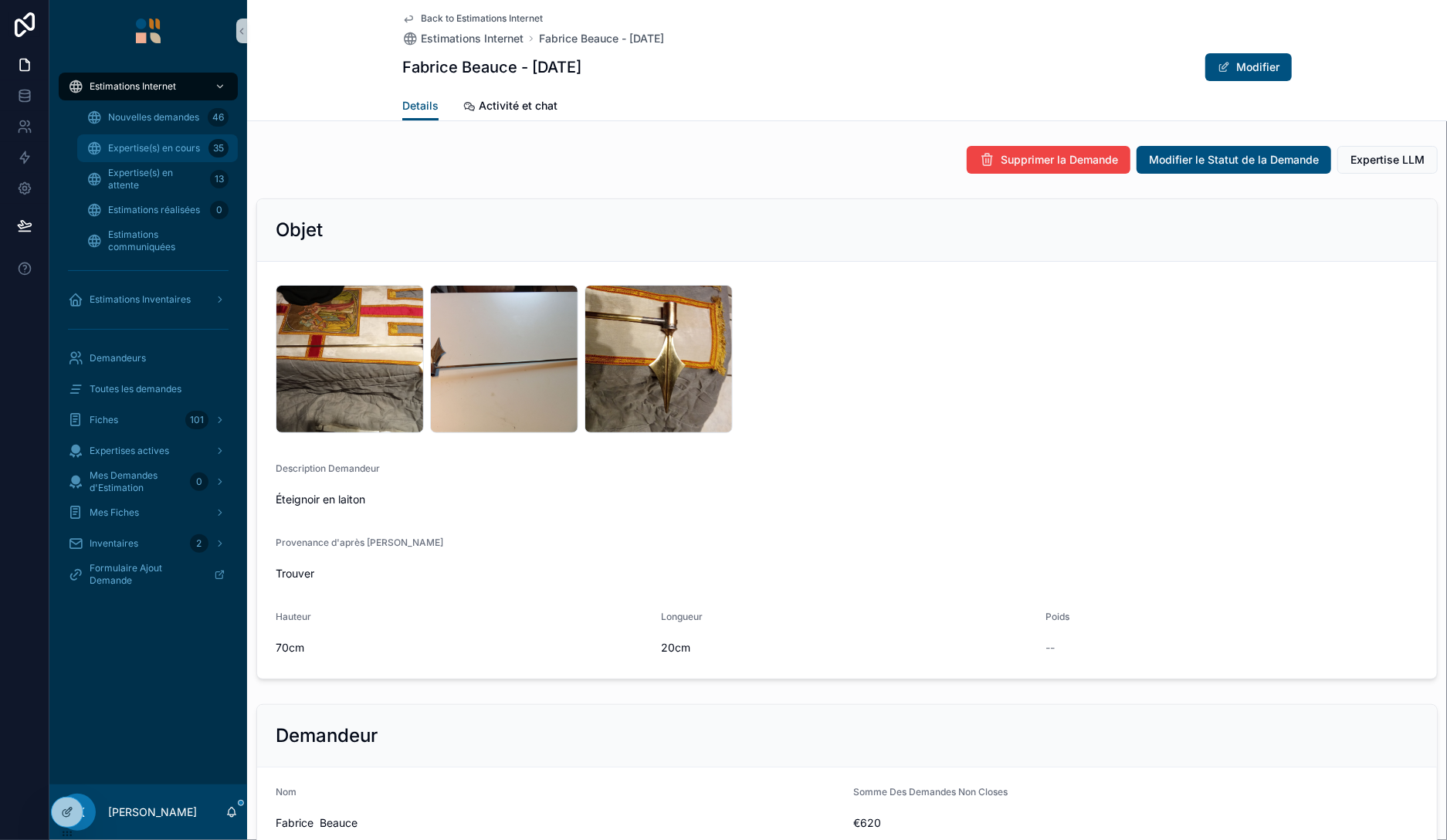
click at [156, 144] on span "Expertise(s) en cours" at bounding box center [154, 148] width 92 height 12
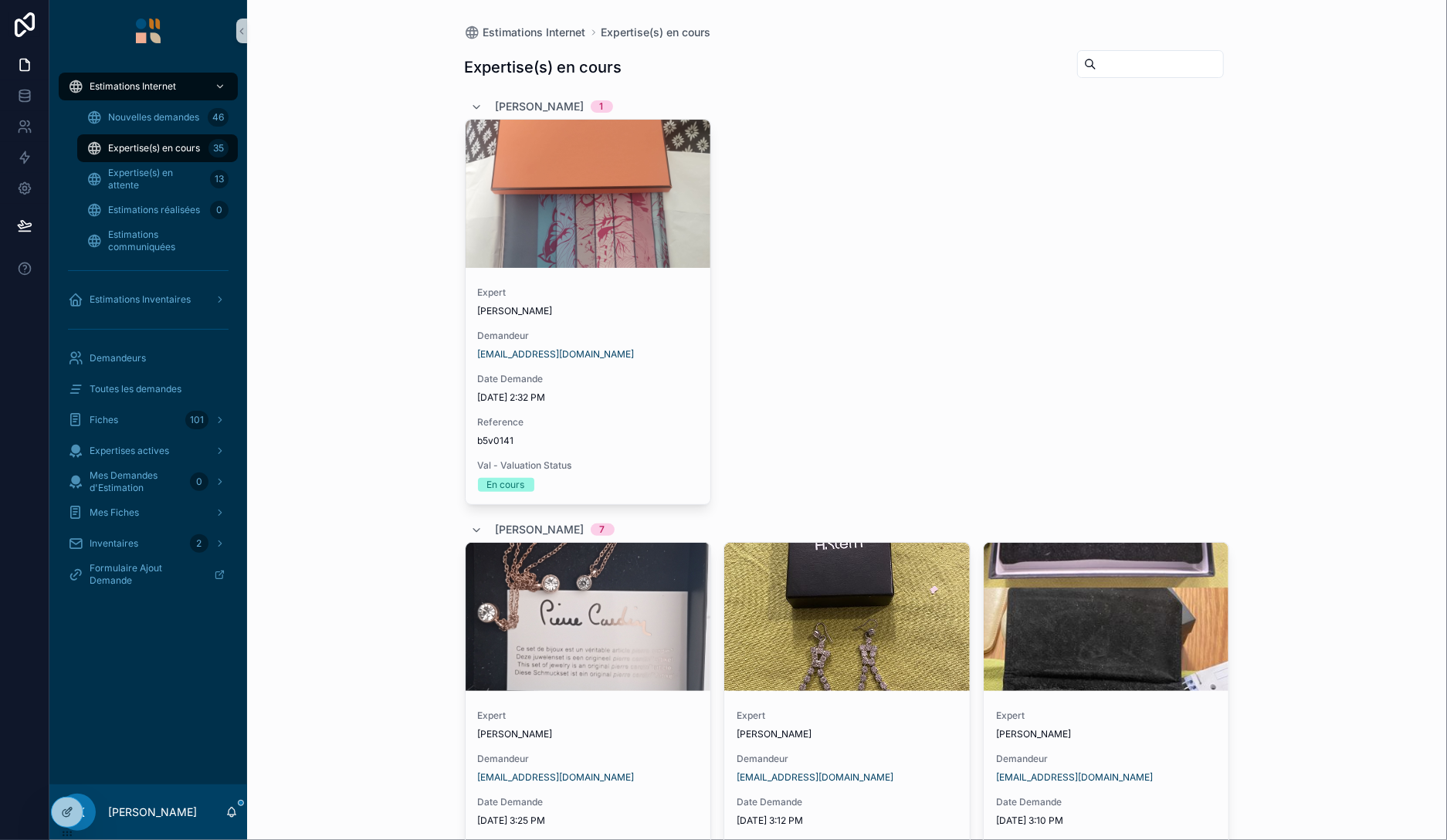
click at [167, 150] on span "Expertise(s) en cours" at bounding box center [154, 148] width 92 height 12
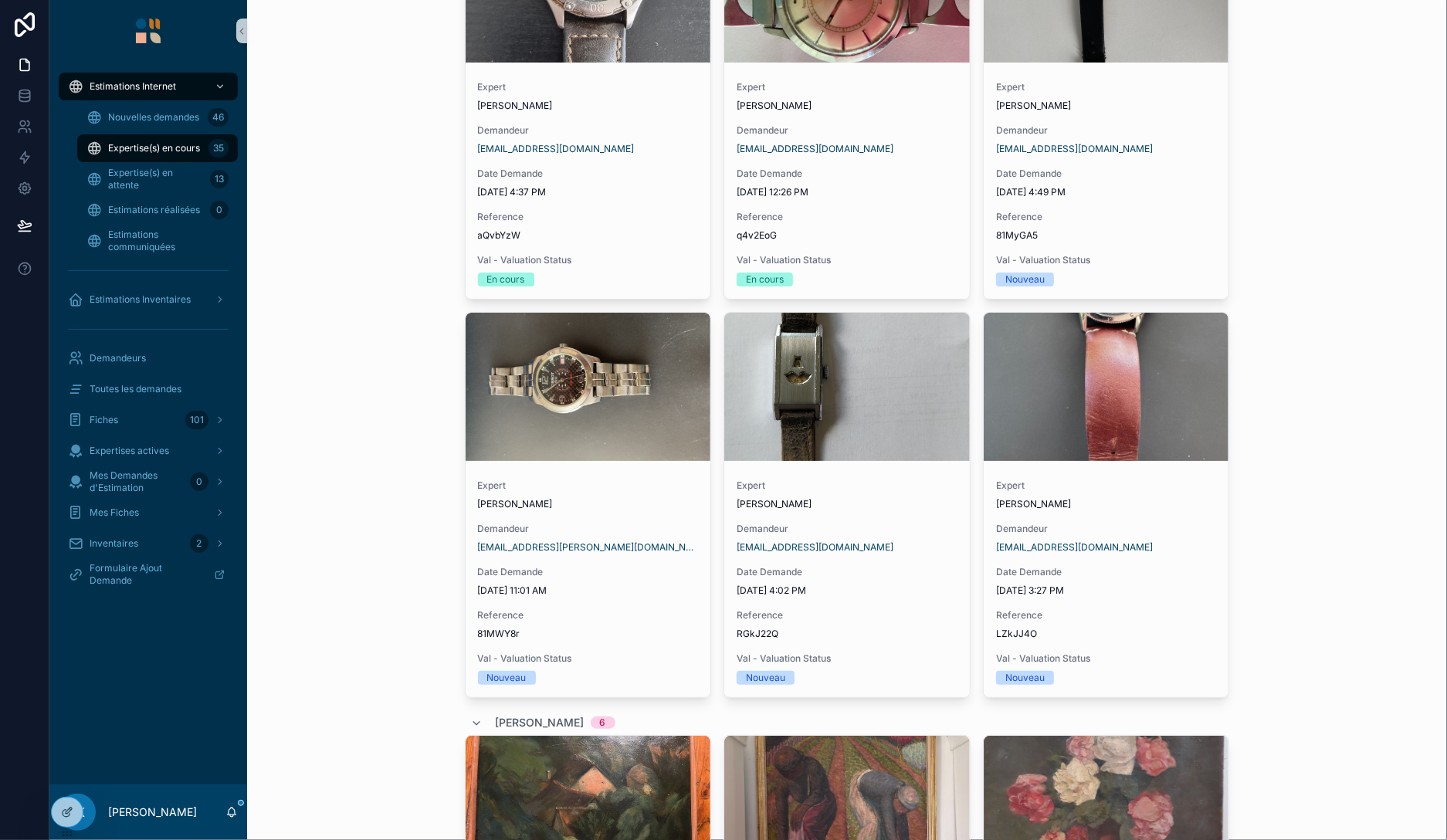
scroll to position [3468, 0]
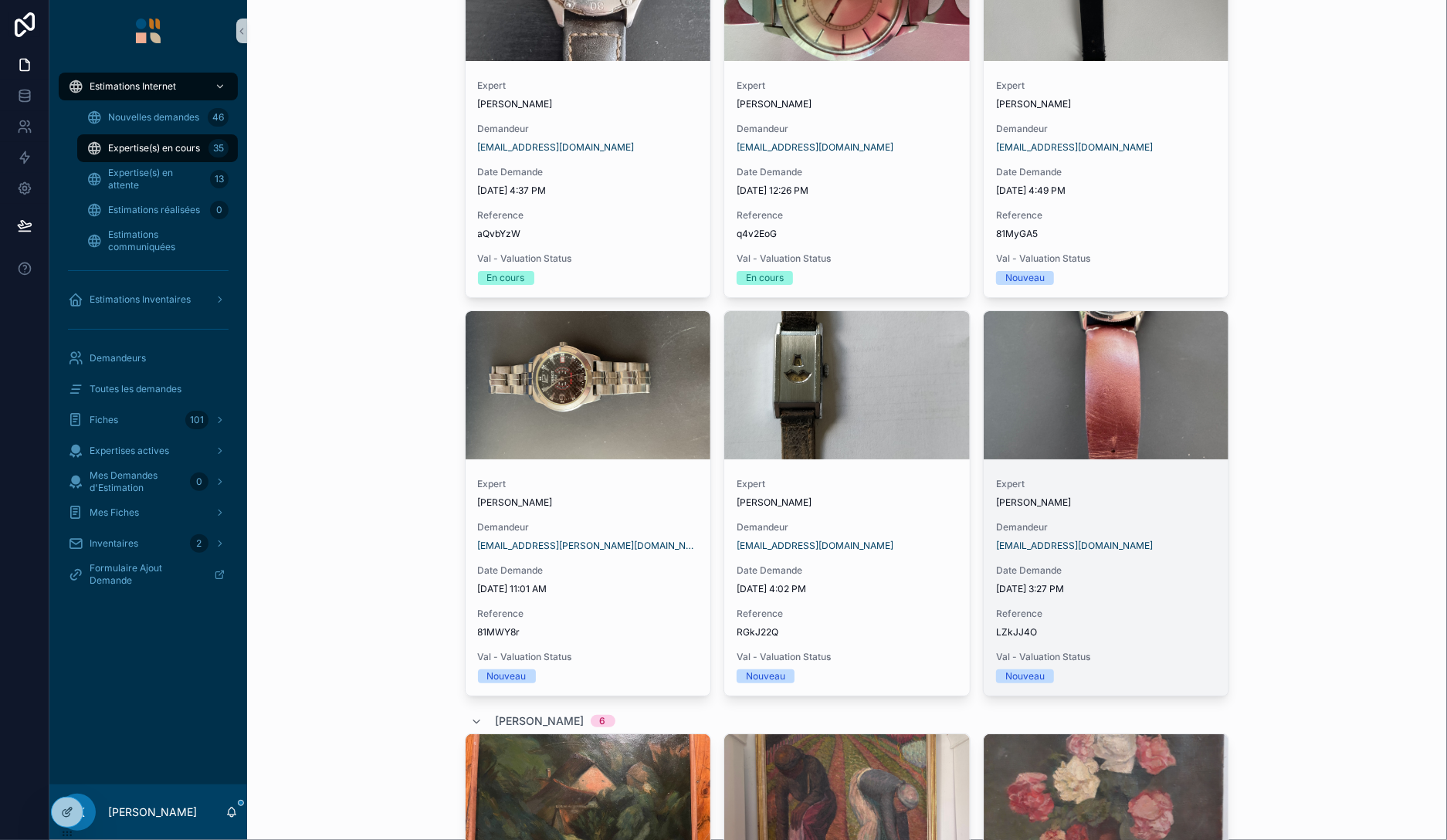
click at [1158, 504] on div "[PERSON_NAME]" at bounding box center [1106, 502] width 220 height 12
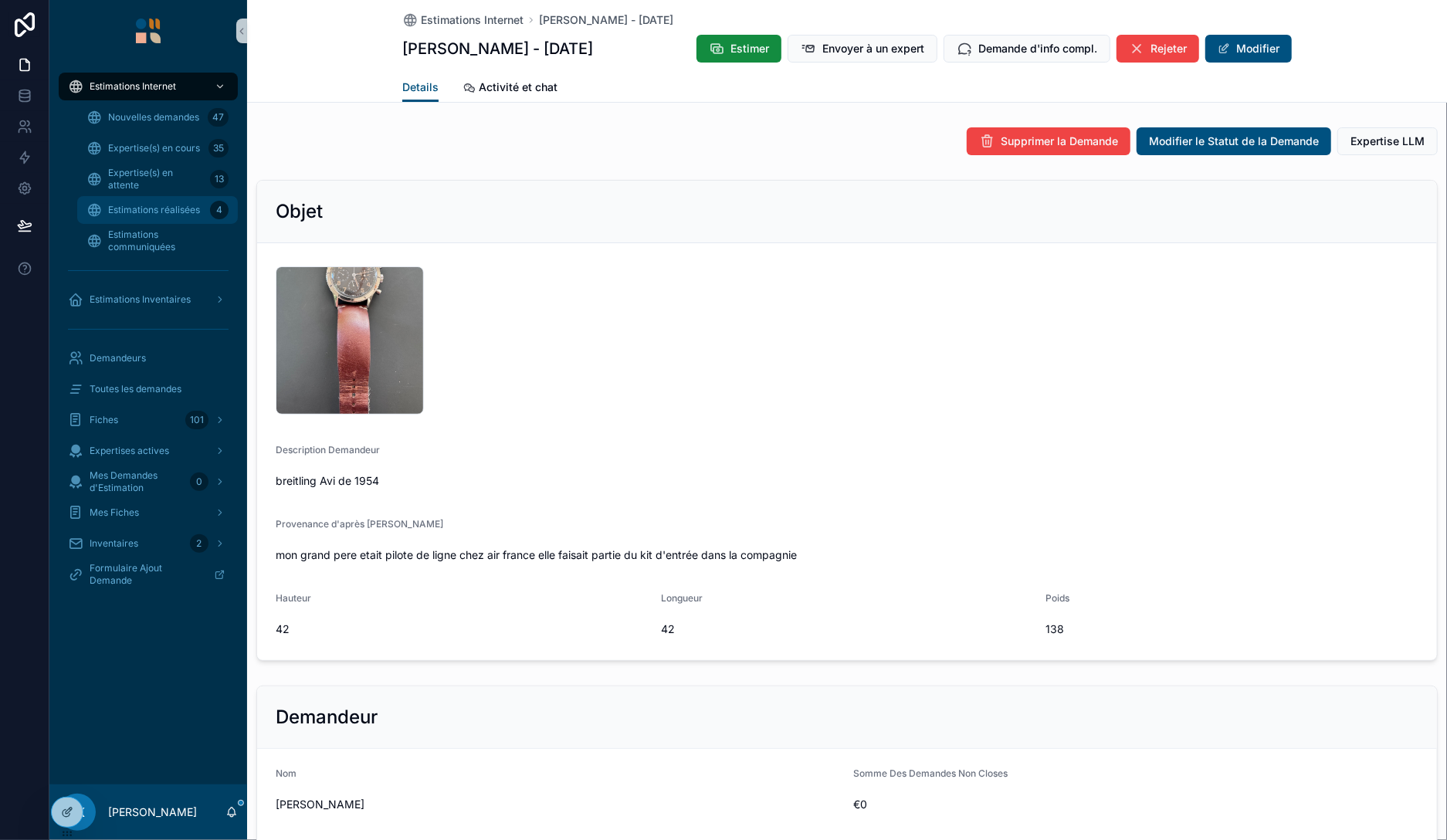
click at [149, 206] on span "Estimations réalisées" at bounding box center [154, 210] width 92 height 12
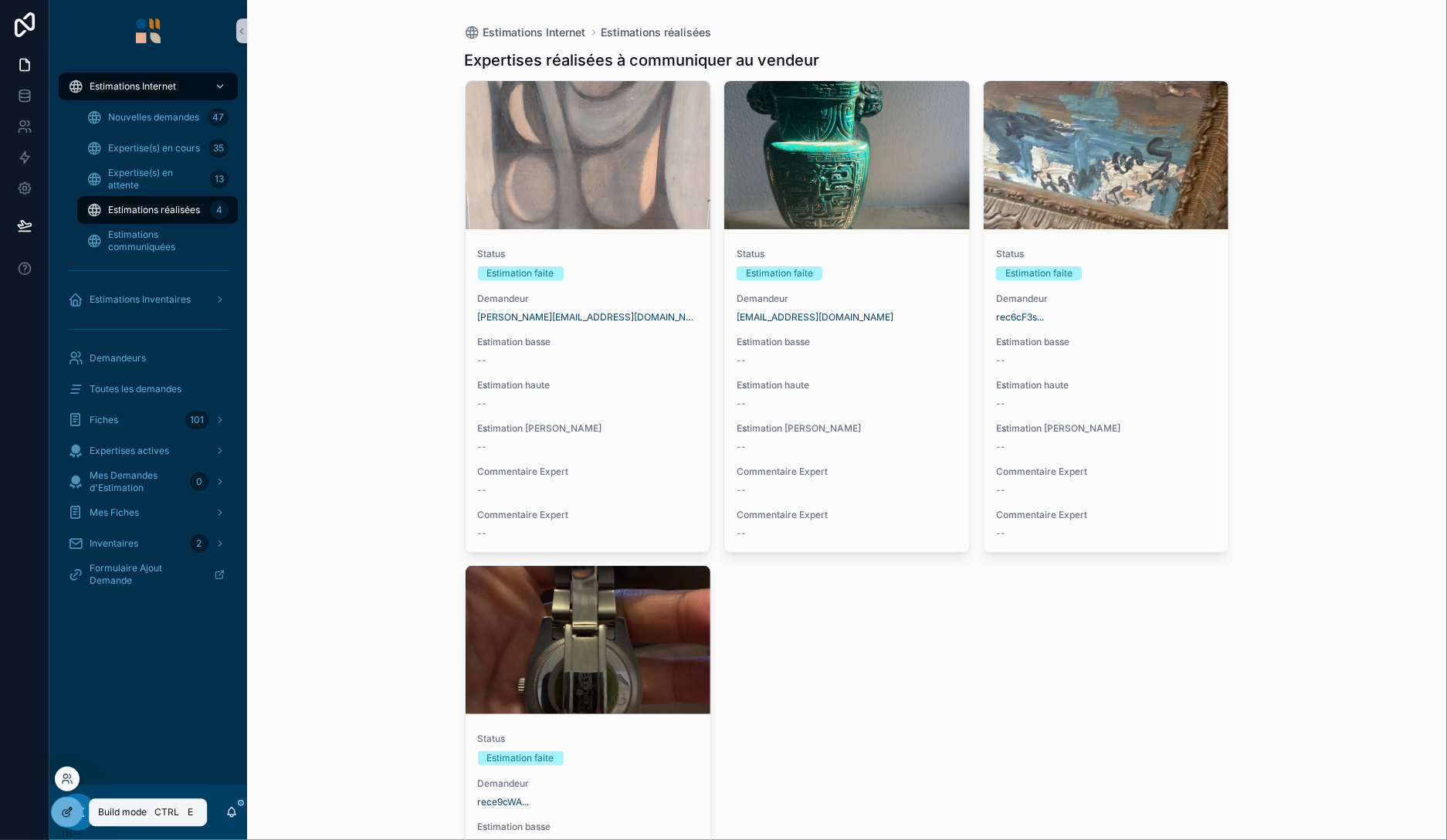
click at [69, 807] on icon at bounding box center [67, 811] width 12 height 12
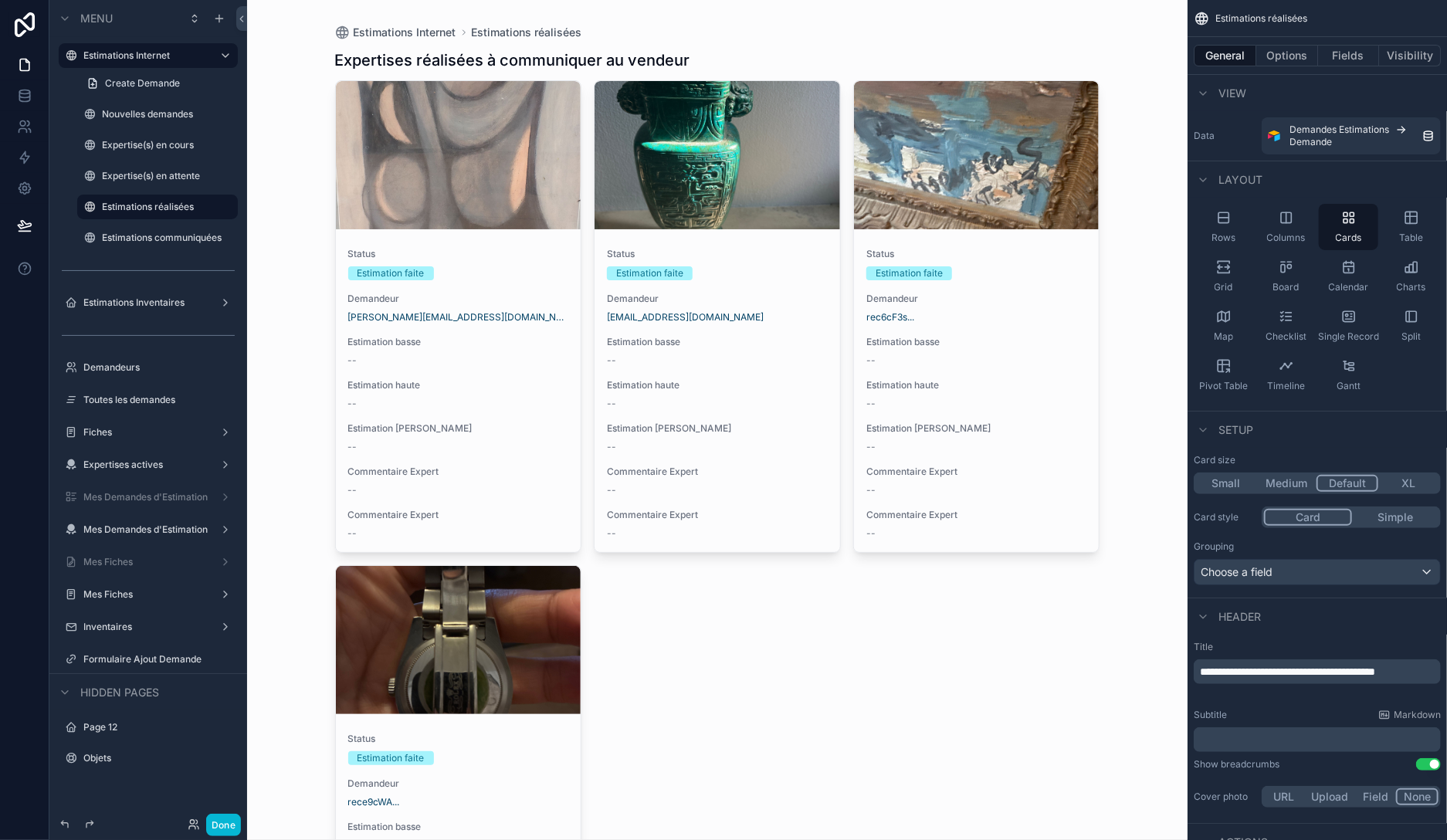
click at [510, 260] on div "scrollable content" at bounding box center [717, 567] width 790 height 1136
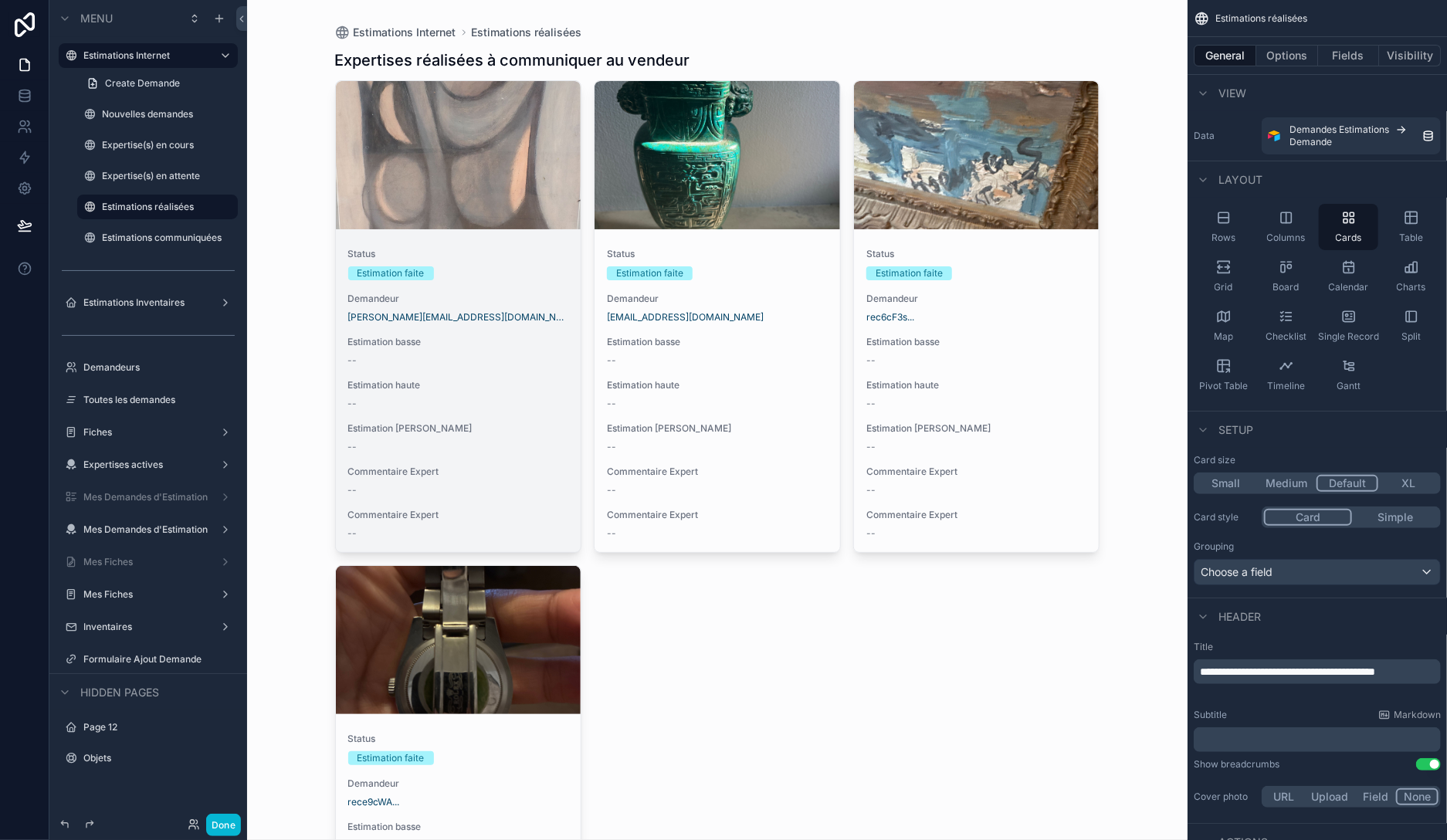
click at [528, 260] on div "Status Estimation faite" at bounding box center [458, 264] width 220 height 33
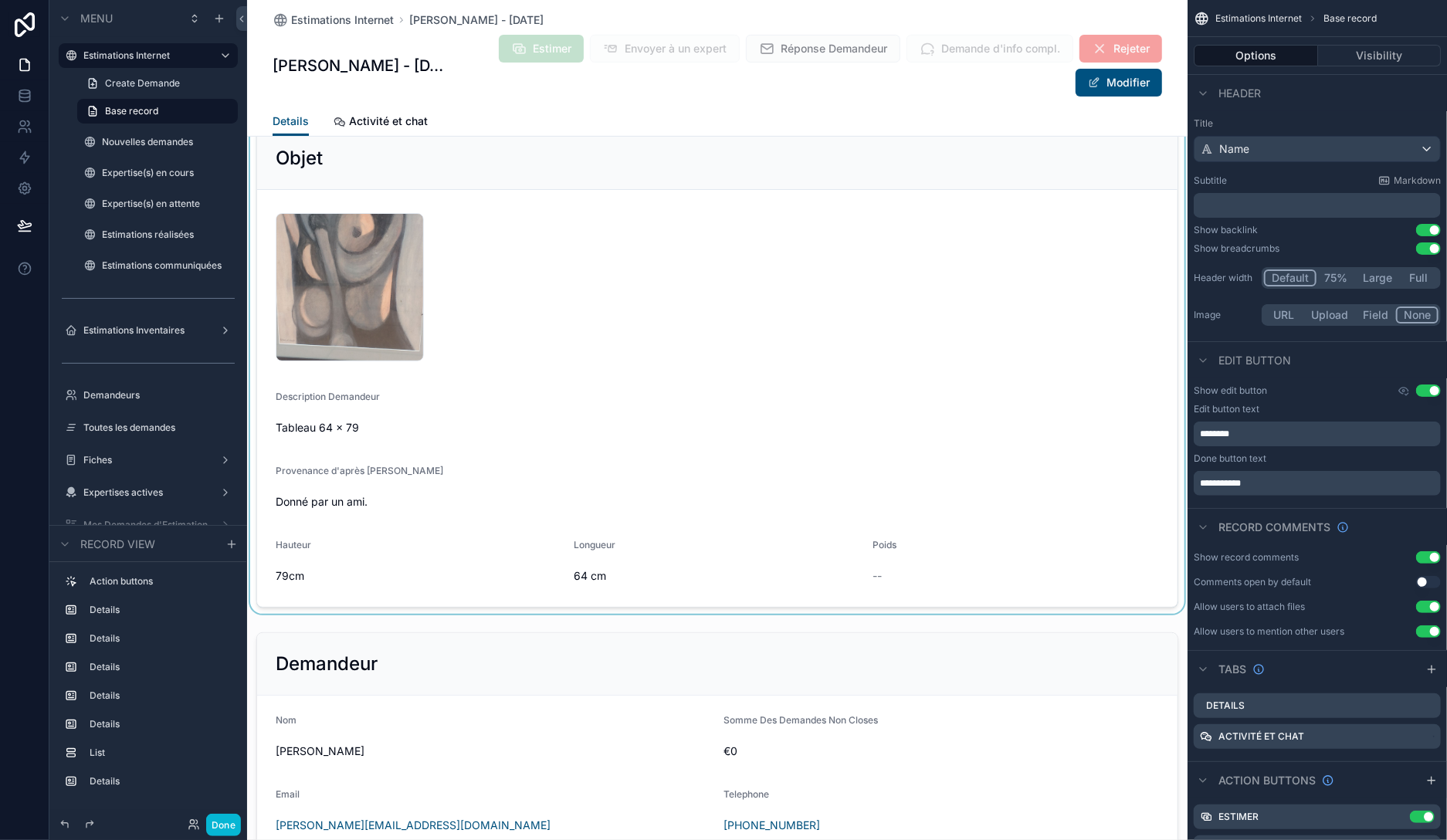
scroll to position [266, 0]
click at [1101, 92] on button "Modifier" at bounding box center [1119, 82] width 87 height 28
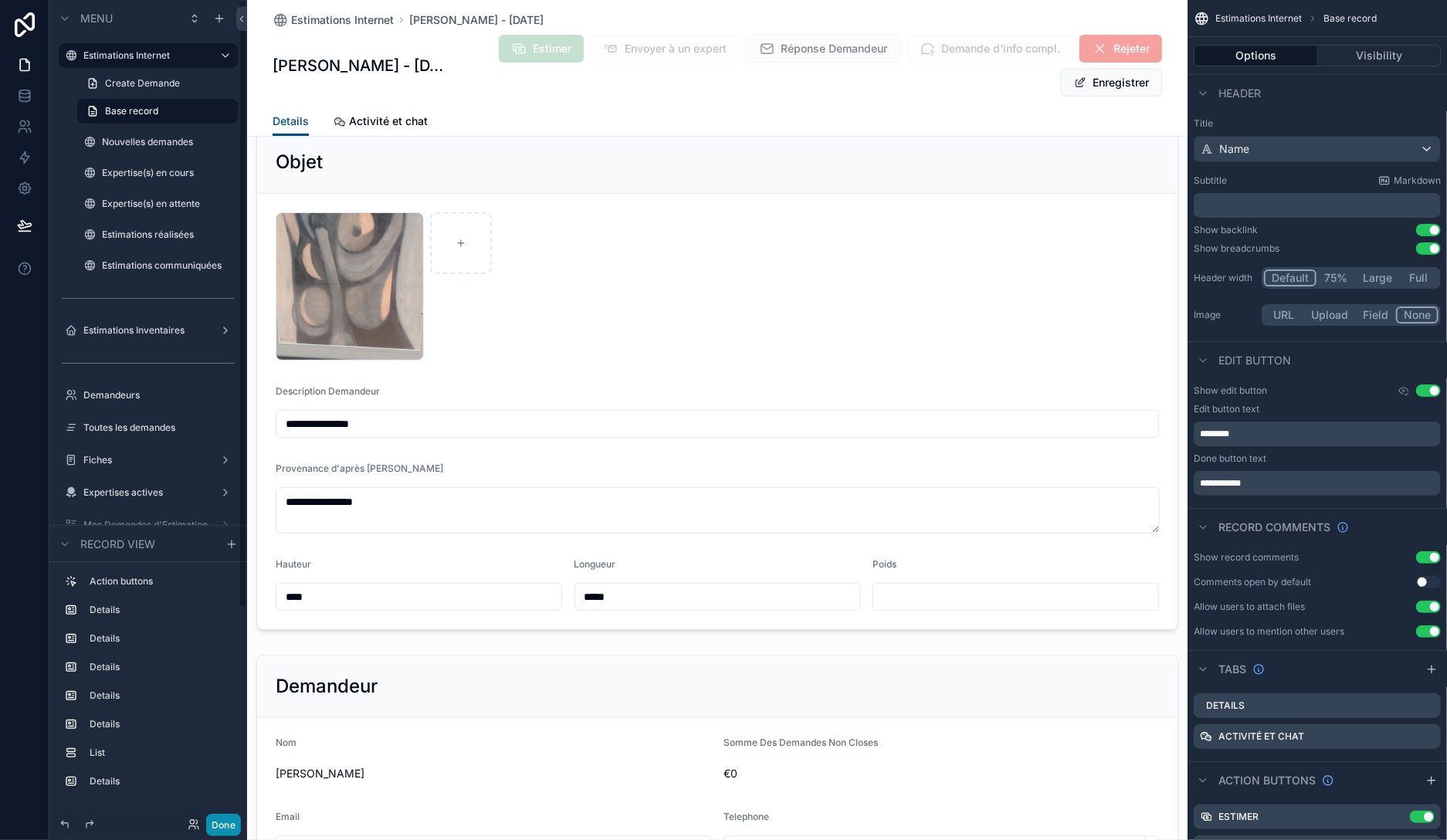
click at [228, 820] on button "Done" at bounding box center [223, 824] width 35 height 22
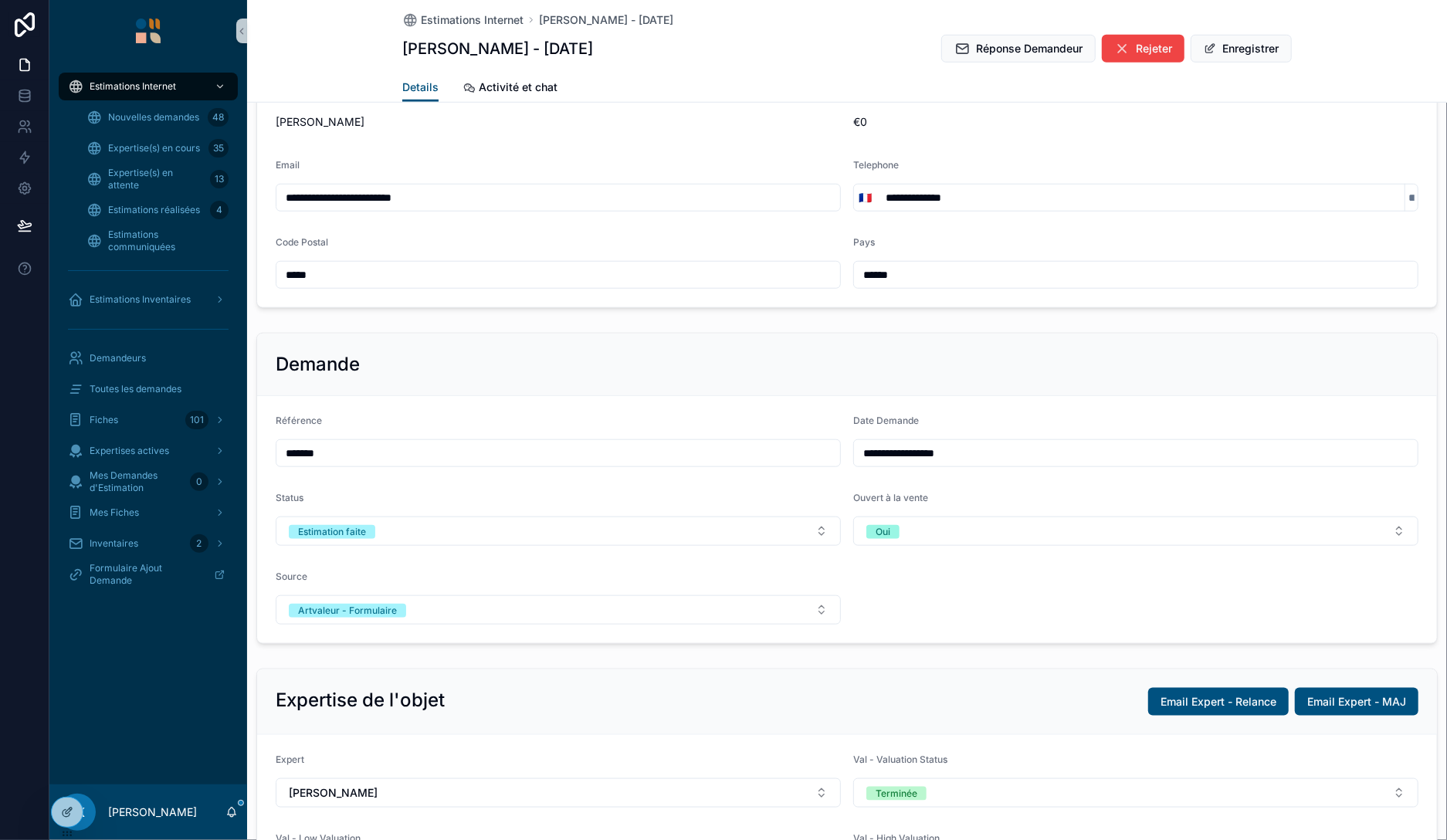
scroll to position [711, 0]
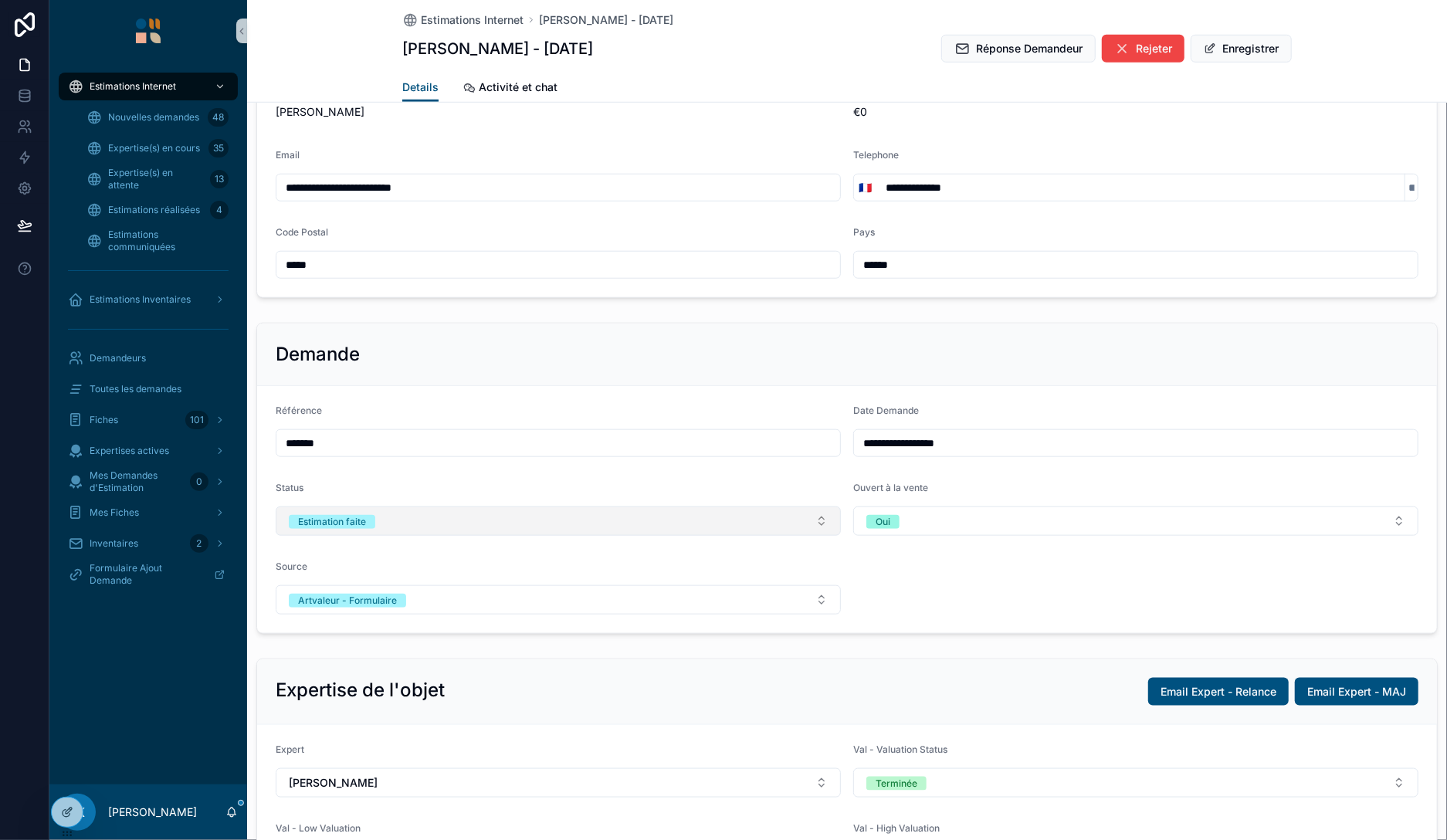
click at [425, 527] on button "Estimation faite" at bounding box center [559, 521] width 565 height 29
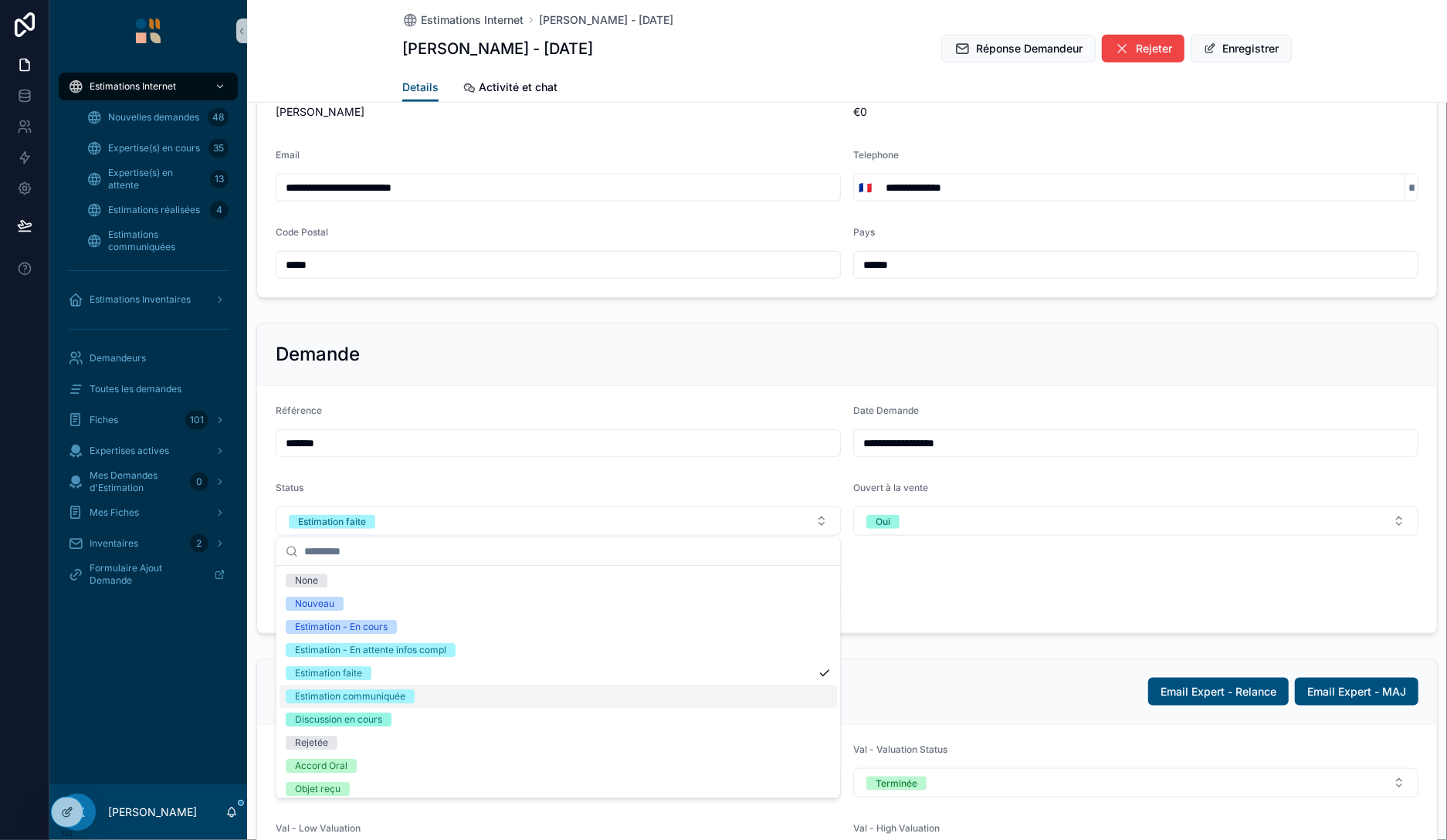
click at [376, 699] on div "Estimation communiquée" at bounding box center [350, 696] width 110 height 14
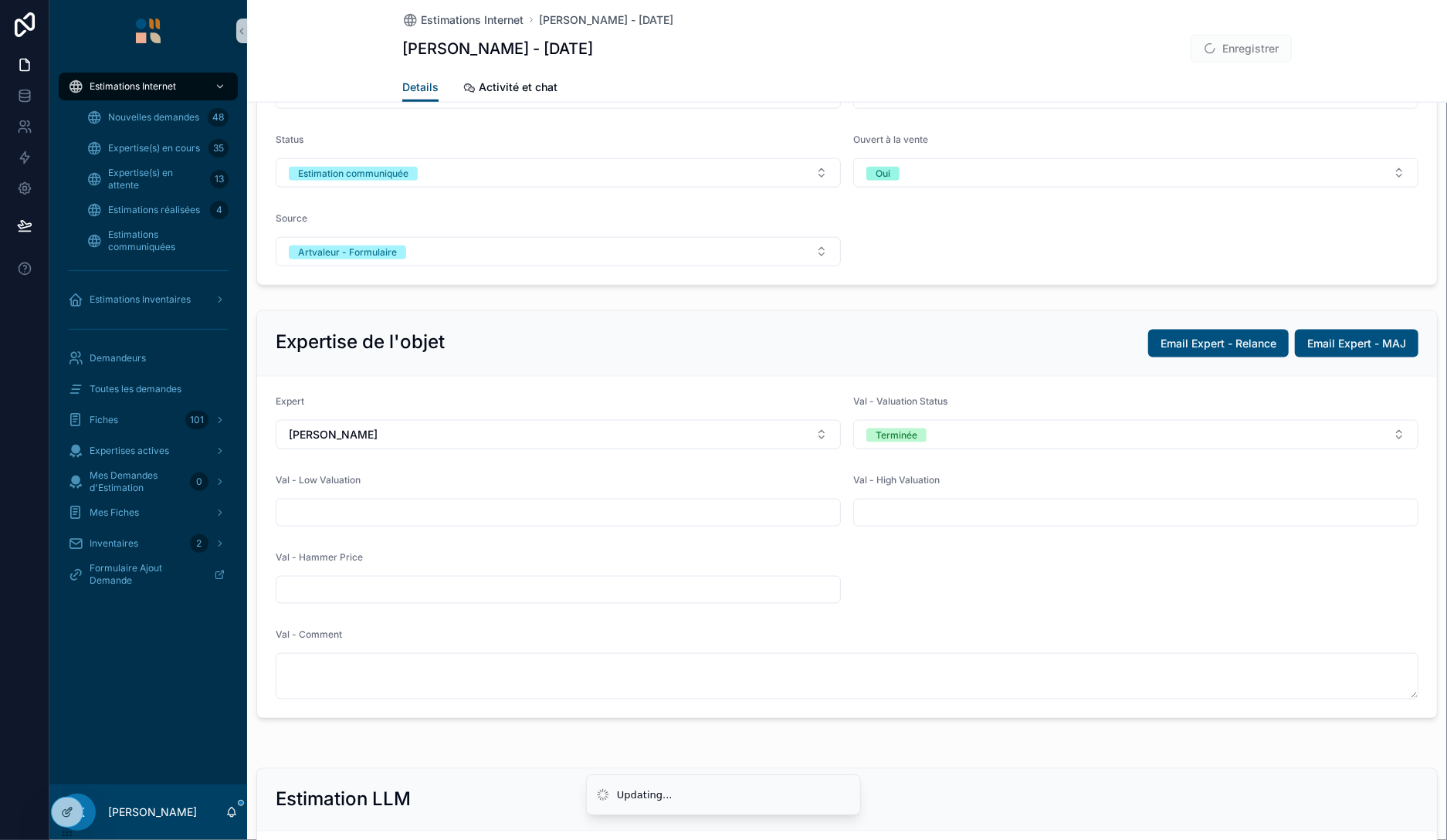
scroll to position [1067, 0]
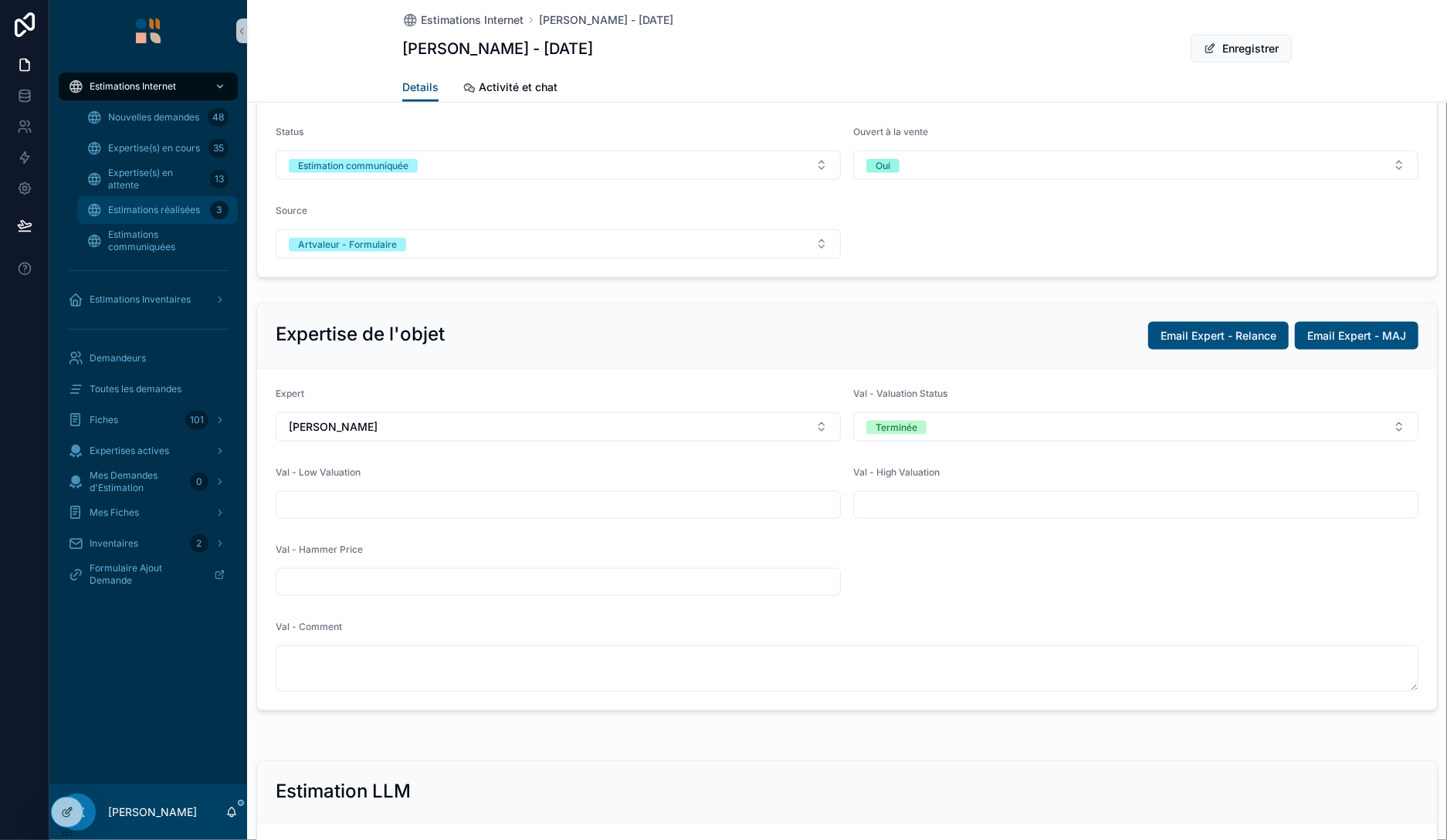
click at [171, 217] on div "Estimations réalisées 3" at bounding box center [158, 210] width 142 height 24
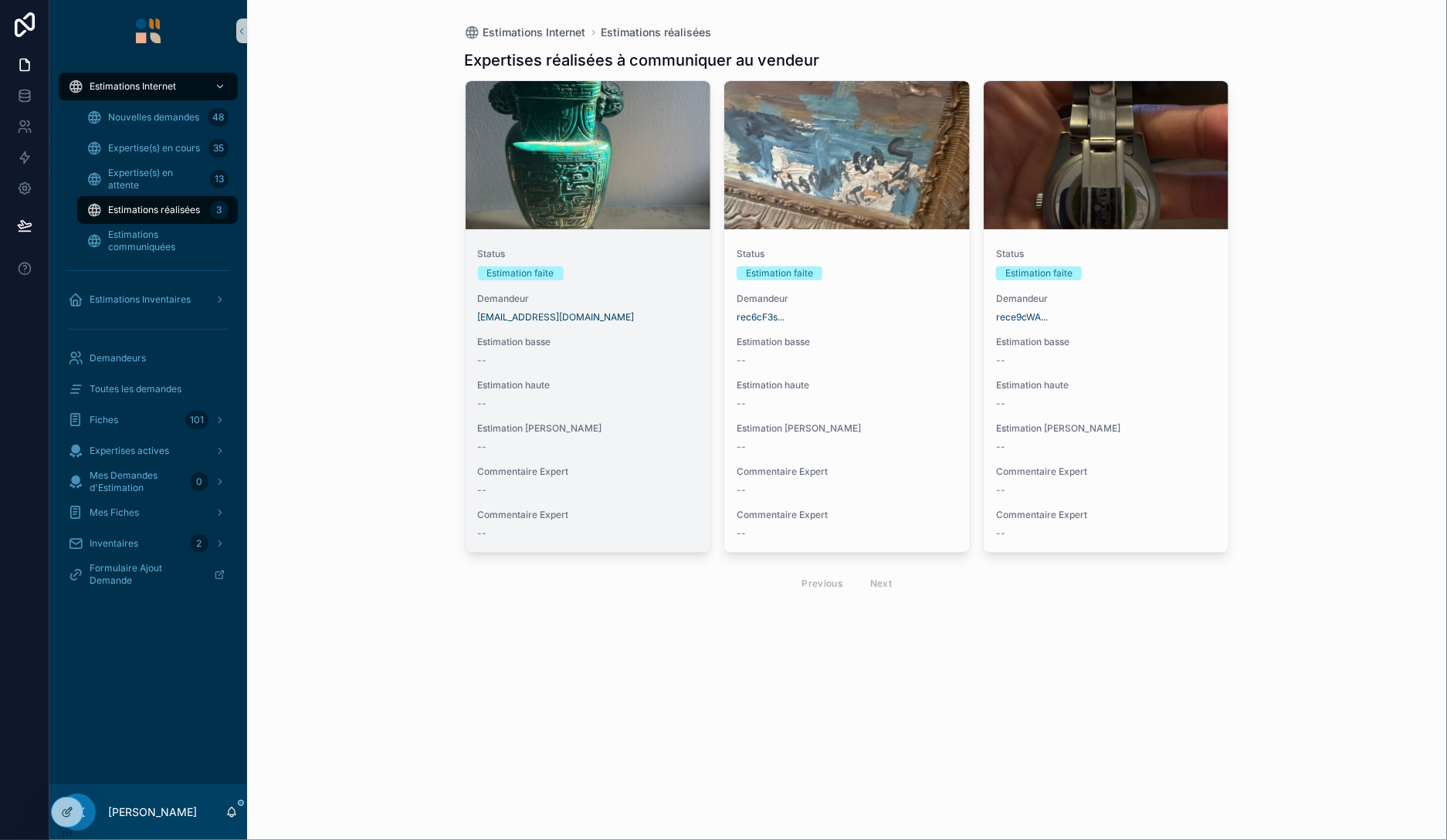
click at [634, 326] on div "Status Estimation faite Demandeur picasso.ben@hotmail.fr Estimation basse -- Es…" at bounding box center [588, 393] width 246 height 317
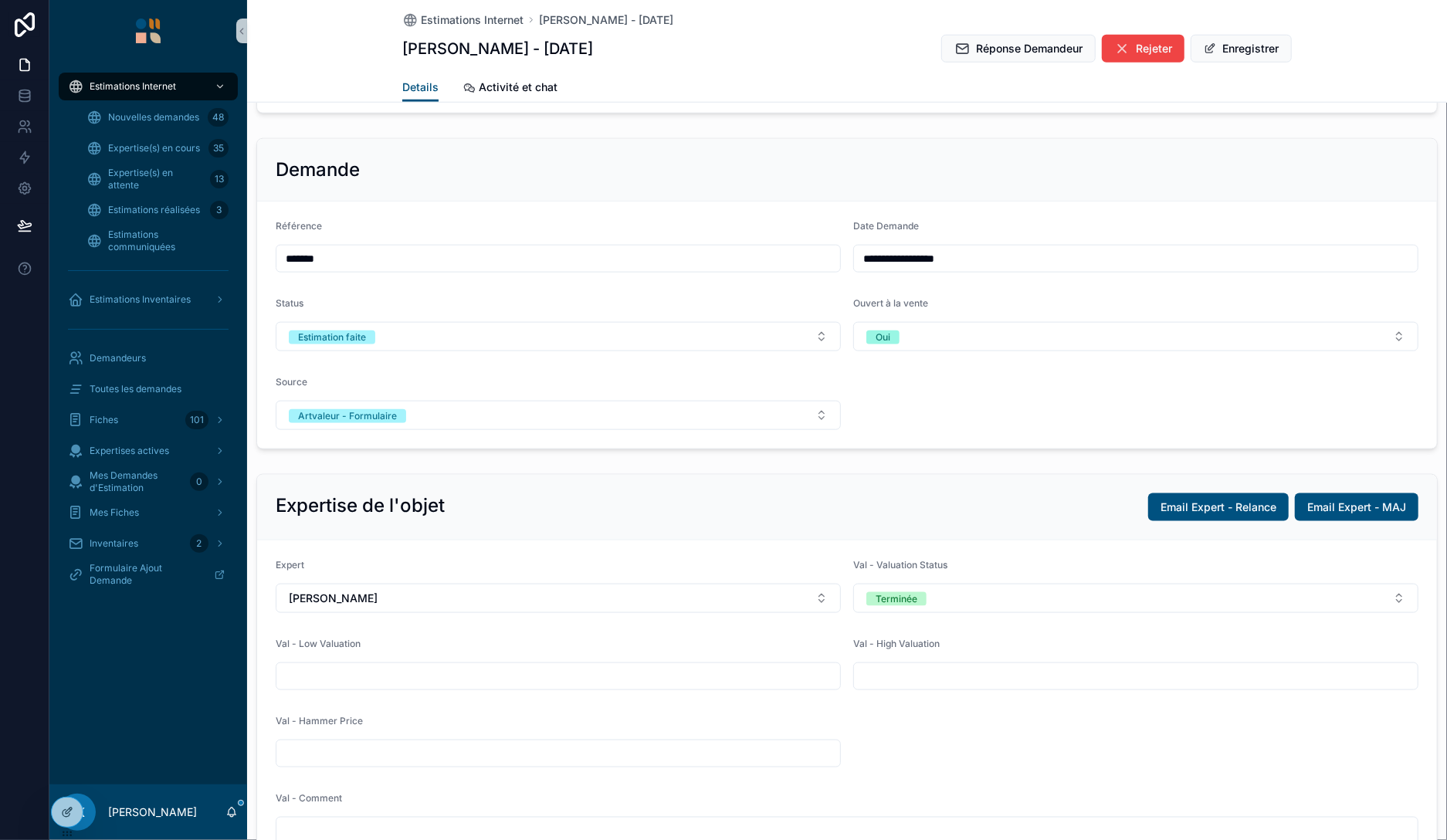
scroll to position [889, 0]
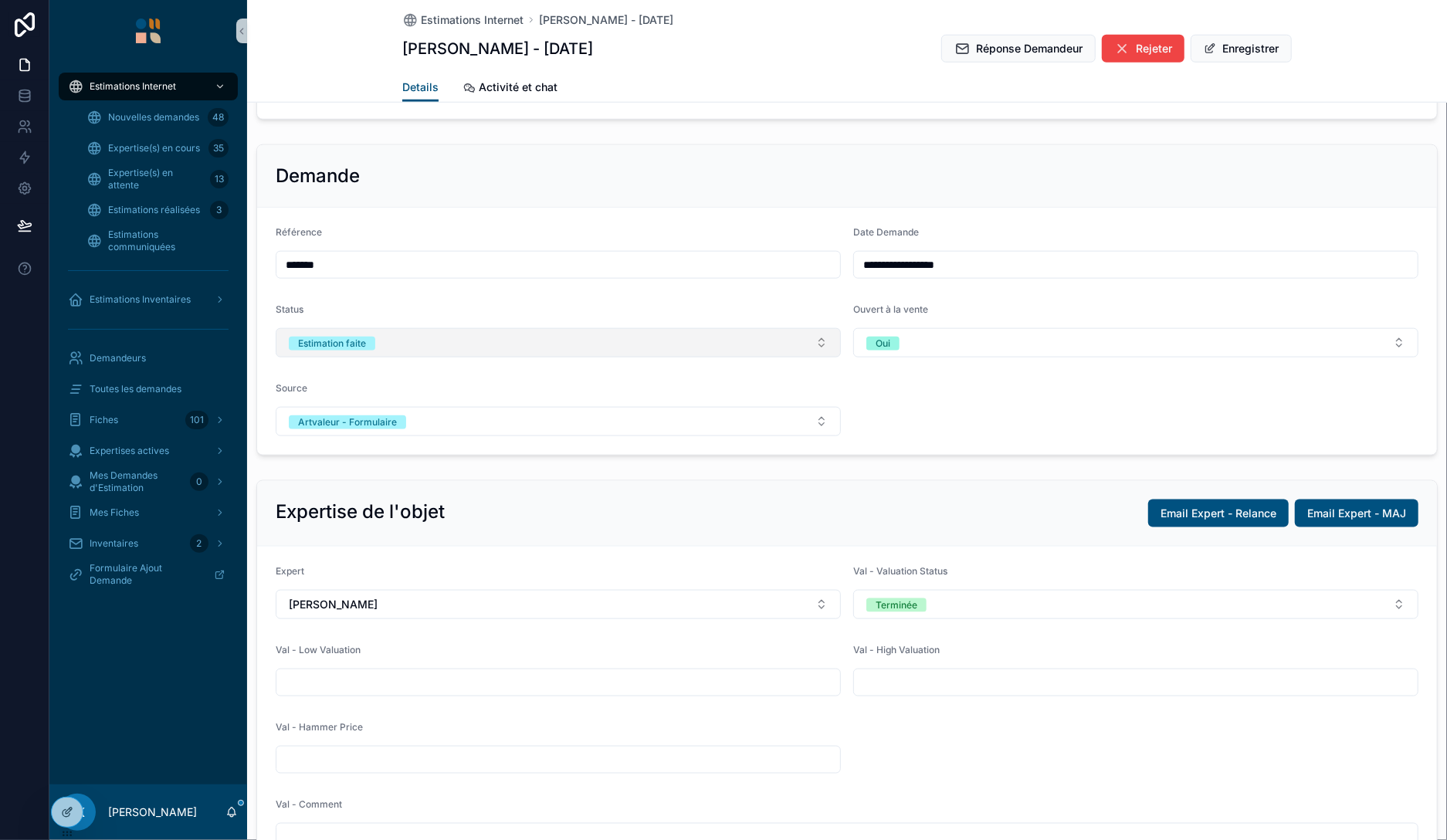
click at [490, 344] on button "Estimation faite" at bounding box center [559, 343] width 565 height 29
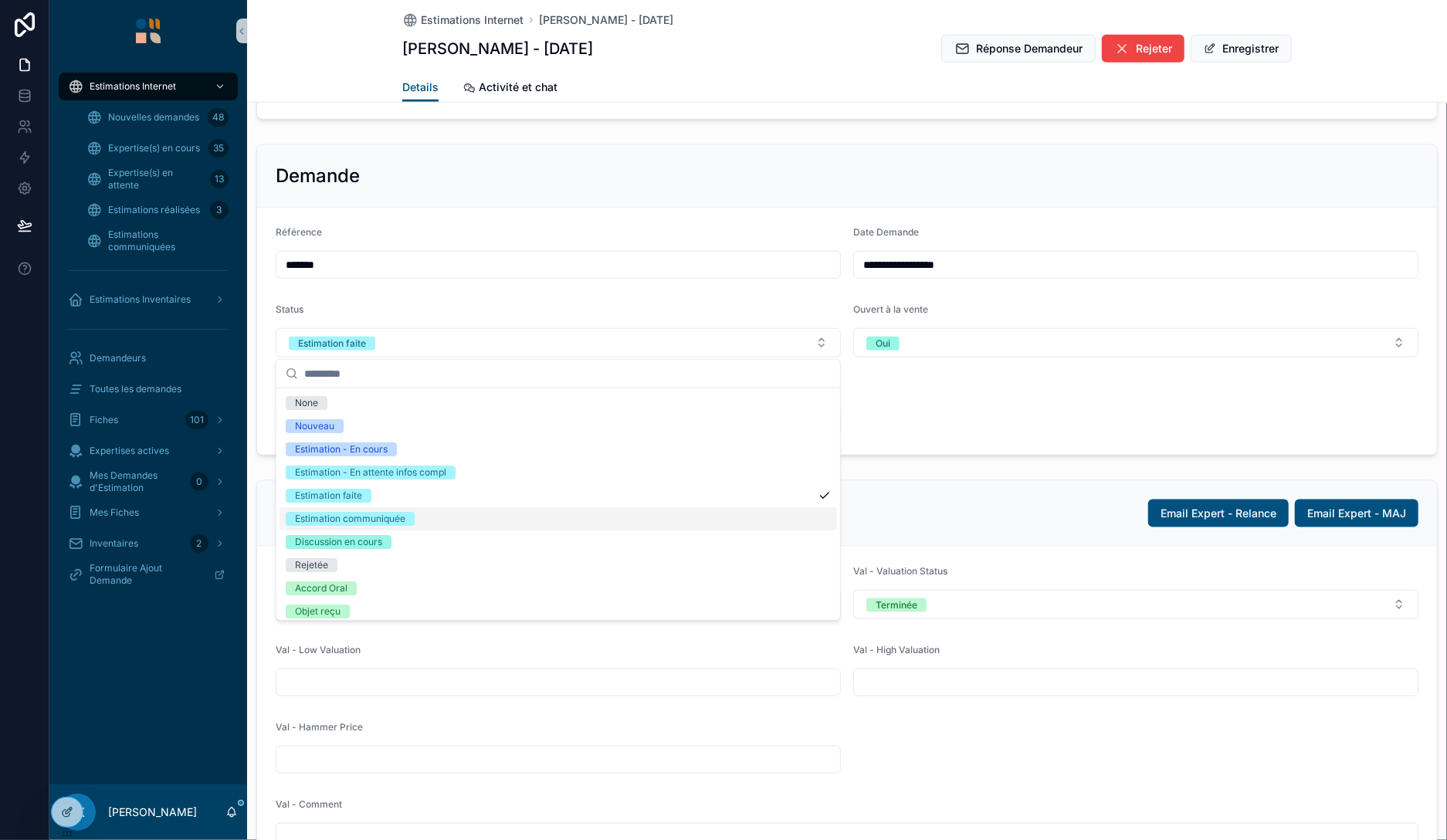
click at [419, 522] on div "Estimation communiquée" at bounding box center [558, 518] width 558 height 23
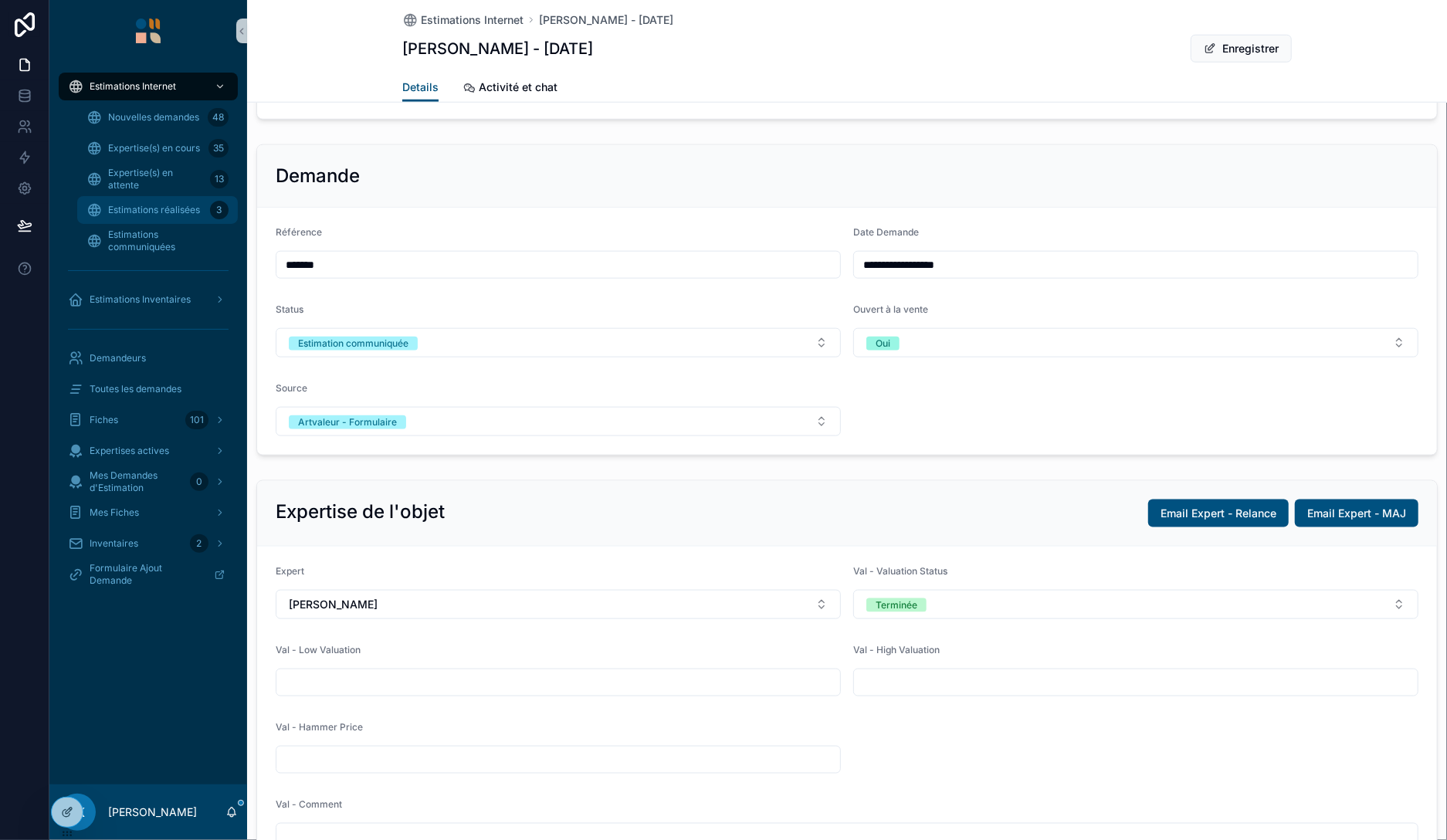
click at [180, 211] on span "Estimations réalisées" at bounding box center [154, 210] width 92 height 12
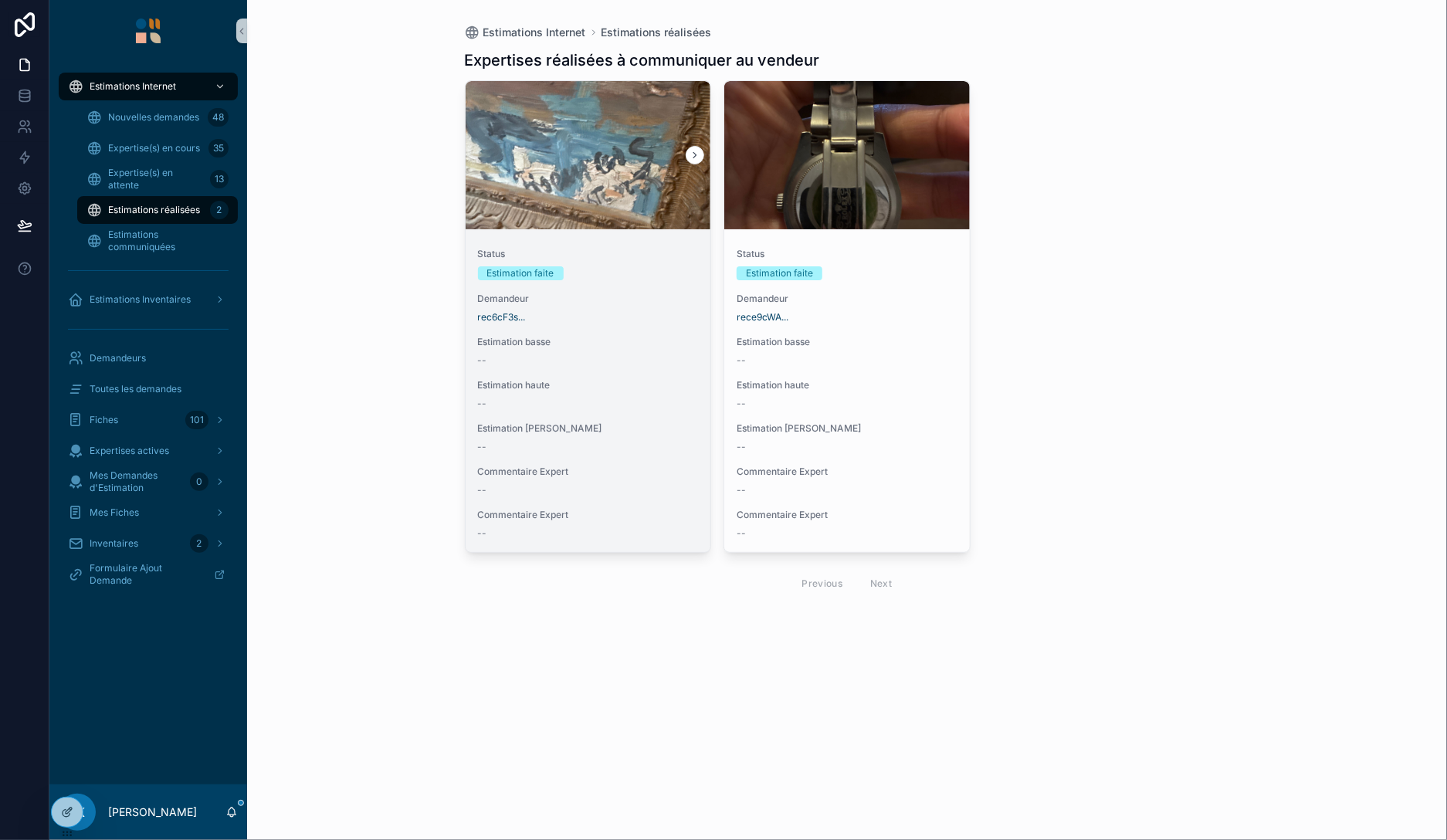
click at [601, 308] on div "Demandeur rec6cF3s..." at bounding box center [588, 308] width 220 height 31
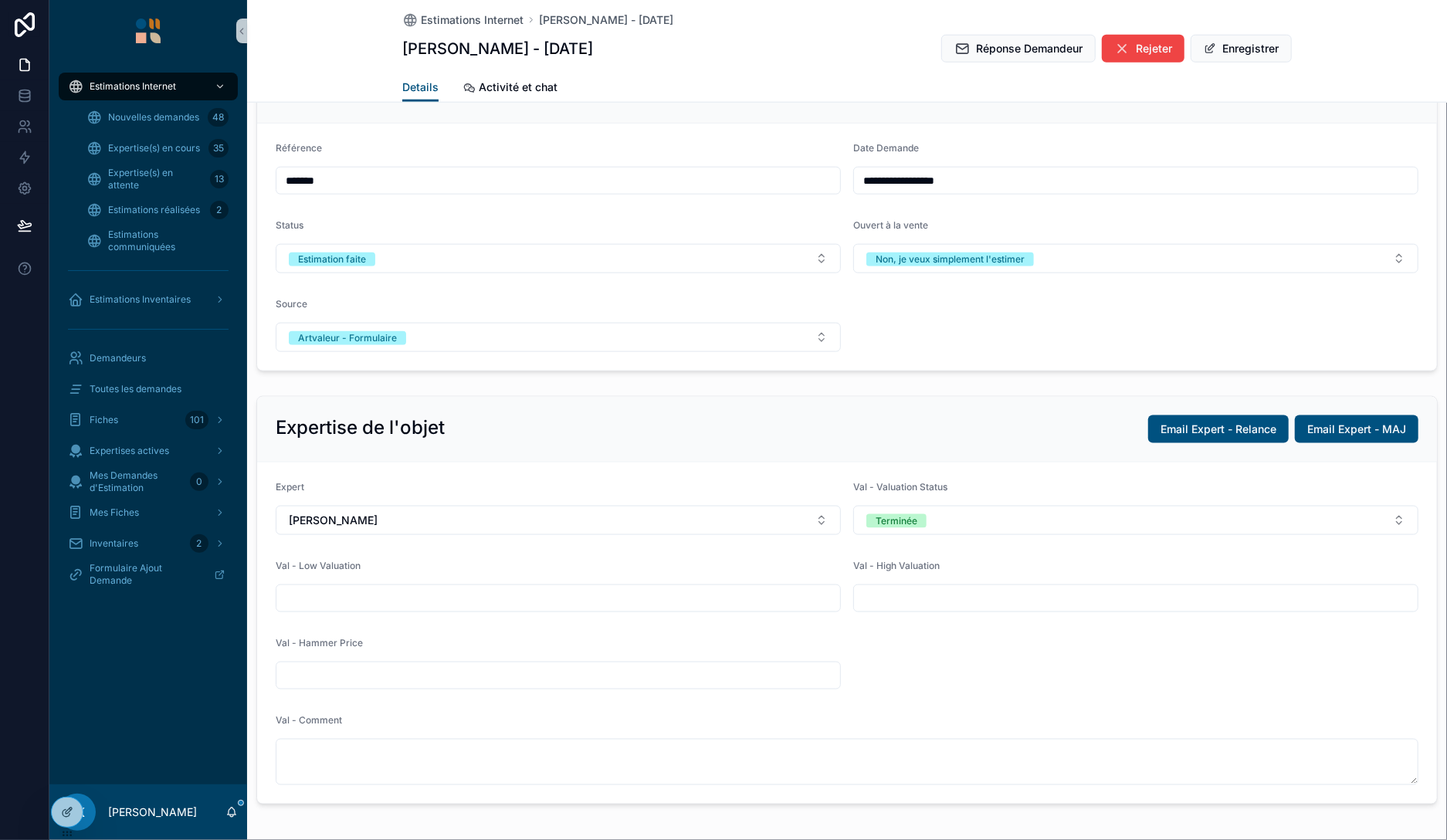
scroll to position [978, 0]
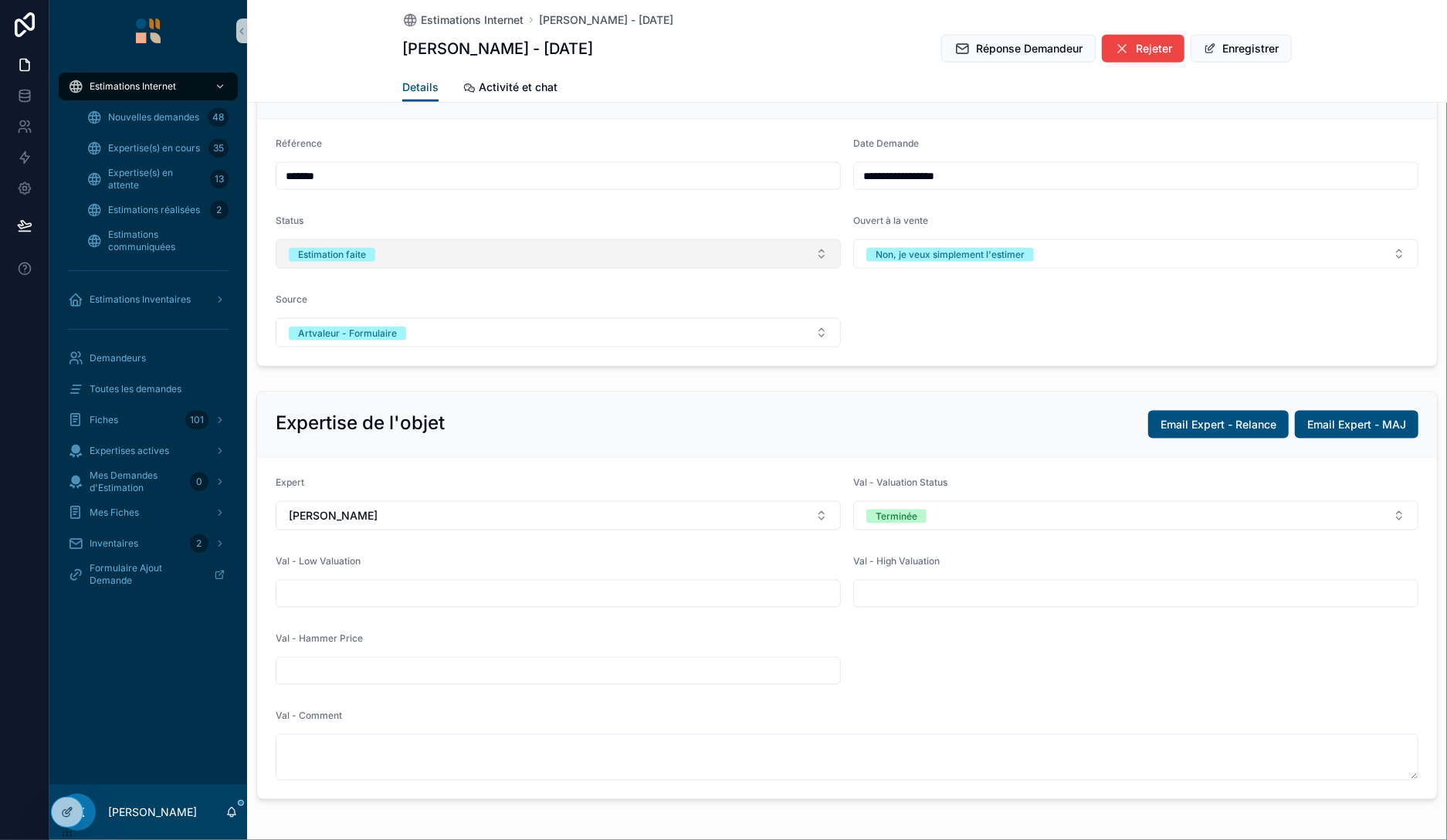
click at [445, 242] on button "Estimation faite" at bounding box center [559, 254] width 565 height 29
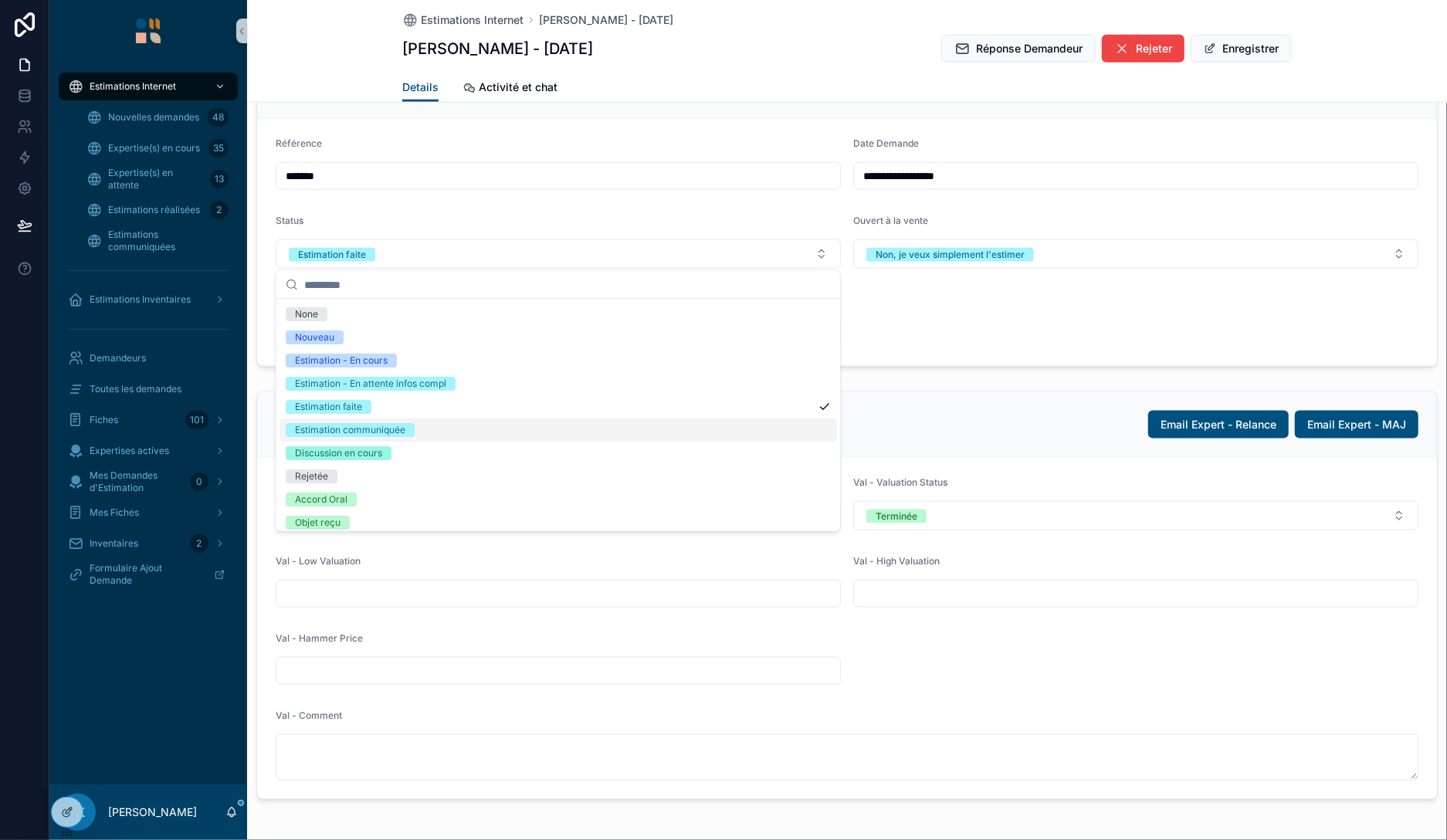
click at [403, 437] on div "Estimation communiquée" at bounding box center [558, 430] width 558 height 23
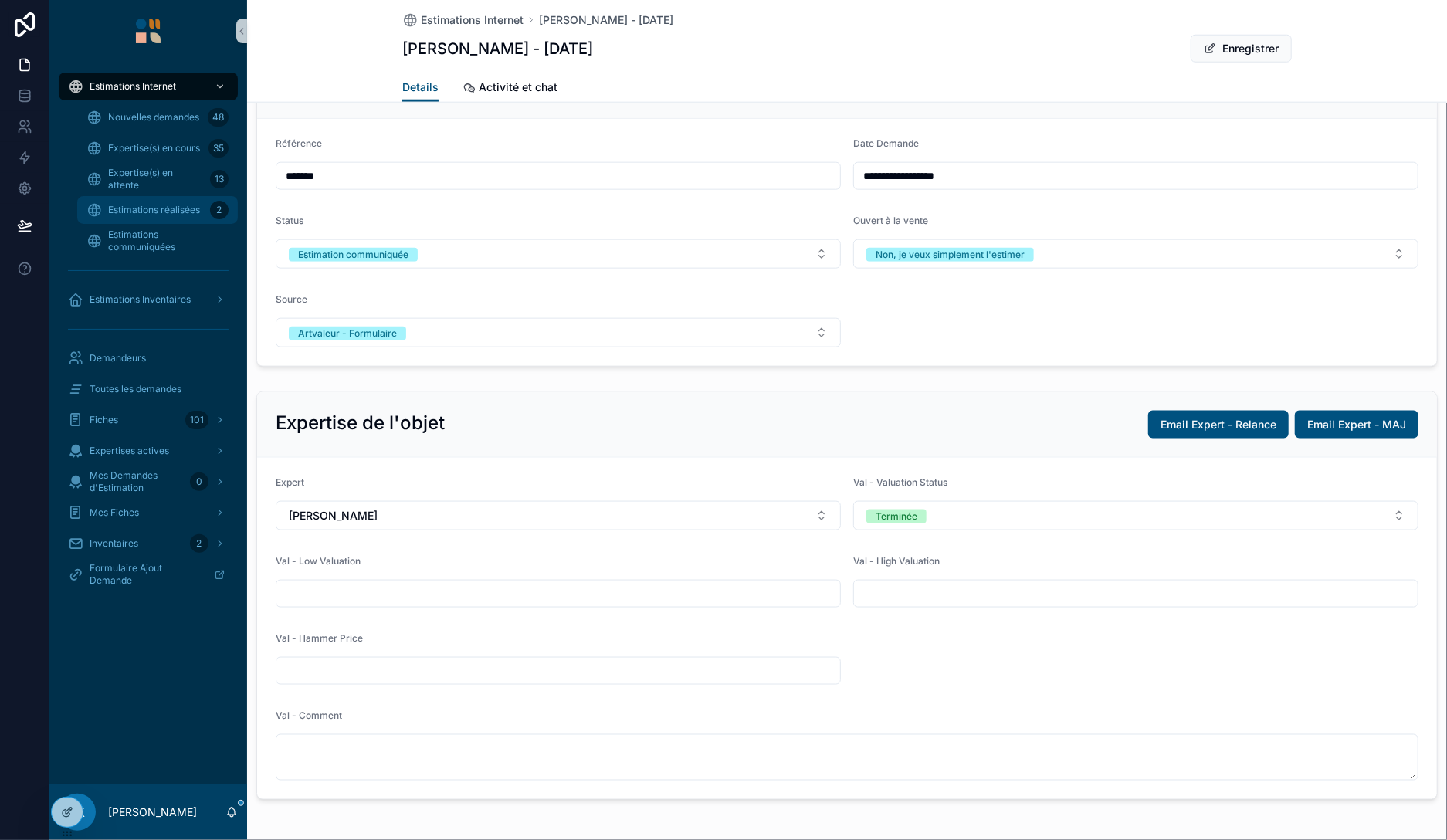
click at [171, 206] on span "Estimations réalisées" at bounding box center [154, 210] width 92 height 12
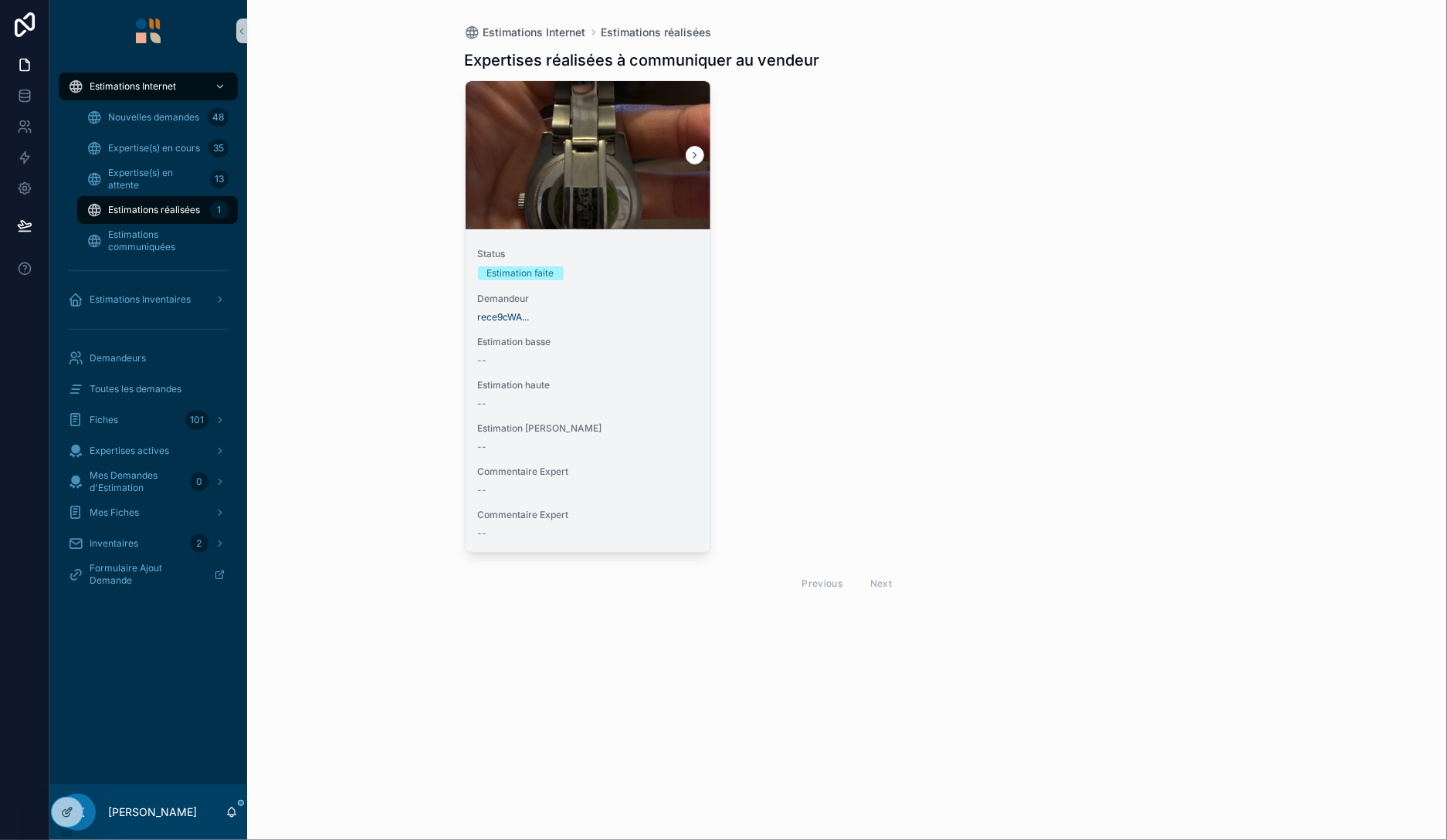
click at [657, 304] on span "Demandeur" at bounding box center [588, 298] width 220 height 12
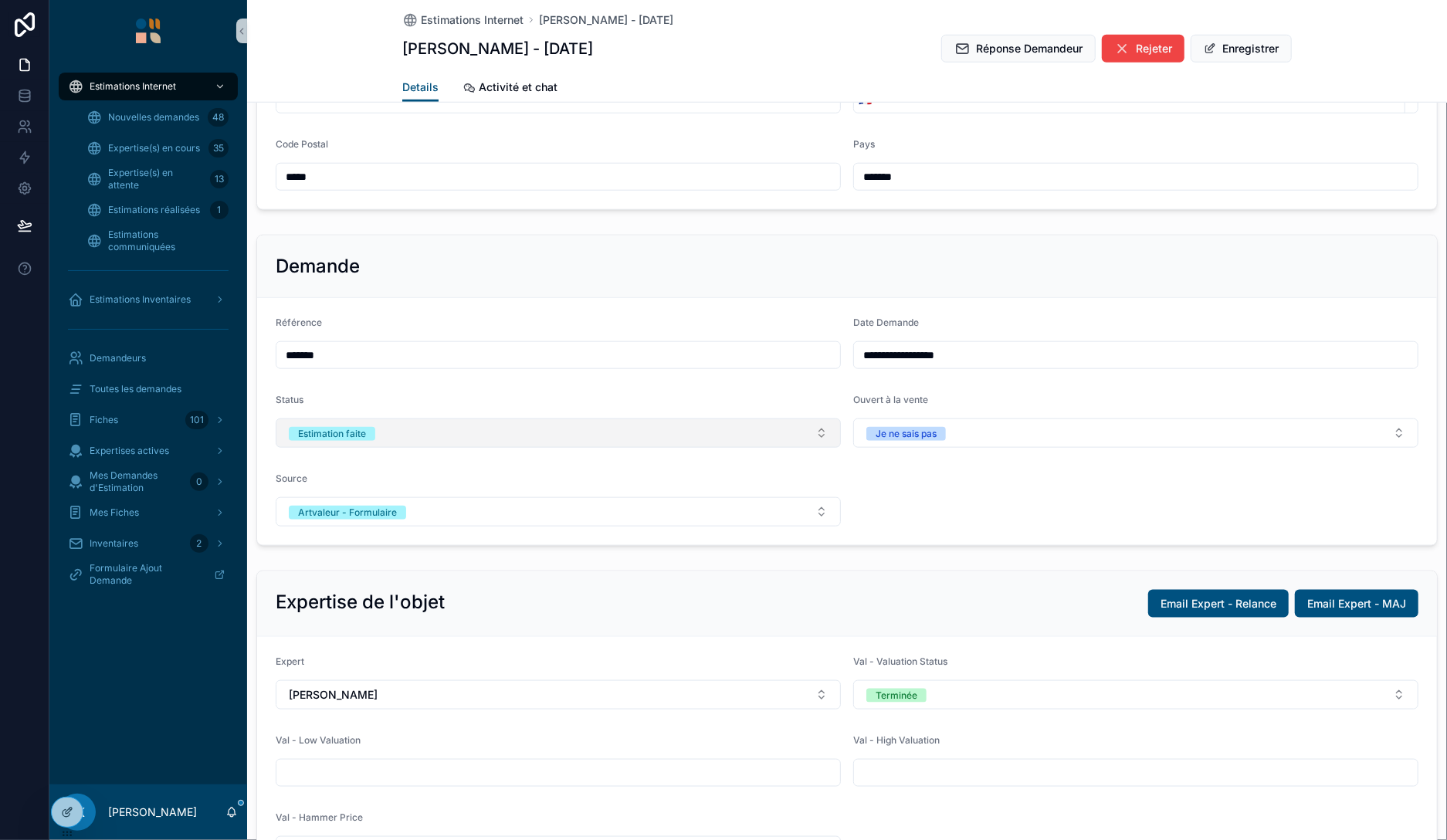
scroll to position [800, 0]
click at [496, 418] on button "Estimation faite" at bounding box center [559, 433] width 565 height 29
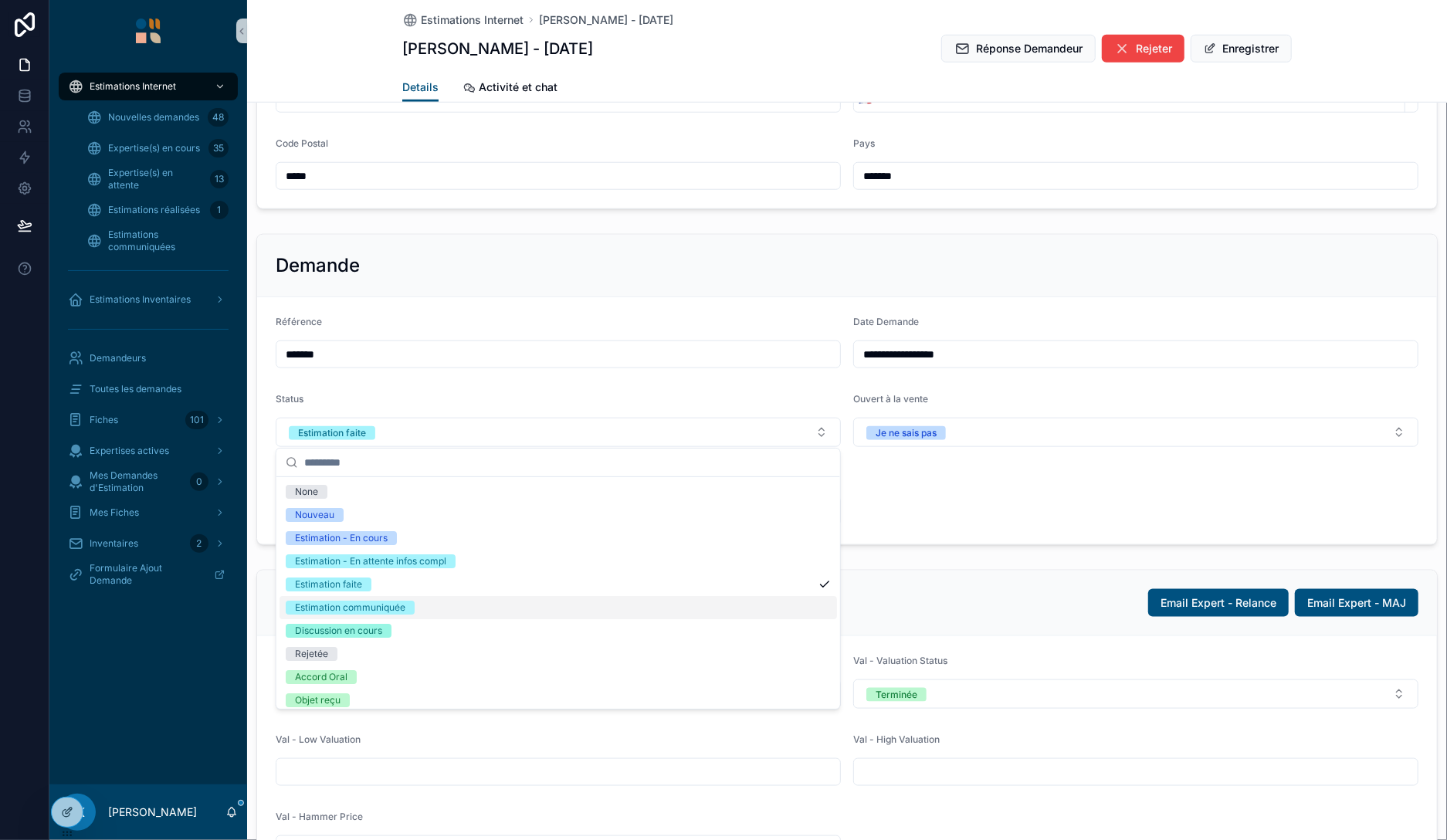
click at [410, 605] on span "Estimation communiquée" at bounding box center [350, 607] width 129 height 14
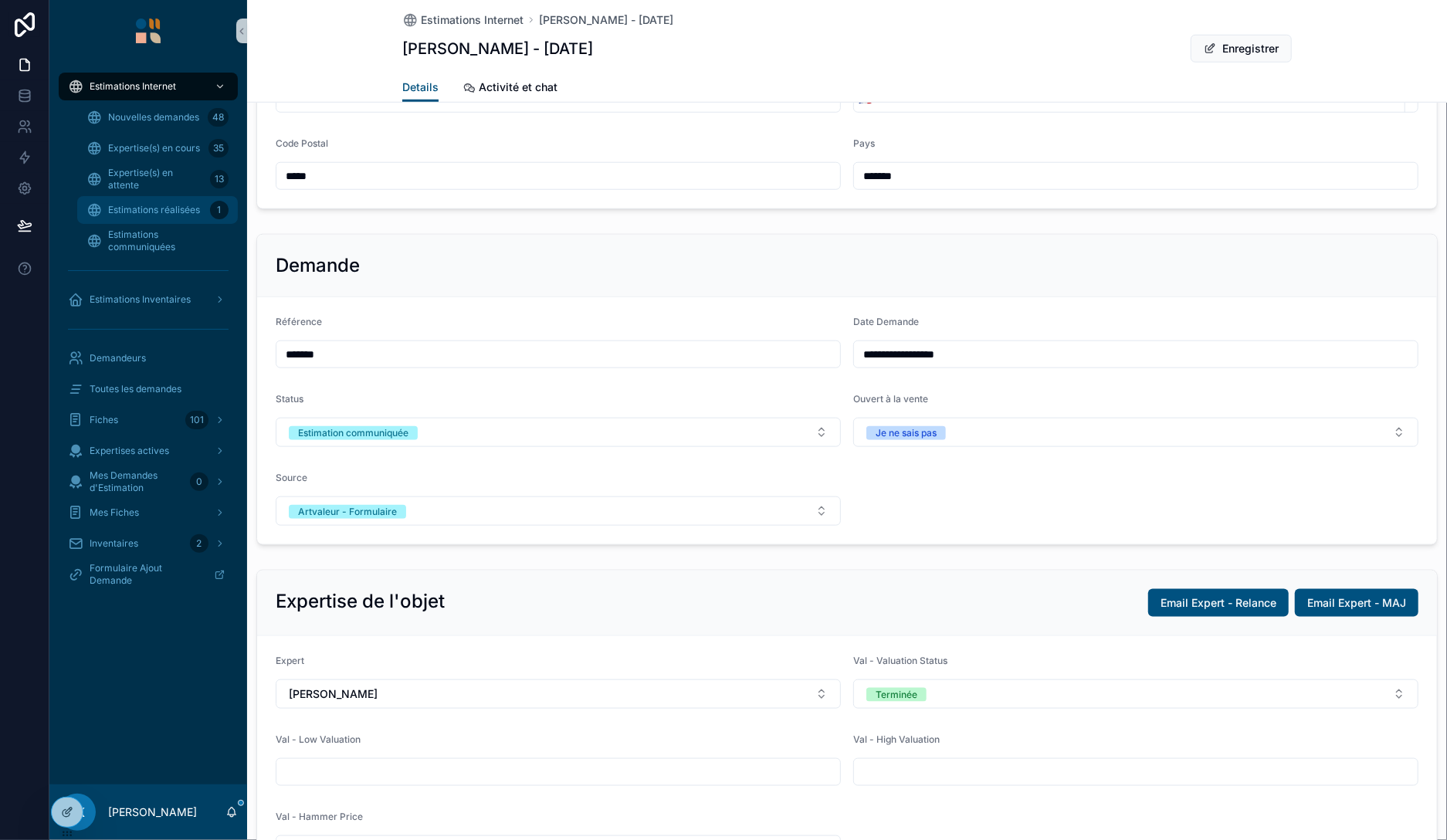
click at [155, 214] on span "Estimations réalisées" at bounding box center [154, 210] width 92 height 12
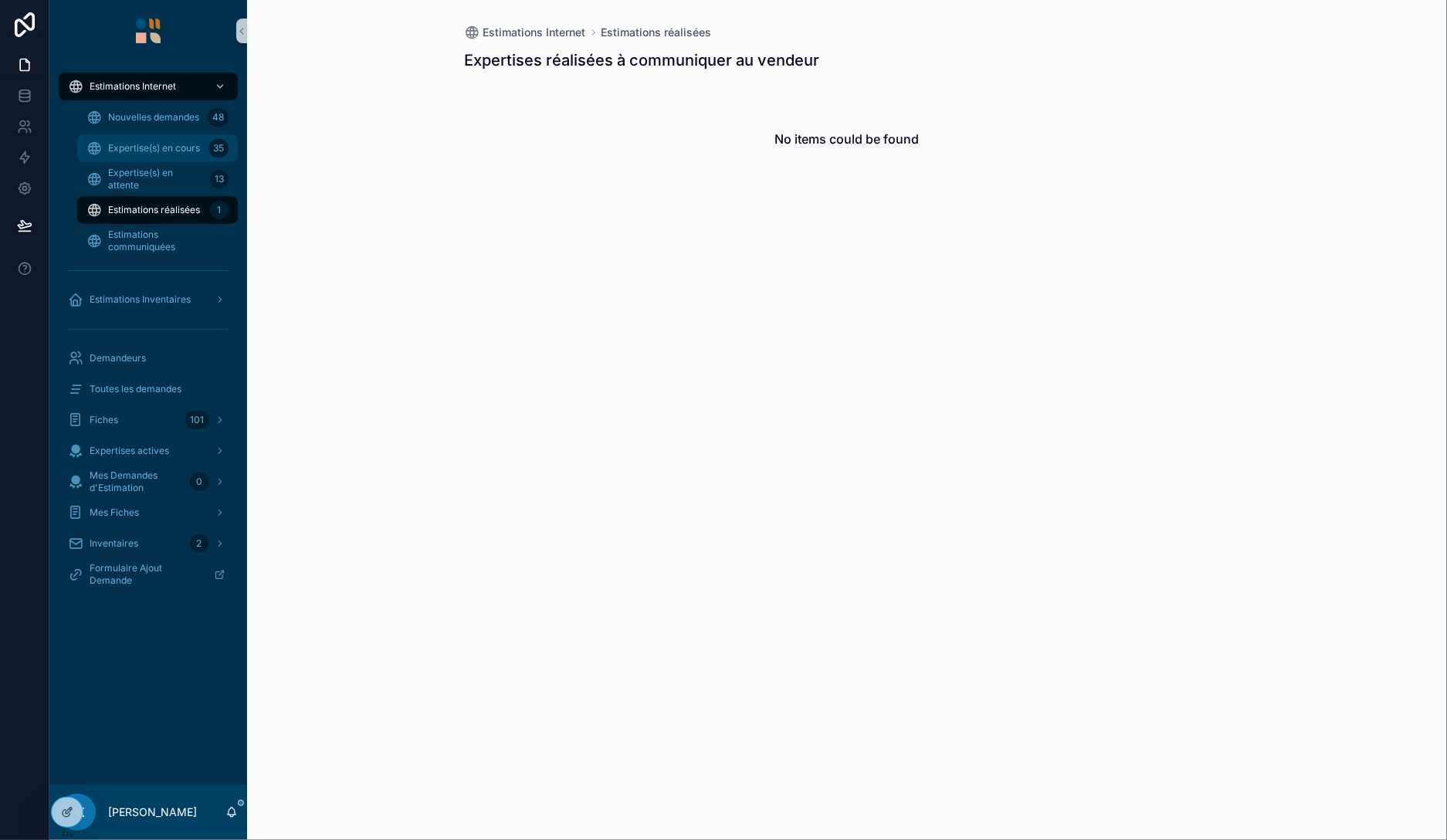
click at [154, 158] on div "Expertise(s) en cours 35" at bounding box center [158, 148] width 142 height 24
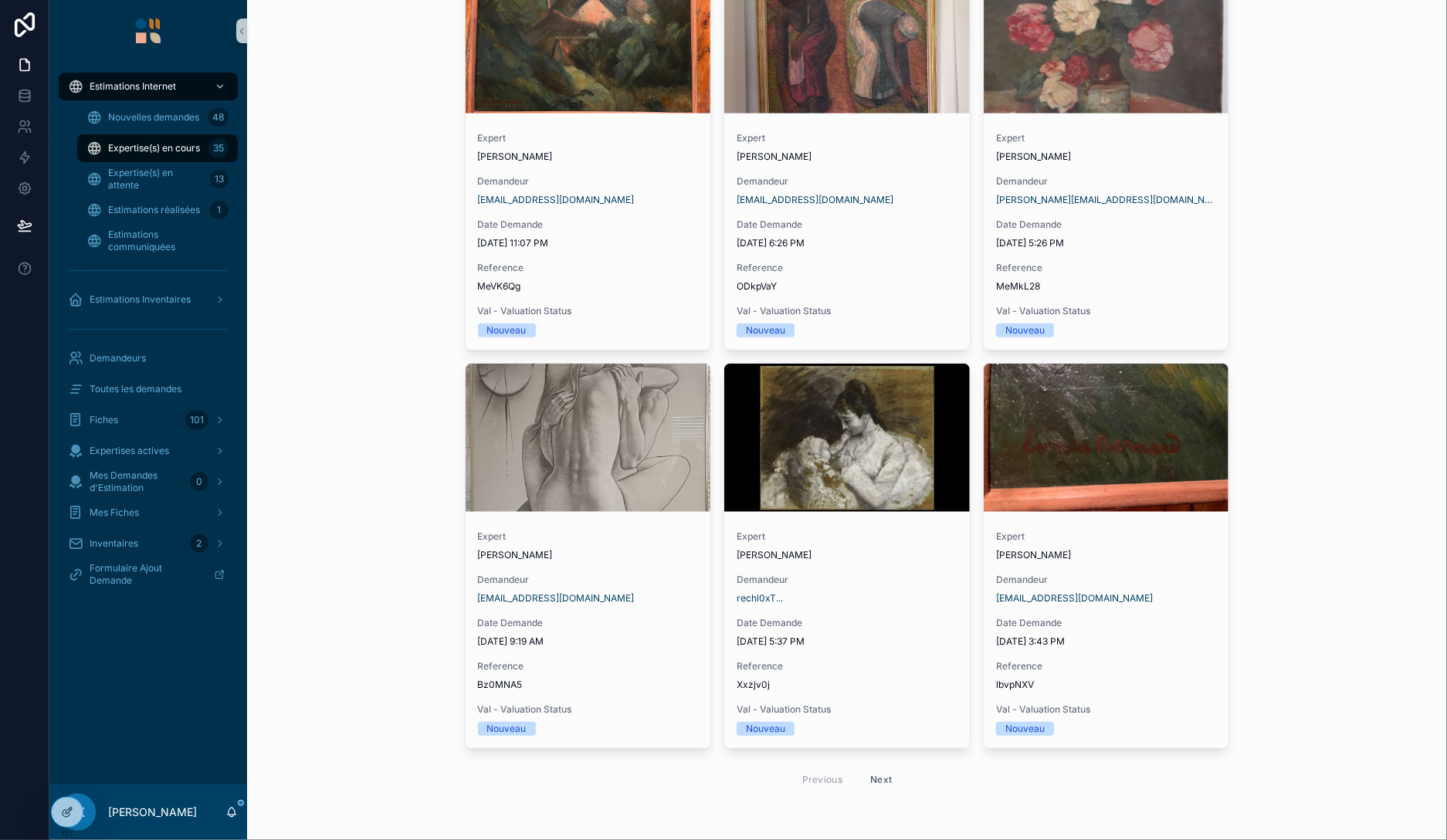
scroll to position [4238, 0]
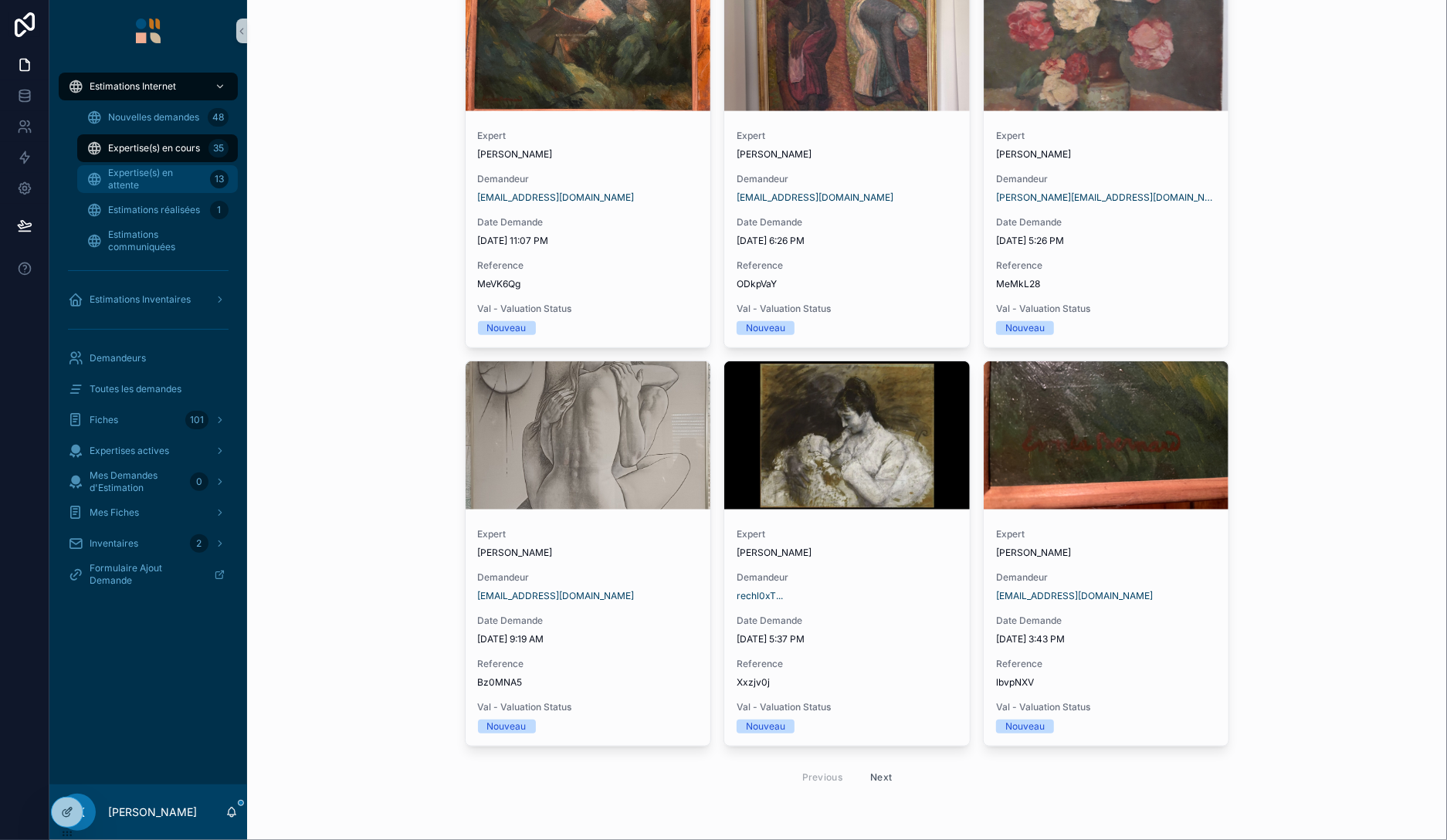
click at [163, 180] on span "Expertise(s) en attente" at bounding box center [155, 179] width 96 height 24
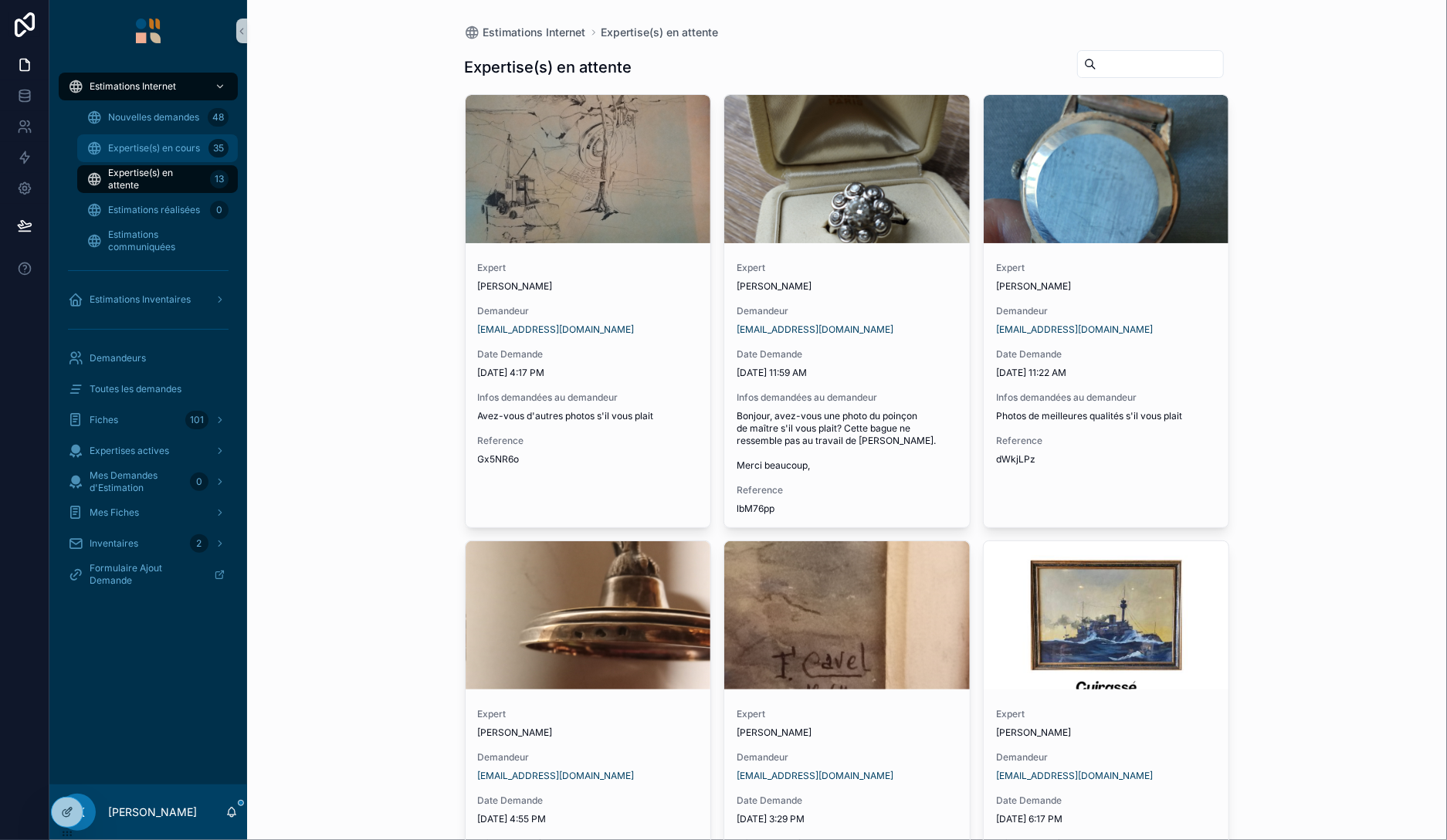
click at [175, 149] on span "Expertise(s) en cours" at bounding box center [154, 148] width 92 height 12
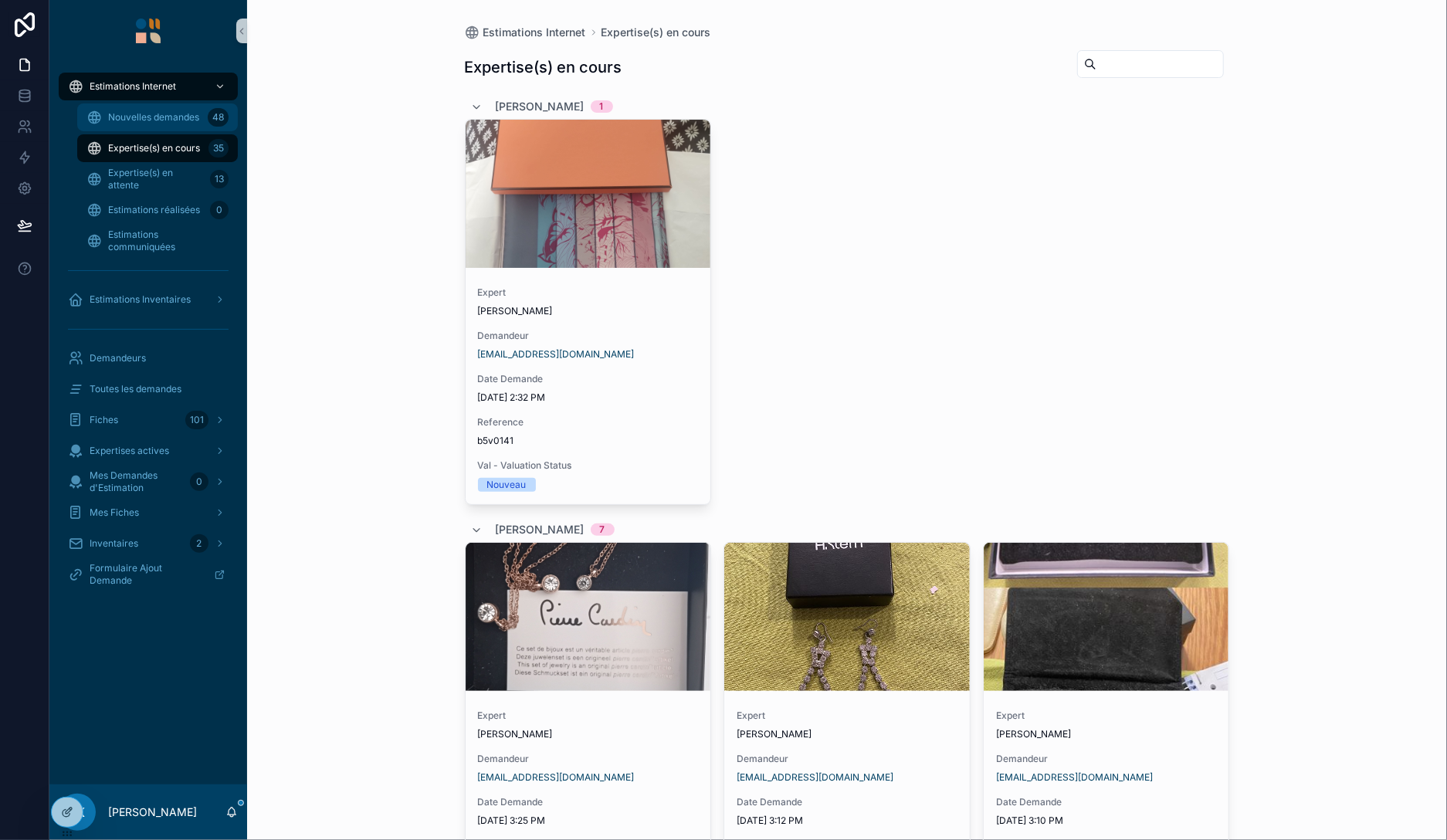
click at [135, 122] on span "Nouvelles demandes" at bounding box center [154, 117] width 91 height 12
